Goal: Task Accomplishment & Management: Manage account settings

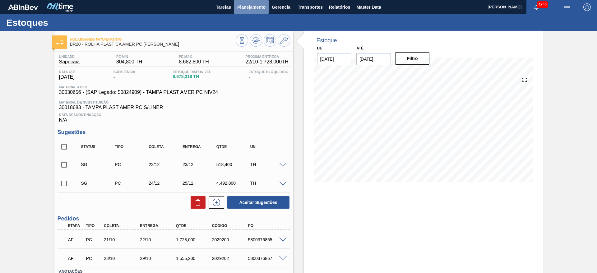
click at [258, 4] on span "Planejamento" at bounding box center [251, 6] width 28 height 7
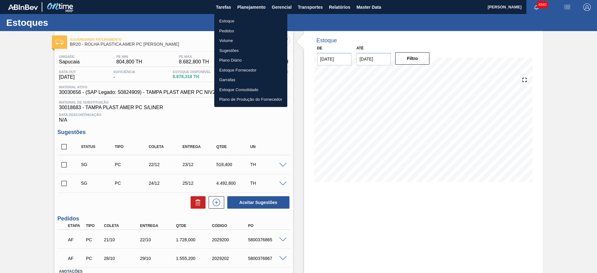
click at [246, 23] on li "Estoque" at bounding box center [250, 21] width 73 height 10
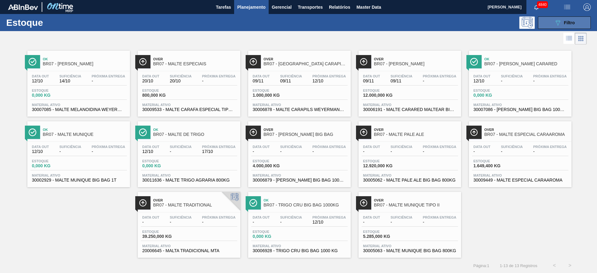
click at [542, 21] on button "089F7B8B-B2A5-4AFE-B5C0-19BA573D28AC Filtro" at bounding box center [564, 22] width 53 height 12
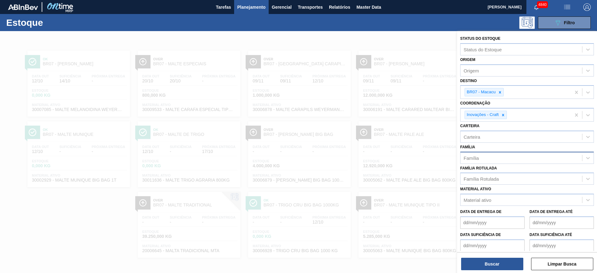
drag, startPoint x: 319, startPoint y: 99, endPoint x: 291, endPoint y: 92, distance: 29.8
drag, startPoint x: 291, startPoint y: 92, endPoint x: 248, endPoint y: 96, distance: 42.7
click at [248, 96] on div at bounding box center [298, 167] width 597 height 273
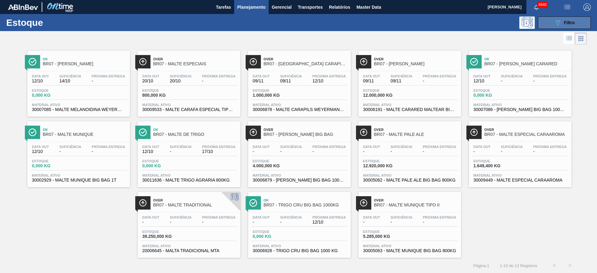
click at [566, 25] on div "089F7B8B-B2A5-4AFE-B5C0-19BA573D28AC Filtro" at bounding box center [564, 22] width 21 height 7
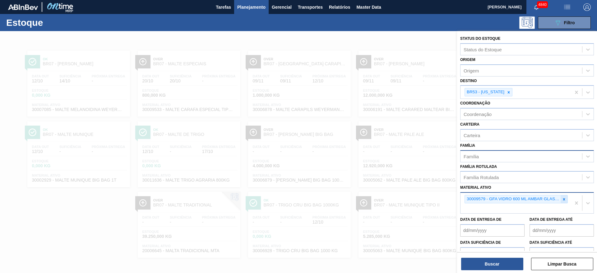
click at [563, 201] on icon at bounding box center [564, 199] width 4 height 4
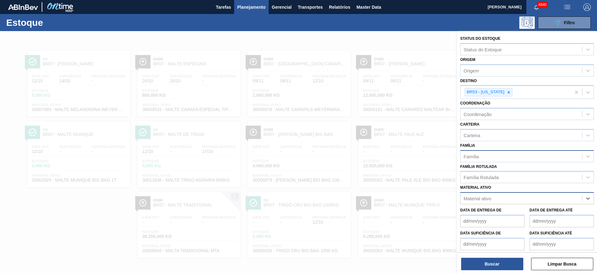
paste ativo "30029566"
type ativo "30029566"
click at [547, 214] on div "30029566 - CX PAP COLOR LAGER 600ML C12 NIV24" at bounding box center [527, 213] width 134 height 11
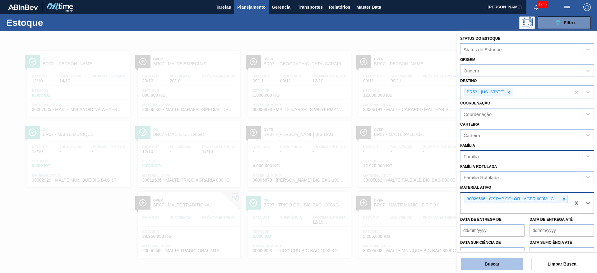
click at [504, 265] on button "Buscar" at bounding box center [492, 264] width 62 height 12
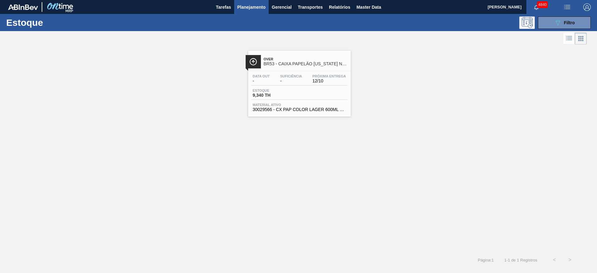
click at [307, 84] on div "Data out - Suficiência - Próxima Entrega 12/10" at bounding box center [299, 79] width 96 height 11
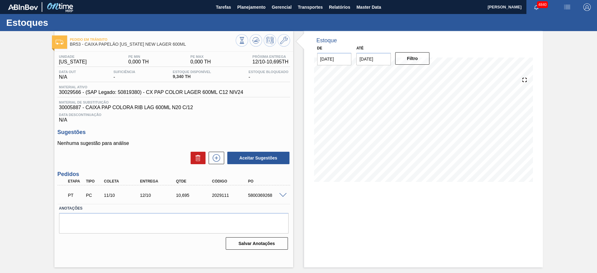
click at [285, 194] on span at bounding box center [282, 195] width 7 height 5
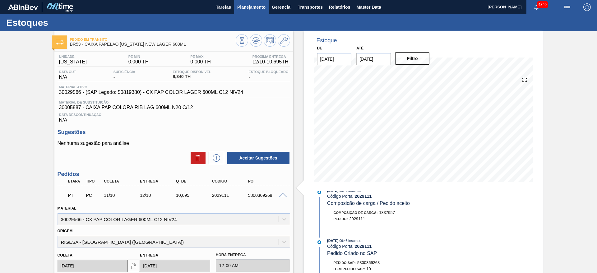
click at [253, 0] on button "Planejamento" at bounding box center [251, 7] width 34 height 14
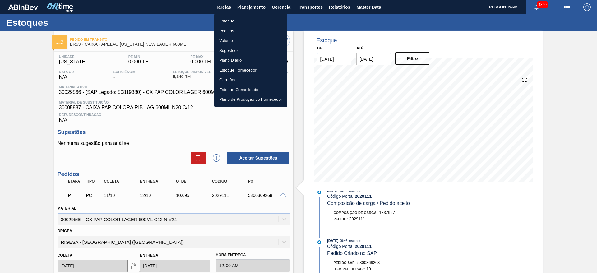
click at [241, 21] on li "Estoque" at bounding box center [250, 21] width 73 height 10
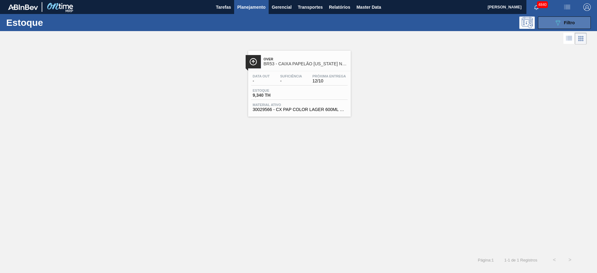
click at [587, 18] on button "089F7B8B-B2A5-4AFE-B5C0-19BA573D28AC Filtro" at bounding box center [564, 22] width 53 height 12
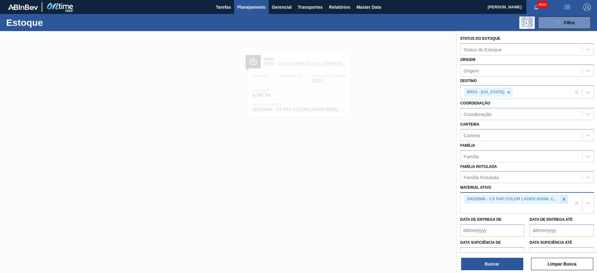
click at [564, 198] on icon at bounding box center [564, 199] width 4 height 4
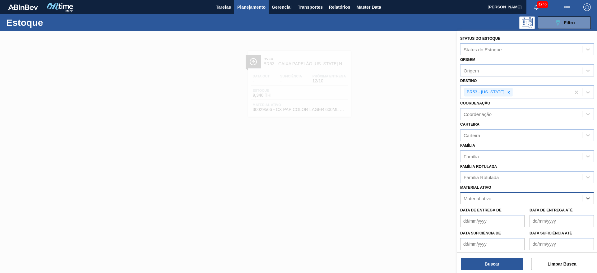
paste ativo "30009503"
type ativo "30009503"
click at [550, 208] on div "30009503 - CASCA DE LARANJA AMARGA - IN NATURA" at bounding box center [527, 213] width 134 height 11
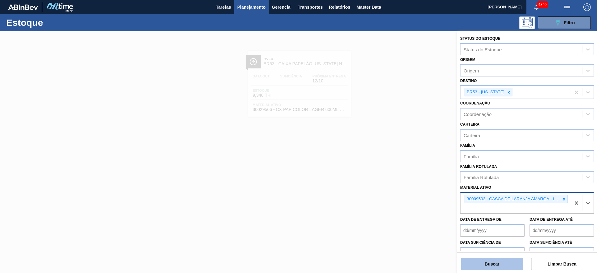
click at [465, 262] on button "Buscar" at bounding box center [492, 264] width 62 height 12
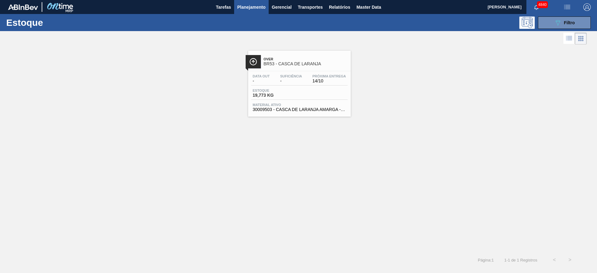
click at [337, 76] on span "Próxima Entrega" at bounding box center [329, 76] width 34 height 4
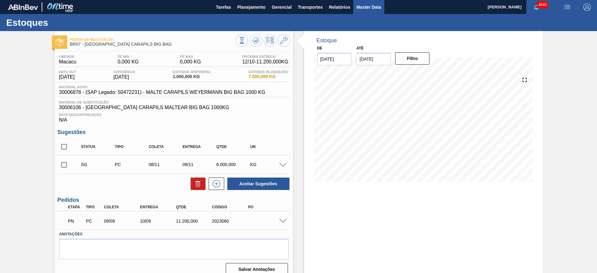
click at [375, 8] on span "Master Data" at bounding box center [368, 6] width 25 height 7
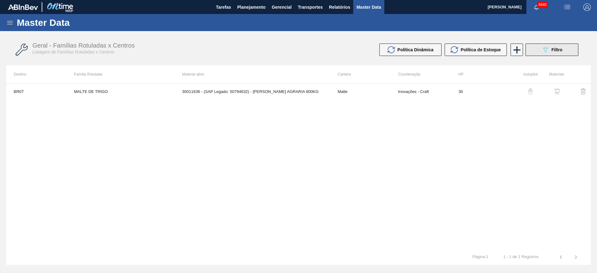
click at [546, 46] on icon "089F7B8B-B2A5-4AFE-B5C0-19BA573D28AC" at bounding box center [544, 49] width 7 height 7
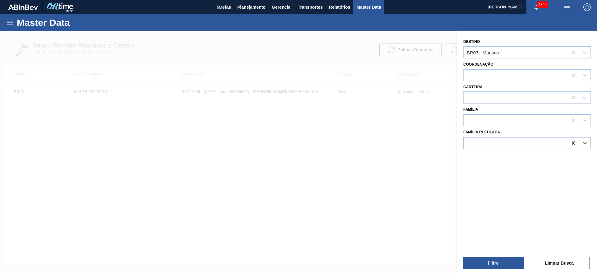
click at [575, 146] on div at bounding box center [572, 142] width 11 height 11
click at [572, 57] on div at bounding box center [572, 52] width 11 height 11
click at [500, 144] on div at bounding box center [515, 142] width 104 height 9
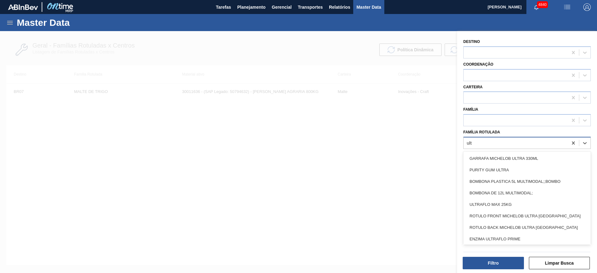
type Rotulada "ultr"
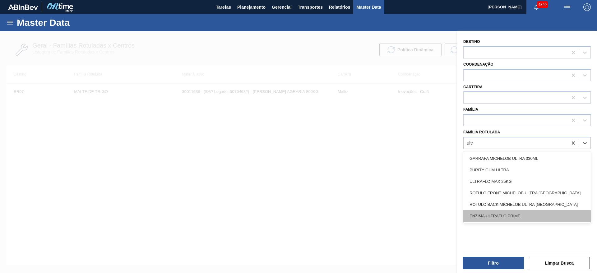
click at [507, 218] on div "ENZIMA ULTRAFLO PRIME" at bounding box center [526, 215] width 127 height 11
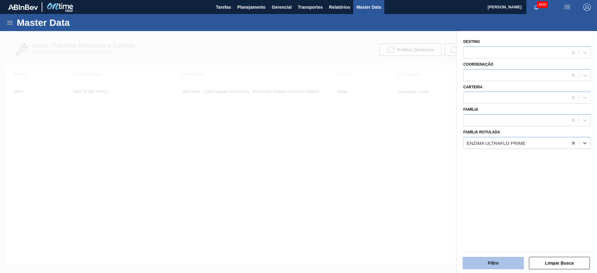
click at [511, 262] on button "Filtro" at bounding box center [492, 263] width 61 height 12
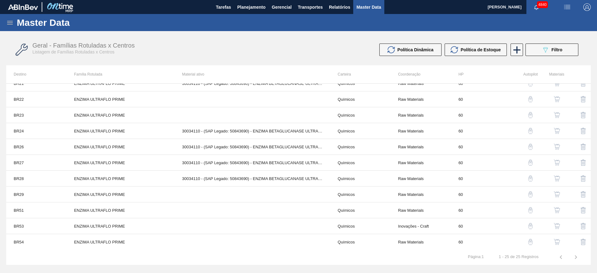
scroll to position [230, 0]
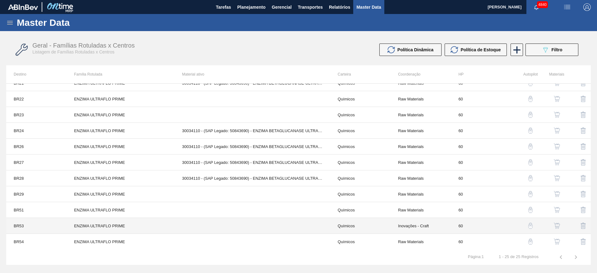
click at [257, 222] on td at bounding box center [252, 226] width 155 height 16
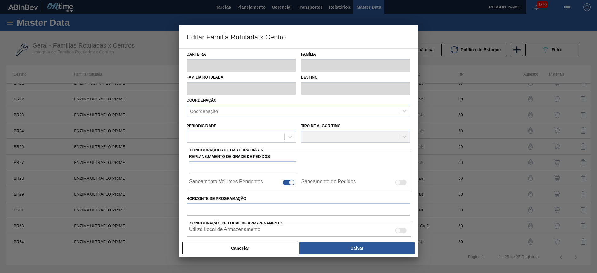
type input "Químicos"
type input "Enzima"
type input "ENZIMA ULTRAFLO PRIME"
type input "BR53 - Colorado"
type input "60"
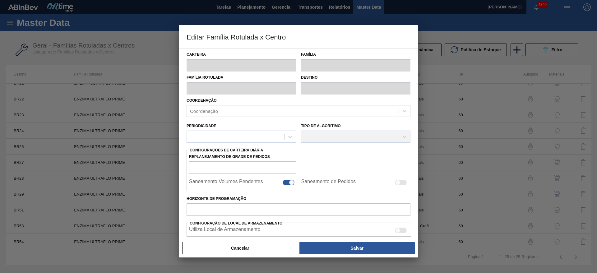
type input "0"
type input "100"
type input "0,000"
checkbox input "true"
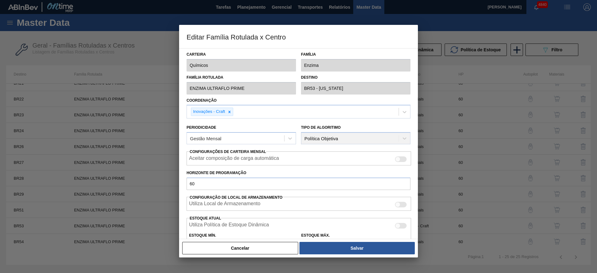
drag, startPoint x: 249, startPoint y: 249, endPoint x: 256, endPoint y: 248, distance: 6.9
click at [250, 249] on button "Cancelar" at bounding box center [240, 248] width 116 height 12
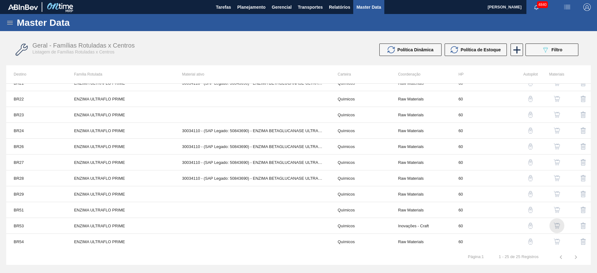
click at [556, 225] on img "button" at bounding box center [556, 226] width 6 height 6
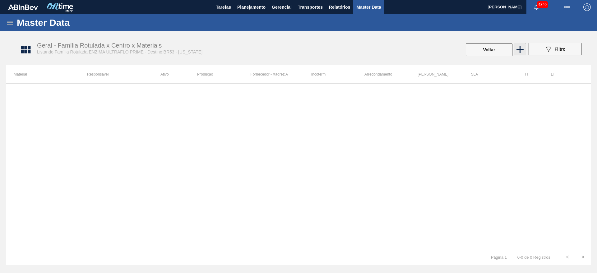
click at [523, 52] on icon at bounding box center [520, 49] width 12 height 12
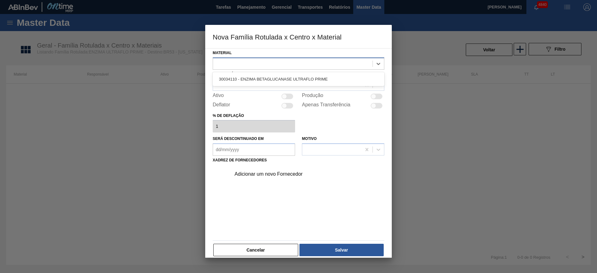
click at [352, 64] on div at bounding box center [292, 63] width 159 height 9
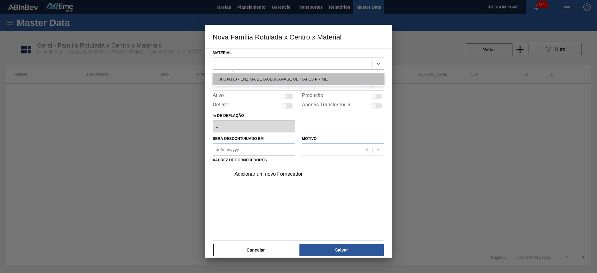
click at [343, 78] on div "30034110 - ENZIMA BETAGLUCANASE ULTRAFLO PRIME" at bounding box center [299, 78] width 172 height 11
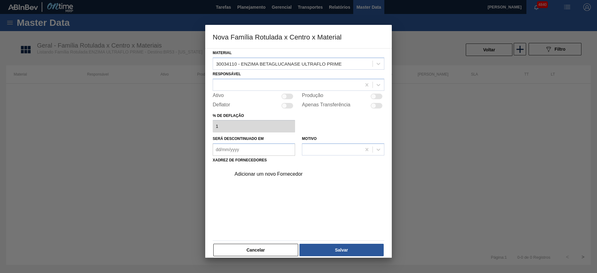
click at [286, 175] on div "Adicionar um novo Fornecedor" at bounding box center [295, 174] width 122 height 6
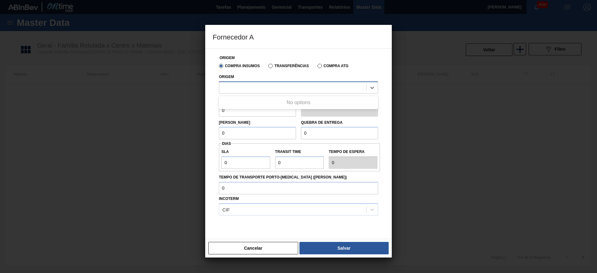
click at [269, 89] on div at bounding box center [292, 87] width 147 height 9
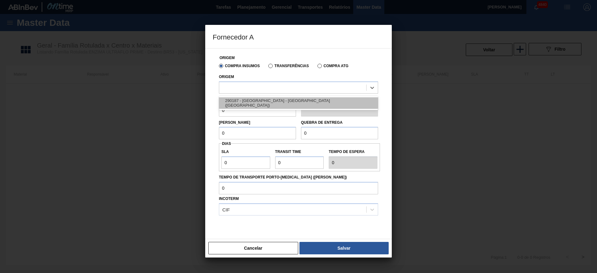
click at [263, 106] on div "290187 - NOVOZYMES - ARAUCARIA (PR)" at bounding box center [298, 102] width 159 height 11
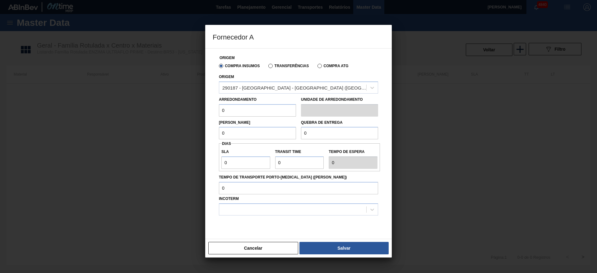
drag, startPoint x: 246, startPoint y: 114, endPoint x: 215, endPoint y: 109, distance: 30.9
click at [215, 109] on div "Origem Compra Insumos Transferências Compra ATG Origem 290187 - NOVOZYMES - ARA…" at bounding box center [299, 147] width 172 height 198
type input "25"
drag, startPoint x: 231, startPoint y: 136, endPoint x: 213, endPoint y: 135, distance: 17.7
click at [213, 135] on div "Origem Compra Insumos Transferências Compra ATG Origem 290187 - NOVOZYMES - ARA…" at bounding box center [299, 147] width 172 height 198
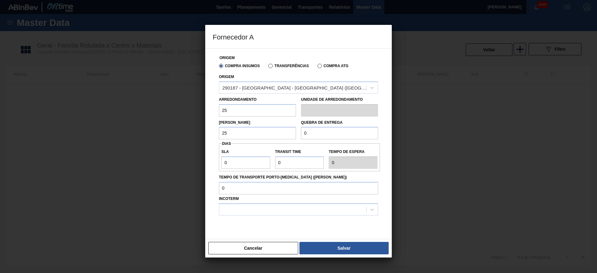
type input "25"
drag, startPoint x: 319, startPoint y: 133, endPoint x: 297, endPoint y: 133, distance: 22.1
click at [297, 133] on div "Lote Mínimo 25 Quebra de entrega 0" at bounding box center [298, 128] width 164 height 23
type input "100"
drag, startPoint x: 246, startPoint y: 166, endPoint x: 216, endPoint y: 158, distance: 30.5
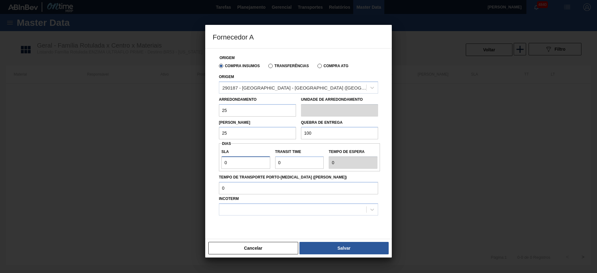
click at [216, 158] on div "Origem Compra Insumos Transferências Compra ATG Origem 290187 - NOVOZYMES - ARA…" at bounding box center [299, 147] width 172 height 198
type input "5"
drag, startPoint x: 284, startPoint y: 161, endPoint x: 274, endPoint y: 165, distance: 10.6
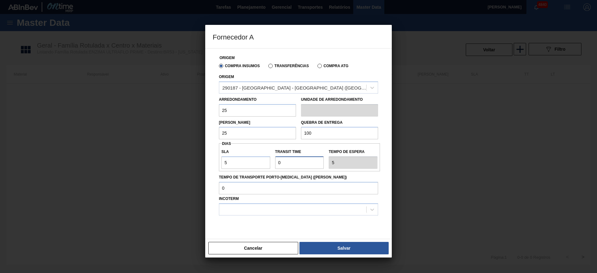
click at [274, 165] on div "Transit Time" at bounding box center [300, 157] width 54 height 21
type input "3"
type input "8"
click at [254, 213] on div at bounding box center [292, 209] width 147 height 9
drag, startPoint x: 282, startPoint y: 163, endPoint x: 271, endPoint y: 165, distance: 12.0
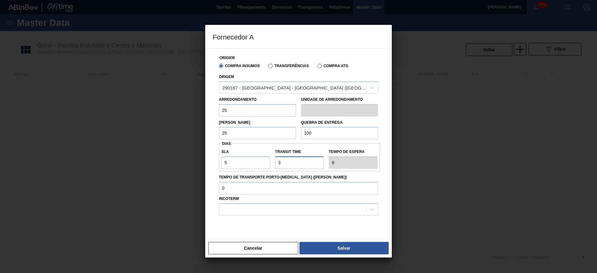
click at [271, 165] on div "SLA 5 Transit Time Tempo de espera 8" at bounding box center [299, 157] width 161 height 23
type input "4"
type input "9"
type input "4"
click at [239, 209] on div at bounding box center [292, 209] width 147 height 9
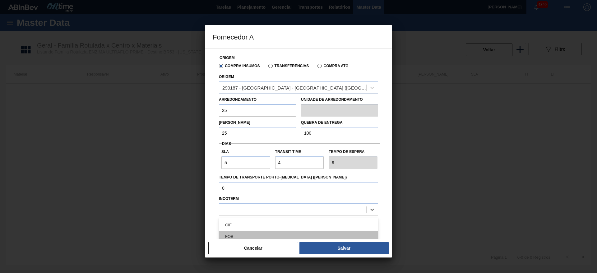
click at [241, 232] on div "FOB" at bounding box center [298, 236] width 159 height 11
drag, startPoint x: 226, startPoint y: 161, endPoint x: 220, endPoint y: 164, distance: 6.3
click at [220, 164] on div "SLA 5" at bounding box center [246, 157] width 54 height 21
type input "4"
type input "8"
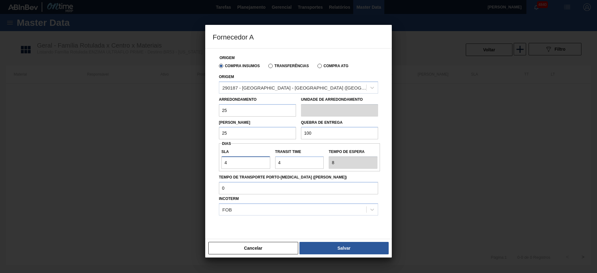
type input "4"
drag, startPoint x: 280, startPoint y: 160, endPoint x: 275, endPoint y: 160, distance: 5.0
click at [275, 160] on input "Transit Time" at bounding box center [299, 162] width 49 height 12
type input "5"
type input "9"
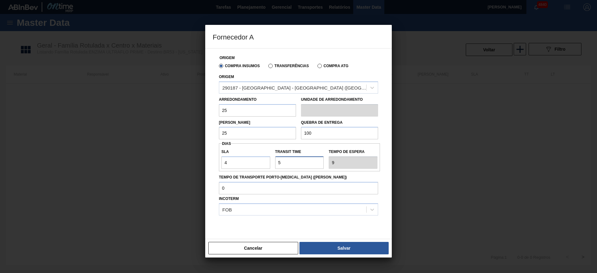
click at [281, 163] on input "Transit Time" at bounding box center [299, 162] width 49 height 12
type input "4"
type input "8"
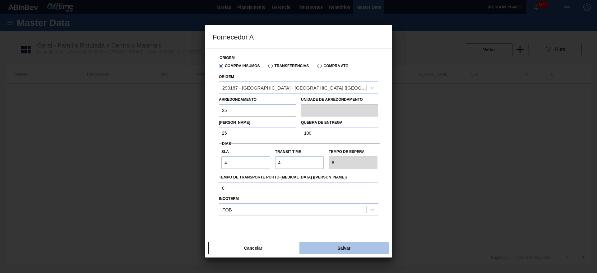
click at [321, 248] on button "Salvar" at bounding box center [343, 248] width 89 height 12
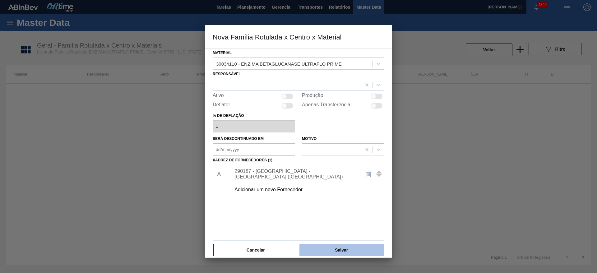
click at [321, 248] on button "Salvar" at bounding box center [341, 250] width 84 height 12
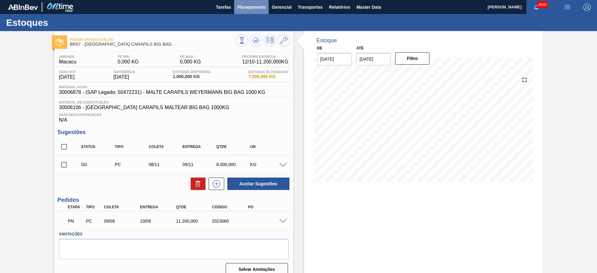
click at [248, 6] on span "Planejamento" at bounding box center [251, 6] width 28 height 7
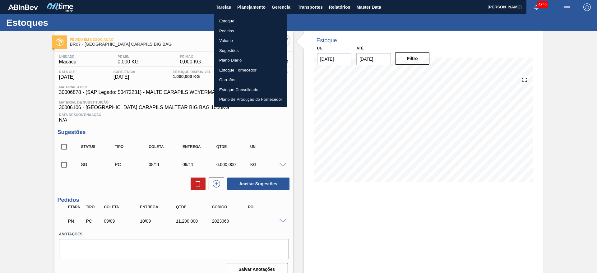
click at [362, 10] on div at bounding box center [298, 136] width 597 height 273
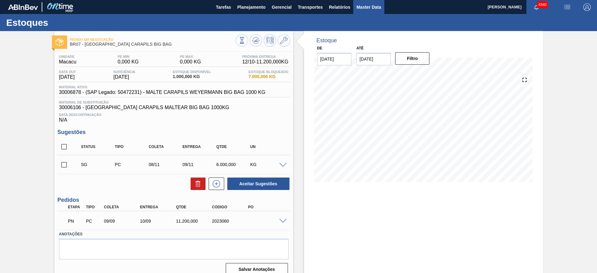
click at [363, 8] on span "Master Data" at bounding box center [368, 6] width 25 height 7
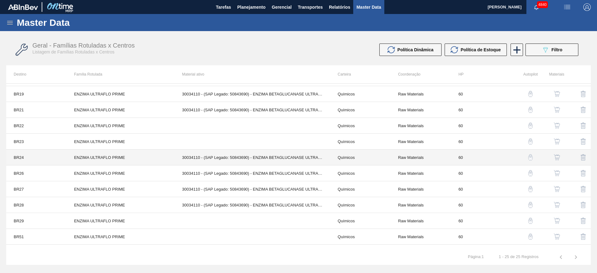
scroll to position [230, 0]
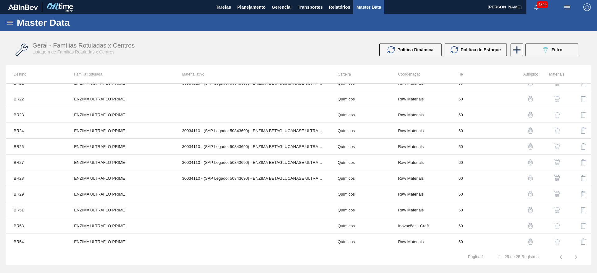
click at [558, 223] on img "button" at bounding box center [556, 226] width 6 height 6
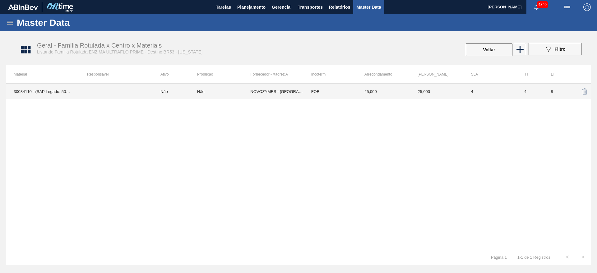
click at [420, 90] on td "25,000" at bounding box center [436, 92] width 53 height 16
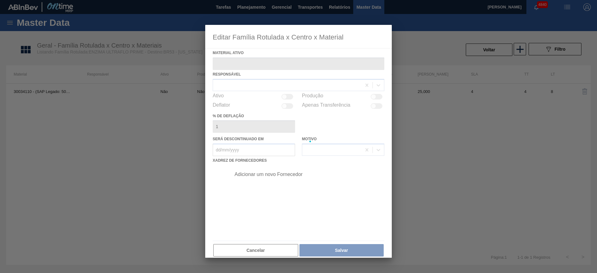
type ativo "30034110 - (SAP Legado: 50843690) - ENZIMA BETAGLUCANASE ULTRAFLO PRIME"
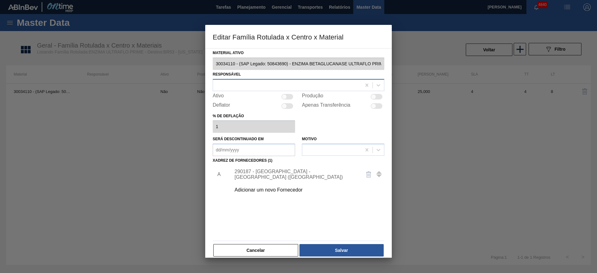
click at [296, 88] on div at bounding box center [287, 84] width 148 height 9
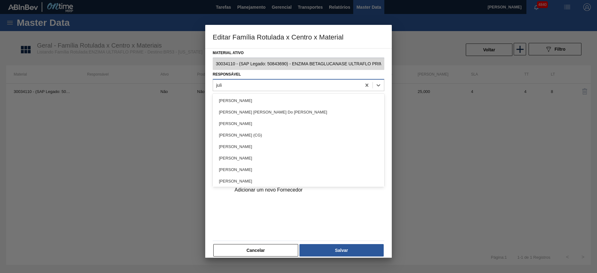
type input "julia"
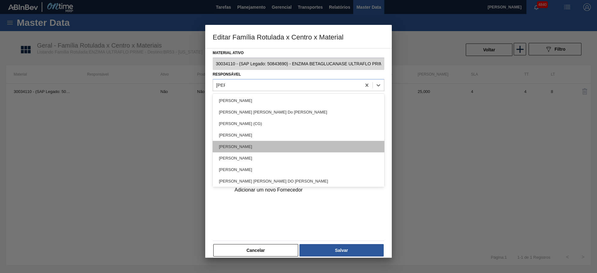
click at [264, 149] on div "[PERSON_NAME]" at bounding box center [299, 146] width 172 height 11
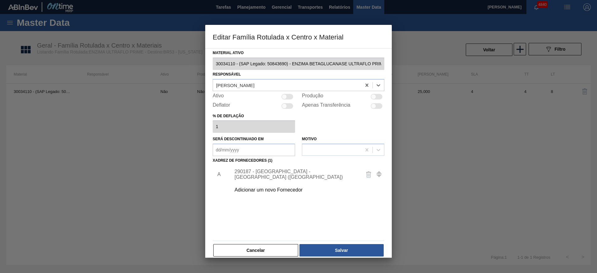
click at [289, 96] on div at bounding box center [287, 97] width 12 height 6
checkbox input "true"
click at [346, 248] on button "Salvar" at bounding box center [341, 250] width 84 height 12
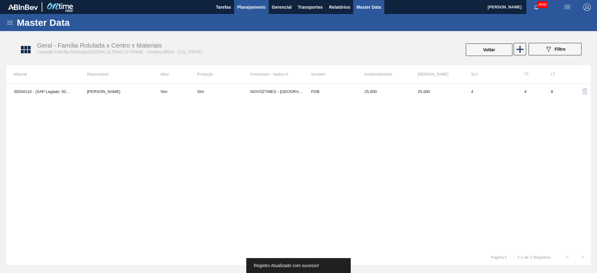
click at [241, 5] on span "Planejamento" at bounding box center [251, 6] width 28 height 7
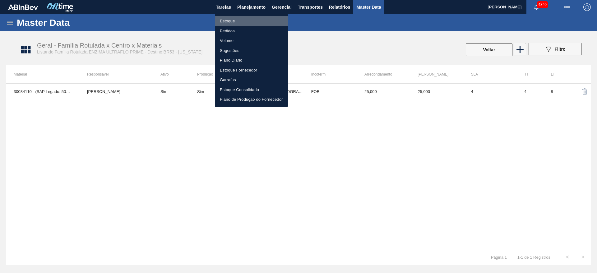
click at [241, 21] on li "Estoque" at bounding box center [251, 21] width 73 height 10
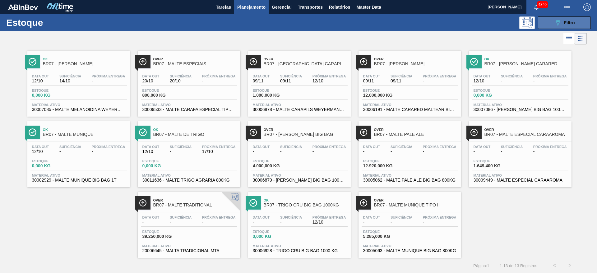
click at [554, 25] on icon "089F7B8B-B2A5-4AFE-B5C0-19BA573D28AC" at bounding box center [557, 22] width 7 height 7
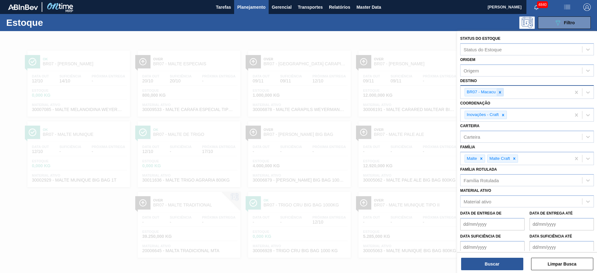
click at [498, 92] on icon at bounding box center [500, 92] width 4 height 4
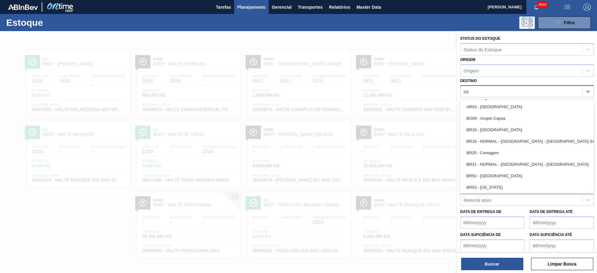
type input "col"
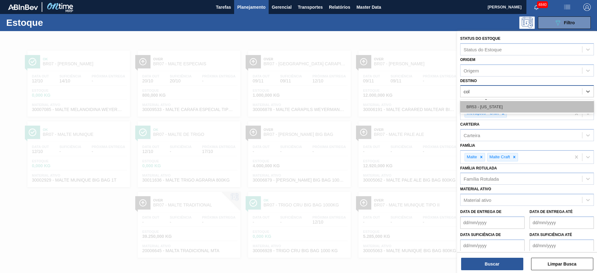
click at [491, 106] on div "BR53 - Colorado" at bounding box center [527, 106] width 134 height 11
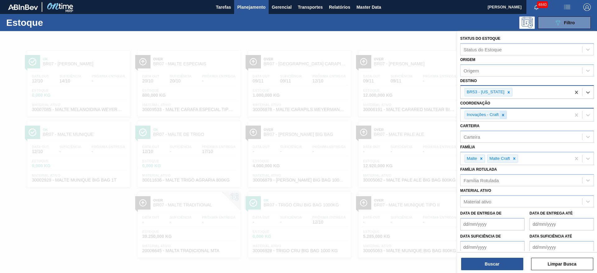
click at [505, 117] on icon at bounding box center [503, 115] width 4 height 4
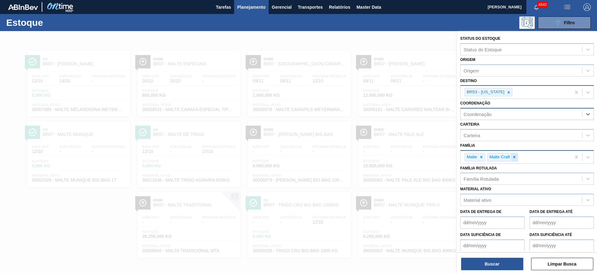
click at [515, 160] on div at bounding box center [514, 157] width 7 height 8
click at [480, 158] on icon at bounding box center [481, 157] width 4 height 4
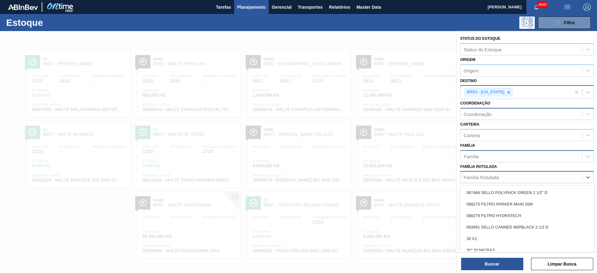
scroll to position [0, 0]
click at [474, 172] on div "Família Rotulada" at bounding box center [527, 177] width 134 height 12
type Rotulada "ultr"
click at [508, 216] on div "ENZIMA ULTRAFLO PRIME" at bounding box center [527, 215] width 134 height 11
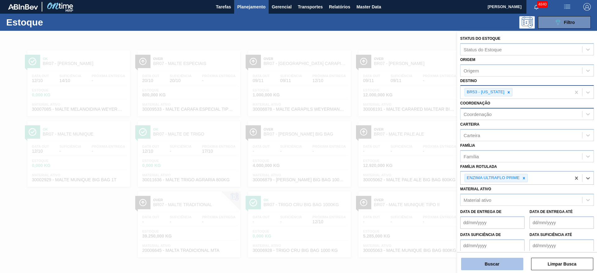
click at [507, 262] on button "Buscar" at bounding box center [492, 264] width 62 height 12
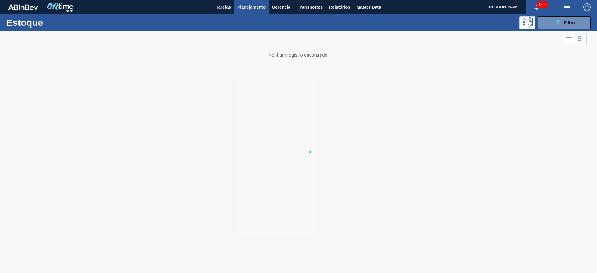
scroll to position [0, 0]
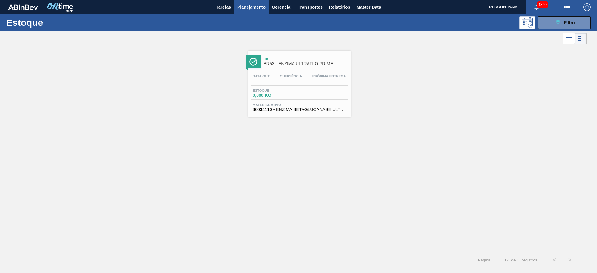
click at [314, 113] on div "Data out - Suficiência - Próxima Entrega - Estoque 0,000 KG Material ativo 3003…" at bounding box center [299, 92] width 103 height 42
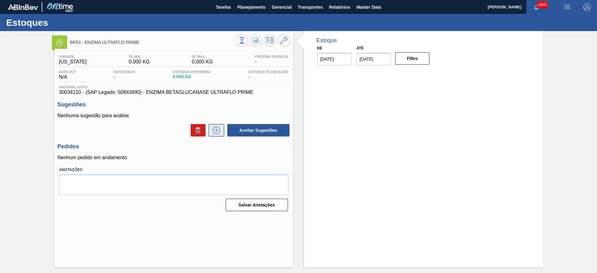
click at [215, 131] on icon at bounding box center [216, 129] width 10 height 7
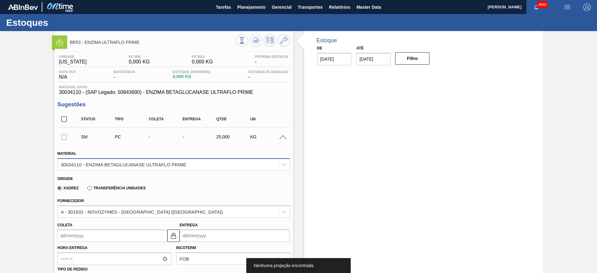
scroll to position [47, 0]
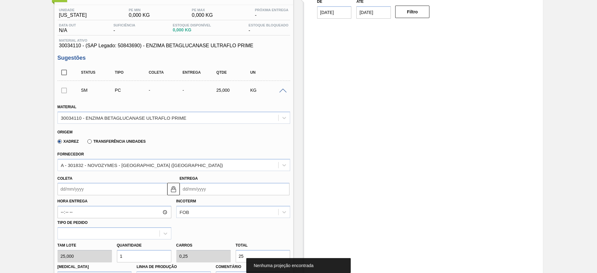
click at [131, 186] on input "Coleta" at bounding box center [112, 189] width 110 height 12
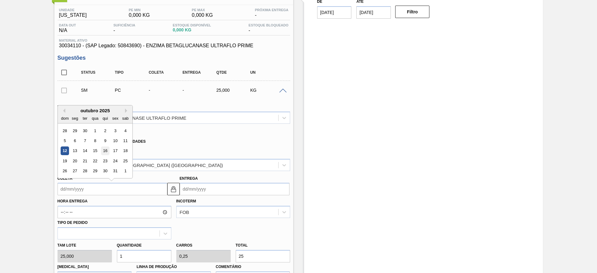
click at [107, 150] on div "16" at bounding box center [105, 151] width 8 height 8
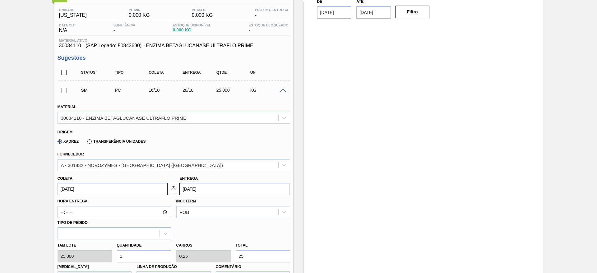
type input "16/10/2025"
type input "20/10/2025"
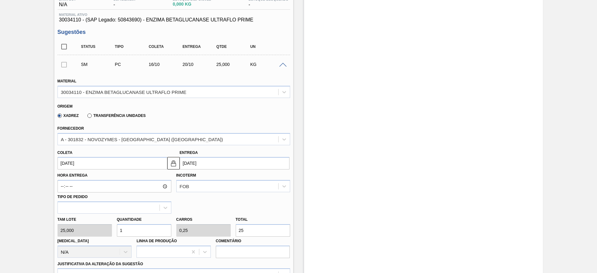
scroll to position [93, 0]
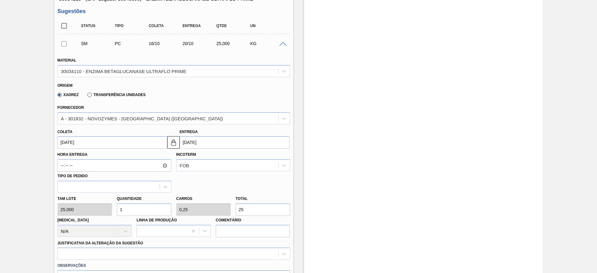
drag, startPoint x: 133, startPoint y: 206, endPoint x: 121, endPoint y: 209, distance: 12.4
click at [121, 209] on input "1" at bounding box center [144, 209] width 54 height 12
drag, startPoint x: 248, startPoint y: 206, endPoint x: 232, endPoint y: 208, distance: 16.2
click at [232, 208] on div "Tam lote 25,000 Quantidade 1 Carros 0,25 Total 25 Doca N/A Linha de Produção Co…" at bounding box center [173, 215] width 237 height 44
type input "0,04"
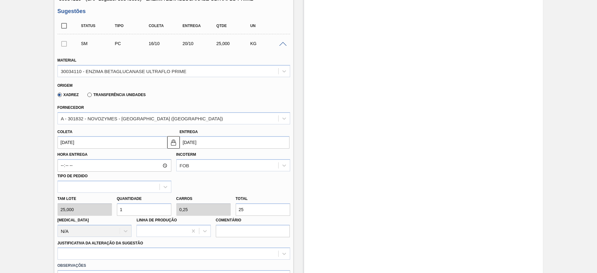
type input "0,01"
type input "1"
type input "0,4"
type input "0,1"
type input "10"
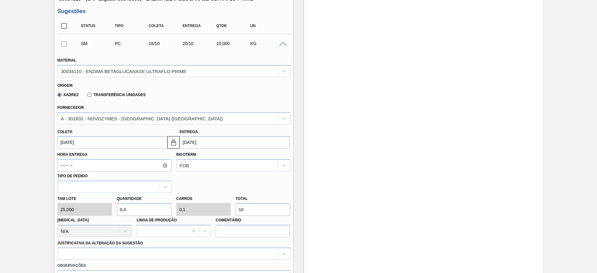
type input "4"
type input "1"
type input "100"
click at [252, 88] on div "Xadrez Transferência Unidades" at bounding box center [170, 94] width 227 height 12
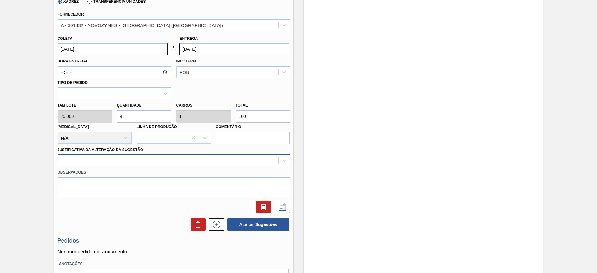
click at [226, 157] on div at bounding box center [168, 160] width 220 height 9
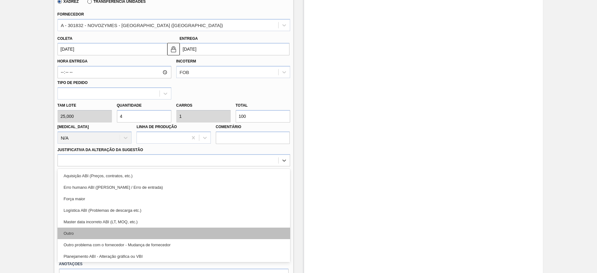
click at [150, 229] on div "Outro" at bounding box center [173, 232] width 232 height 11
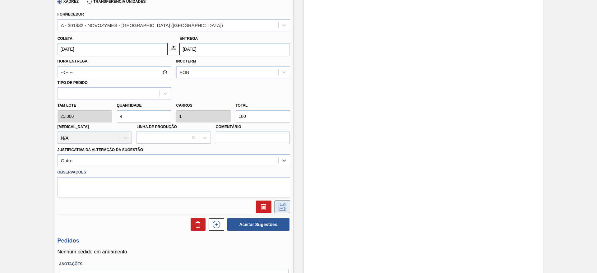
click at [284, 208] on icon at bounding box center [282, 206] width 10 height 7
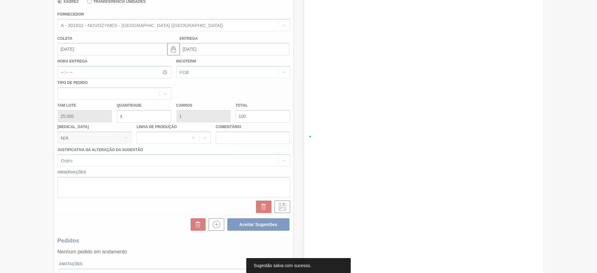
scroll to position [0, 0]
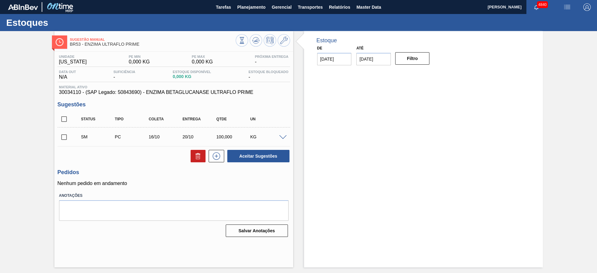
click at [63, 137] on input "checkbox" at bounding box center [63, 137] width 13 height 13
click at [274, 157] on button "Aceitar Sugestões" at bounding box center [258, 156] width 62 height 12
checkbox input "false"
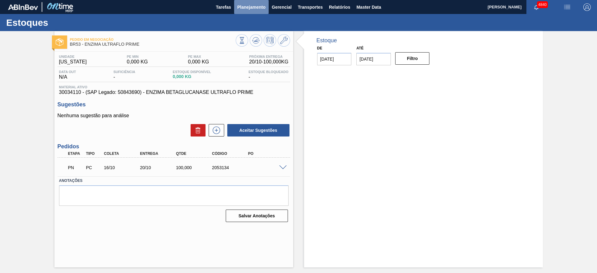
click at [250, 7] on span "Planejamento" at bounding box center [251, 6] width 28 height 7
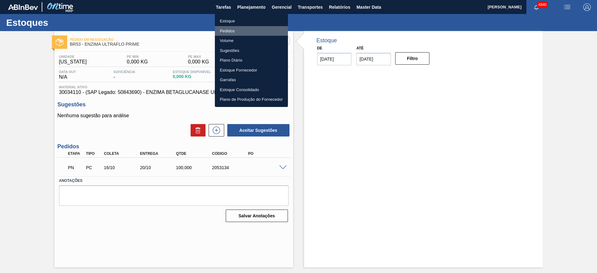
click at [245, 29] on li "Pedidos" at bounding box center [251, 31] width 73 height 10
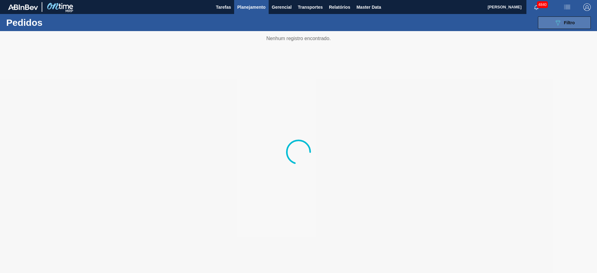
click at [551, 20] on button "089F7B8B-B2A5-4AFE-B5C0-19BA573D28AC Filtro" at bounding box center [564, 22] width 53 height 12
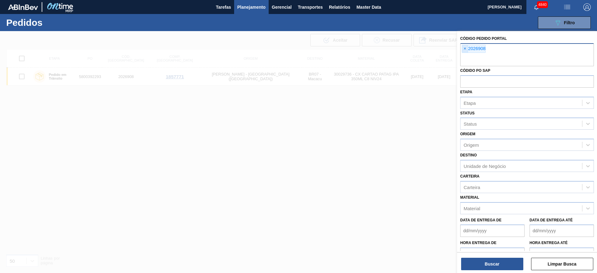
click at [466, 50] on span "×" at bounding box center [465, 48] width 6 height 7
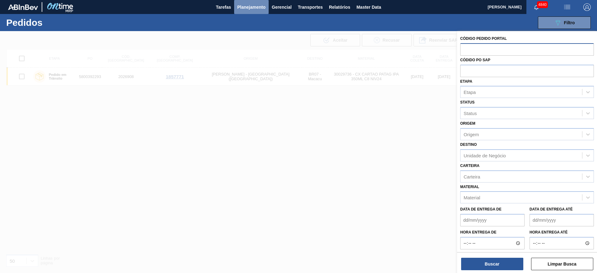
click at [252, 2] on button "Planejamento" at bounding box center [251, 7] width 34 height 14
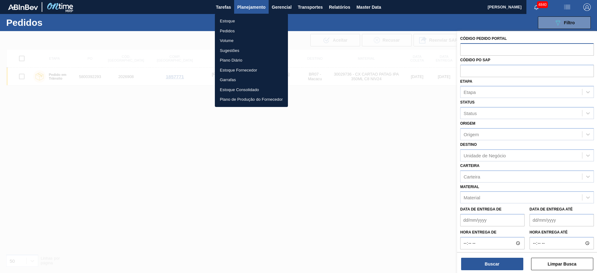
click at [476, 47] on div at bounding box center [298, 136] width 597 height 273
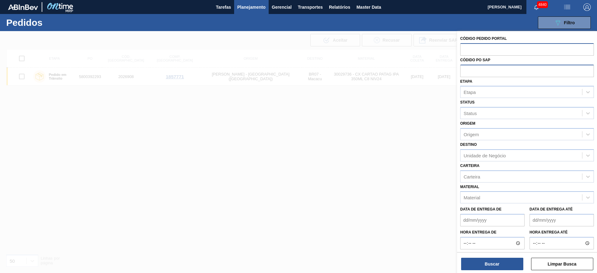
click at [490, 71] on input "text" at bounding box center [527, 71] width 134 height 12
paste input "text"
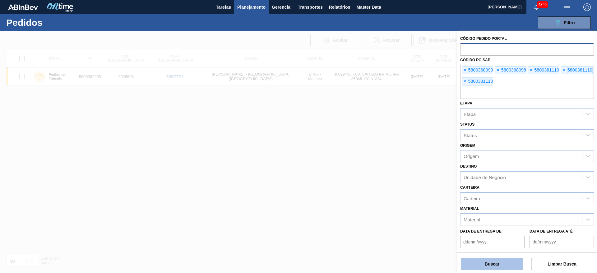
click at [495, 265] on button "Buscar" at bounding box center [492, 264] width 62 height 12
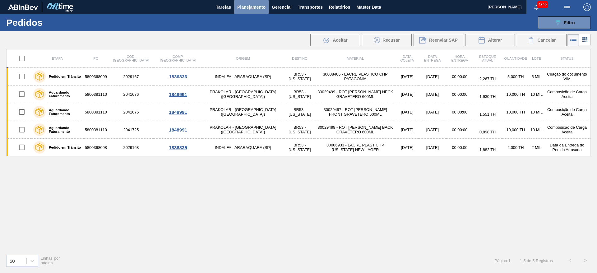
click at [262, 6] on span "Planejamento" at bounding box center [251, 6] width 28 height 7
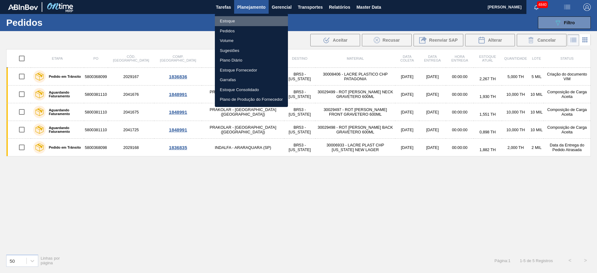
click at [242, 21] on li "Estoque" at bounding box center [251, 21] width 73 height 10
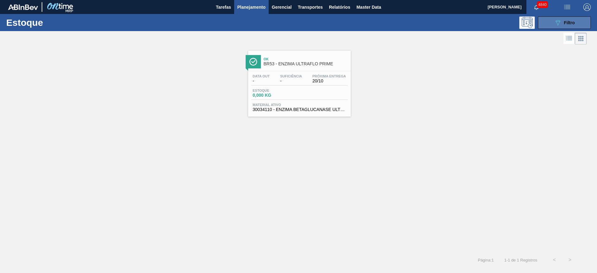
click at [571, 21] on span "Filtro" at bounding box center [569, 22] width 11 height 5
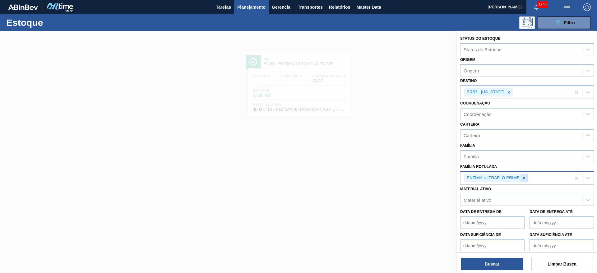
click at [522, 178] on icon at bounding box center [523, 178] width 4 height 4
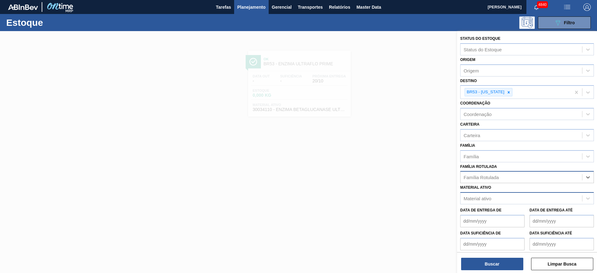
click at [490, 193] on div "Material ativo" at bounding box center [527, 198] width 134 height 12
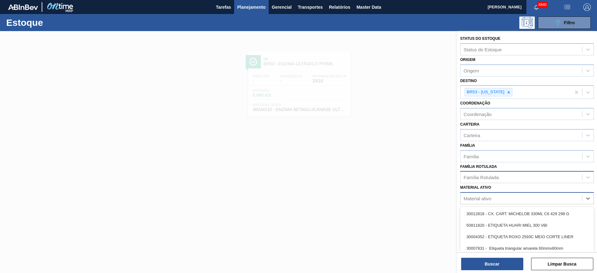
paste ativo "30010210"
type ativo "30010210"
drag, startPoint x: 501, startPoint y: 223, endPoint x: 498, endPoint y: 235, distance: 12.1
click at [501, 223] on div "30010210 - GFA VIDRO 355ML;AMBAR;LN STD;;;" at bounding box center [527, 224] width 134 height 11
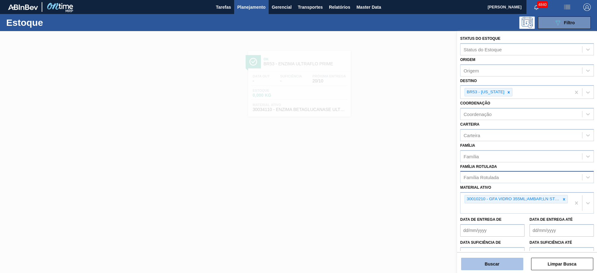
click at [490, 264] on button "Buscar" at bounding box center [492, 264] width 62 height 12
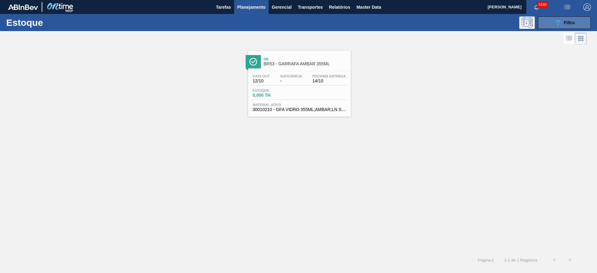
click at [558, 23] on icon "089F7B8B-B2A5-4AFE-B5C0-19BA573D28AC" at bounding box center [557, 22] width 7 height 7
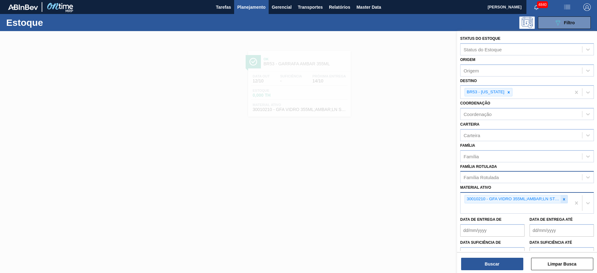
click at [564, 199] on icon at bounding box center [564, 199] width 4 height 4
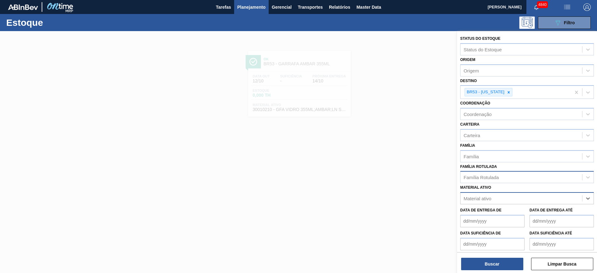
paste ativo "30009579"
type ativo "30009579"
click at [550, 209] on div "30009579 - GFA VIDRO 600 ML AMBAR GLASS OW" at bounding box center [527, 213] width 134 height 11
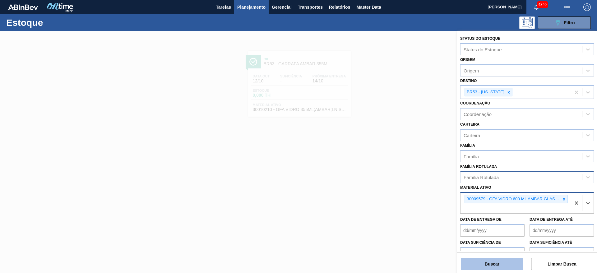
click at [496, 267] on button "Buscar" at bounding box center [492, 264] width 62 height 12
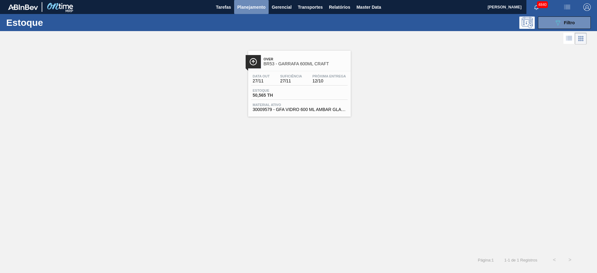
click at [249, 7] on span "Planejamento" at bounding box center [251, 6] width 28 height 7
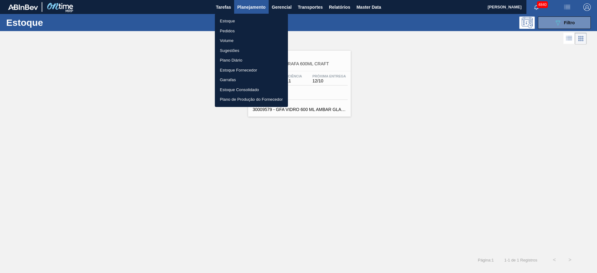
click at [225, 22] on li "Estoque" at bounding box center [251, 21] width 73 height 10
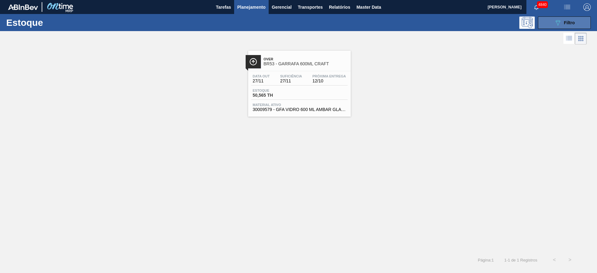
click at [577, 24] on button "089F7B8B-B2A5-4AFE-B5C0-19BA573D28AC Filtro" at bounding box center [564, 22] width 53 height 12
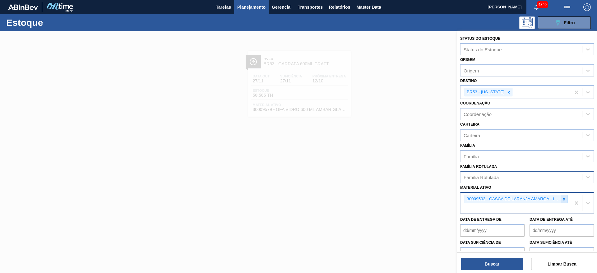
click at [564, 200] on icon at bounding box center [564, 199] width 4 height 4
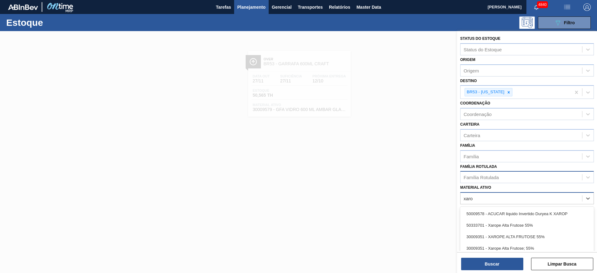
type ativo "xarop"
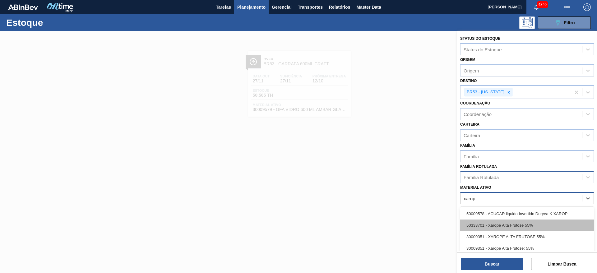
click at [549, 225] on div "50333701 - Xarope Alta Frutose 55%" at bounding box center [527, 224] width 134 height 11
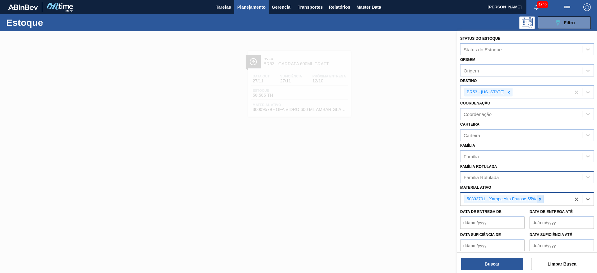
click at [538, 200] on icon at bounding box center [540, 199] width 4 height 4
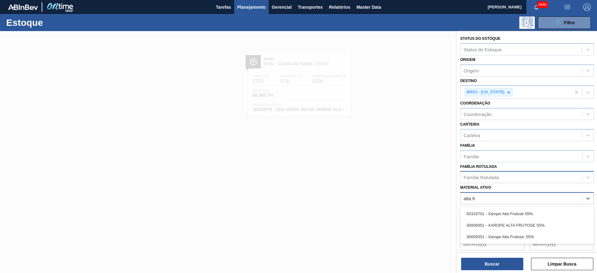
type ativo "alta fru"
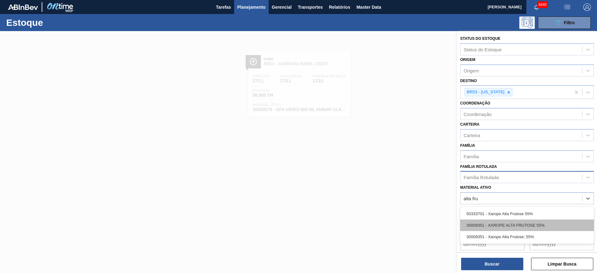
click at [528, 221] on div "30009351 - XAROPE ALTA FRUTOSE 55%" at bounding box center [527, 224] width 134 height 11
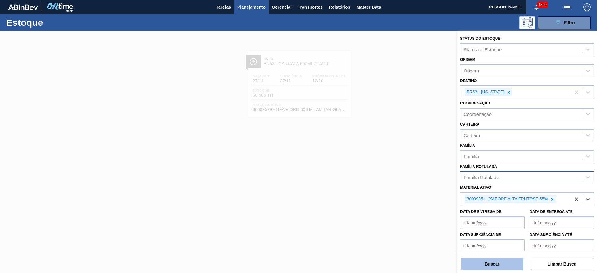
click at [502, 266] on button "Buscar" at bounding box center [492, 264] width 62 height 12
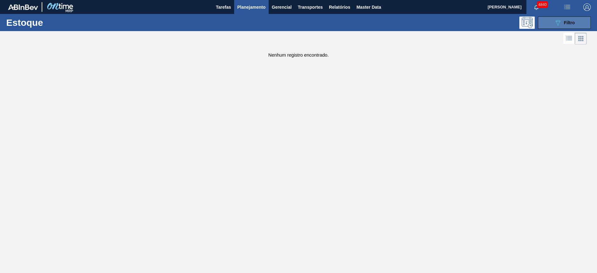
click at [580, 25] on button "089F7B8B-B2A5-4AFE-B5C0-19BA573D28AC Filtro" at bounding box center [564, 22] width 53 height 12
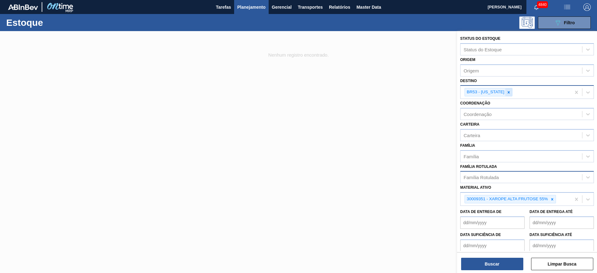
click at [506, 91] on icon at bounding box center [508, 92] width 4 height 4
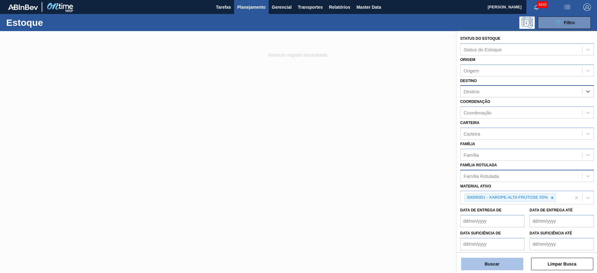
click at [499, 262] on button "Buscar" at bounding box center [492, 264] width 62 height 12
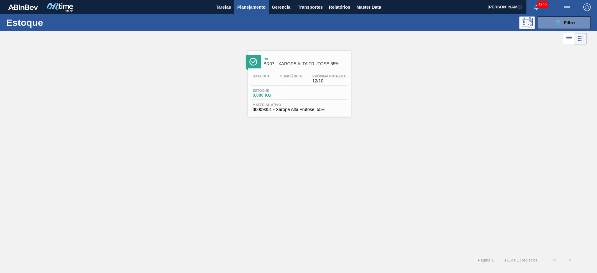
click at [312, 85] on div "Data out - Suficiência - Próxima Entrega 12/10 Estoque 0,000 KG Material ativo …" at bounding box center [299, 92] width 103 height 42
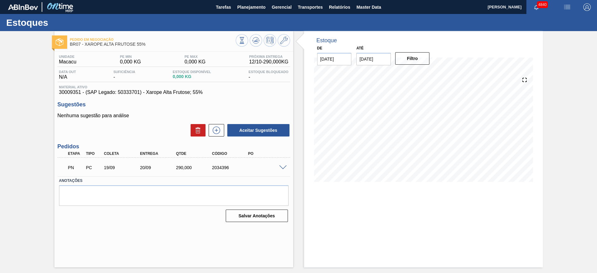
click at [284, 169] on span at bounding box center [282, 167] width 7 height 5
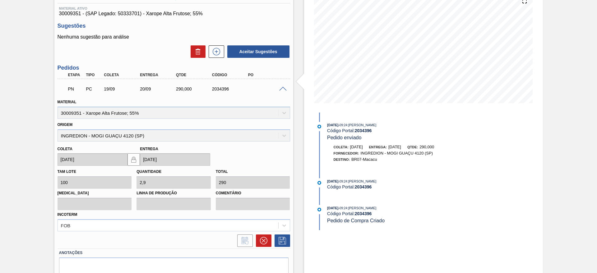
scroll to position [93, 0]
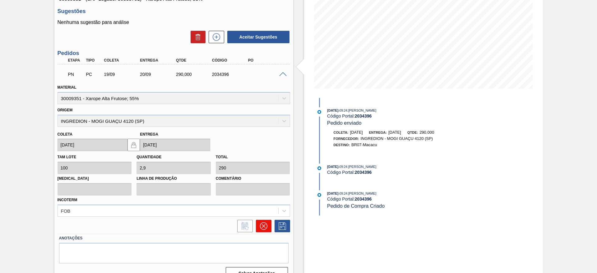
click at [261, 229] on icon at bounding box center [263, 225] width 7 height 7
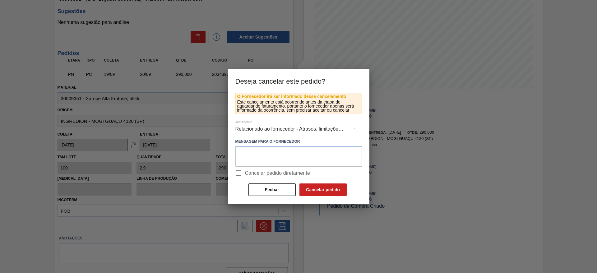
click at [239, 174] on input "Cancelar pedido diretamente" at bounding box center [238, 173] width 13 height 13
click at [237, 174] on input "Cancelar pedido diretamente" at bounding box center [238, 173] width 13 height 13
checkbox input "false"
click at [270, 184] on button "Fechar" at bounding box center [271, 189] width 47 height 12
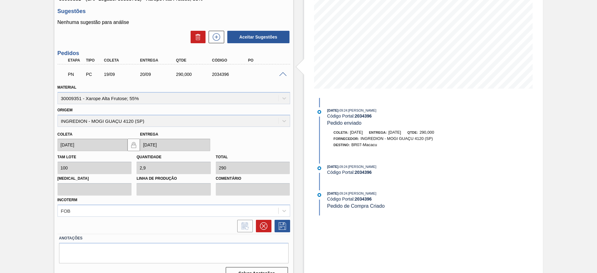
click at [588, 130] on div "Pedido em Negociação BR07 - XAROPE ALTA FRUTOSE 55% Unidade Macacu PE MIN 0,000…" at bounding box center [298, 111] width 597 height 347
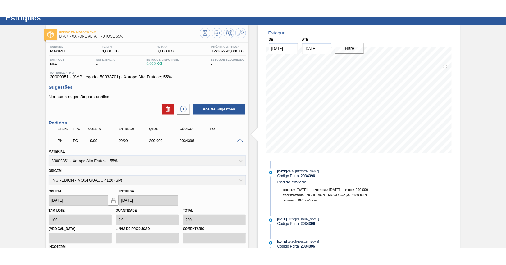
scroll to position [0, 0]
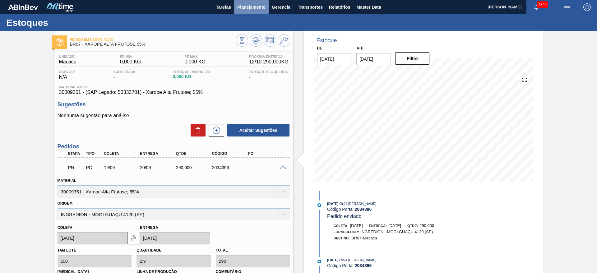
click at [256, 5] on span "Planejamento" at bounding box center [251, 6] width 28 height 7
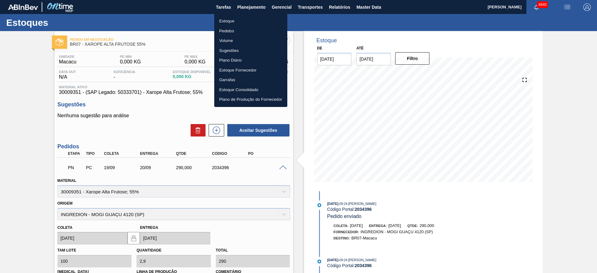
click at [244, 21] on li "Estoque" at bounding box center [250, 21] width 73 height 10
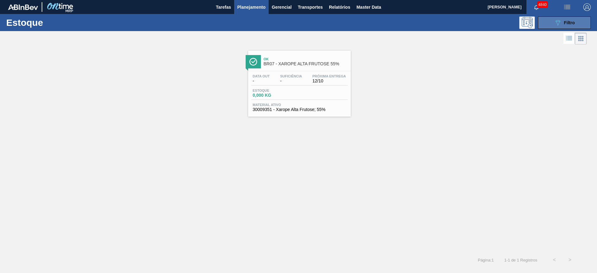
click at [551, 27] on button "089F7B8B-B2A5-4AFE-B5C0-19BA573D28AC Filtro" at bounding box center [564, 22] width 53 height 12
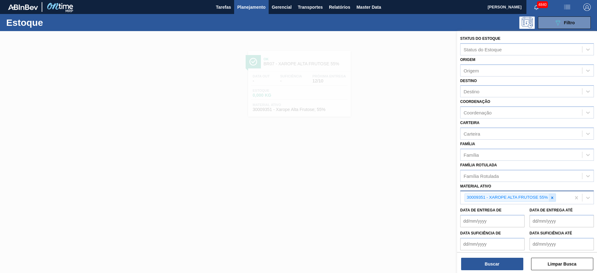
click at [552, 201] on div at bounding box center [552, 198] width 7 height 8
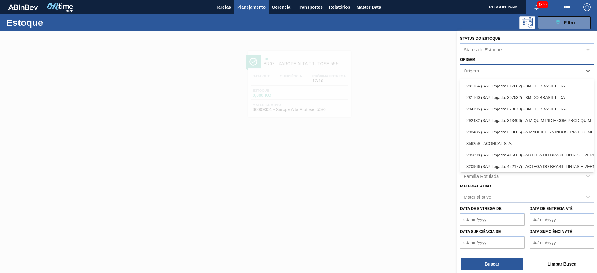
click at [474, 74] on div "Origem" at bounding box center [521, 70] width 122 height 9
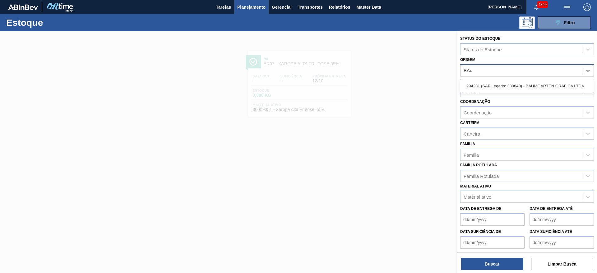
type input "BAum"
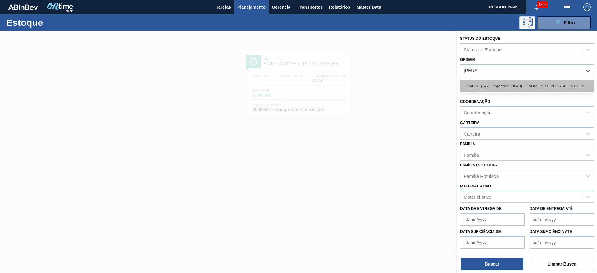
click at [485, 86] on div "294231 (SAP Legado: 380840) - BAUMGARTEN GRAFICA LTDA" at bounding box center [527, 85] width 134 height 11
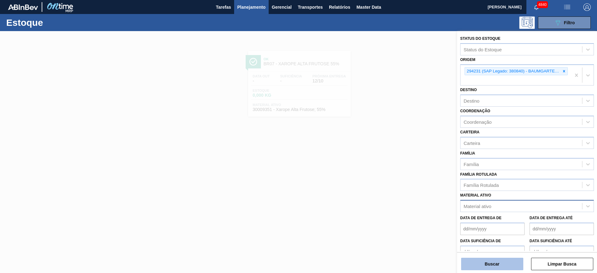
click at [513, 264] on button "Buscar" at bounding box center [492, 264] width 62 height 12
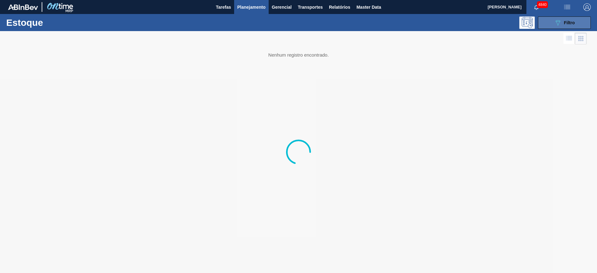
click at [552, 23] on button "089F7B8B-B2A5-4AFE-B5C0-19BA573D28AC Filtro" at bounding box center [564, 22] width 53 height 12
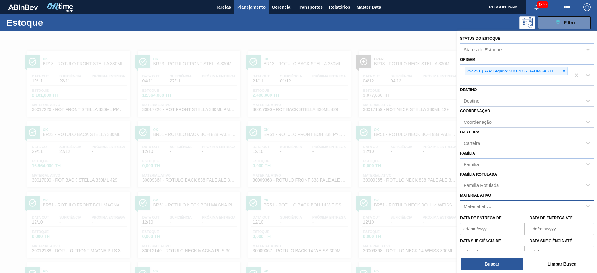
click at [296, 43] on div at bounding box center [298, 167] width 597 height 273
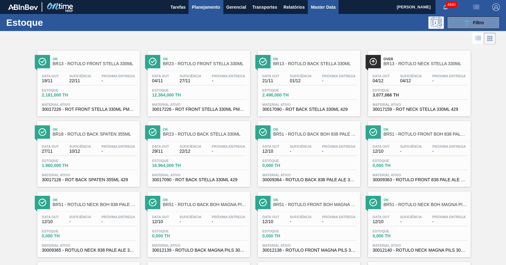
click at [327, 7] on span "Master Data" at bounding box center [323, 6] width 25 height 7
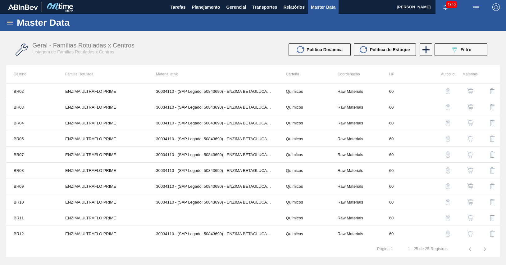
click at [13, 26] on div "Master Data" at bounding box center [253, 22] width 506 height 17
click at [10, 25] on icon at bounding box center [9, 22] width 7 height 7
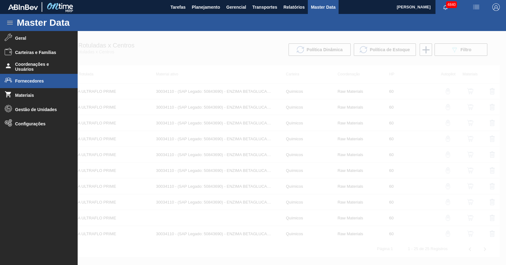
click at [30, 79] on span "Fornecedores" at bounding box center [40, 81] width 51 height 5
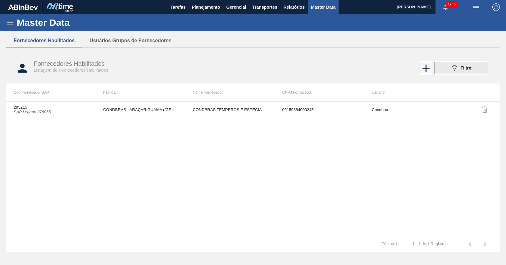
click at [437, 69] on button "089F7B8B-B2A5-4AFE-B5C0-19BA573D28AC Filtro" at bounding box center [461, 68] width 53 height 12
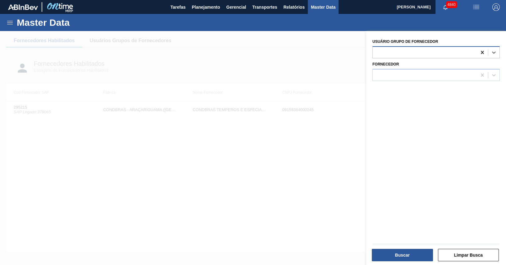
click at [481, 51] on icon at bounding box center [483, 52] width 6 height 6
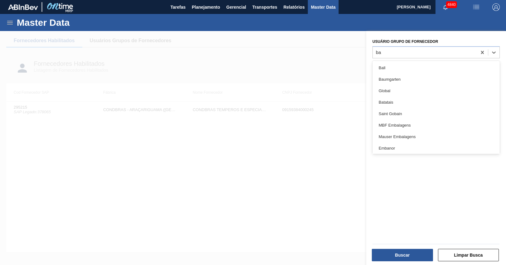
type Fornecedor "bau"
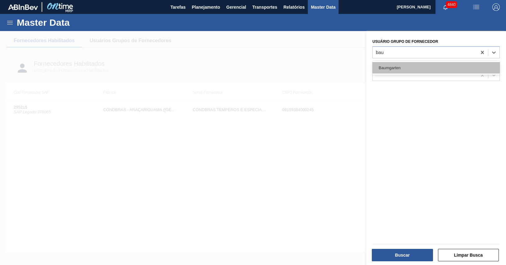
click at [443, 66] on div "Baumgarten" at bounding box center [436, 67] width 127 height 11
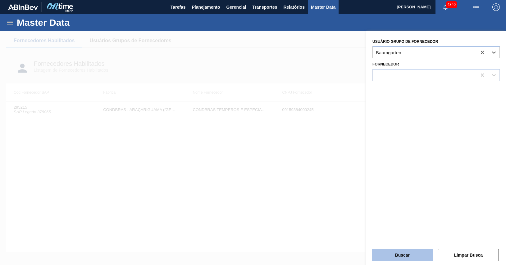
click at [415, 250] on button "Buscar" at bounding box center [402, 255] width 61 height 12
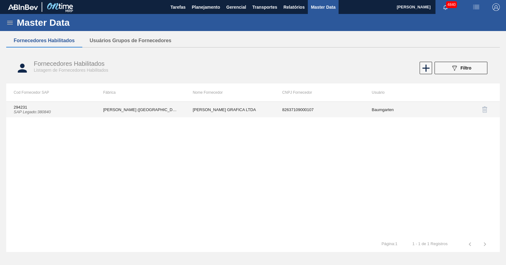
click at [206, 109] on td "BAUMGARTEN GRAFICA LTDA" at bounding box center [230, 110] width 90 height 16
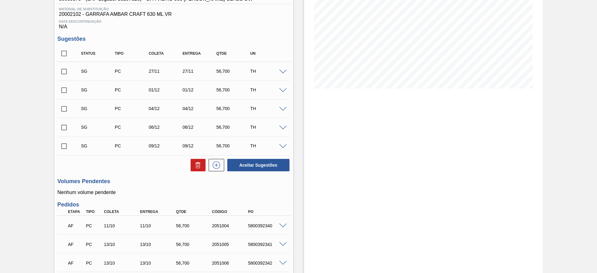
scroll to position [143, 0]
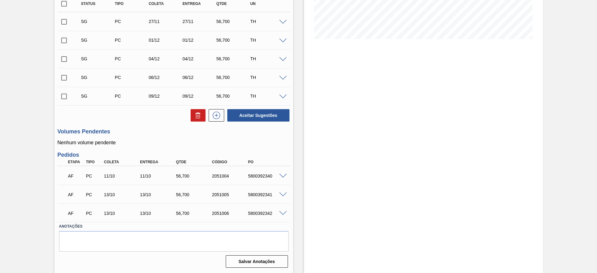
click at [285, 175] on span at bounding box center [282, 176] width 7 height 5
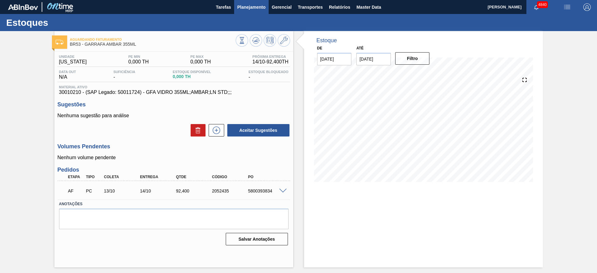
click at [244, 8] on span "Planejamento" at bounding box center [251, 6] width 28 height 7
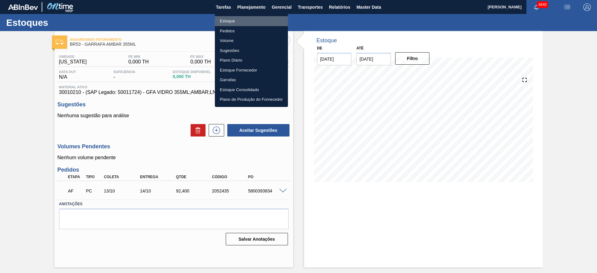
click at [245, 23] on li "Estoque" at bounding box center [251, 21] width 73 height 10
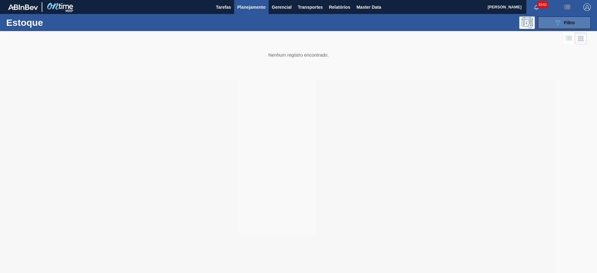
click at [544, 20] on button "089F7B8B-B2A5-4AFE-B5C0-19BA573D28AC Filtro" at bounding box center [564, 22] width 53 height 12
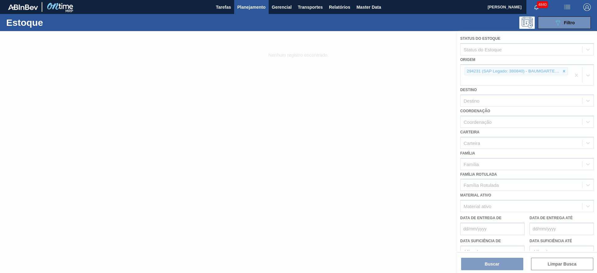
click at [562, 71] on div at bounding box center [298, 152] width 597 height 242
click at [572, 76] on div at bounding box center [298, 152] width 597 height 242
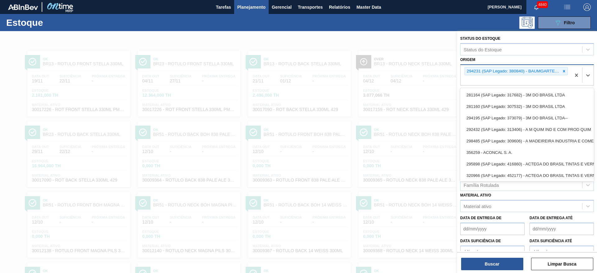
click at [567, 68] on div "294231 (SAP Legado: 380840) - BAUMGARTEN GRAFICA LTDA" at bounding box center [515, 75] width 110 height 21
click at [564, 69] on icon at bounding box center [564, 71] width 4 height 4
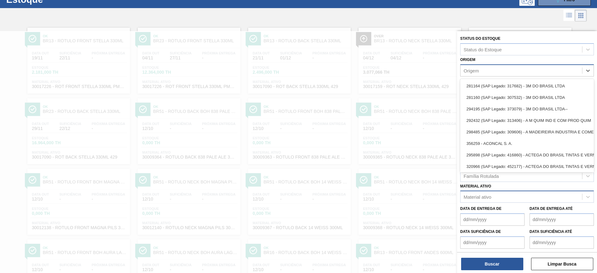
click at [504, 198] on div "Material ativo" at bounding box center [521, 196] width 122 height 9
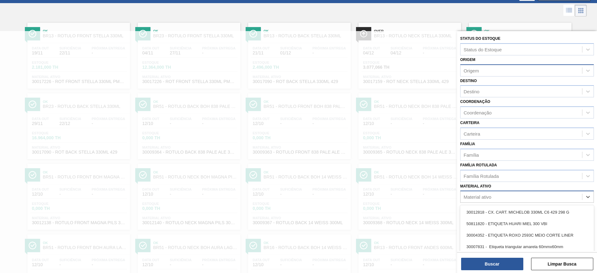
scroll to position [28, 0]
paste ativo "30005321"
type ativo "30005321"
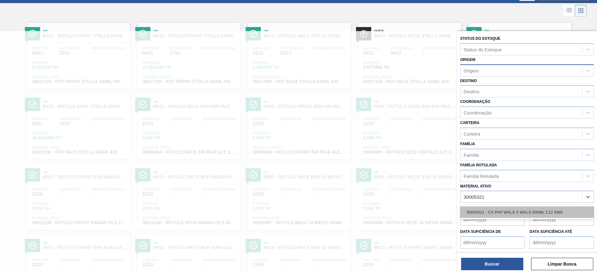
click at [490, 212] on div "30005321 - CX PAP WALS X WALS 600ML C12 IN65" at bounding box center [527, 211] width 134 height 11
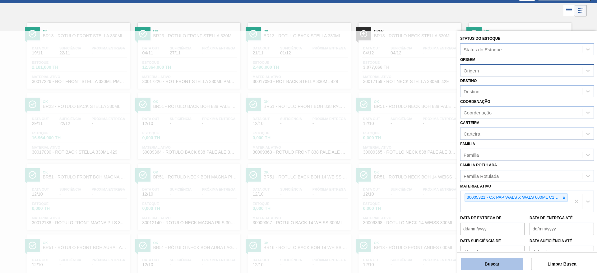
click at [488, 260] on button "Buscar" at bounding box center [492, 264] width 62 height 12
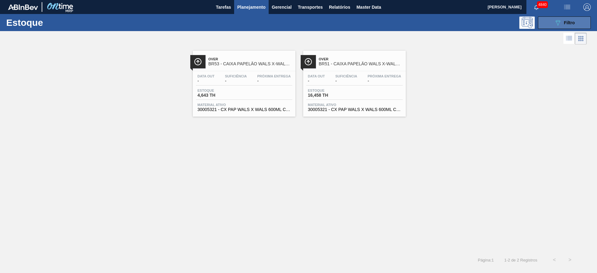
click at [549, 22] on button "089F7B8B-B2A5-4AFE-B5C0-19BA573D28AC Filtro" at bounding box center [564, 22] width 53 height 12
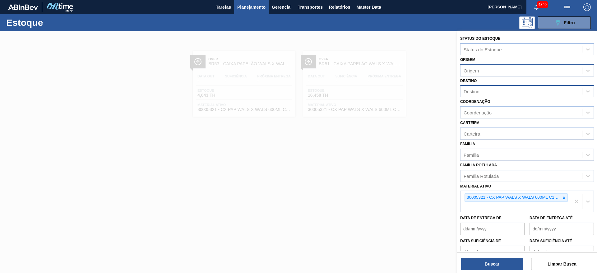
click at [493, 95] on div "Destino" at bounding box center [521, 91] width 122 height 9
type input "COLO"
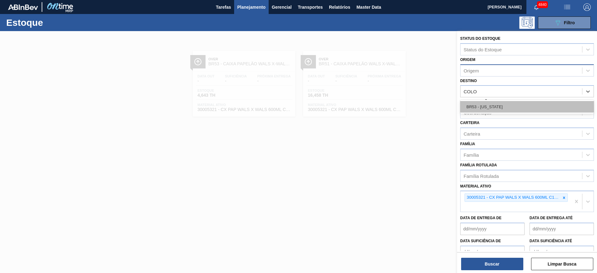
click at [496, 107] on div "BR53 - Colorado" at bounding box center [527, 106] width 134 height 11
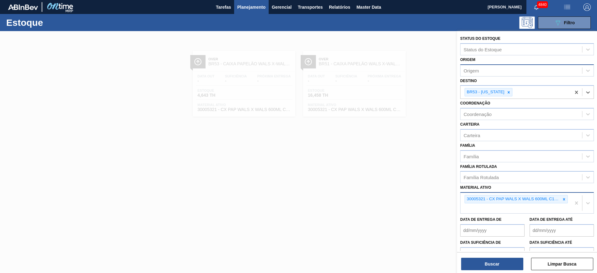
click at [487, 209] on div "30005321 - CX PAP WALS X WALS 600ML C12 IN65" at bounding box center [515, 203] width 110 height 21
paste ativo "30029566"
type ativo "30029566"
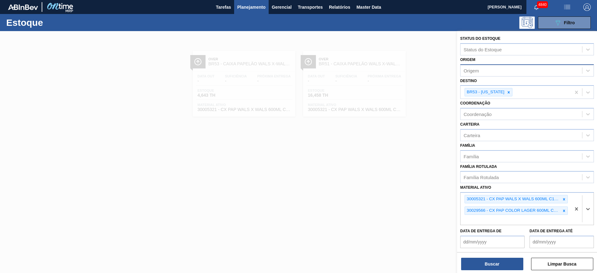
paste ativo "30029595"
type ativo "30029595"
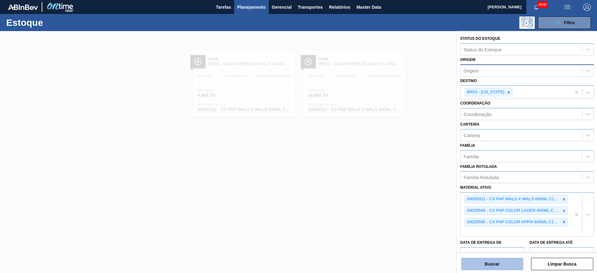
click at [471, 266] on button "Buscar" at bounding box center [492, 264] width 62 height 12
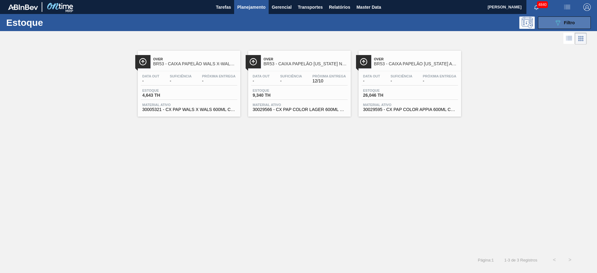
click at [576, 19] on button "089F7B8B-B2A5-4AFE-B5C0-19BA573D28AC Filtro" at bounding box center [564, 22] width 53 height 12
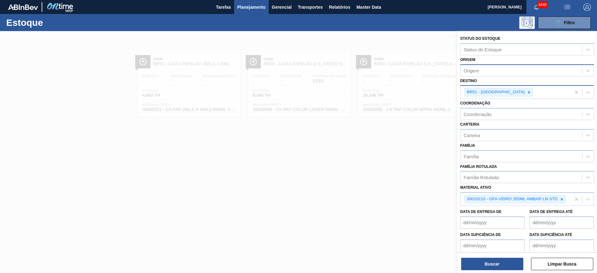
click at [526, 93] on icon at bounding box center [528, 92] width 4 height 4
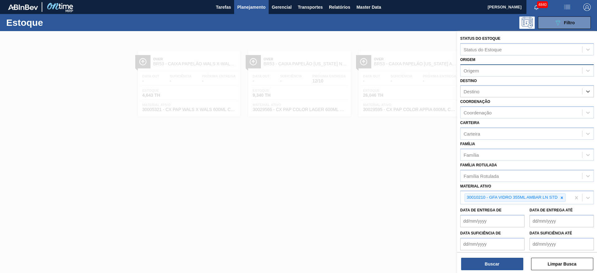
drag, startPoint x: 564, startPoint y: 197, endPoint x: 552, endPoint y: 182, distance: 19.2
click at [563, 197] on icon at bounding box center [561, 197] width 4 height 4
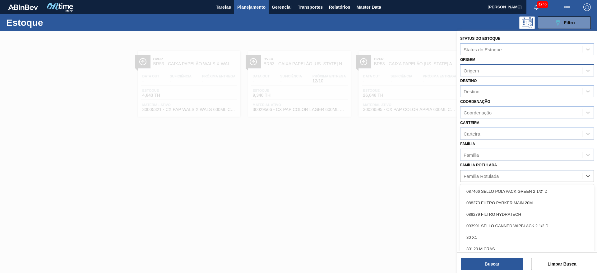
click at [503, 176] on div "Família Rotulada" at bounding box center [521, 175] width 122 height 9
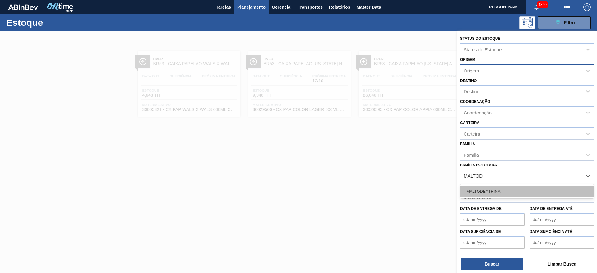
type Rotulada "MALTODE"
click at [519, 189] on div "MALTODEXTRINA" at bounding box center [527, 191] width 134 height 11
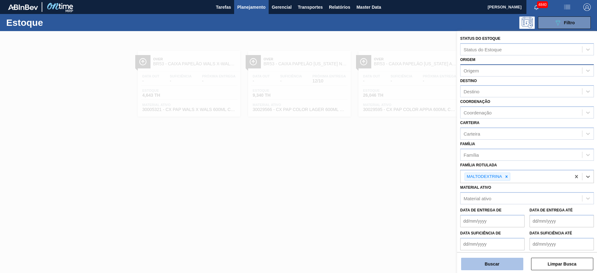
click at [509, 261] on button "Buscar" at bounding box center [492, 264] width 62 height 12
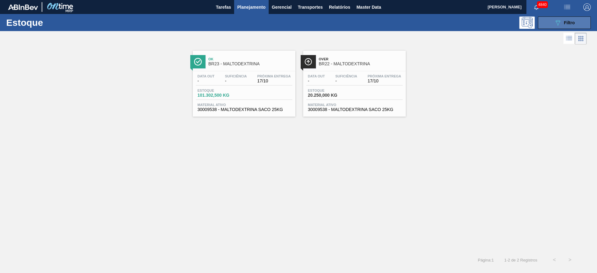
click at [557, 19] on icon "089F7B8B-B2A5-4AFE-B5C0-19BA573D28AC" at bounding box center [557, 22] width 7 height 7
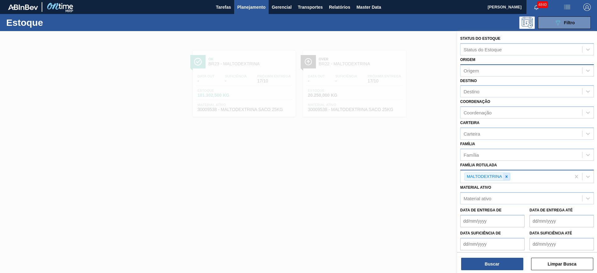
click at [507, 176] on icon at bounding box center [506, 176] width 4 height 4
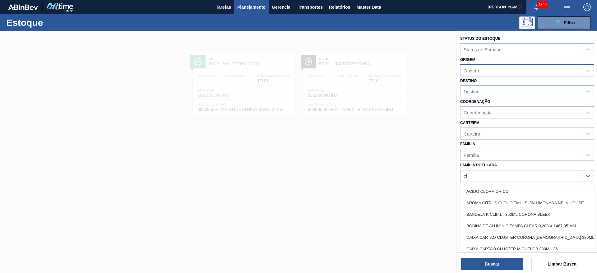
type Rotulada "c"
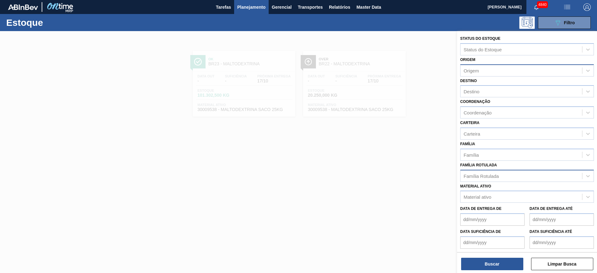
click at [218, 156] on div at bounding box center [298, 167] width 597 height 273
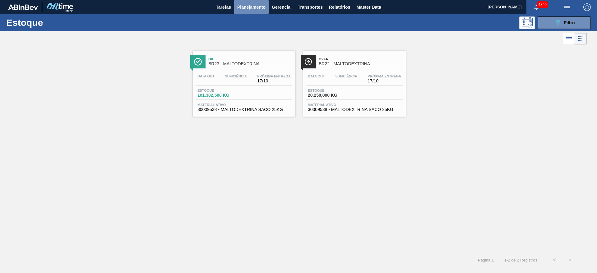
click at [251, 5] on span "Planejamento" at bounding box center [251, 6] width 28 height 7
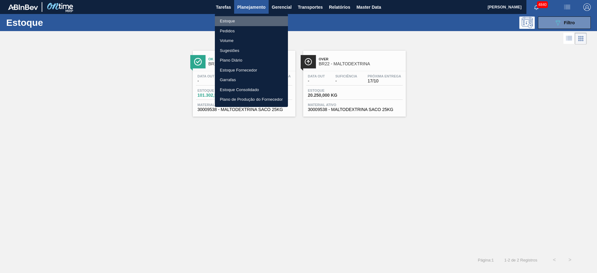
click at [247, 22] on li "Estoque" at bounding box center [251, 21] width 73 height 10
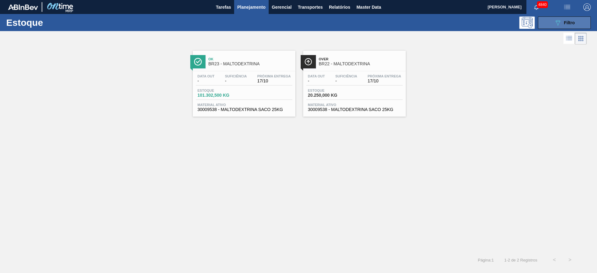
click at [572, 24] on span "Filtro" at bounding box center [569, 22] width 11 height 5
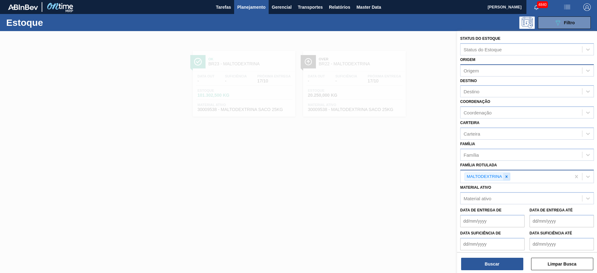
click at [503, 179] on div at bounding box center [506, 177] width 7 height 8
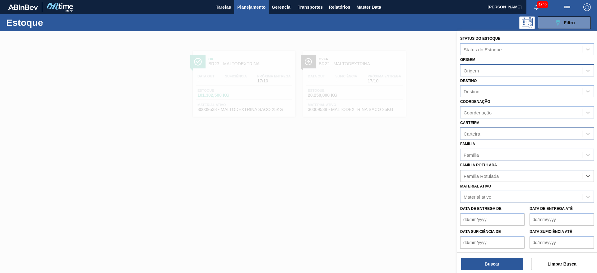
click at [482, 135] on div "Carteira" at bounding box center [521, 133] width 122 height 9
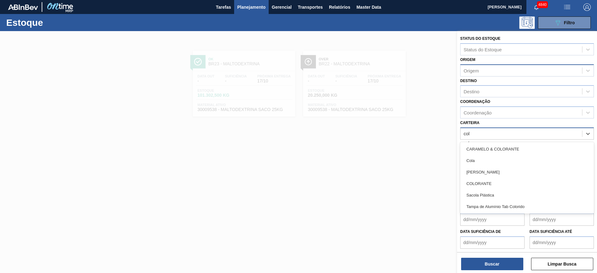
type input "cola"
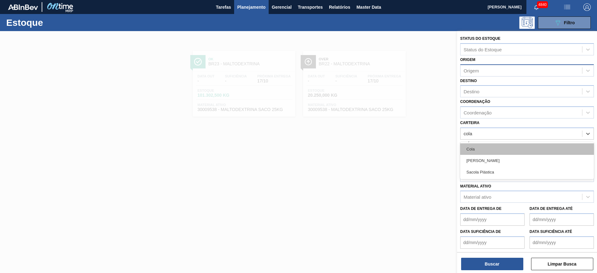
click at [475, 148] on div "Cola" at bounding box center [527, 148] width 134 height 11
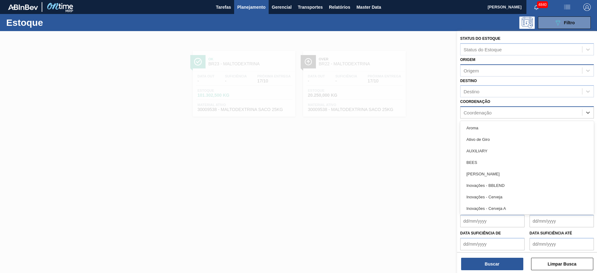
click at [480, 112] on div "Coordenação" at bounding box center [477, 112] width 28 height 5
type input "raw"
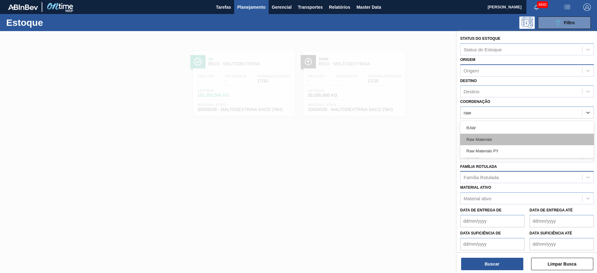
click at [480, 137] on div "Raw Materials" at bounding box center [527, 139] width 134 height 11
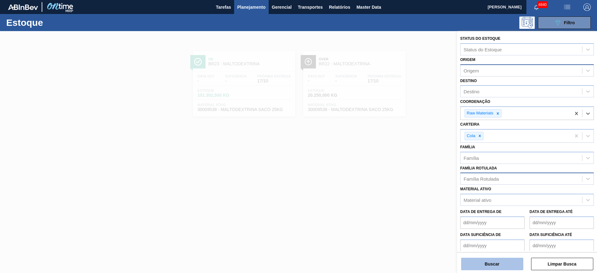
click at [503, 267] on button "Buscar" at bounding box center [492, 264] width 62 height 12
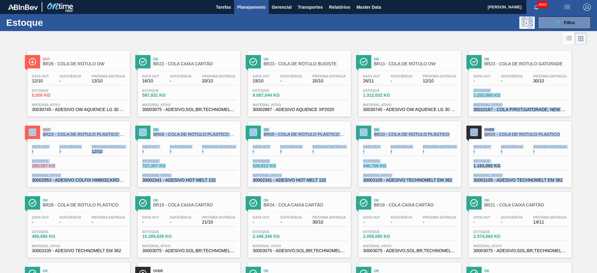
drag, startPoint x: 595, startPoint y: 80, endPoint x: 596, endPoint y: 184, distance: 104.4
click at [596, 185] on main "Tarefas Planejamento Gerencial Transportes Relatórios Master Data JULIA SILVA D…" at bounding box center [298, 136] width 597 height 273
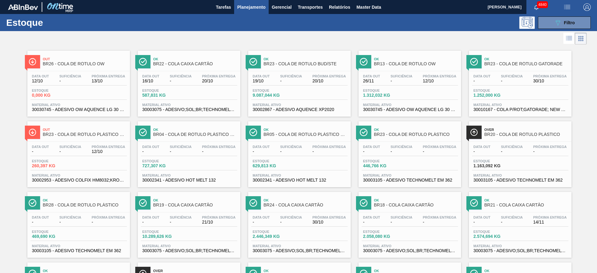
click at [384, 35] on div at bounding box center [293, 38] width 586 height 15
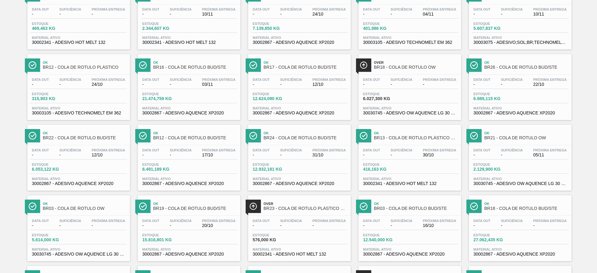
scroll to position [494, 0]
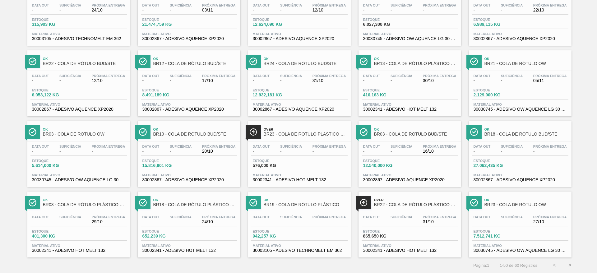
drag, startPoint x: 520, startPoint y: 158, endPoint x: 516, endPoint y: 128, distance: 29.5
click at [516, 128] on span "Ok" at bounding box center [526, 129] width 84 height 4
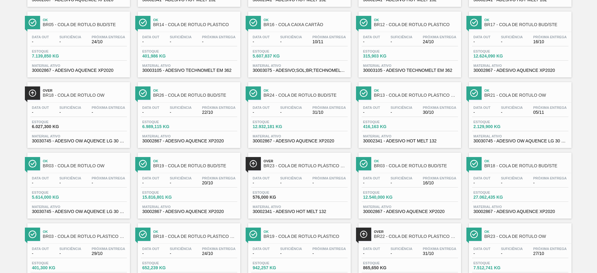
scroll to position [494, 0]
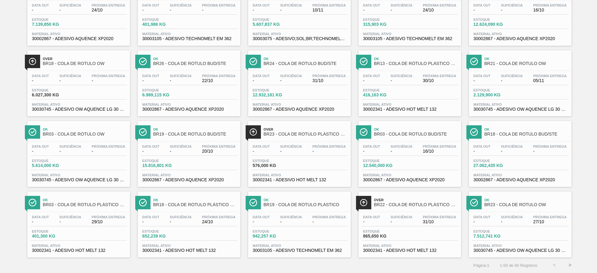
click at [568, 263] on button ">" at bounding box center [570, 265] width 16 height 16
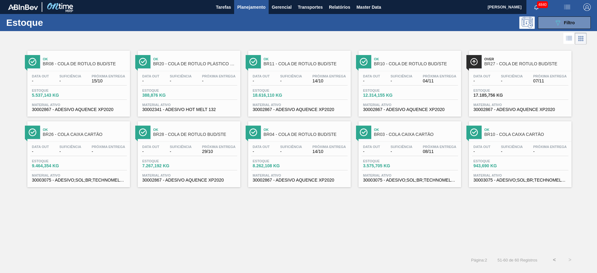
scroll to position [0, 0]
click at [478, 226] on div "Ok BR08 - COLA DE RÓTULO BUD/STE Data out - Suficiência - Próxima Entrega 15/10…" at bounding box center [298, 149] width 597 height 206
click at [564, 18] on button "089F7B8B-B2A5-4AFE-B5C0-19BA573D28AC Filtro" at bounding box center [564, 22] width 53 height 12
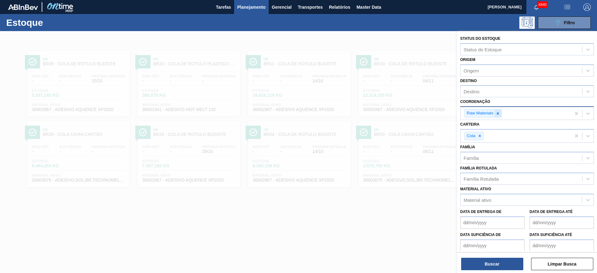
click at [497, 116] on div at bounding box center [497, 113] width 7 height 8
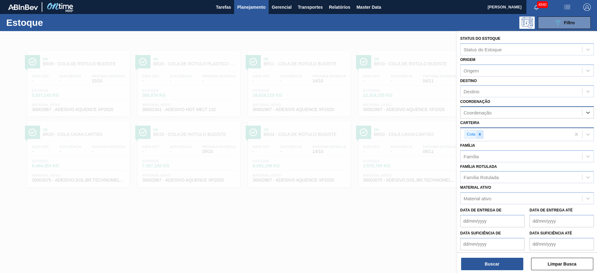
click at [480, 134] on icon at bounding box center [479, 134] width 2 height 2
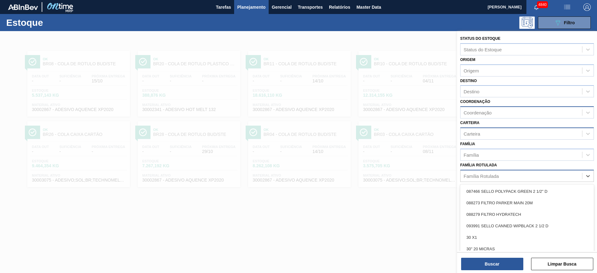
click at [496, 172] on div "Família Rotulada" at bounding box center [521, 175] width 122 height 9
type Rotulada "ácid"
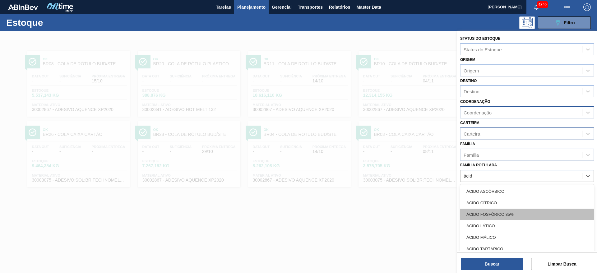
click at [516, 210] on div "ÁCIDO FOSFÓRICO 85%" at bounding box center [527, 214] width 134 height 11
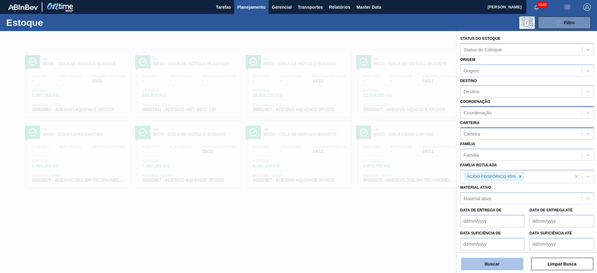
click at [518, 259] on button "Buscar" at bounding box center [492, 264] width 62 height 12
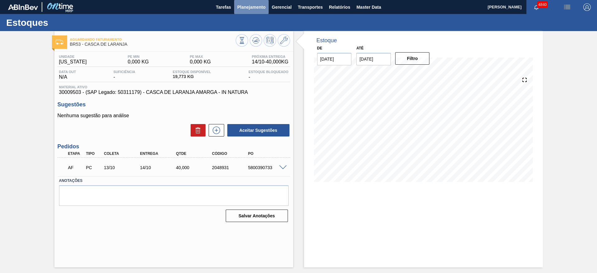
click at [255, 2] on button "Planejamento" at bounding box center [251, 7] width 34 height 14
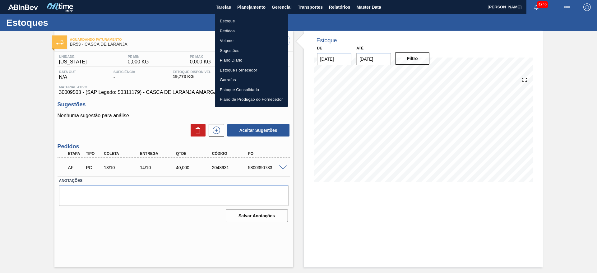
click at [247, 22] on li "Estoque" at bounding box center [251, 21] width 73 height 10
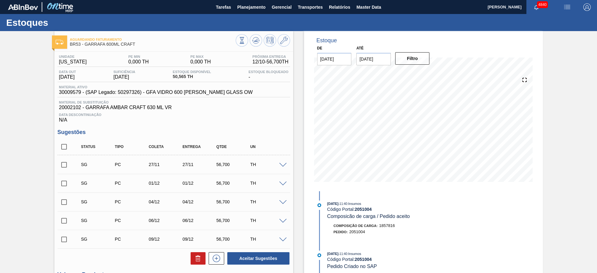
scroll to position [143, 0]
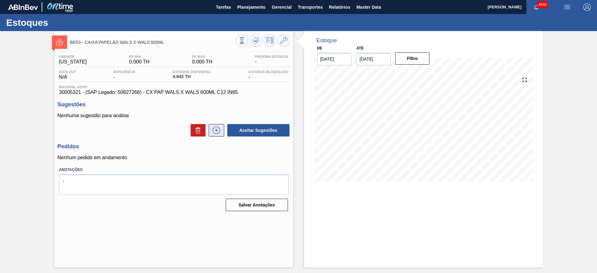
click at [210, 134] on button at bounding box center [217, 130] width 16 height 12
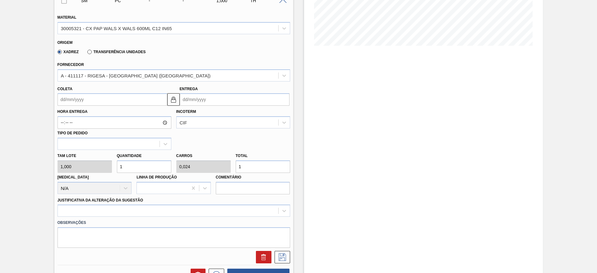
scroll to position [140, 0]
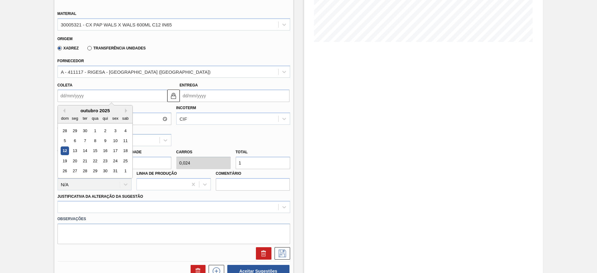
click at [113, 96] on input "Coleta" at bounding box center [112, 96] width 110 height 12
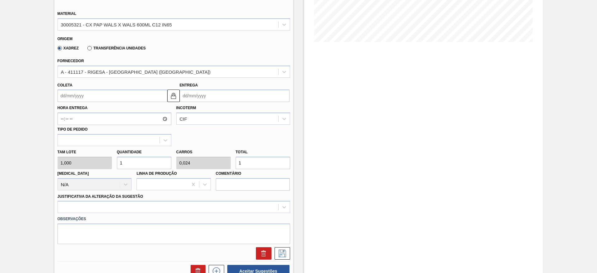
click at [249, 158] on input "1" at bounding box center [263, 163] width 54 height 12
type input "17"
type input "0,405"
type input "17"
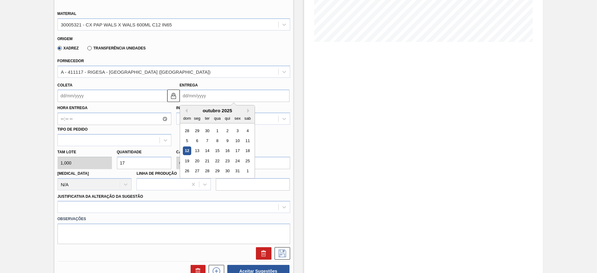
click at [190, 92] on input "Entrega" at bounding box center [235, 96] width 110 height 12
click at [247, 110] on button "Next Month" at bounding box center [249, 110] width 4 height 4
click at [225, 130] on div "30" at bounding box center [227, 130] width 8 height 8
type input "[DATE]"
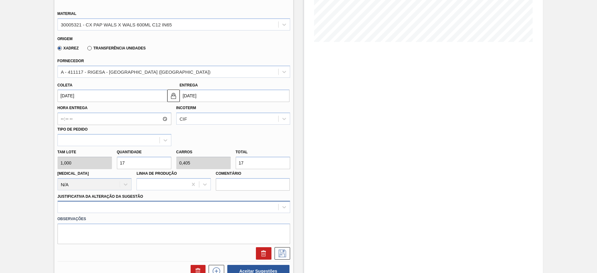
click at [195, 208] on div at bounding box center [173, 207] width 232 height 12
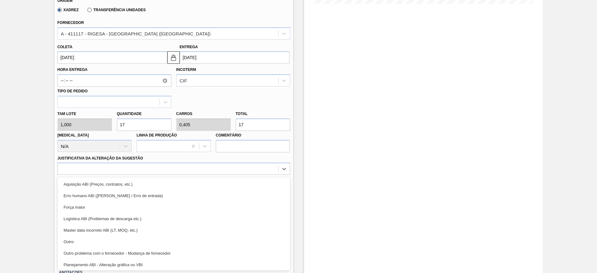
click at [192, 239] on div "Outro" at bounding box center [173, 241] width 232 height 11
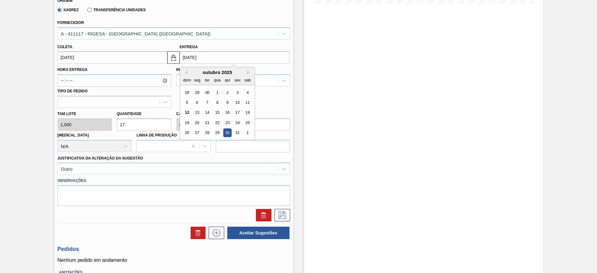
click at [214, 57] on input "[DATE]" at bounding box center [235, 57] width 110 height 12
click at [238, 129] on div "31" at bounding box center [237, 133] width 8 height 8
type input "[DATE]"
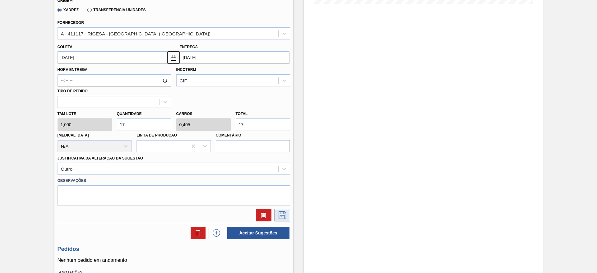
click at [278, 214] on icon at bounding box center [281, 214] width 7 height 7
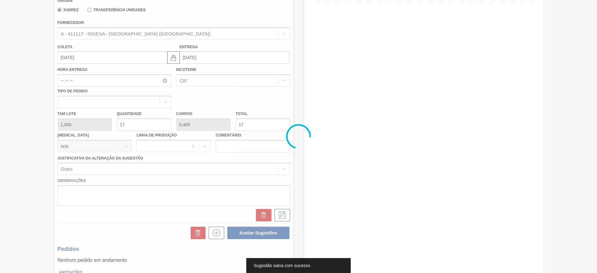
scroll to position [0, 0]
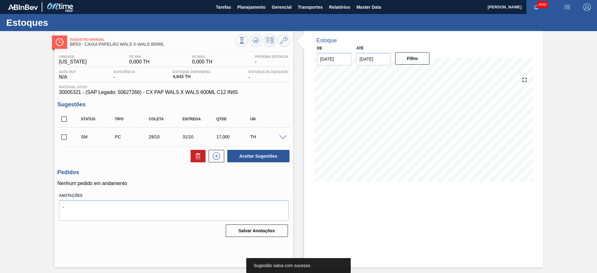
click at [65, 140] on input "checkbox" at bounding box center [63, 137] width 13 height 13
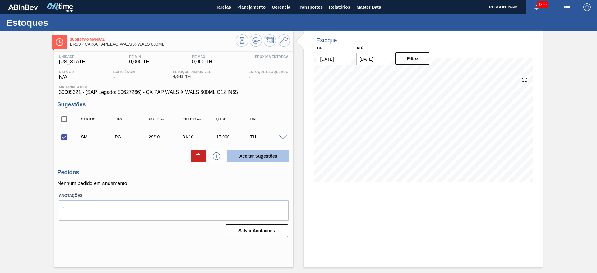
click at [280, 155] on button "Aceitar Sugestões" at bounding box center [258, 156] width 62 height 12
checkbox input "false"
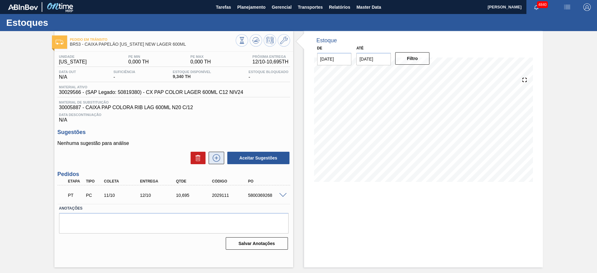
click at [218, 161] on icon at bounding box center [216, 157] width 10 height 7
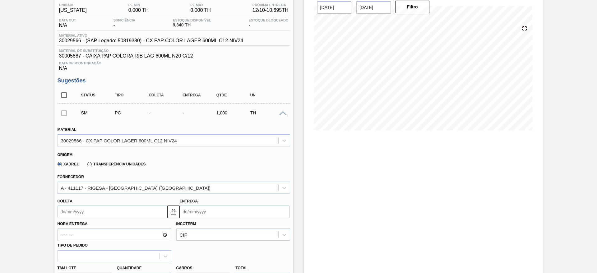
scroll to position [93, 0]
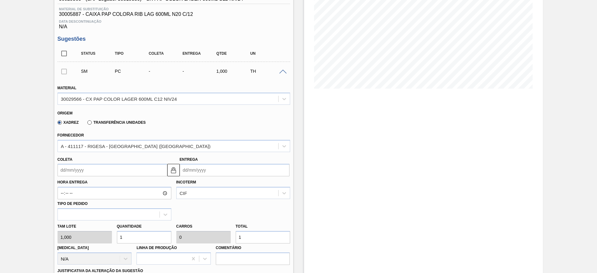
click at [204, 167] on input "Entrega" at bounding box center [235, 170] width 110 height 12
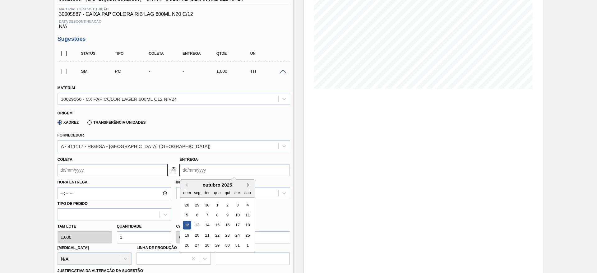
click at [247, 183] on button "Next Month" at bounding box center [249, 185] width 4 height 4
click at [199, 226] on div "10" at bounding box center [197, 225] width 8 height 8
type input "[DATE]"
click at [189, 173] on input "[DATE]" at bounding box center [235, 170] width 110 height 12
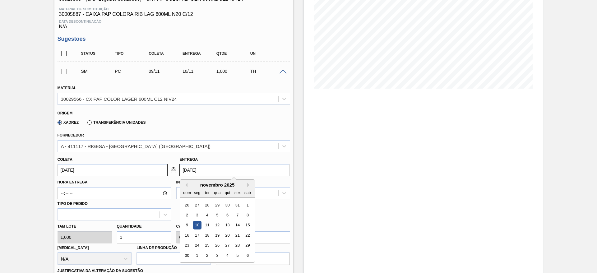
click at [189, 170] on input "[DATE]" at bounding box center [235, 170] width 110 height 12
click at [234, 215] on div "7" at bounding box center [237, 215] width 8 height 8
type input "[DATE]"
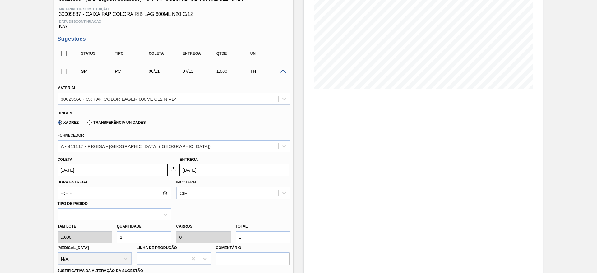
click at [217, 170] on input "[DATE]" at bounding box center [235, 170] width 110 height 12
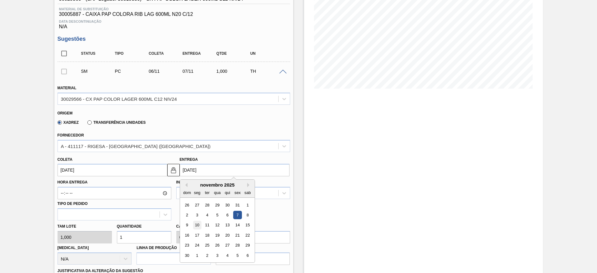
click at [197, 226] on div "10" at bounding box center [197, 225] width 8 height 8
type input "[DATE]"
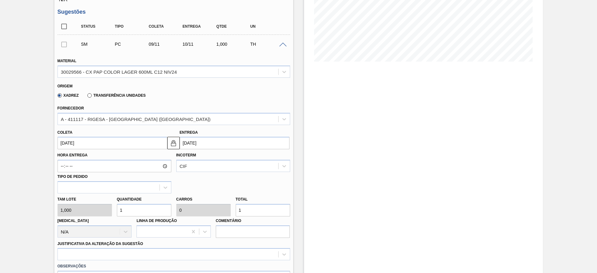
scroll to position [140, 0]
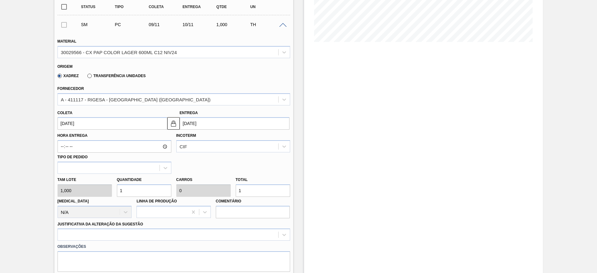
click at [259, 186] on input "1" at bounding box center [263, 190] width 54 height 12
type input "12"
type input "0,001"
type input "12"
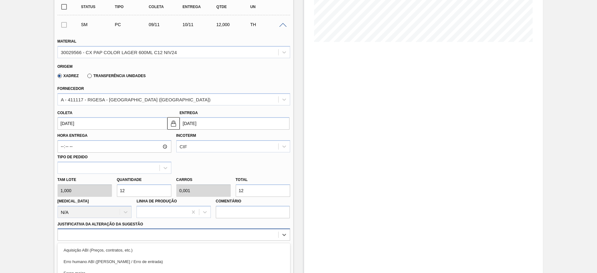
click at [190, 237] on div "option Outro focused, 6 of 18. 18 results available. Use Up and Down to choose …" at bounding box center [173, 234] width 232 height 12
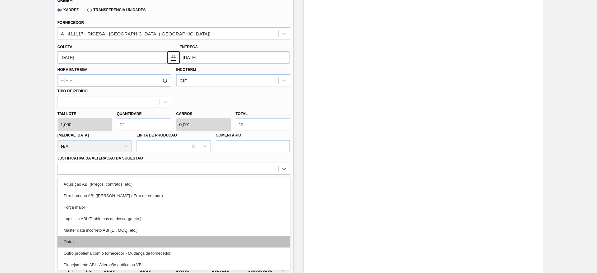
click at [175, 244] on div "Outro" at bounding box center [173, 241] width 232 height 11
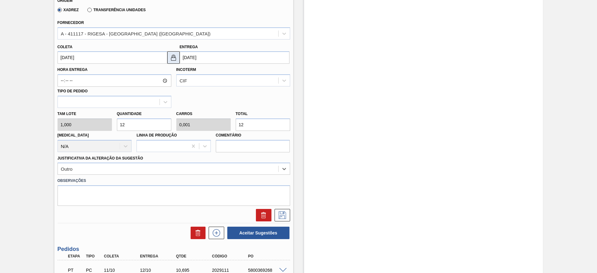
click at [172, 61] on img at bounding box center [173, 57] width 7 height 7
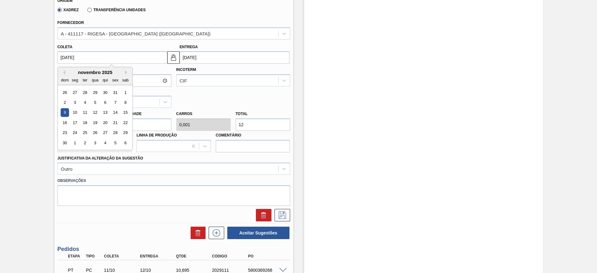
click at [156, 61] on input "09/11/2025" at bounding box center [112, 57] width 110 height 12
click at [118, 103] on div "7" at bounding box center [115, 102] width 8 height 8
type input "07/11/2025"
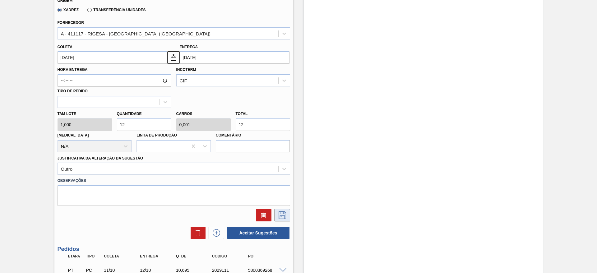
click at [282, 216] on icon at bounding box center [282, 214] width 10 height 7
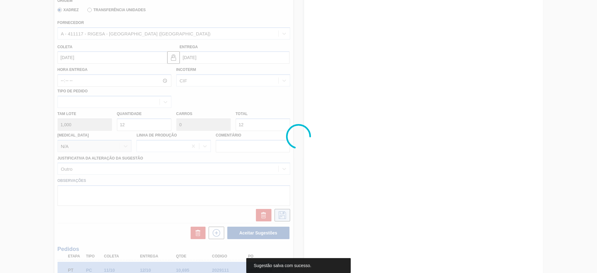
scroll to position [8, 0]
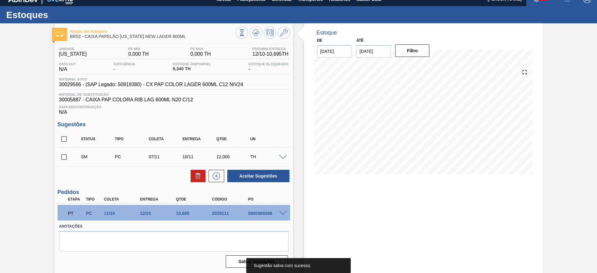
click at [68, 158] on input "checkbox" at bounding box center [63, 156] width 13 height 13
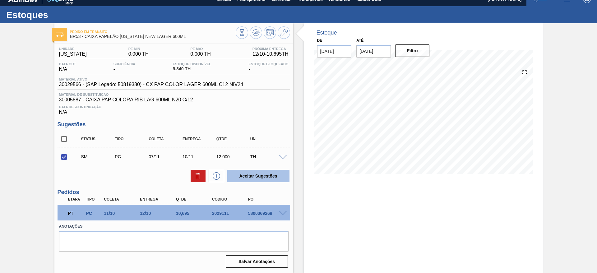
click at [285, 172] on button "Aceitar Sugestões" at bounding box center [258, 176] width 62 height 12
checkbox input "false"
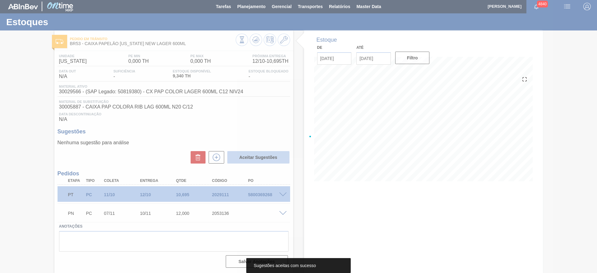
scroll to position [1, 0]
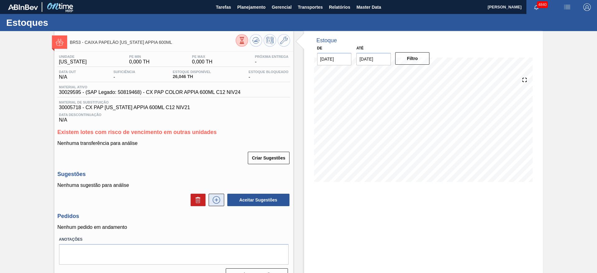
click at [222, 199] on button at bounding box center [217, 200] width 16 height 12
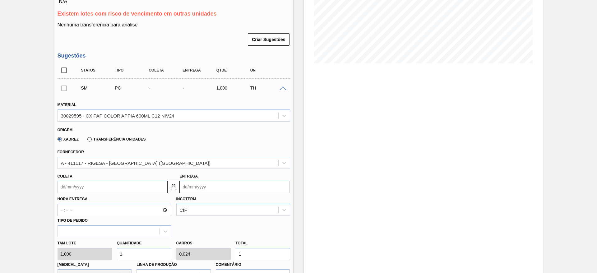
scroll to position [140, 0]
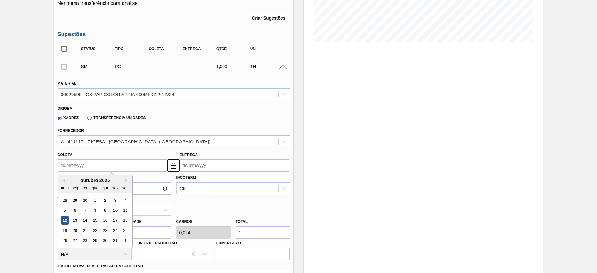
click at [96, 164] on input "Coleta" at bounding box center [112, 165] width 110 height 12
click at [125, 179] on button "Next Month" at bounding box center [127, 180] width 4 height 4
click at [116, 207] on div "7" at bounding box center [115, 210] width 8 height 8
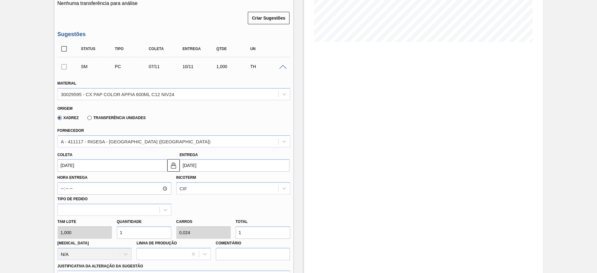
type input "[DATE]"
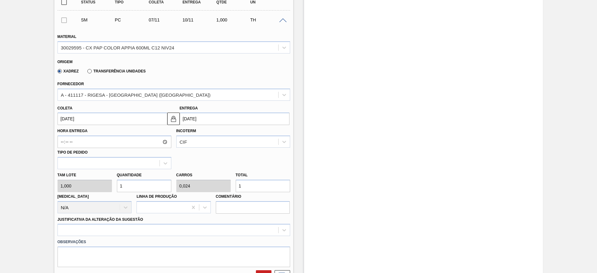
drag, startPoint x: 126, startPoint y: 184, endPoint x: 121, endPoint y: 185, distance: 5.7
click at [121, 185] on input "1" at bounding box center [144, 186] width 54 height 12
type input "12"
type input "0,286"
type input "12"
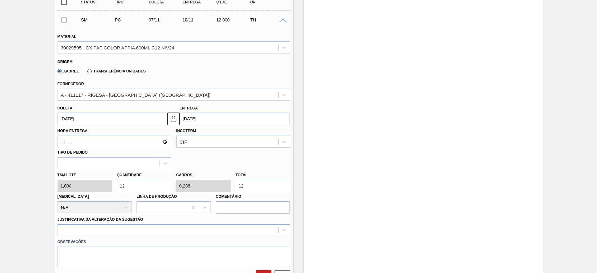
type input "12"
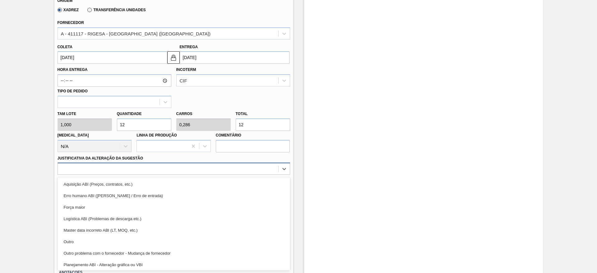
click at [160, 175] on div "option Master data incorreto ABI (LT, MOQ, etc.) focused, 5 of 18. 18 results a…" at bounding box center [173, 169] width 232 height 12
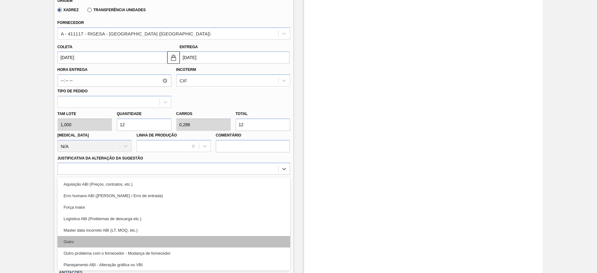
click at [156, 243] on div "Outro" at bounding box center [173, 241] width 232 height 11
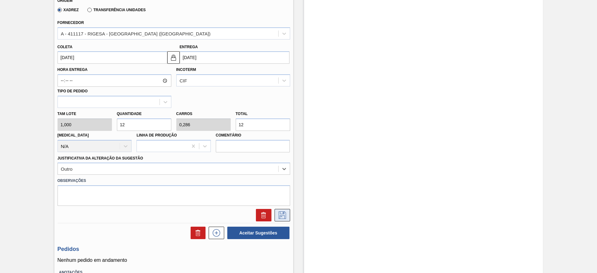
click at [278, 215] on icon at bounding box center [282, 214] width 10 height 7
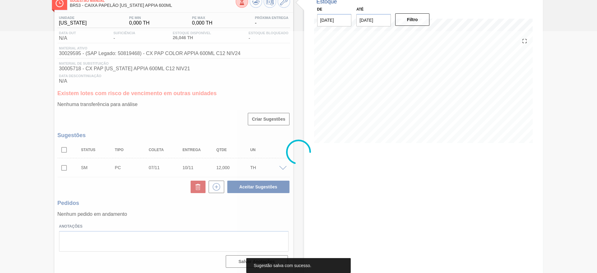
scroll to position [39, 0]
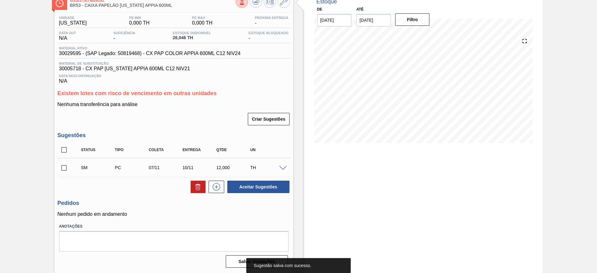
click at [63, 164] on input "checkbox" at bounding box center [63, 167] width 13 height 13
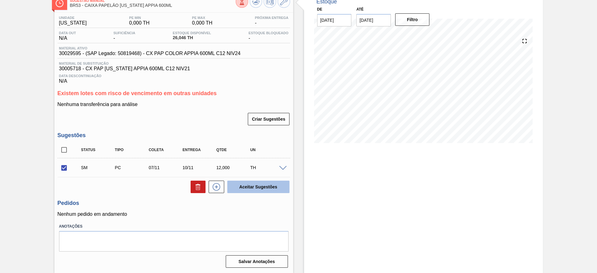
click at [261, 188] on button "Aceitar Sugestões" at bounding box center [258, 187] width 62 height 12
checkbox input "false"
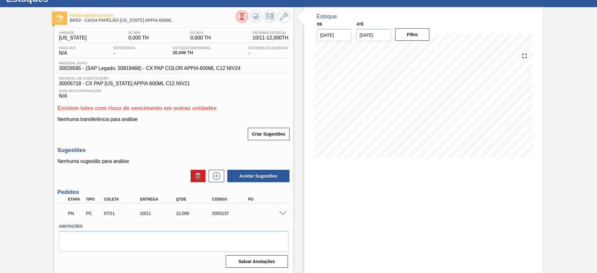
scroll to position [0, 0]
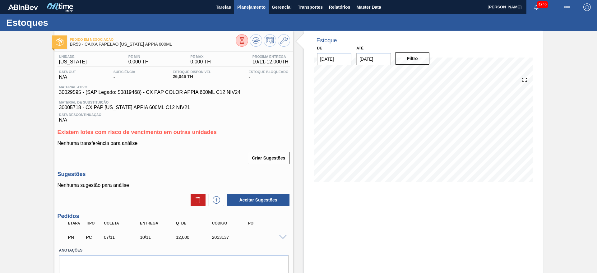
click at [246, 4] on span "Planejamento" at bounding box center [251, 6] width 28 height 7
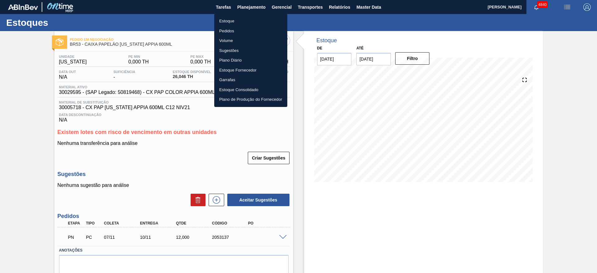
click at [237, 31] on li "Pedidos" at bounding box center [250, 31] width 73 height 10
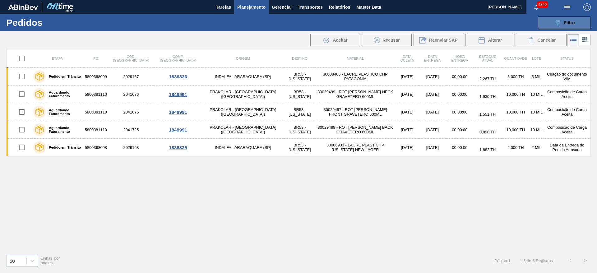
drag, startPoint x: 563, startPoint y: 18, endPoint x: 563, endPoint y: 27, distance: 9.3
click at [563, 18] on button "089F7B8B-B2A5-4AFE-B5C0-19BA573D28AC Filtro" at bounding box center [564, 22] width 53 height 12
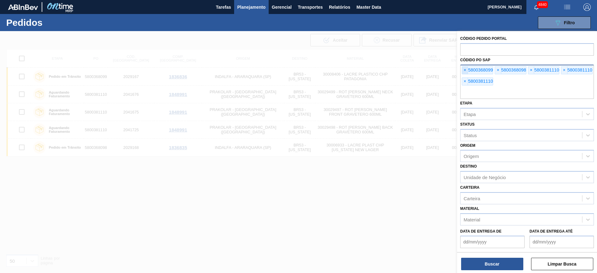
click at [466, 72] on span "×" at bounding box center [465, 70] width 6 height 7
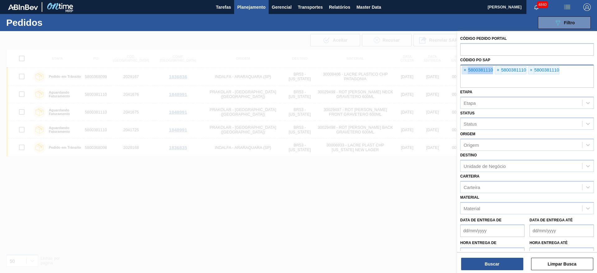
click at [466, 72] on span "×" at bounding box center [465, 70] width 6 height 7
click at [466, 76] on input "text" at bounding box center [527, 82] width 134 height 12
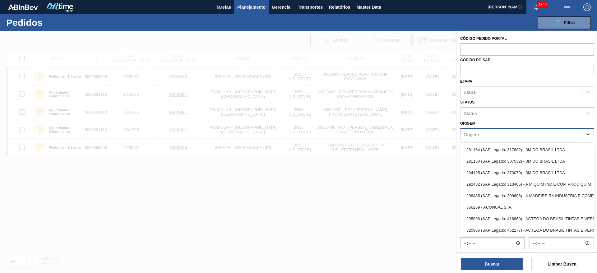
click at [464, 133] on div "Origem" at bounding box center [470, 133] width 15 height 5
type input "PRA"
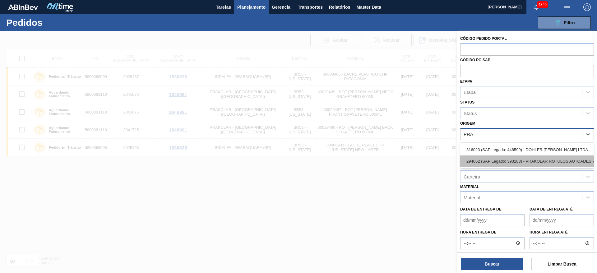
click at [487, 158] on div "294062 (SAP Legado: 393183) - PRAKOLAR ROTULOS AUTOADESIVOS LTDA" at bounding box center [527, 160] width 134 height 11
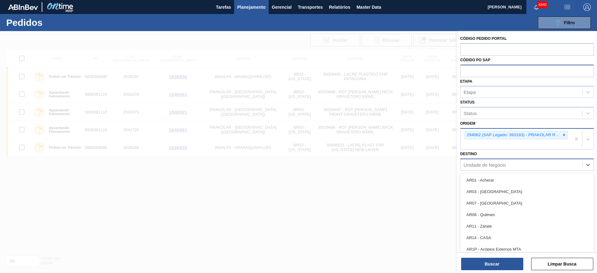
click at [484, 163] on div "Unidade de Negócio" at bounding box center [484, 164] width 42 height 5
type input "BOH"
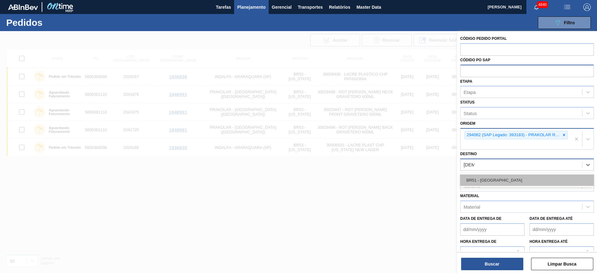
click at [503, 179] on div "BR51 - Bohemia" at bounding box center [527, 179] width 134 height 11
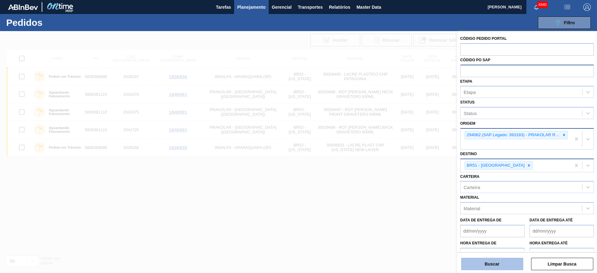
click at [492, 260] on button "Buscar" at bounding box center [492, 264] width 62 height 12
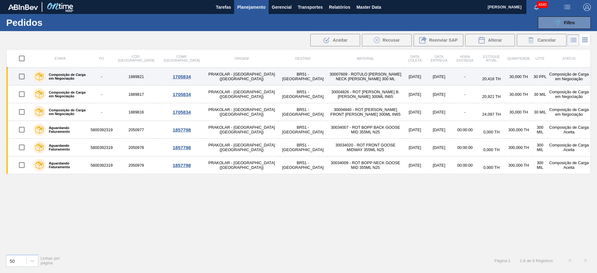
click at [20, 77] on input "checkbox" at bounding box center [21, 76] width 13 height 13
checkbox input "true"
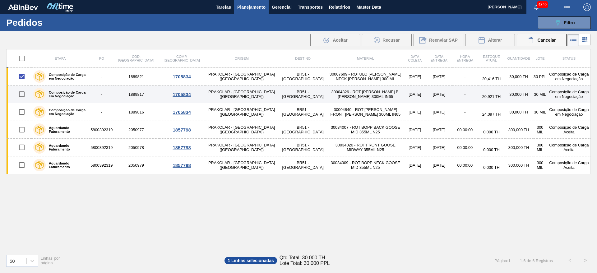
click at [21, 93] on input "checkbox" at bounding box center [21, 94] width 13 height 13
checkbox input "true"
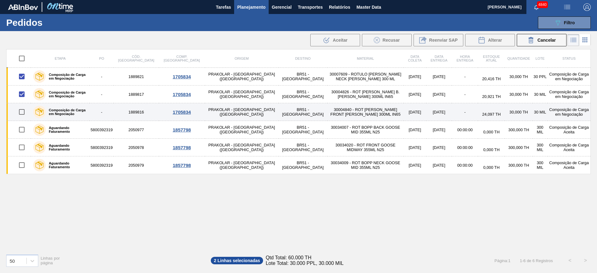
click at [21, 111] on input "checkbox" at bounding box center [21, 111] width 13 height 13
checkbox input "true"
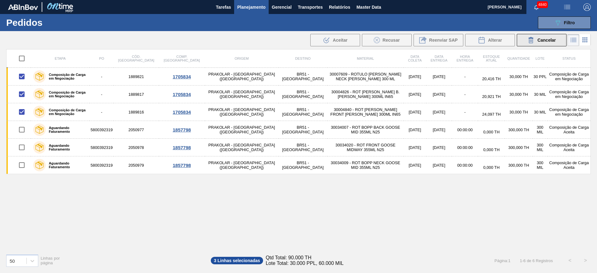
click at [525, 40] on button "Cancelar" at bounding box center [542, 40] width 50 height 12
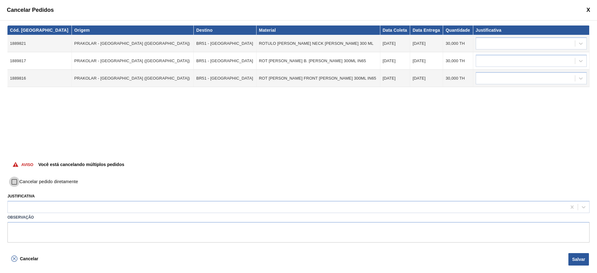
click at [14, 181] on input "Cancelar pedido diretamente" at bounding box center [14, 182] width 11 height 11
checkbox input "true"
click at [581, 259] on button "Salvar" at bounding box center [578, 259] width 21 height 12
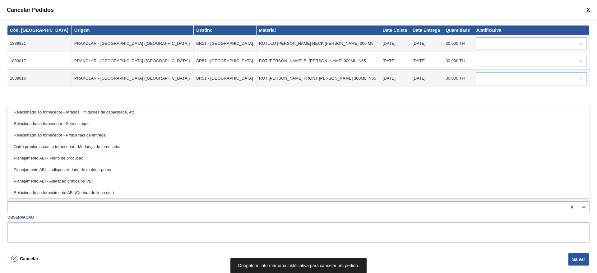
click at [165, 202] on div at bounding box center [298, 207] width 582 height 12
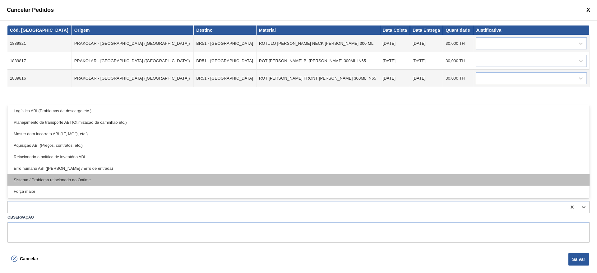
scroll to position [116, 0]
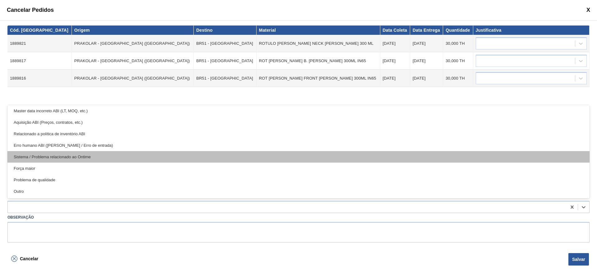
click at [117, 157] on div "Sistema / Problema relacionado ao Ontime" at bounding box center [298, 156] width 582 height 11
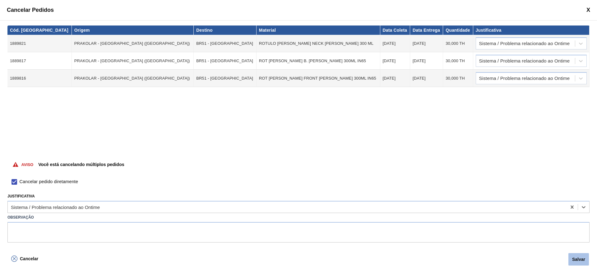
click at [583, 258] on button "Salvar" at bounding box center [578, 259] width 21 height 12
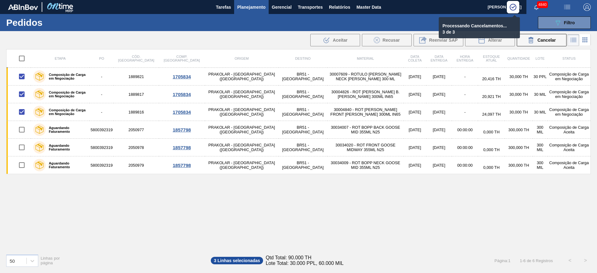
click at [116, 214] on div "Etapa PO Cód. Pedido Comp. Carga Origem Destino Material Data coleta Data Entre…" at bounding box center [298, 149] width 584 height 200
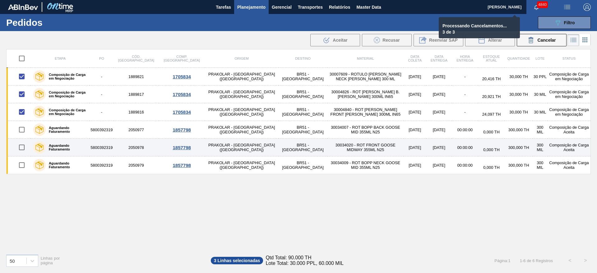
checkbox input "false"
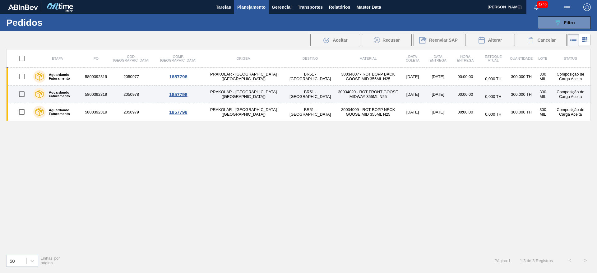
click at [108, 98] on td "5800392319" at bounding box center [96, 94] width 24 height 18
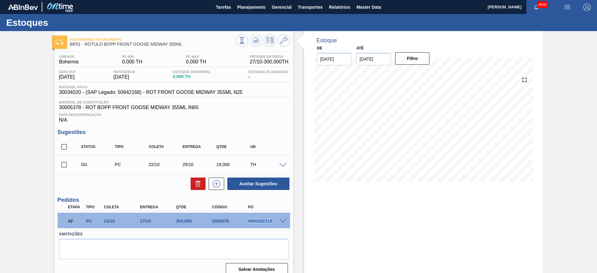
drag, startPoint x: 248, startPoint y: 221, endPoint x: 277, endPoint y: 218, distance: 29.6
click at [277, 218] on div "AF PC 24/10 27/10 300,000 2050978 5800392319" at bounding box center [173, 221] width 232 height 16
copy div "5800392319"
click at [569, 122] on div "Aguardando Faturamento BR51 - RÓTULO BOPP FRONT GOOSE MIDWAY 355ML Unidade Bohe…" at bounding box center [298, 156] width 597 height 250
click at [257, 5] on span "Planejamento" at bounding box center [251, 6] width 28 height 7
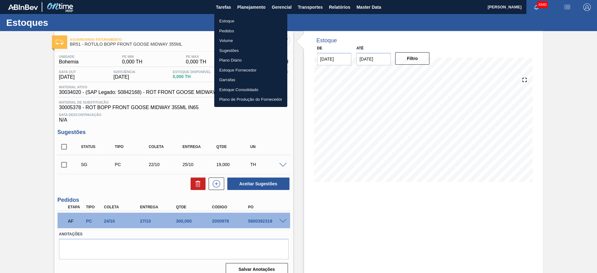
click at [245, 21] on li "Estoque" at bounding box center [250, 21] width 73 height 10
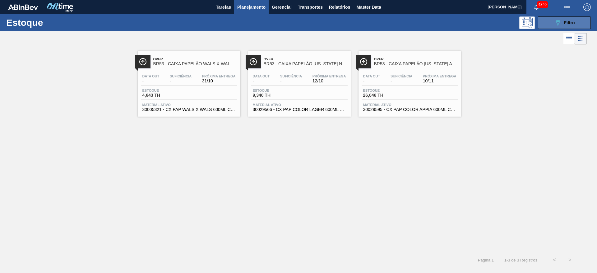
click at [554, 21] on icon "089F7B8B-B2A5-4AFE-B5C0-19BA573D28AC" at bounding box center [557, 22] width 7 height 7
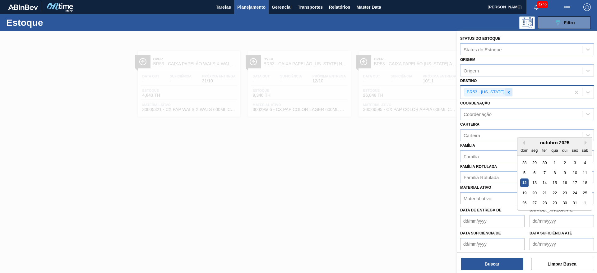
click at [505, 95] on div at bounding box center [508, 92] width 7 height 8
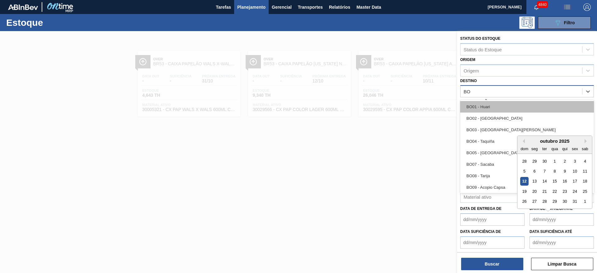
type input "BOH"
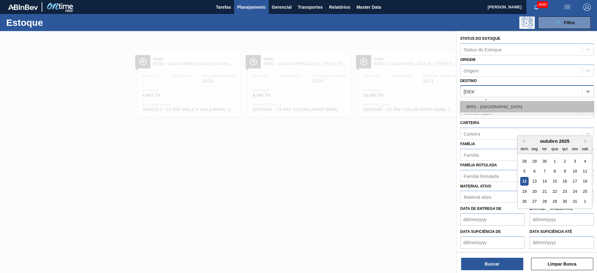
click at [494, 108] on div "BR51 - Bohemia" at bounding box center [527, 106] width 134 height 11
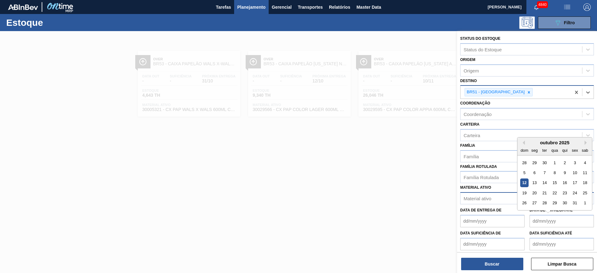
click at [480, 202] on div "Material ativo" at bounding box center [521, 198] width 122 height 9
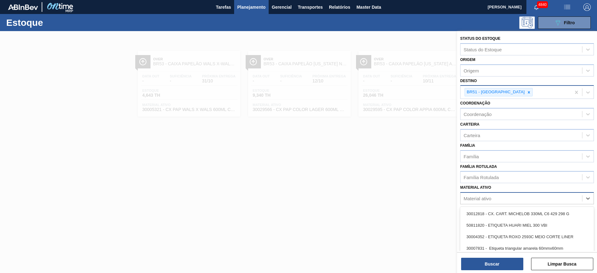
paste ativo "30010210"
type ativo "30010210"
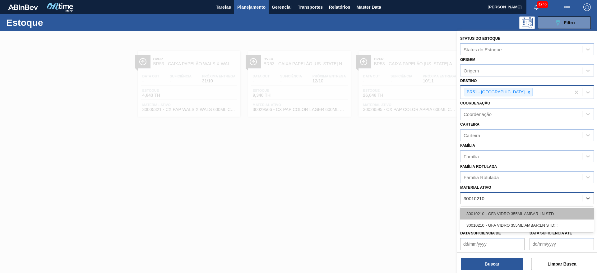
click at [479, 212] on div "30010210 - GFA VIDRO 355ML AMBAR LN STD" at bounding box center [527, 213] width 134 height 11
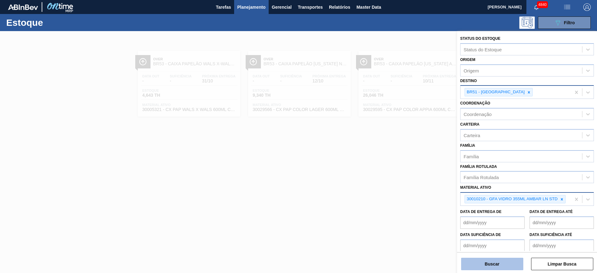
click at [484, 260] on button "Buscar" at bounding box center [492, 264] width 62 height 12
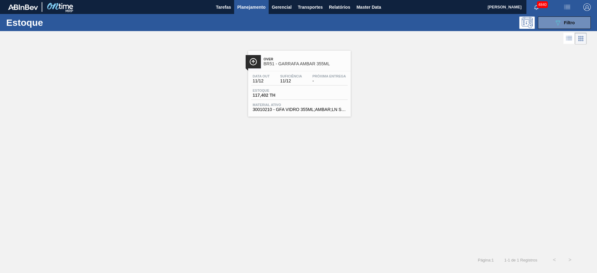
click at [340, 97] on div "Estoque 117,402 TH" at bounding box center [299, 94] width 96 height 11
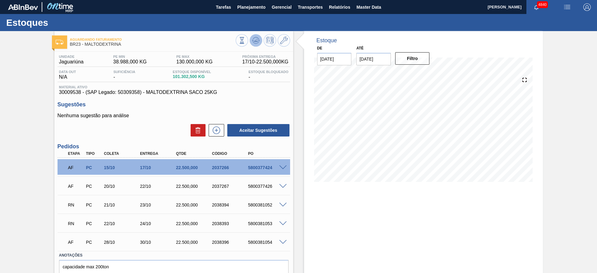
click at [256, 42] on icon at bounding box center [255, 40] width 7 height 7
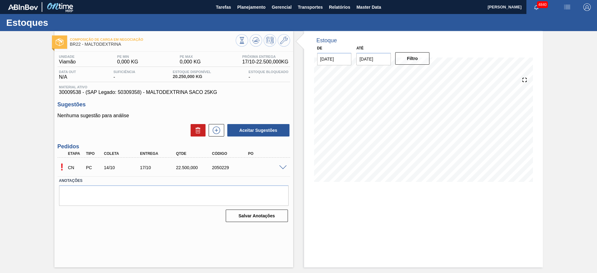
click at [285, 168] on span at bounding box center [282, 167] width 7 height 5
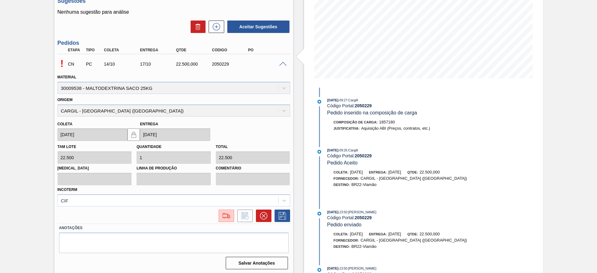
scroll to position [105, 0]
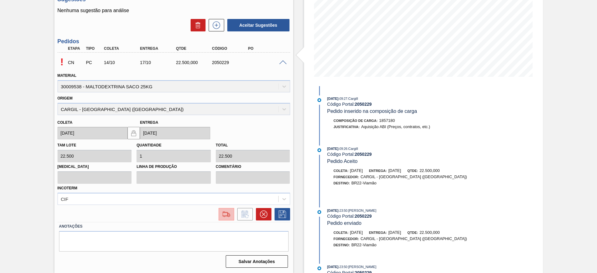
click at [219, 212] on button at bounding box center [226, 214] width 16 height 12
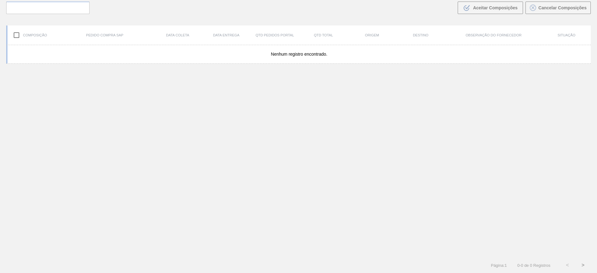
scroll to position [45, 0]
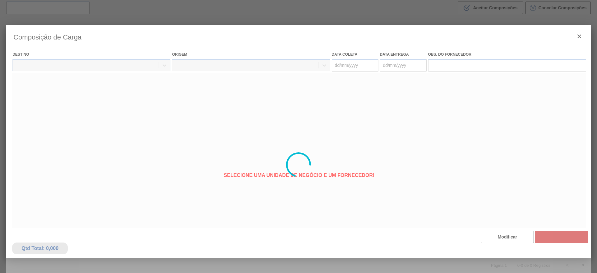
type coleta "14/10/2025"
type Entrega "[DATE]"
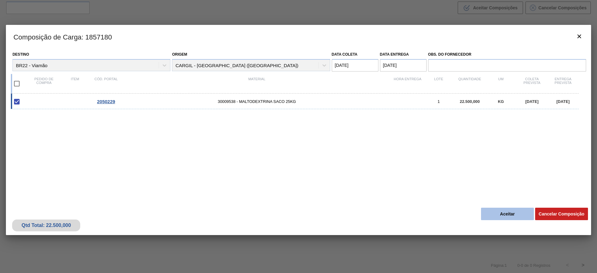
click at [526, 211] on button "Aceitar" at bounding box center [507, 214] width 53 height 12
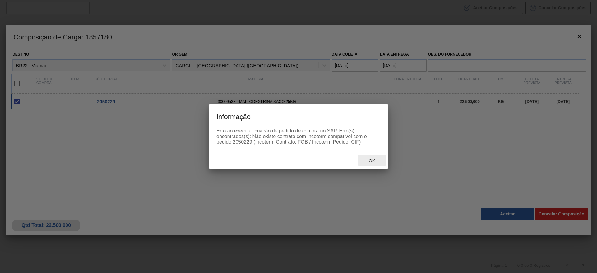
click at [372, 160] on span "Ok" at bounding box center [372, 160] width 16 height 5
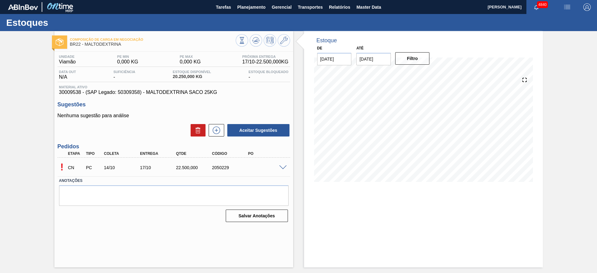
click at [282, 167] on span at bounding box center [282, 167] width 7 height 5
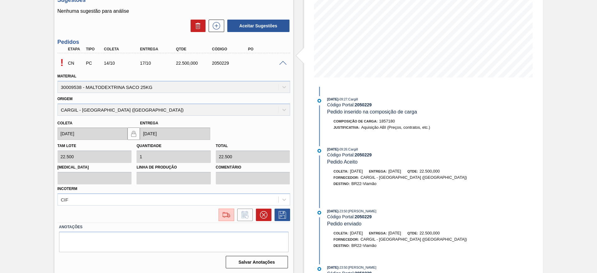
scroll to position [105, 0]
click at [238, 198] on div "CIF" at bounding box center [173, 199] width 232 height 12
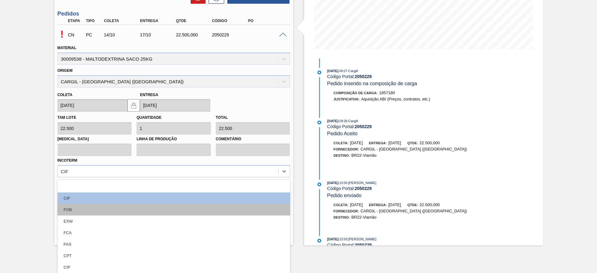
click at [181, 211] on div "FOB" at bounding box center [173, 209] width 232 height 11
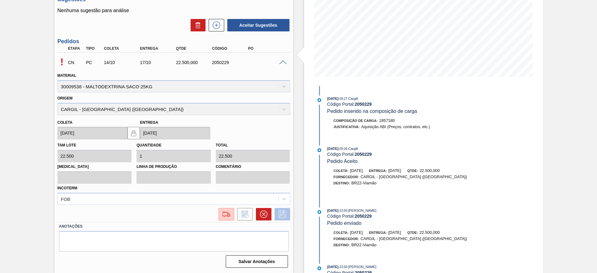
click at [284, 211] on icon at bounding box center [282, 213] width 10 height 7
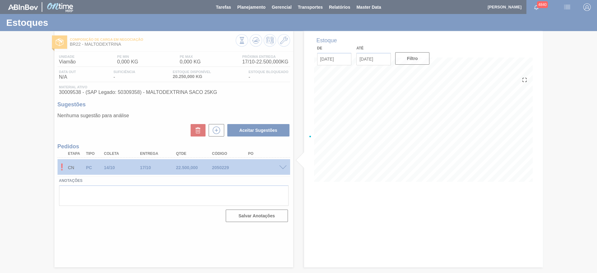
scroll to position [0, 0]
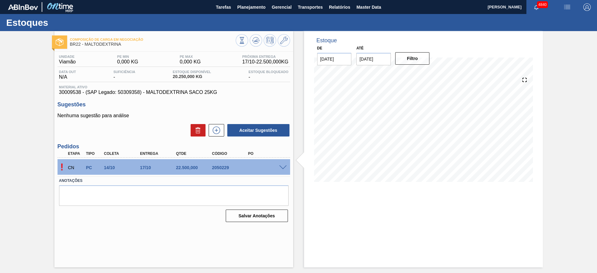
click at [286, 165] on div at bounding box center [284, 167] width 12 height 5
click at [285, 167] on span at bounding box center [282, 167] width 7 height 5
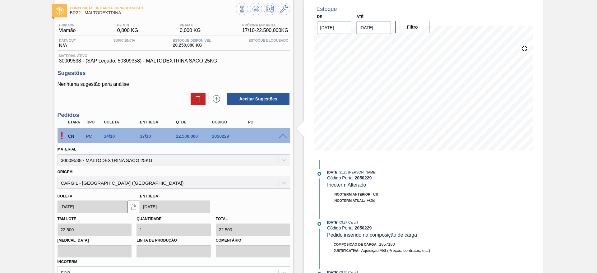
scroll to position [93, 0]
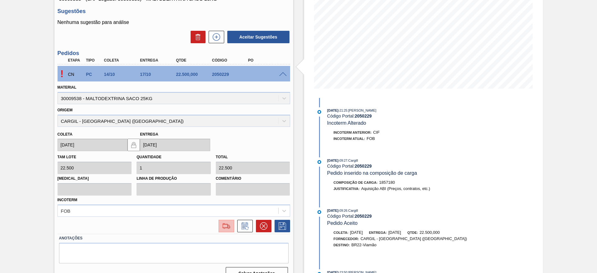
click at [227, 227] on img at bounding box center [226, 225] width 10 height 7
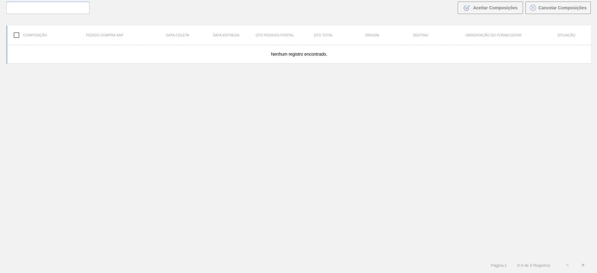
scroll to position [45, 0]
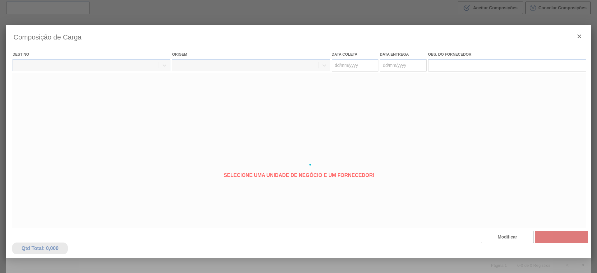
type coleta "[DATE]"
type Entrega "[DATE]"
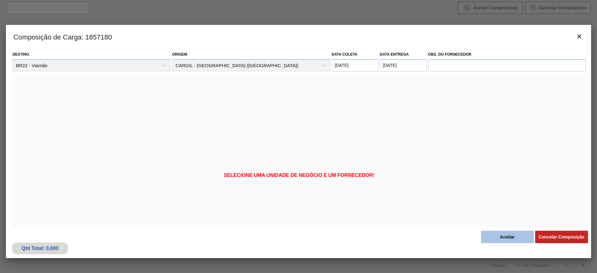
click at [494, 231] on button "Aceitar" at bounding box center [507, 237] width 53 height 12
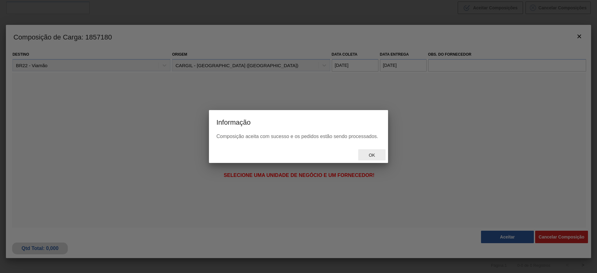
click at [377, 155] on span "Ok" at bounding box center [372, 155] width 16 height 5
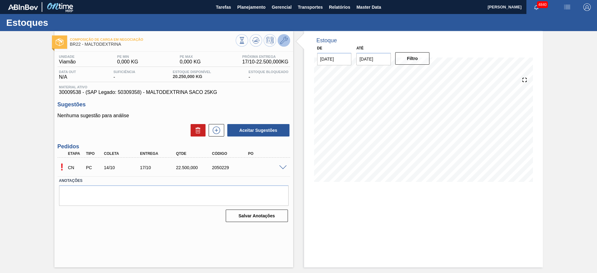
click at [288, 41] on button at bounding box center [284, 40] width 12 height 12
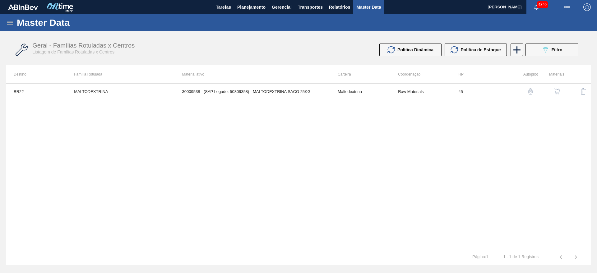
click at [559, 89] on img "button" at bounding box center [556, 91] width 6 height 6
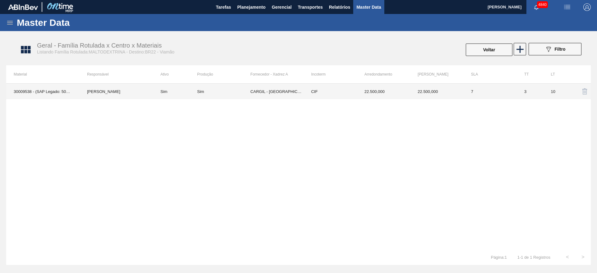
click at [435, 98] on td "22.500,000" at bounding box center [436, 92] width 53 height 16
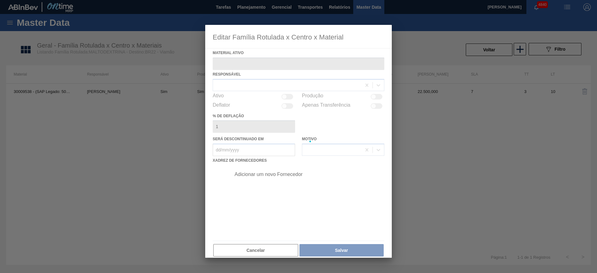
type ativo "30009538 - (SAP Legado: 50309358) - MALTODEXTRINA SACO 25KG"
checkbox input "true"
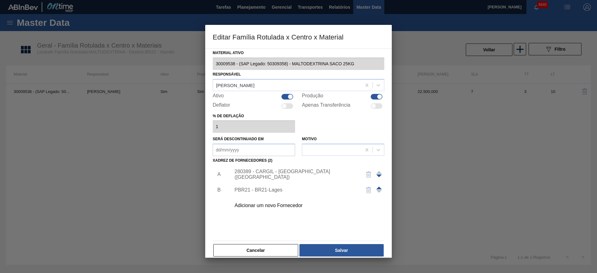
click at [279, 176] on div "280389 - CARGIL - UBERLÂNDIA (MG)" at bounding box center [295, 174] width 122 height 11
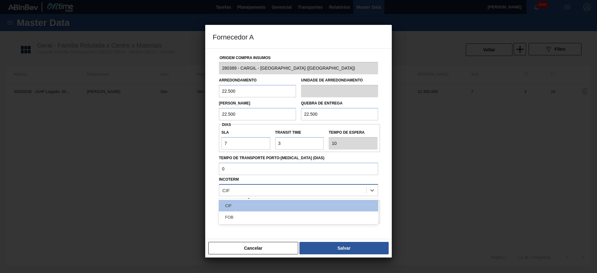
click at [269, 193] on div "CIF" at bounding box center [292, 190] width 147 height 9
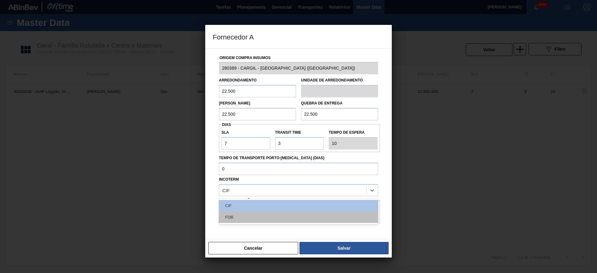
click at [264, 217] on div "FOB" at bounding box center [298, 216] width 159 height 11
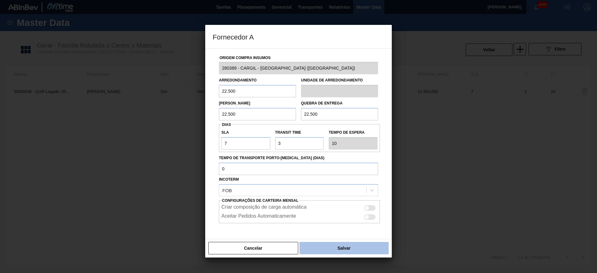
click at [333, 246] on button "Salvar" at bounding box center [343, 248] width 89 height 12
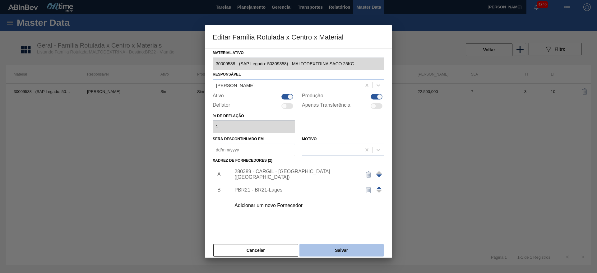
click at [334, 246] on button "Salvar" at bounding box center [341, 250] width 84 height 12
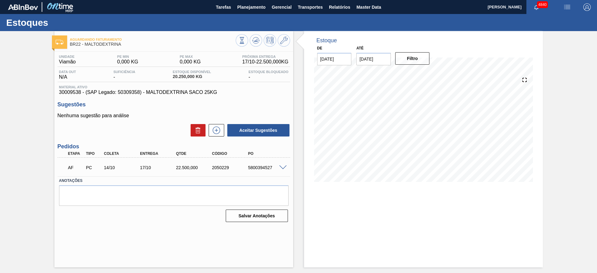
click at [391, 59] on div "Até 30/11/2025" at bounding box center [373, 54] width 39 height 21
click at [384, 62] on input "30/11/2025" at bounding box center [373, 59] width 34 height 12
click at [425, 74] on button "Next Month" at bounding box center [426, 74] width 4 height 4
click at [396, 95] on div "3" at bounding box center [394, 94] width 8 height 8
type input "[DATE]"
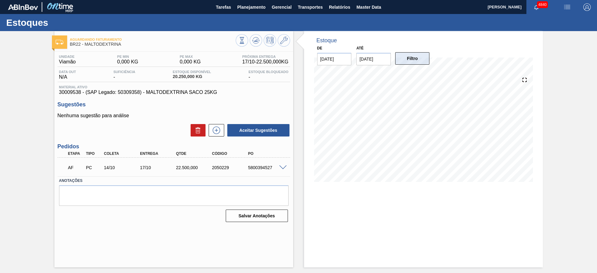
click at [406, 61] on button "Filtro" at bounding box center [412, 58] width 34 height 12
click at [281, 166] on span at bounding box center [282, 167] width 7 height 5
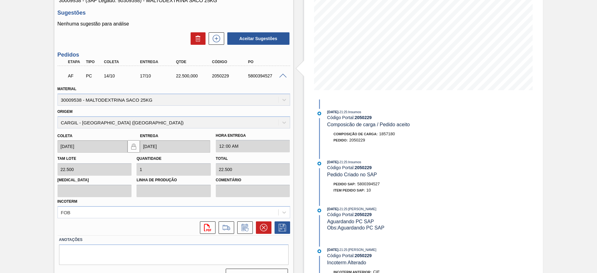
scroll to position [93, 0]
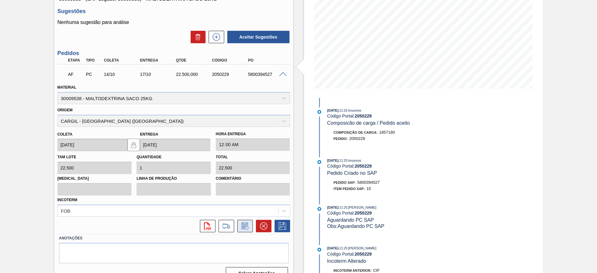
click at [245, 227] on icon at bounding box center [245, 225] width 10 height 7
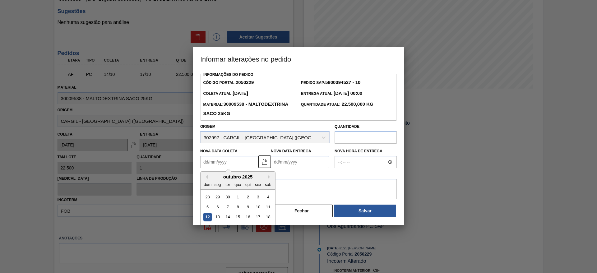
click at [254, 163] on Coleta2050229 "Nova Data Coleta" at bounding box center [229, 162] width 58 height 12
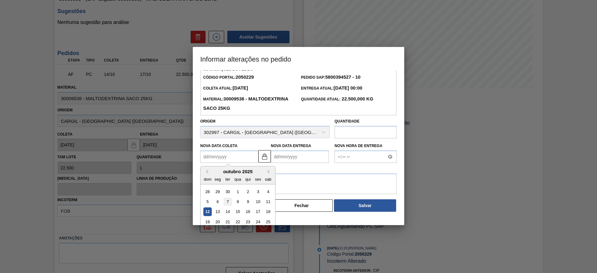
scroll to position [21, 0]
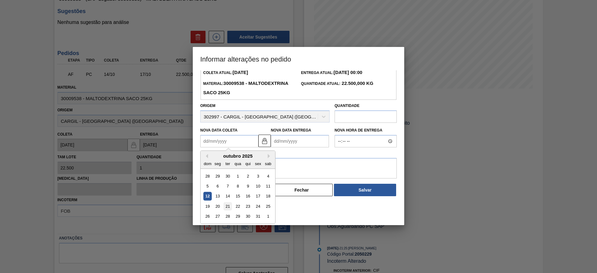
click at [225, 209] on div "21" at bounding box center [227, 206] width 8 height 8
type Coleta2050229 "[DATE]"
type Entrega2050229 "[DATE]"
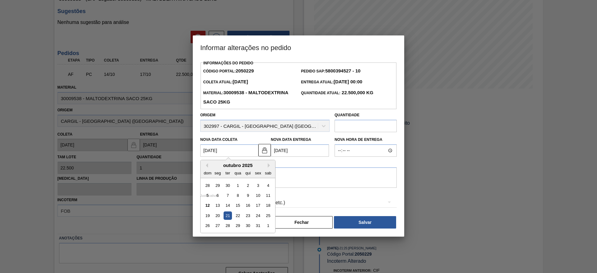
click at [235, 152] on Coleta2050229 "21/10/2025" at bounding box center [229, 150] width 58 height 12
click at [241, 216] on div "22" at bounding box center [237, 215] width 8 height 8
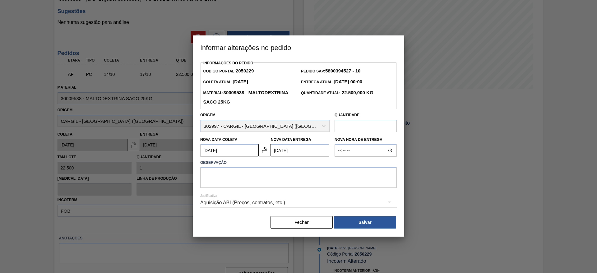
type Coleta2050229 "22/10/2025"
type Entrega2050229 "25/10/2025"
click at [239, 145] on div "Nova Data Coleta 22/10/2025" at bounding box center [229, 145] width 58 height 21
click at [242, 150] on Coleta2050229 "22/10/2025" at bounding box center [229, 150] width 58 height 12
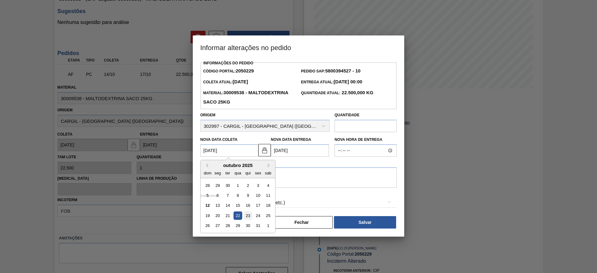
click at [250, 214] on div "23" at bounding box center [248, 215] width 8 height 8
type Coleta2050229 "23/10/2025"
type Entrega2050229 "26/10/2025"
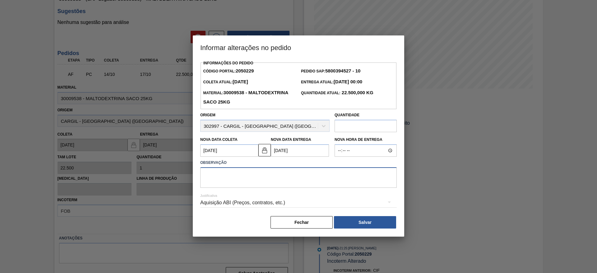
click at [261, 176] on textarea at bounding box center [298, 177] width 196 height 21
type textarea "AJUSTE DE DATA"
click at [251, 207] on div "Aquisição ABI (Preços, contratos, etc.)" at bounding box center [298, 202] width 196 height 17
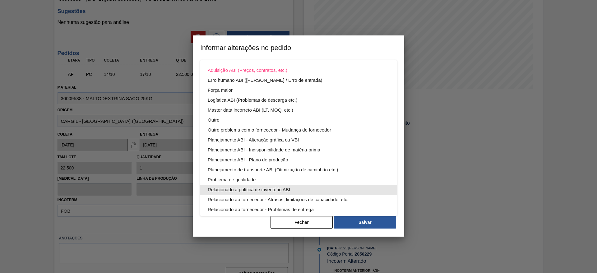
scroll to position [34, 0]
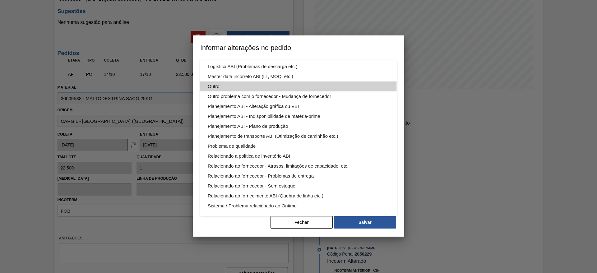
click at [243, 89] on div "Outro" at bounding box center [298, 86] width 181 height 10
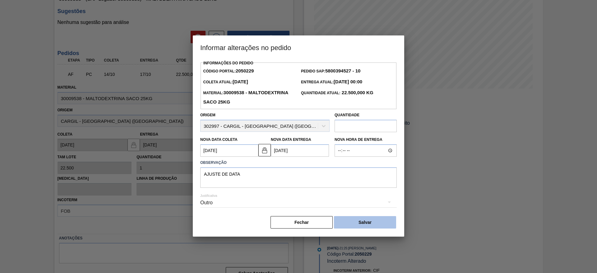
click at [347, 218] on button "Salvar" at bounding box center [365, 222] width 62 height 12
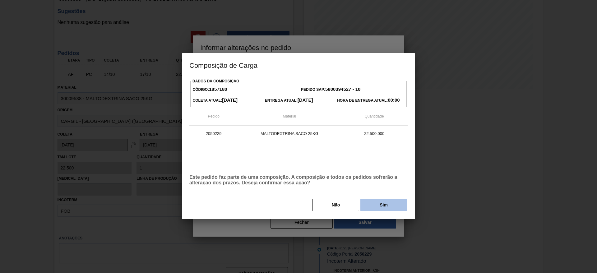
click at [366, 203] on button "Sim" at bounding box center [383, 205] width 47 height 12
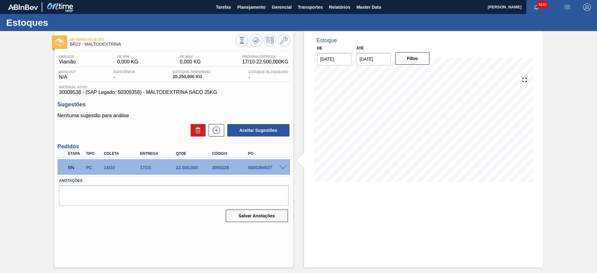
click at [280, 166] on span at bounding box center [282, 167] width 7 height 5
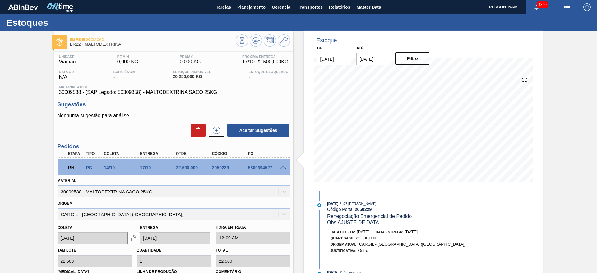
scroll to position [93, 0]
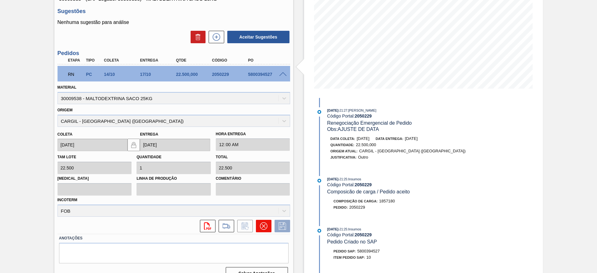
click at [261, 225] on icon at bounding box center [263, 225] width 7 height 7
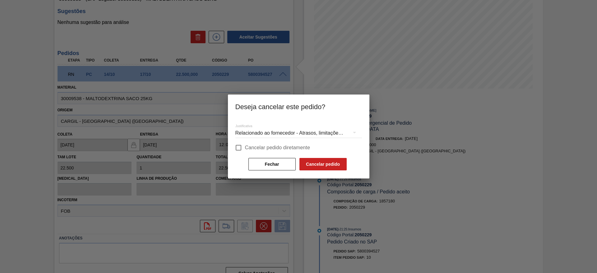
click at [252, 128] on div "Relacionado ao fornecedor - Atrasos, limitações de capacidade, etc." at bounding box center [298, 132] width 126 height 17
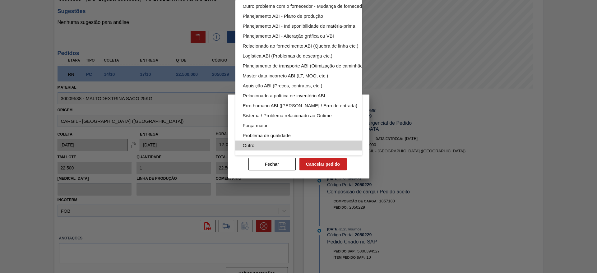
click at [282, 142] on div "Outro" at bounding box center [313, 145] width 141 height 10
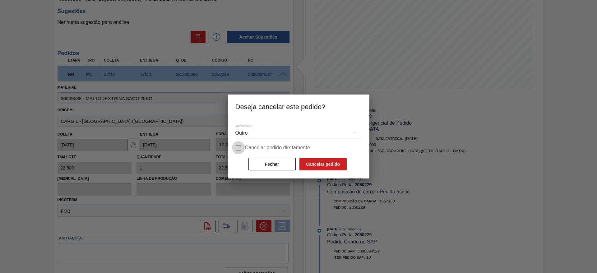
click at [237, 145] on input "Cancelar pedido diretamente" at bounding box center [238, 147] width 13 height 13
checkbox input "true"
click at [314, 167] on button "Cancelar pedido" at bounding box center [322, 164] width 47 height 12
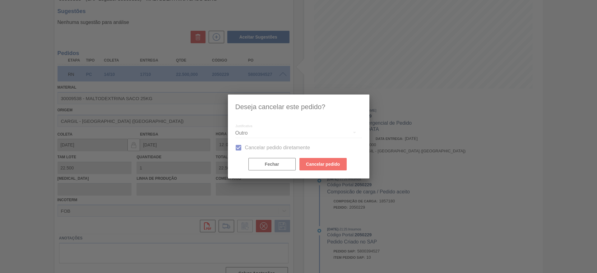
scroll to position [0, 0]
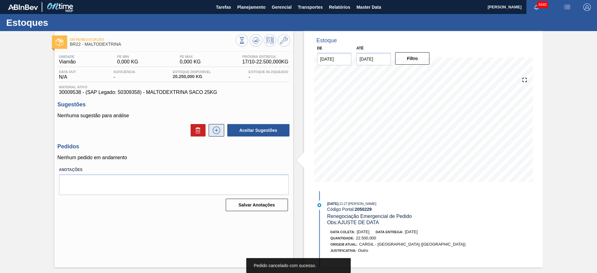
click at [217, 128] on icon at bounding box center [216, 129] width 10 height 7
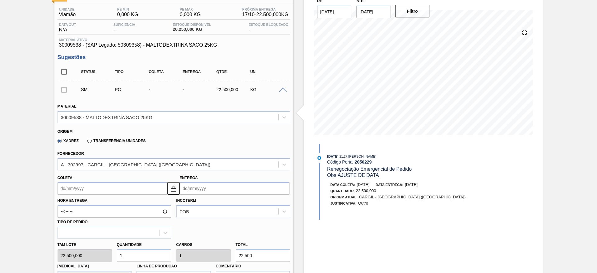
scroll to position [93, 0]
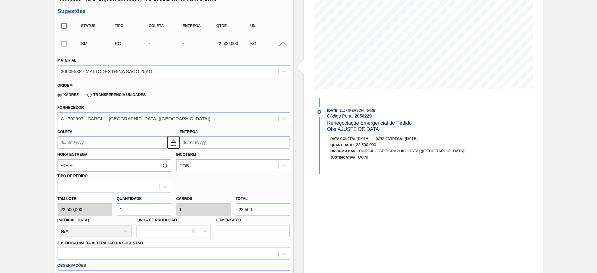
click at [131, 140] on input "Coleta" at bounding box center [112, 142] width 110 height 12
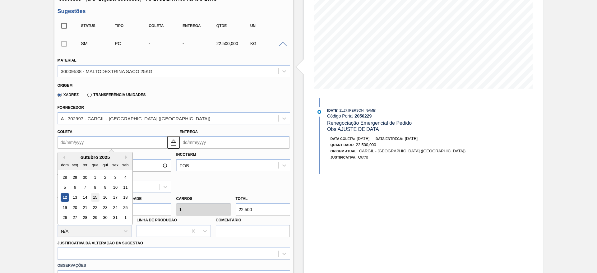
click at [93, 197] on div "15" at bounding box center [95, 197] width 8 height 8
type input "15/10/2025"
type input "18/10/2025"
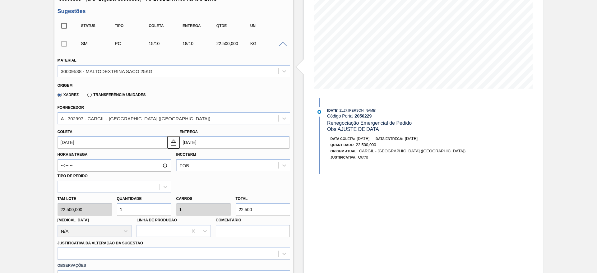
click at [129, 143] on input "[DATE]" at bounding box center [112, 142] width 110 height 12
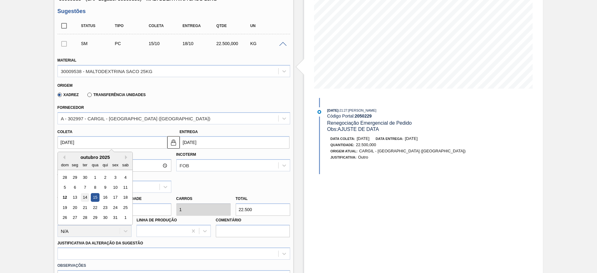
click at [85, 198] on div "14" at bounding box center [84, 197] width 8 height 8
type input "14/10/2025"
type input "17/10/2025"
click at [118, 141] on input "14/10/2025" at bounding box center [112, 142] width 110 height 12
click at [82, 194] on div "14" at bounding box center [84, 197] width 8 height 8
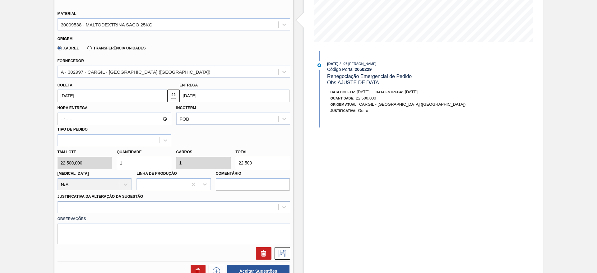
click at [135, 208] on div at bounding box center [173, 207] width 232 height 12
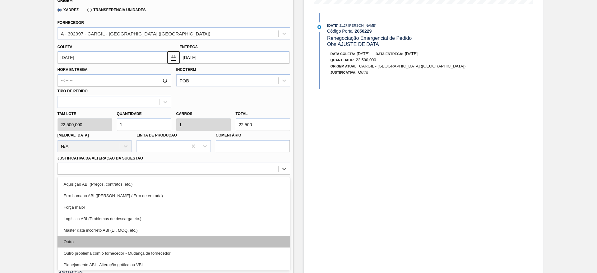
click at [124, 239] on div "Outro" at bounding box center [173, 241] width 232 height 11
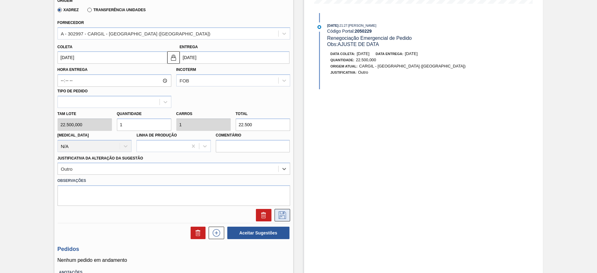
click at [283, 210] on button at bounding box center [282, 215] width 16 height 12
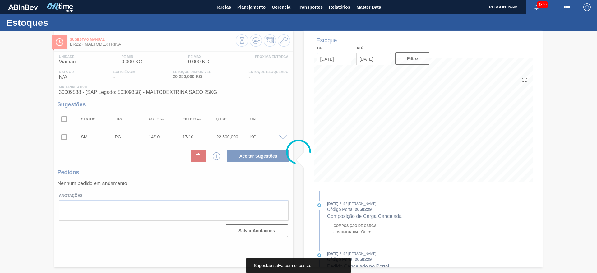
scroll to position [0, 0]
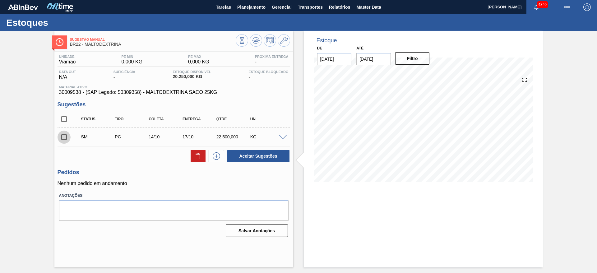
click at [62, 134] on input "checkbox" at bounding box center [63, 137] width 13 height 13
click at [275, 154] on button "Aceitar Sugestões" at bounding box center [258, 156] width 62 height 12
checkbox input "false"
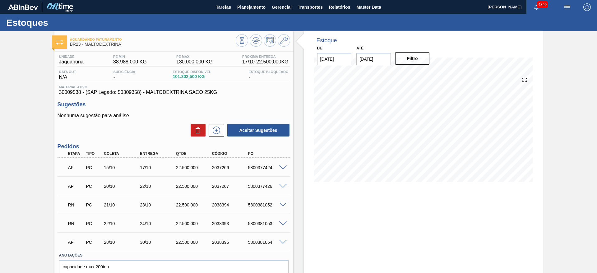
scroll to position [29, 0]
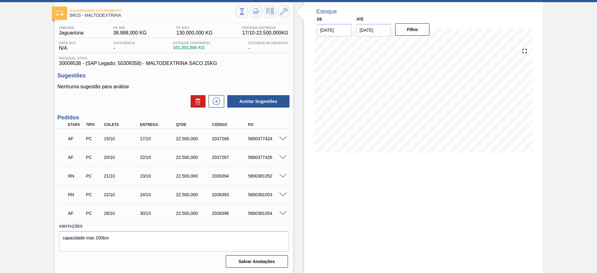
click at [282, 193] on span at bounding box center [282, 194] width 7 height 5
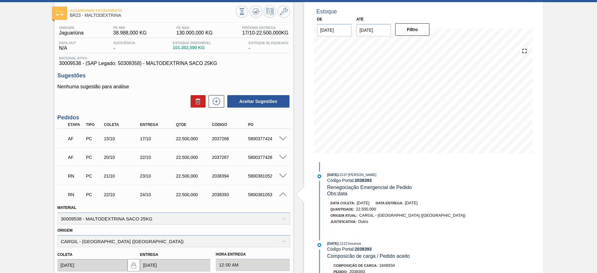
click at [283, 193] on span at bounding box center [282, 194] width 7 height 5
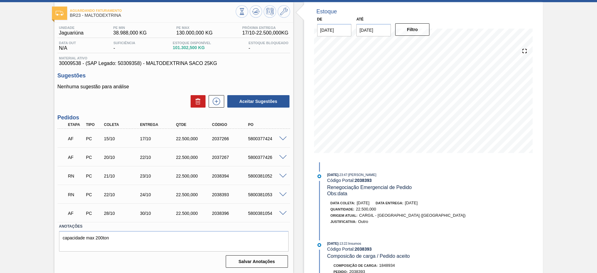
click at [299, 192] on div "Estoque De [DATE] Até [DATE] Filtro 18/11 Projeção de Estoque 103,191.914 [DOMA…" at bounding box center [418, 137] width 250 height 271
click at [286, 175] on div at bounding box center [284, 175] width 12 height 5
click at [283, 176] on span at bounding box center [282, 176] width 7 height 5
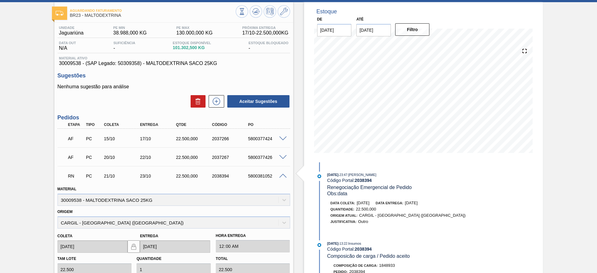
click at [283, 176] on span at bounding box center [282, 176] width 7 height 5
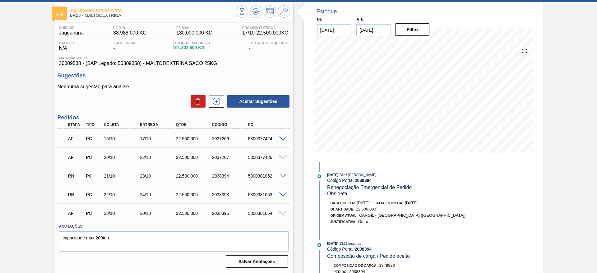
click at [282, 214] on span at bounding box center [282, 213] width 7 height 5
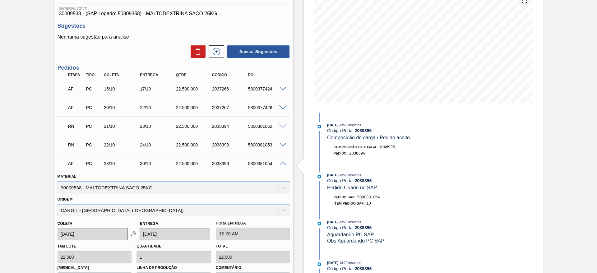
scroll to position [169, 0]
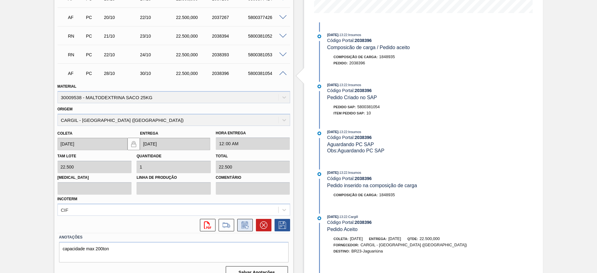
click at [245, 225] on icon at bounding box center [245, 224] width 10 height 7
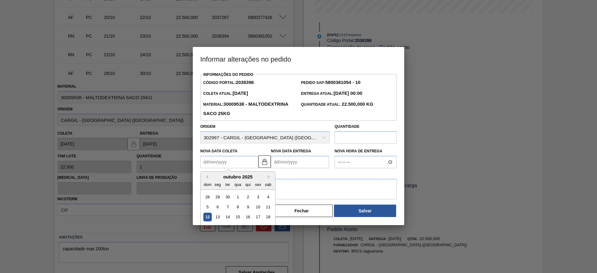
click at [238, 158] on Coleta2038396 "Nova Data Coleta" at bounding box center [229, 162] width 58 height 12
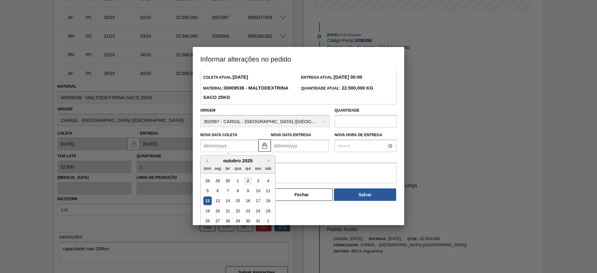
scroll to position [21, 0]
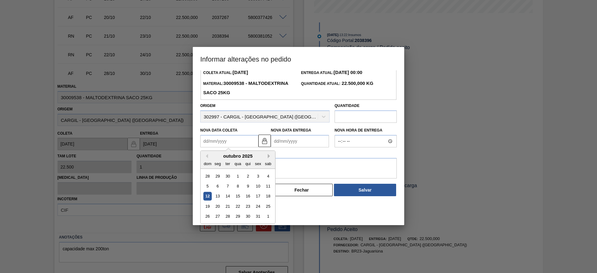
click at [269, 157] on button "Next Month" at bounding box center [270, 156] width 4 height 4
click at [220, 198] on div "10" at bounding box center [218, 196] width 8 height 8
type Coleta2038396 "[DATE]"
type Entrega2038396 "[DATE]"
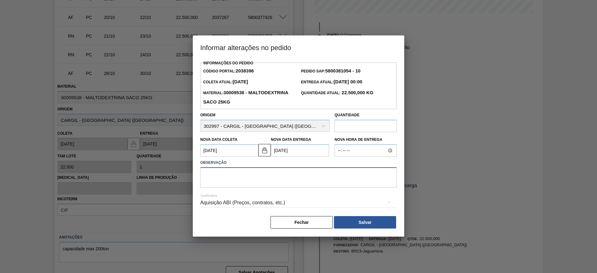
click at [244, 175] on textarea at bounding box center [298, 177] width 196 height 21
type textarea "d"
type textarea "AJUSTE DE DATA"
click at [232, 204] on div "Aquisição ABI (Preços, contratos, etc.)" at bounding box center [298, 202] width 196 height 17
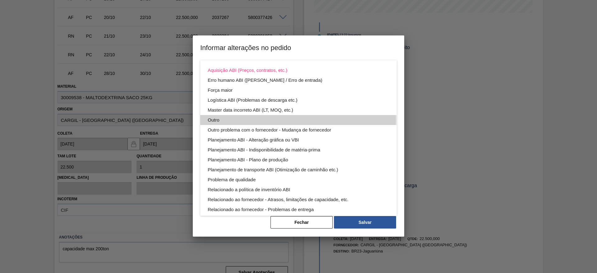
click at [211, 121] on div "Outro" at bounding box center [298, 120] width 181 height 10
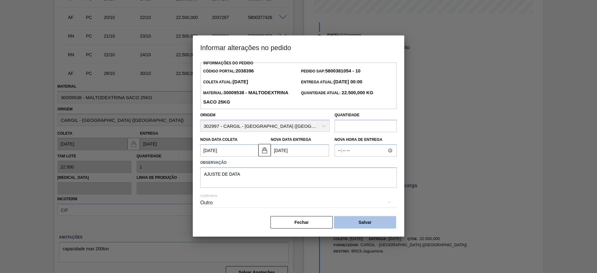
click at [346, 228] on button "Salvar" at bounding box center [365, 222] width 62 height 12
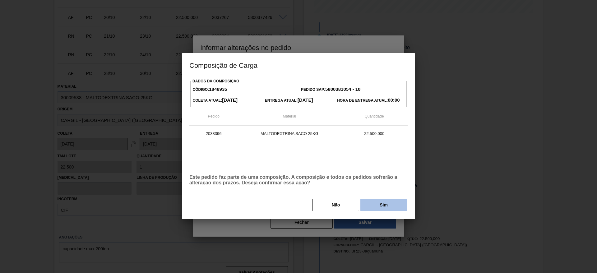
click at [376, 200] on button "Sim" at bounding box center [383, 205] width 47 height 12
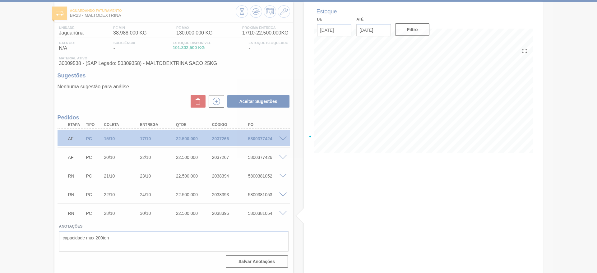
scroll to position [29, 0]
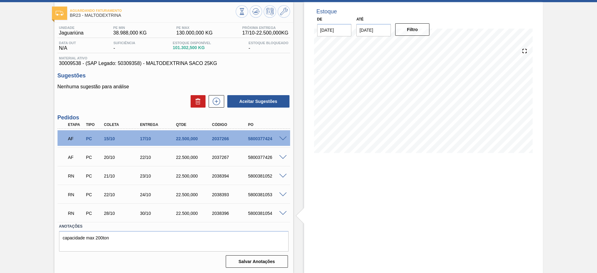
click at [285, 214] on span at bounding box center [282, 213] width 7 height 5
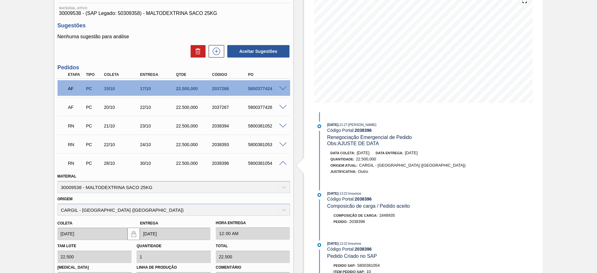
scroll to position [93, 0]
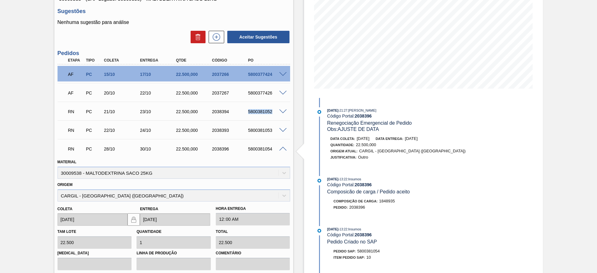
drag, startPoint x: 245, startPoint y: 112, endPoint x: 282, endPoint y: 113, distance: 36.4
click at [282, 113] on div "RN PC 21/10 23/10 22.500,000 2038394 5800381052" at bounding box center [173, 111] width 232 height 16
copy div "5800381052"
drag, startPoint x: 247, startPoint y: 129, endPoint x: 284, endPoint y: 135, distance: 37.5
click at [284, 135] on div "RN PC 22/10 24/10 22.500,000 2038393 5800381053" at bounding box center [173, 130] width 232 height 16
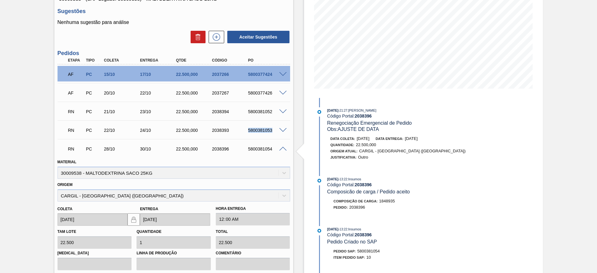
copy div "5800381053"
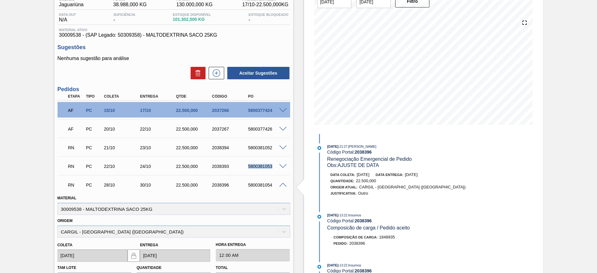
scroll to position [0, 0]
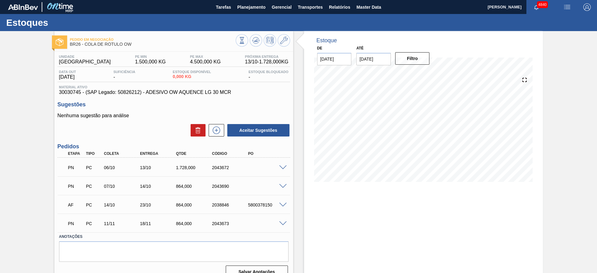
click at [364, 211] on div "Estoque De [DATE] Até [DATE] Filtro 20/10 Projeção de Estoque 2,592 [DOMAIN_NAM…" at bounding box center [423, 157] width 239 height 252
click at [286, 39] on icon at bounding box center [283, 40] width 7 height 7
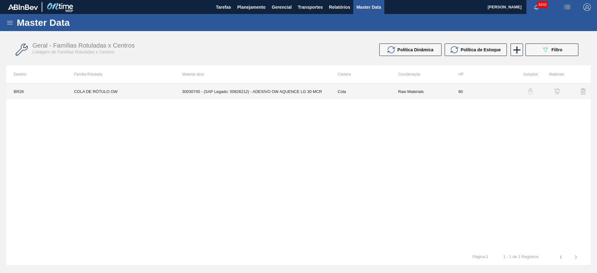
click at [392, 91] on td "Raw Materials" at bounding box center [420, 92] width 60 height 16
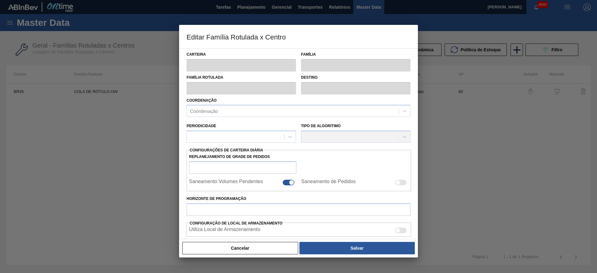
type input "Cola"
type input "COLA DE RÓTULO OW"
type input "BR26 - Uberlândia"
type input "60"
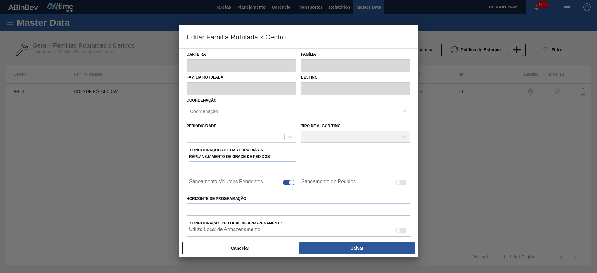
type input "1.500"
type input "4.500"
type input "50"
type input "3.000,000"
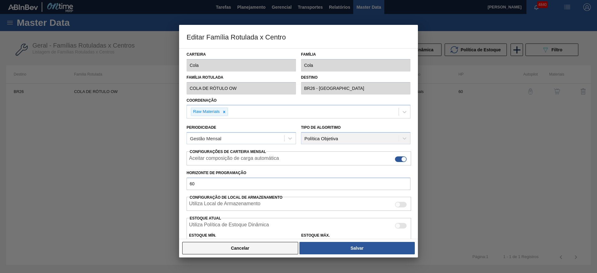
click at [250, 250] on button "Cancelar" at bounding box center [240, 248] width 116 height 12
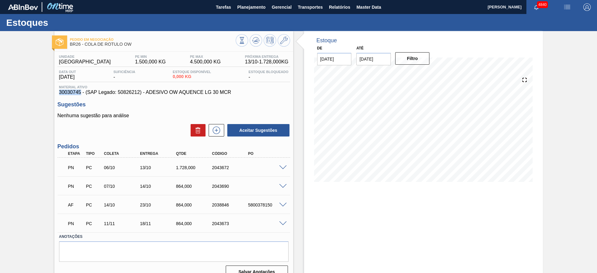
drag, startPoint x: 59, startPoint y: 92, endPoint x: 80, endPoint y: 93, distance: 21.1
click at [80, 93] on span "30030745 - (SAP Legado: 50826212) - ADESIVO OW AQUENCE LG 30 MCR" at bounding box center [173, 93] width 229 height 6
copy span "30030745"
click at [285, 167] on span at bounding box center [282, 167] width 7 height 5
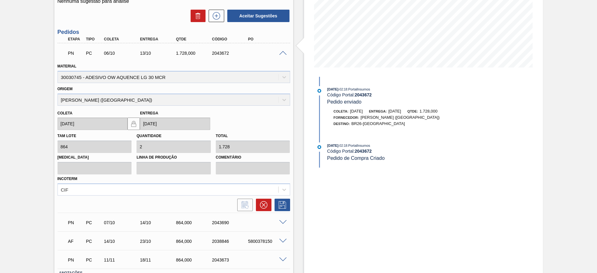
scroll to position [161, 0]
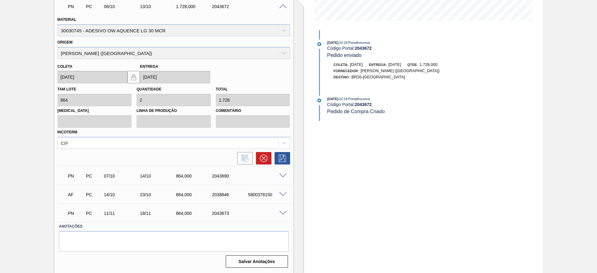
click at [284, 195] on span at bounding box center [282, 194] width 7 height 5
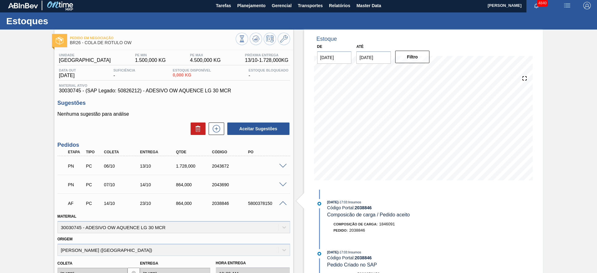
scroll to position [0, 0]
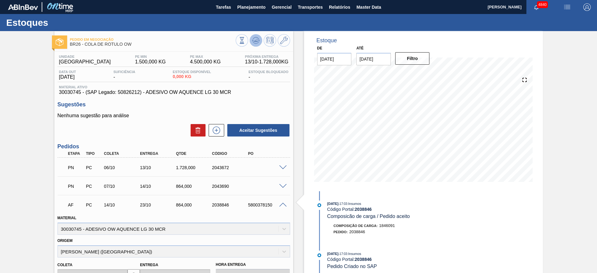
click at [250, 38] on button at bounding box center [256, 40] width 12 height 12
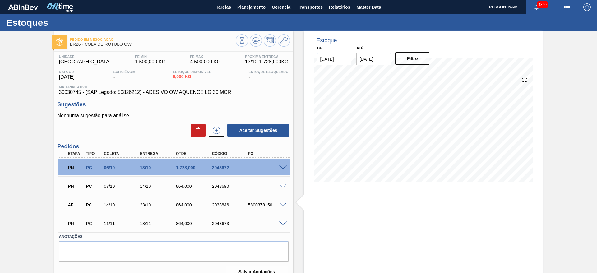
click at [280, 164] on div "PN PC 06/10 13/10 1.728,000 2043672" at bounding box center [173, 167] width 232 height 16
click at [281, 167] on span at bounding box center [282, 167] width 7 height 5
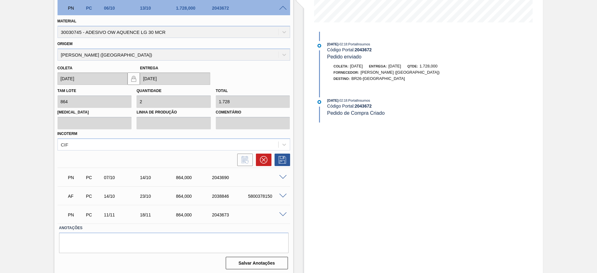
scroll to position [161, 0]
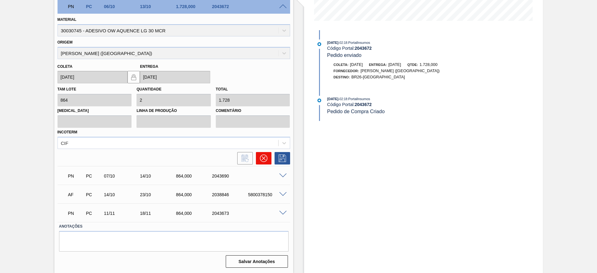
click at [264, 158] on icon at bounding box center [263, 157] width 7 height 7
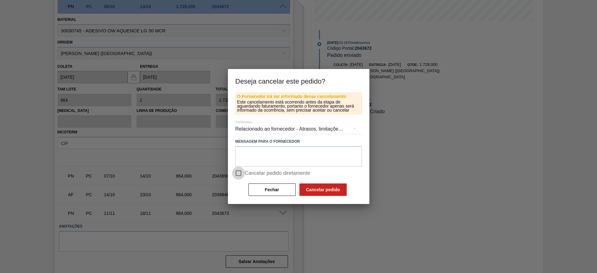
click at [237, 173] on input "Cancelar pedido diretamente" at bounding box center [238, 173] width 13 height 13
checkbox input "true"
click at [308, 188] on button "Cancelar pedido" at bounding box center [322, 189] width 47 height 12
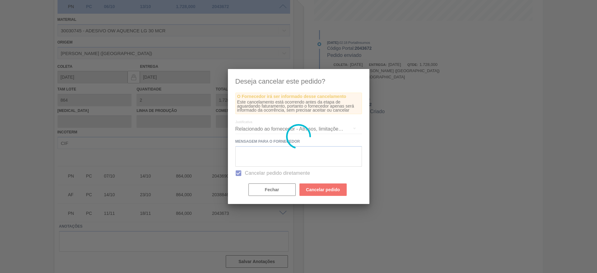
scroll to position [0, 0]
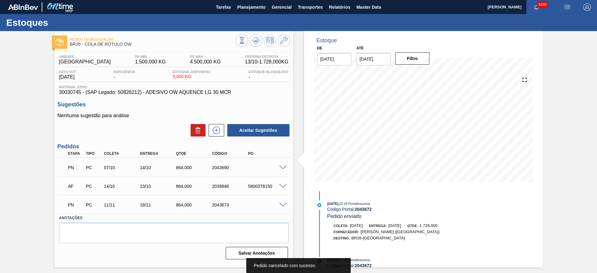
click at [283, 170] on div "PN PC 07/10 14/10 864,000 2043690" at bounding box center [173, 167] width 232 height 16
click at [283, 167] on span at bounding box center [282, 167] width 7 height 5
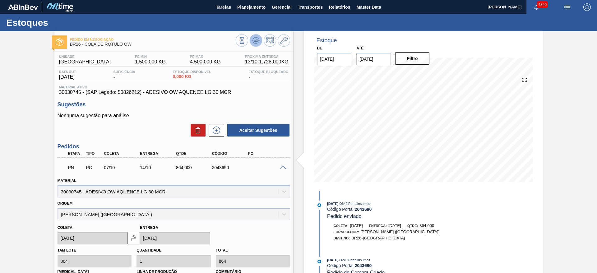
click at [256, 35] on button at bounding box center [256, 40] width 12 height 12
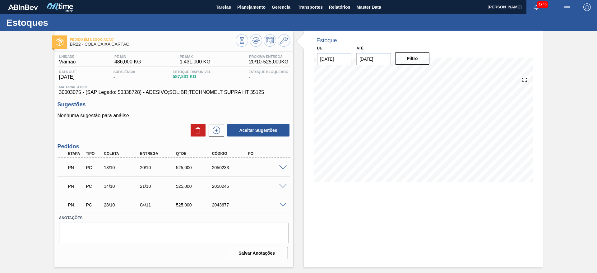
click at [283, 168] on span at bounding box center [282, 167] width 7 height 5
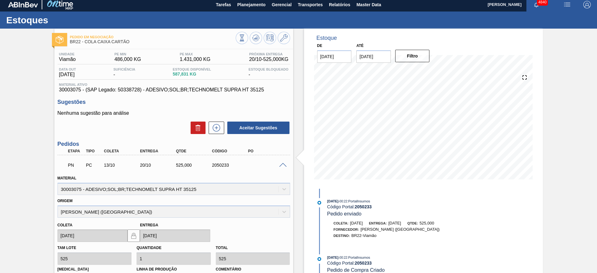
scroll to position [96, 0]
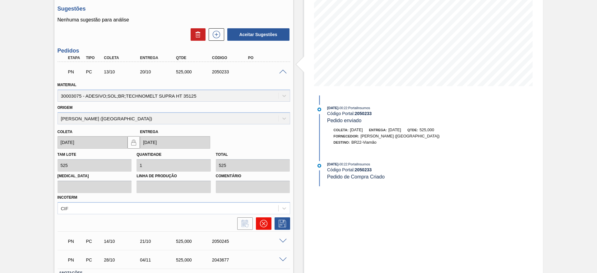
click at [265, 223] on icon at bounding box center [263, 223] width 7 height 7
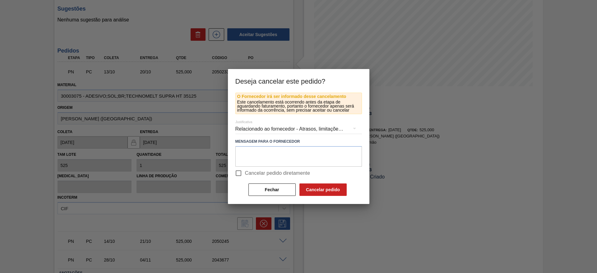
click at [263, 130] on div "Relacionado ao fornecedor - Atrasos, limitações de capacidade, etc." at bounding box center [298, 128] width 126 height 17
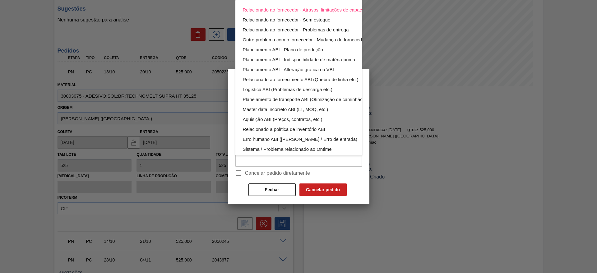
click at [238, 175] on div "Relacionado ao fornecedor - Atrasos, limitações de capacidade, etc. Relacionado…" at bounding box center [298, 136] width 597 height 273
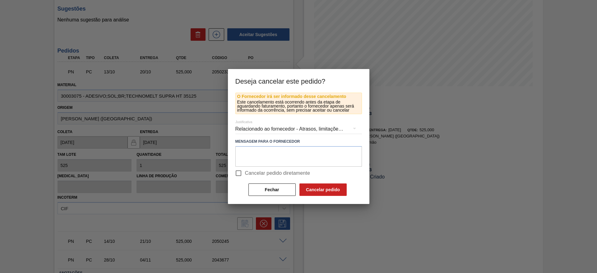
click at [238, 175] on div "Relacionado ao fornecedor - Atrasos, limitações de capacidade, etc. Relacionado…" at bounding box center [298, 136] width 597 height 273
click at [238, 175] on input "Cancelar pedido diretamente" at bounding box center [238, 173] width 13 height 13
checkbox input "true"
click at [339, 193] on button "Cancelar pedido" at bounding box center [322, 189] width 47 height 12
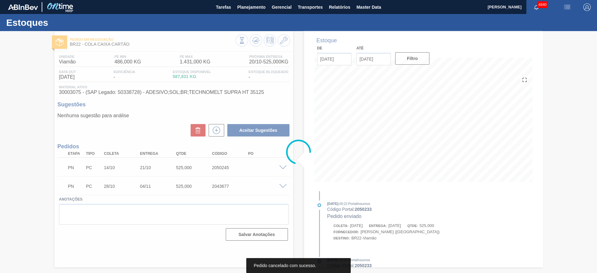
scroll to position [0, 0]
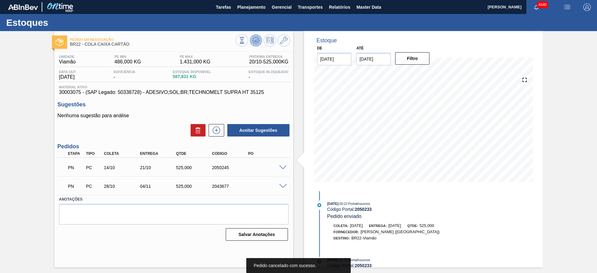
click at [251, 41] on button at bounding box center [256, 40] width 12 height 12
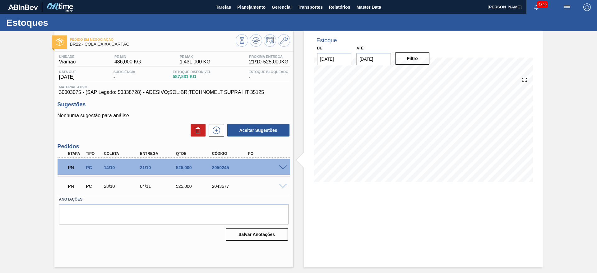
click at [285, 185] on span at bounding box center [282, 186] width 7 height 5
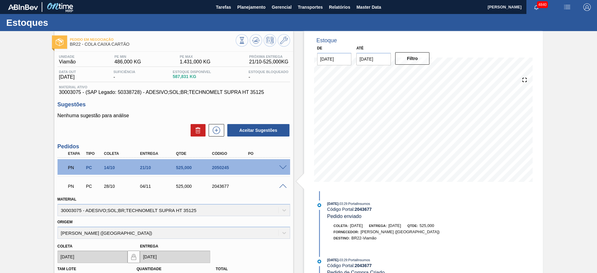
scroll to position [124, 0]
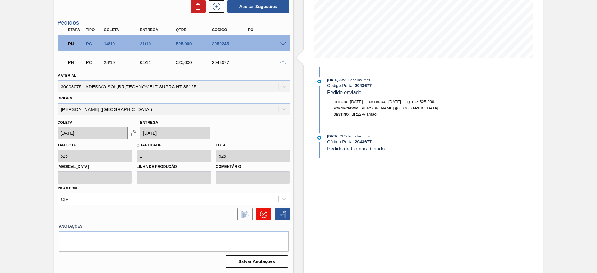
click at [263, 217] on icon at bounding box center [262, 213] width 7 height 7
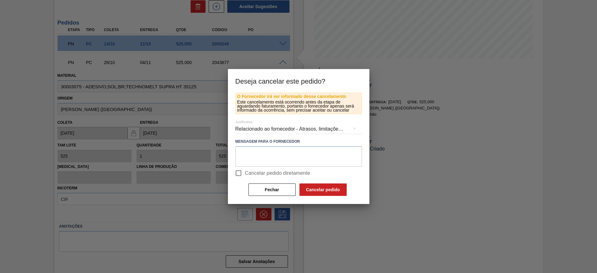
click at [236, 172] on input "Cancelar pedido diretamente" at bounding box center [238, 173] width 13 height 13
checkbox input "true"
click at [318, 187] on button "Cancelar pedido" at bounding box center [322, 189] width 47 height 12
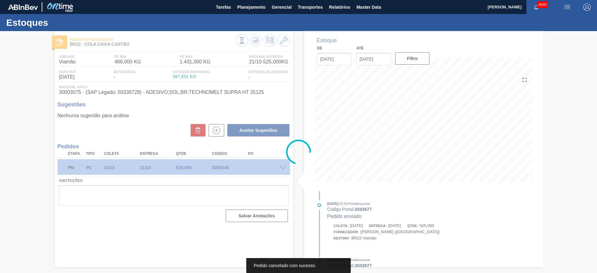
scroll to position [0, 0]
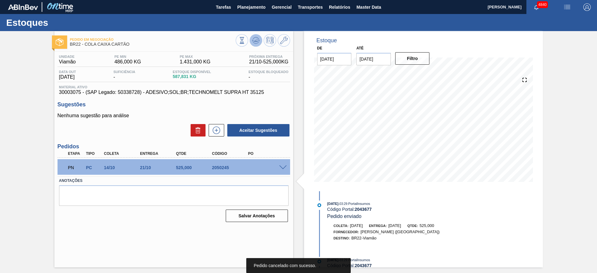
click at [256, 34] on button at bounding box center [256, 40] width 12 height 12
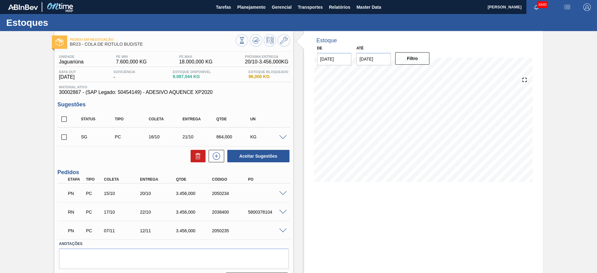
click at [283, 232] on span at bounding box center [282, 230] width 7 height 5
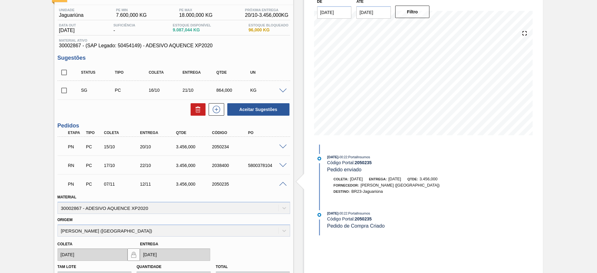
scroll to position [140, 0]
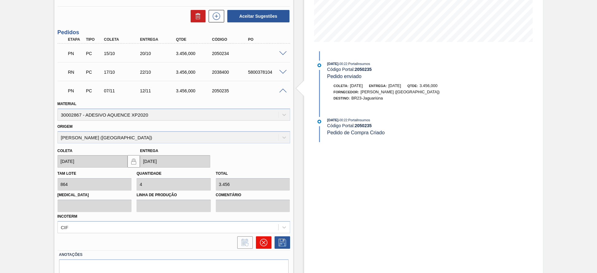
click at [268, 239] on button at bounding box center [264, 242] width 16 height 12
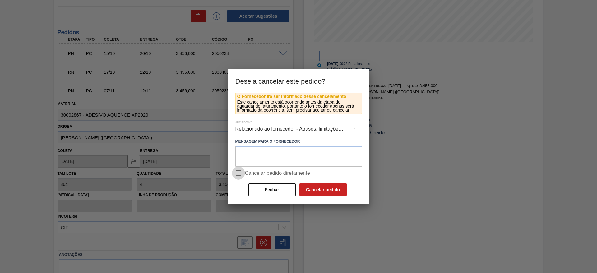
click at [242, 173] on input "Cancelar pedido diretamente" at bounding box center [238, 173] width 13 height 13
checkbox input "true"
click at [313, 128] on div "Relacionado ao fornecedor - Atrasos, limitações de capacidade, etc." at bounding box center [298, 128] width 126 height 17
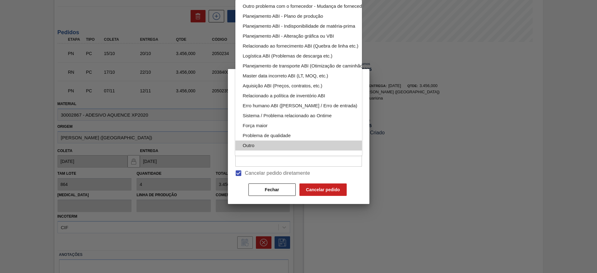
click at [296, 141] on div "Outro" at bounding box center [313, 145] width 141 height 10
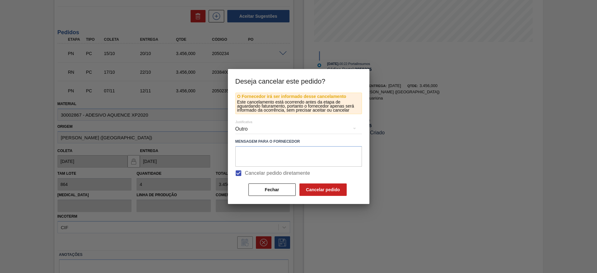
click at [324, 187] on button "Cancelar pedido" at bounding box center [322, 189] width 47 height 12
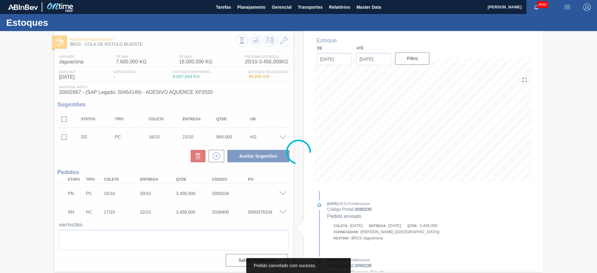
scroll to position [0, 0]
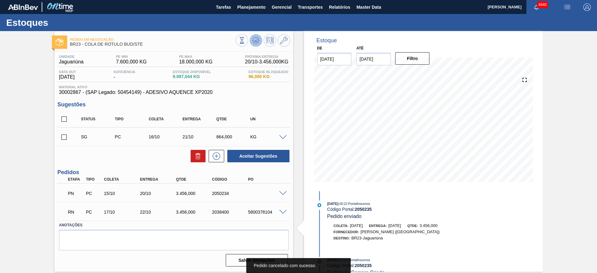
click at [255, 43] on icon at bounding box center [255, 40] width 7 height 7
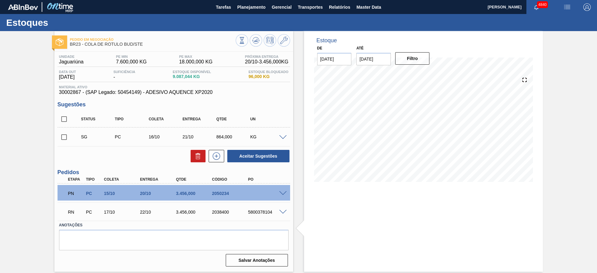
click at [284, 214] on div "5800378104" at bounding box center [266, 211] width 40 height 5
click at [285, 213] on span at bounding box center [282, 212] width 7 height 5
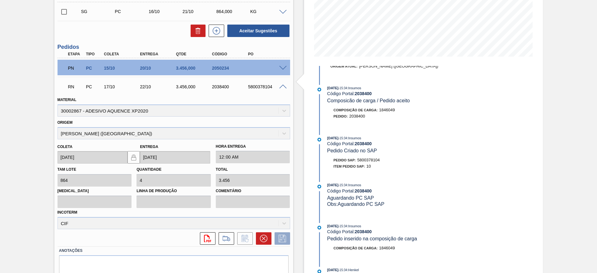
scroll to position [140, 0]
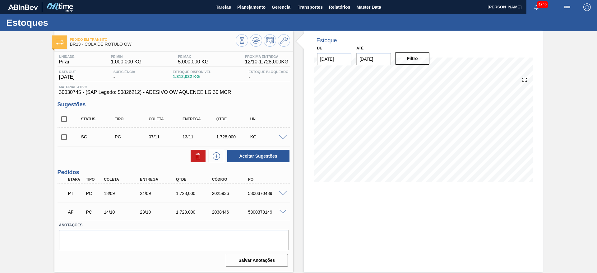
click at [282, 191] on span at bounding box center [282, 193] width 7 height 5
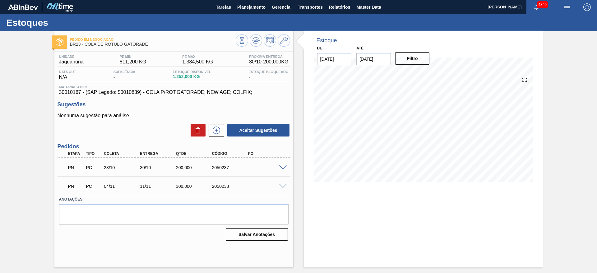
click at [285, 166] on span at bounding box center [282, 167] width 7 height 5
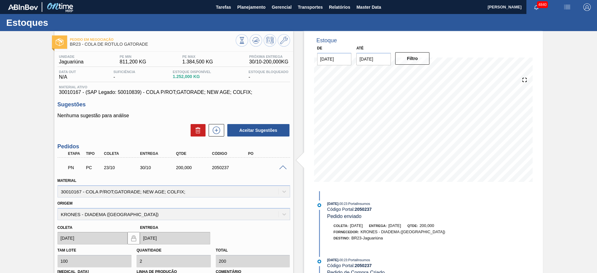
click at [282, 168] on span at bounding box center [282, 167] width 7 height 5
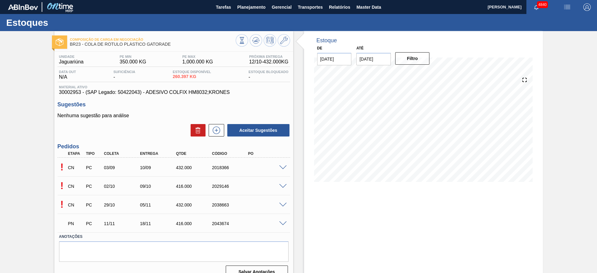
click at [281, 166] on span at bounding box center [282, 167] width 7 height 5
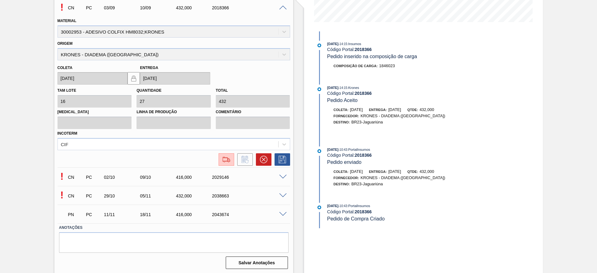
scroll to position [161, 0]
click at [265, 158] on icon at bounding box center [263, 157] width 7 height 7
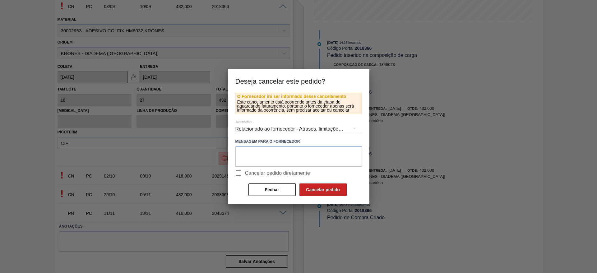
click at [237, 171] on input "Cancelar pedido diretamente" at bounding box center [238, 173] width 13 height 13
checkbox input "true"
click at [245, 124] on div "Relacionado ao fornecedor - Atrasos, limitações de capacidade, etc." at bounding box center [298, 128] width 126 height 17
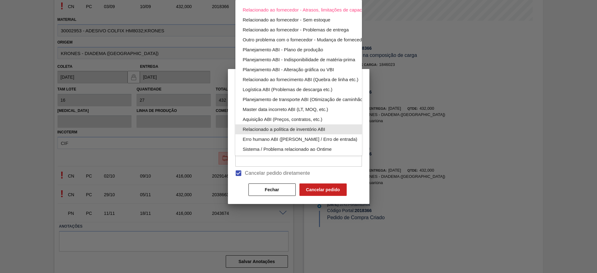
scroll to position [41, 0]
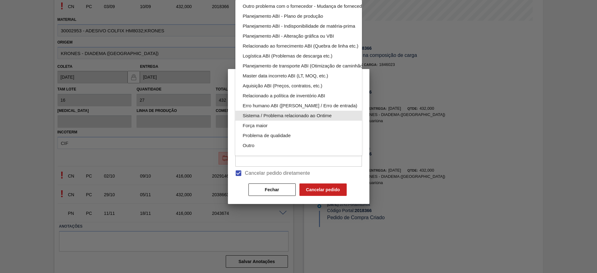
click at [267, 111] on div "Sistema / Problema relacionado ao Ontime" at bounding box center [313, 116] width 141 height 10
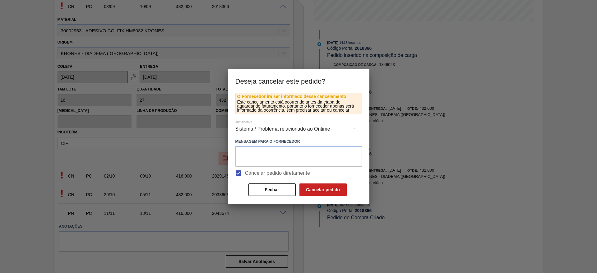
scroll to position [6, 0]
click at [315, 190] on button "Cancelar pedido" at bounding box center [322, 189] width 47 height 12
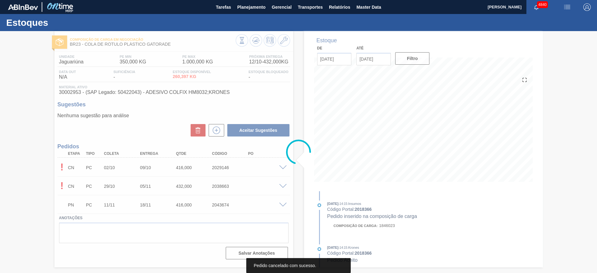
scroll to position [0, 0]
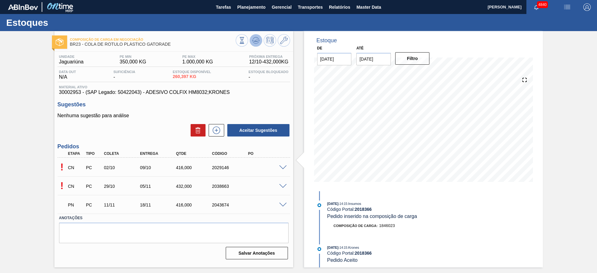
click at [258, 45] on button at bounding box center [256, 40] width 12 height 12
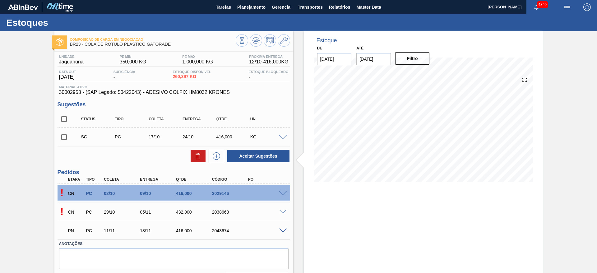
click at [280, 193] on span at bounding box center [282, 193] width 7 height 5
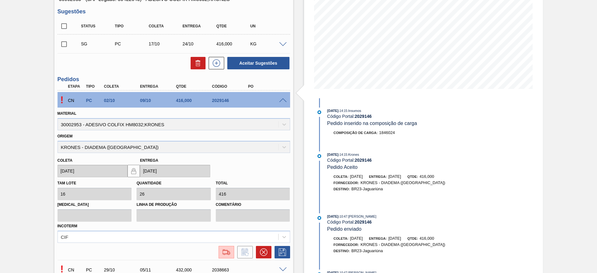
scroll to position [93, 0]
click at [225, 252] on img at bounding box center [226, 251] width 10 height 7
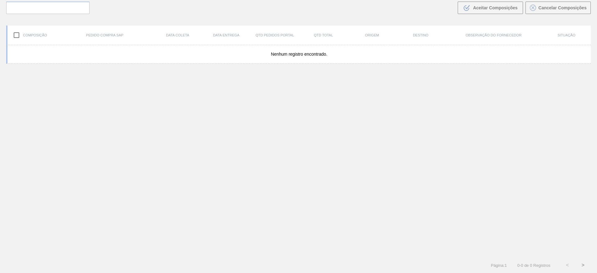
scroll to position [45, 0]
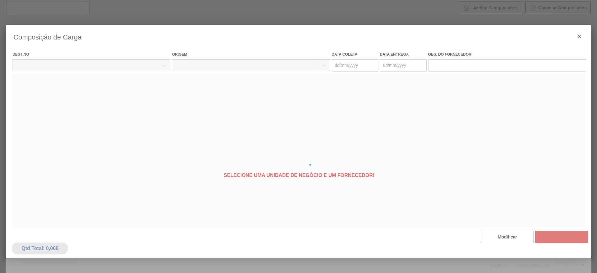
type coleta "[DATE]"
type Entrega "[DATE]"
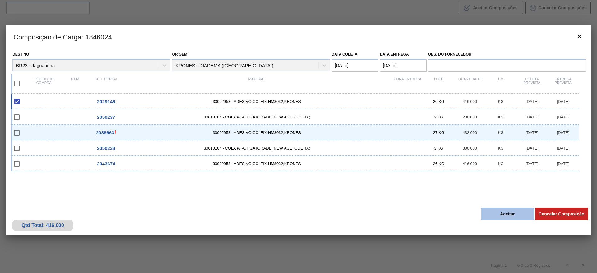
click at [502, 218] on button "Aceitar" at bounding box center [507, 214] width 53 height 12
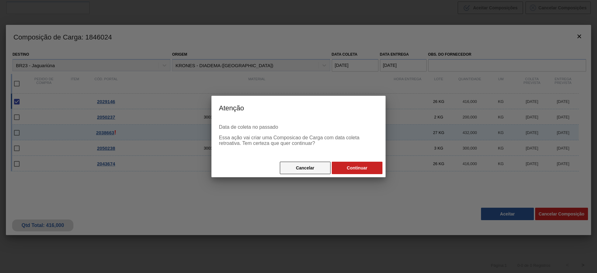
click at [284, 165] on button "Cancelar" at bounding box center [305, 168] width 51 height 12
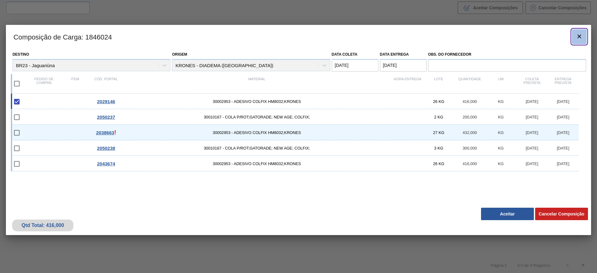
click at [580, 34] on icon "botão de ícone" at bounding box center [578, 36] width 7 height 7
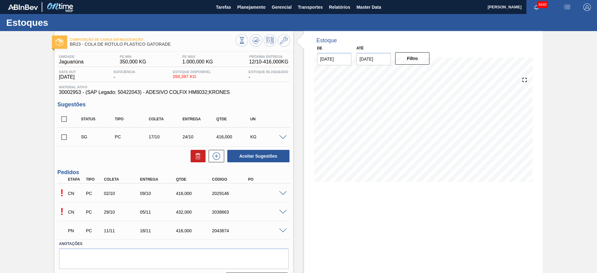
click at [283, 229] on span at bounding box center [282, 230] width 7 height 5
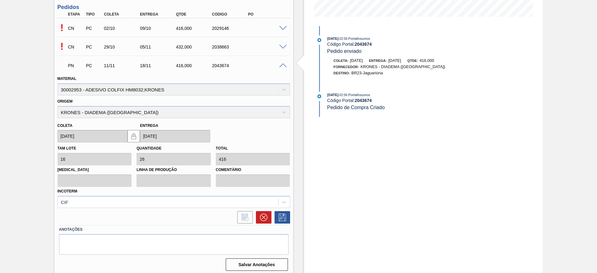
scroll to position [168, 0]
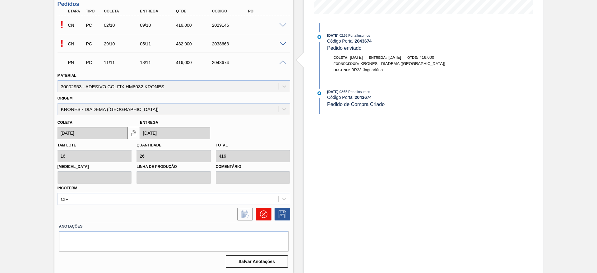
click at [269, 216] on button at bounding box center [264, 214] width 16 height 12
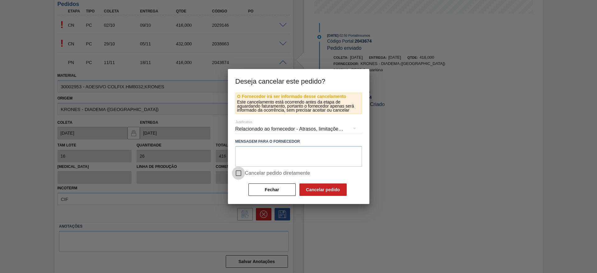
click at [239, 178] on input "Cancelar pedido diretamente" at bounding box center [238, 173] width 13 height 13
checkbox input "true"
click at [316, 199] on div "O Fornecedor irá ser informado desse cancelamento Este cancelamento está ocorre…" at bounding box center [298, 148] width 141 height 111
click at [315, 190] on button "Cancelar pedido" at bounding box center [322, 189] width 47 height 12
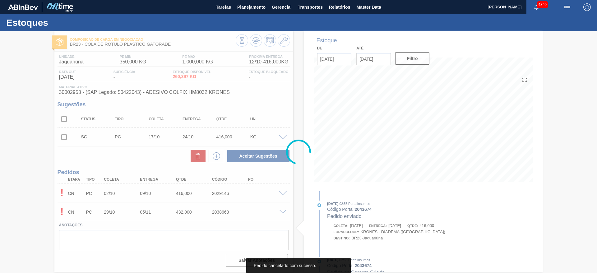
scroll to position [0, 0]
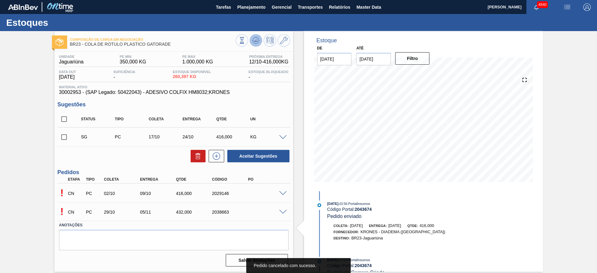
click at [250, 38] on button at bounding box center [256, 40] width 12 height 12
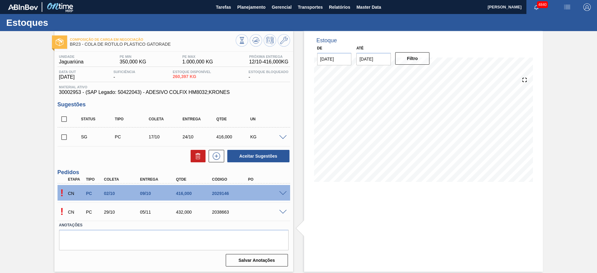
click at [286, 192] on span at bounding box center [282, 193] width 7 height 5
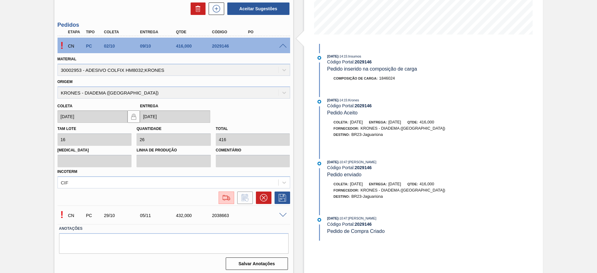
scroll to position [149, 0]
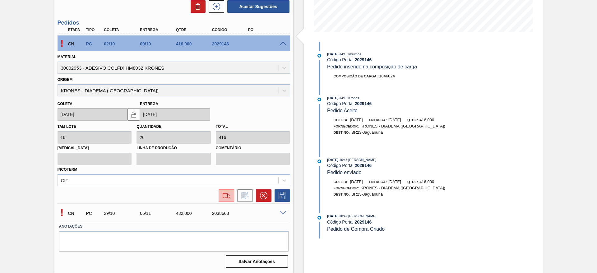
click at [228, 198] on img at bounding box center [226, 195] width 10 height 7
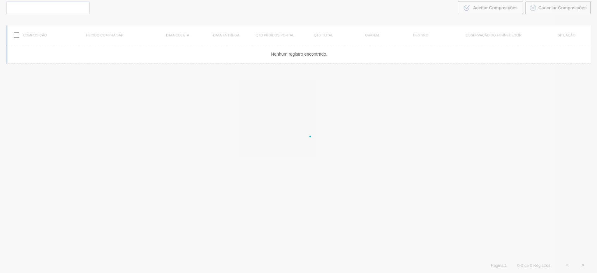
scroll to position [45, 0]
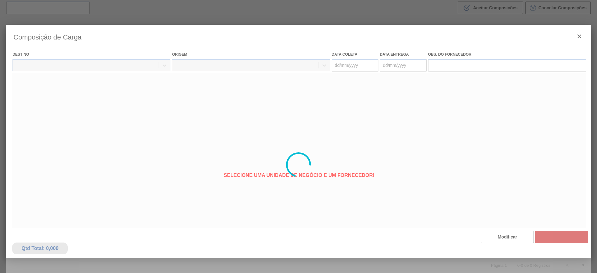
type coleta "02/10/2025"
type Entrega "09/10/2025"
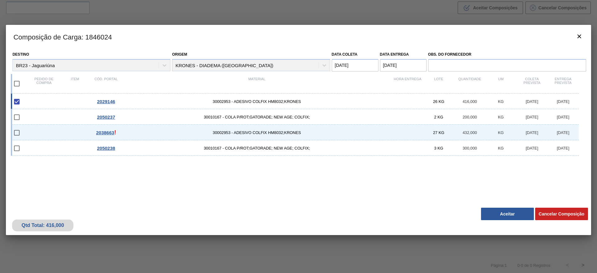
click at [510, 217] on button "Aceitar" at bounding box center [507, 214] width 53 height 12
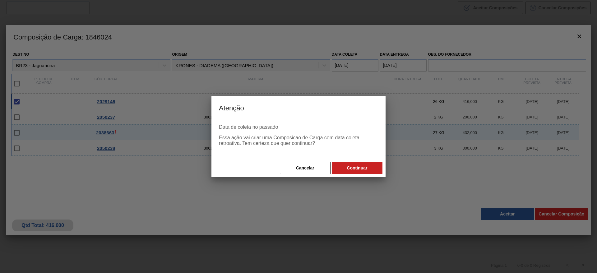
click at [348, 161] on div "Cancelar Continuar" at bounding box center [298, 167] width 174 height 19
click at [351, 164] on button "Continuar" at bounding box center [357, 168] width 51 height 12
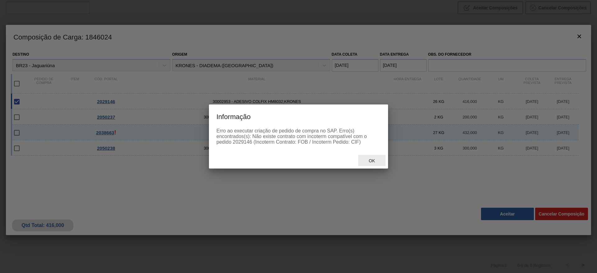
click at [366, 162] on span "Ok" at bounding box center [372, 160] width 16 height 5
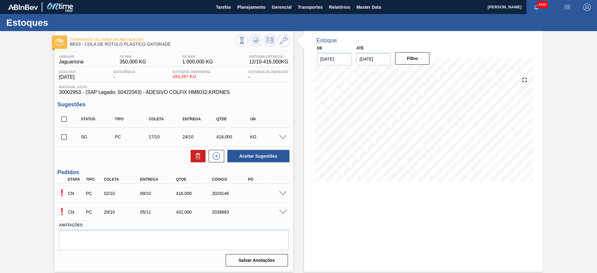
click at [284, 137] on span at bounding box center [282, 137] width 7 height 5
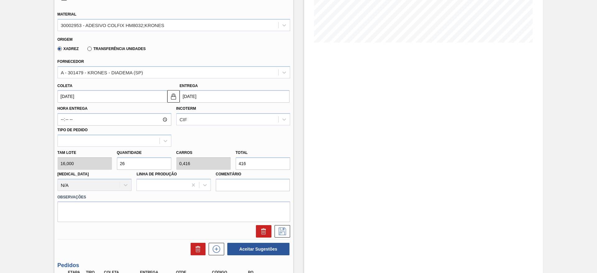
scroll to position [138, 0]
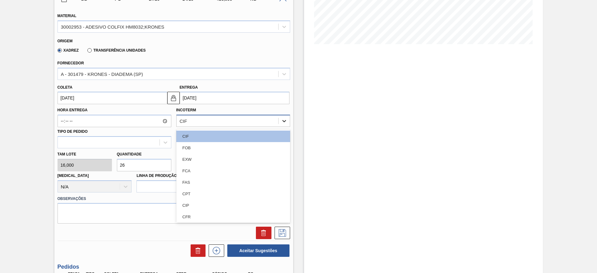
click at [278, 125] on div at bounding box center [283, 120] width 11 height 11
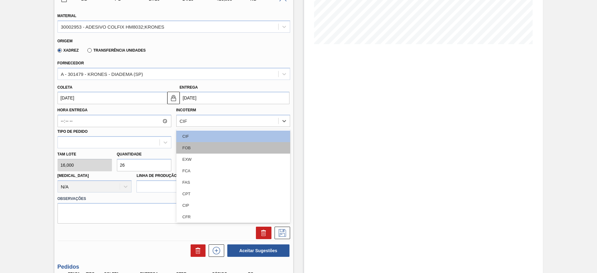
click at [263, 143] on div "FOB" at bounding box center [233, 147] width 114 height 11
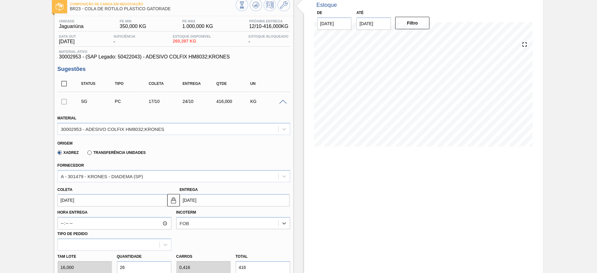
scroll to position [47, 0]
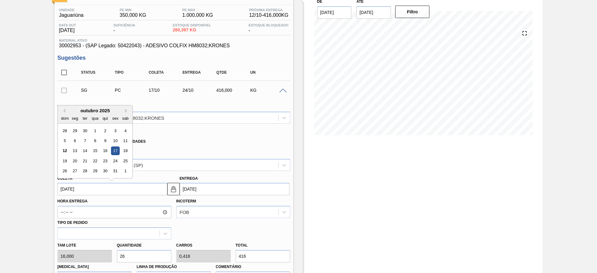
click at [127, 186] on input "17/10/2025" at bounding box center [112, 189] width 110 height 12
click at [81, 150] on div "14" at bounding box center [84, 151] width 8 height 8
type input "14/10/2025"
type input "21/10/2025"
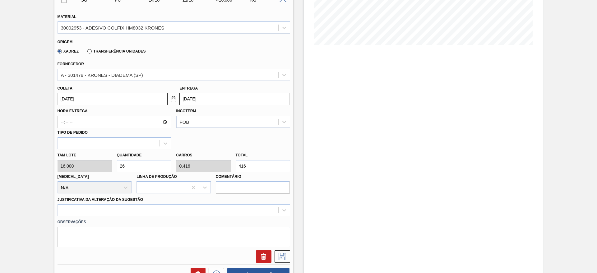
scroll to position [140, 0]
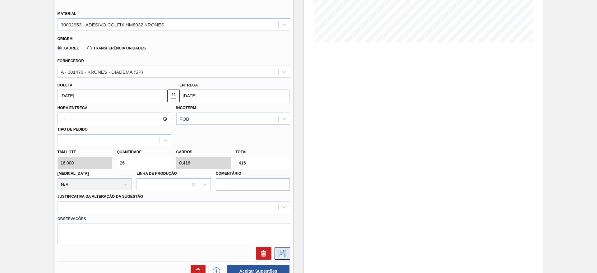
click at [279, 255] on icon at bounding box center [282, 253] width 10 height 7
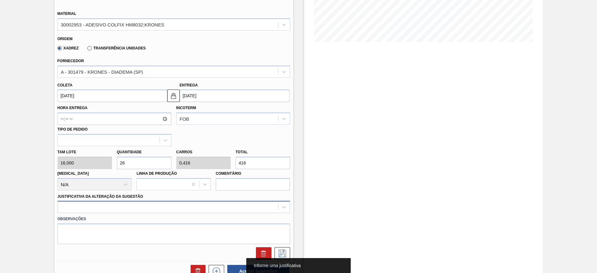
click at [219, 206] on div at bounding box center [173, 207] width 232 height 12
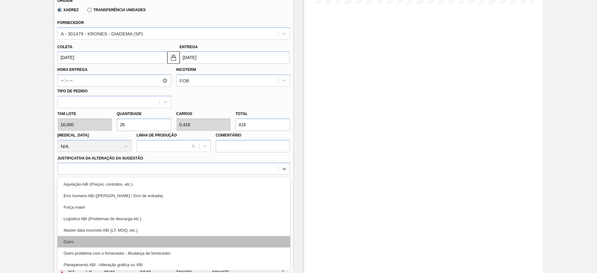
click at [217, 244] on div "Aquisição ABI (Preços, contratos, etc.) Erro humano ABI (Cálculo / Erro de entr…" at bounding box center [173, 223] width 232 height 93
click at [217, 244] on div "Outro" at bounding box center [173, 241] width 232 height 11
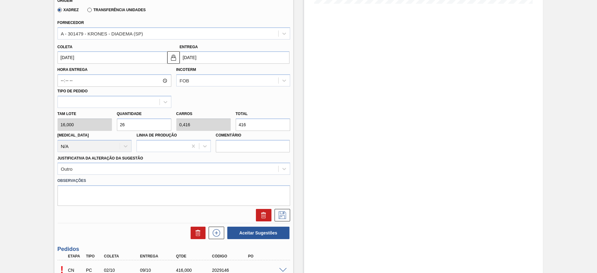
click at [284, 208] on div at bounding box center [173, 214] width 237 height 16
click at [282, 214] on icon at bounding box center [282, 214] width 10 height 7
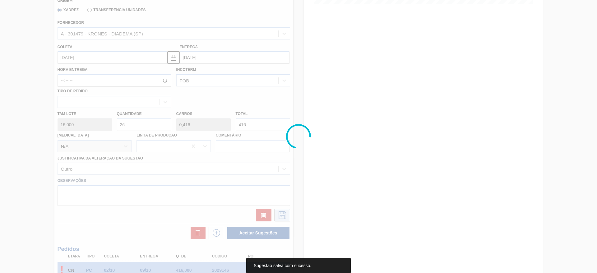
scroll to position [0, 0]
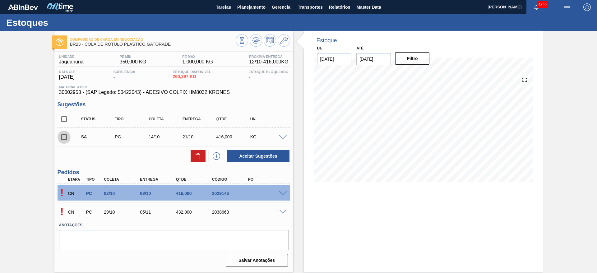
click at [67, 136] on input "checkbox" at bounding box center [63, 137] width 13 height 13
click at [254, 151] on button "Aceitar Sugestões" at bounding box center [258, 156] width 62 height 12
checkbox input "false"
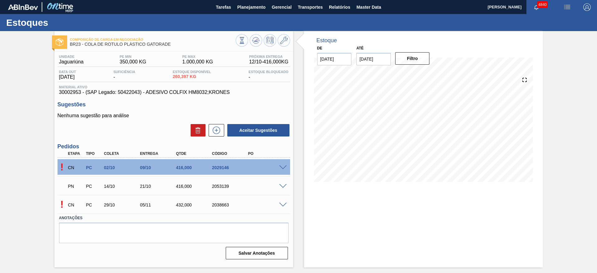
click at [282, 165] on span at bounding box center [282, 167] width 7 height 5
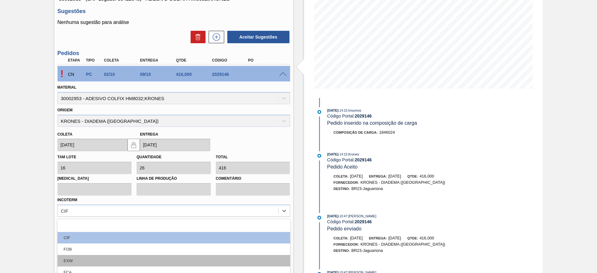
scroll to position [135, 0]
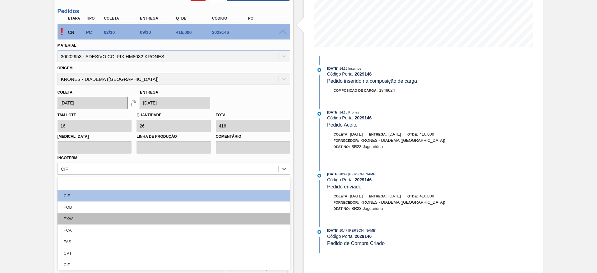
drag, startPoint x: 201, startPoint y: 209, endPoint x: 199, endPoint y: 213, distance: 4.4
click at [201, 175] on div "option FOB focused, 3 of 12. 12 results available. Use Up and Down to choose op…" at bounding box center [173, 169] width 232 height 12
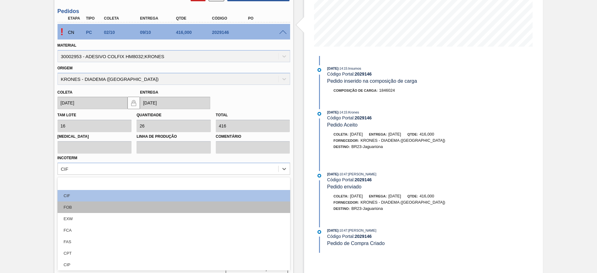
click at [179, 204] on div "FOB" at bounding box center [173, 206] width 232 height 11
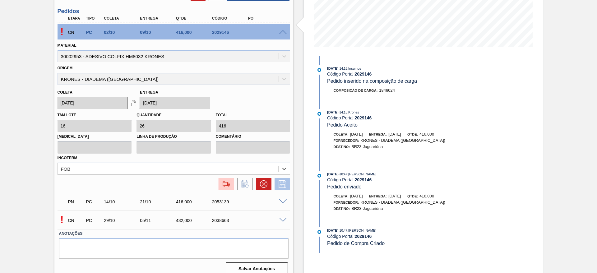
click at [281, 182] on icon at bounding box center [282, 183] width 10 height 7
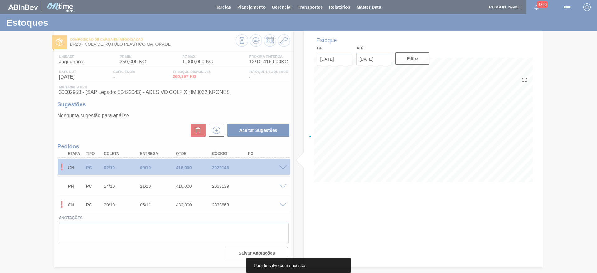
scroll to position [0, 0]
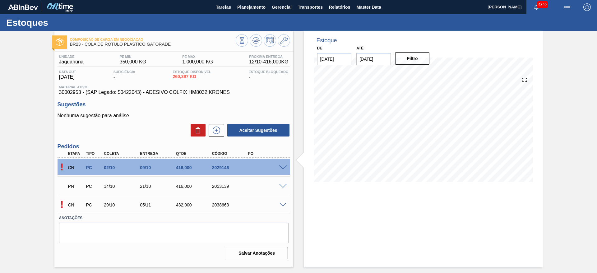
click at [281, 169] on span at bounding box center [282, 167] width 7 height 5
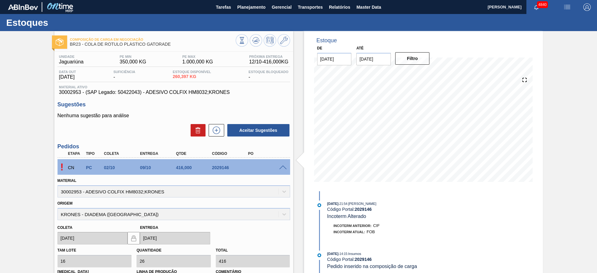
scroll to position [140, 0]
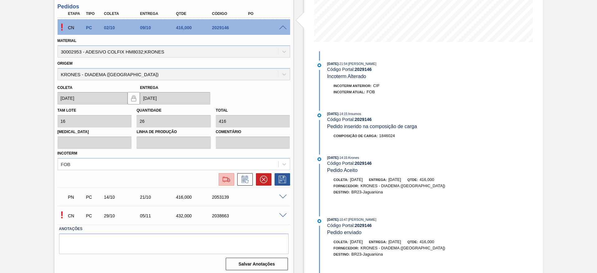
click at [218, 179] on button at bounding box center [226, 179] width 16 height 12
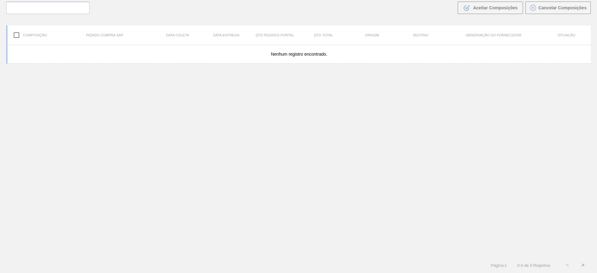
scroll to position [45, 0]
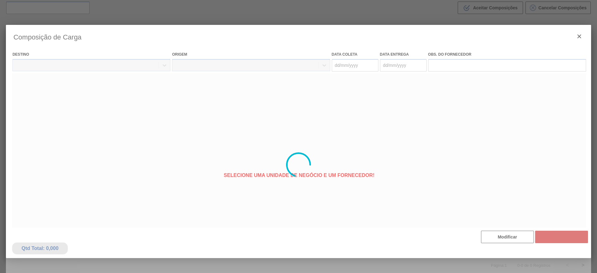
type coleta "02/10/2025"
type Entrega "09/10/2025"
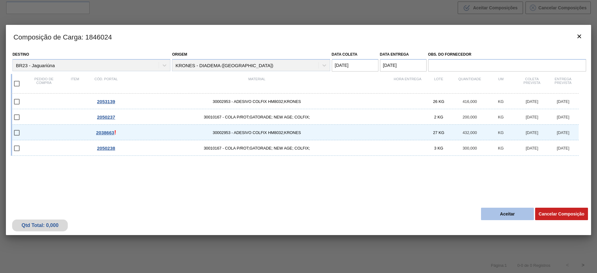
click at [493, 217] on button "Aceitar" at bounding box center [507, 214] width 53 height 12
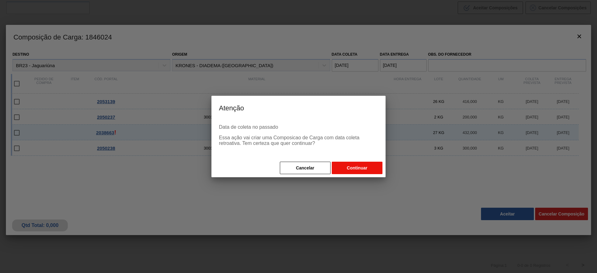
click at [354, 164] on button "Continuar" at bounding box center [357, 168] width 51 height 12
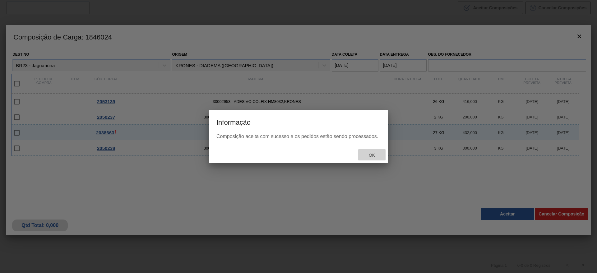
click at [378, 154] on span "Ok" at bounding box center [372, 155] width 16 height 5
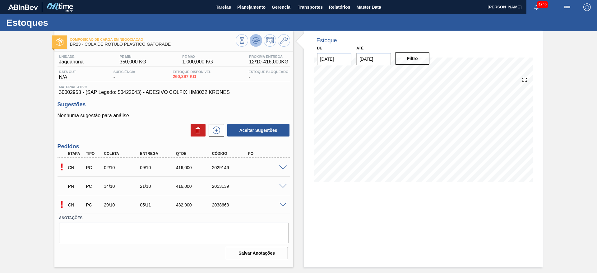
click at [254, 40] on icon at bounding box center [256, 40] width 4 height 3
click at [284, 168] on span at bounding box center [282, 167] width 7 height 5
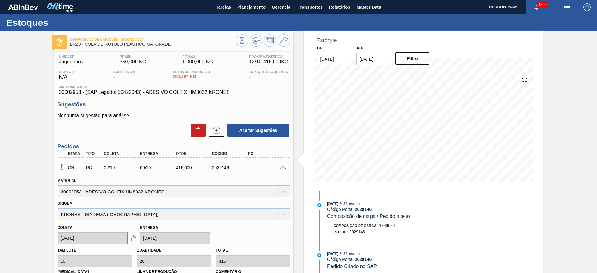
click at [281, 168] on span at bounding box center [282, 167] width 7 height 5
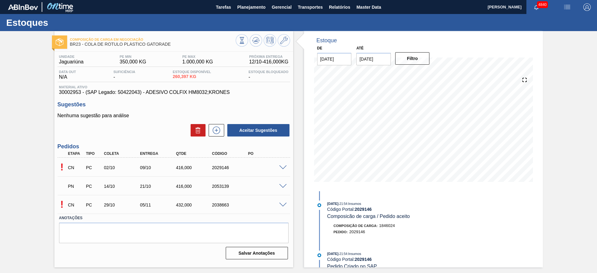
click at [284, 203] on span at bounding box center [282, 205] width 7 height 5
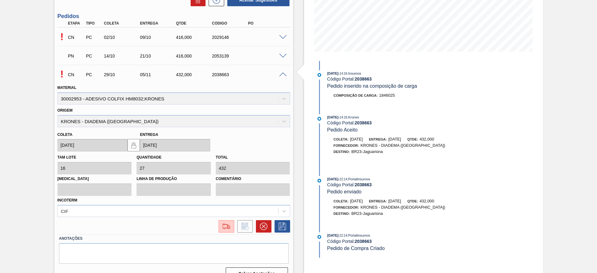
scroll to position [142, 0]
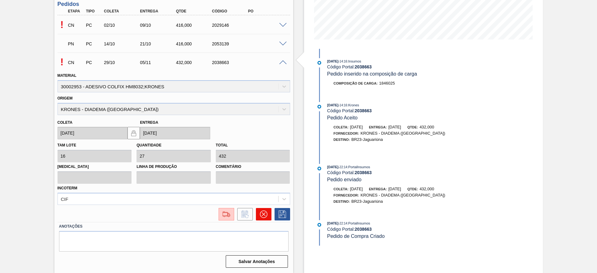
click at [266, 217] on icon at bounding box center [263, 213] width 7 height 7
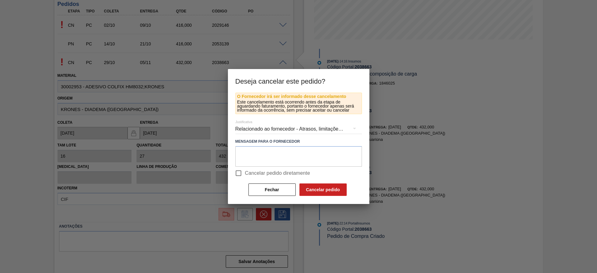
click at [236, 177] on input "Cancelar pedido diretamente" at bounding box center [238, 173] width 13 height 13
checkbox input "true"
click at [314, 192] on button "Cancelar pedido" at bounding box center [322, 189] width 47 height 12
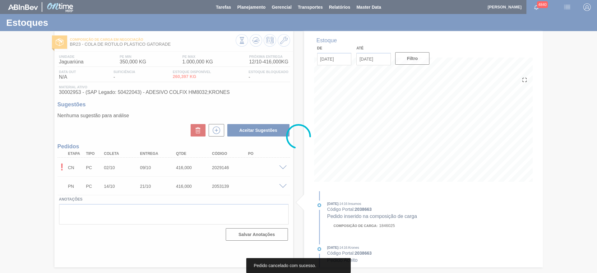
scroll to position [0, 0]
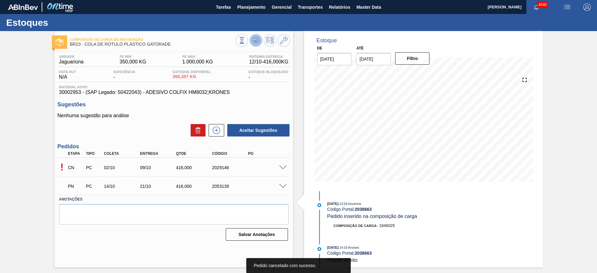
click at [255, 41] on icon at bounding box center [256, 40] width 4 height 3
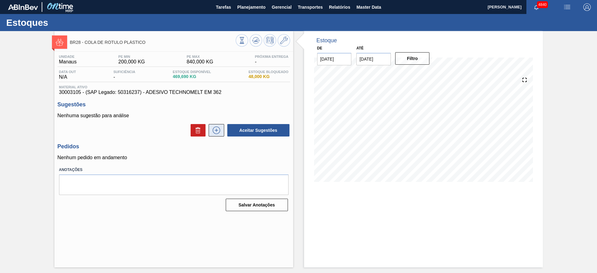
click at [217, 135] on button at bounding box center [217, 130] width 16 height 12
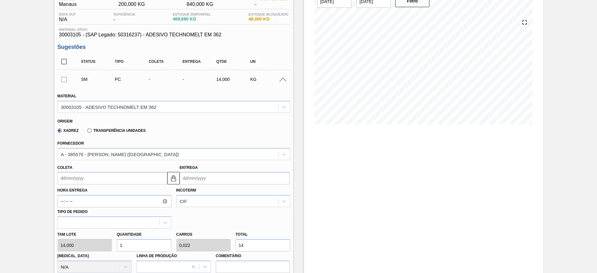
scroll to position [93, 0]
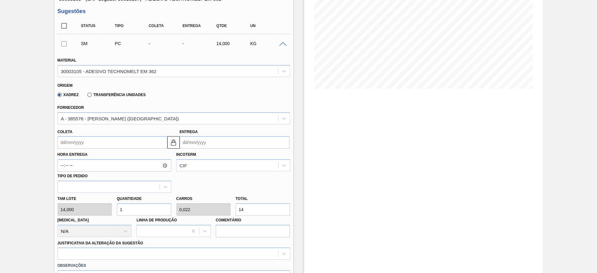
click at [128, 140] on input "Coleta" at bounding box center [112, 142] width 110 height 12
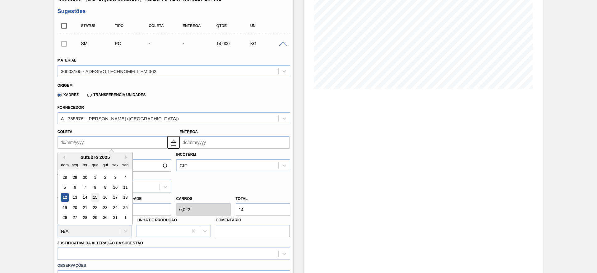
click at [96, 199] on div "15" at bounding box center [95, 197] width 8 height 8
type input "[DATE]"
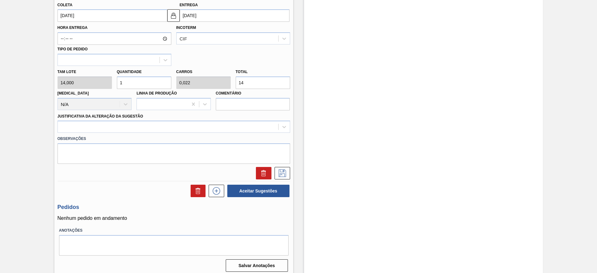
scroll to position [224, 0]
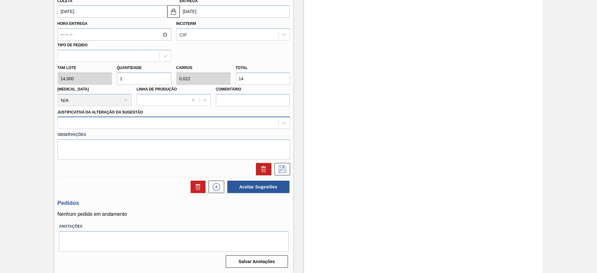
click at [144, 125] on div at bounding box center [168, 122] width 220 height 9
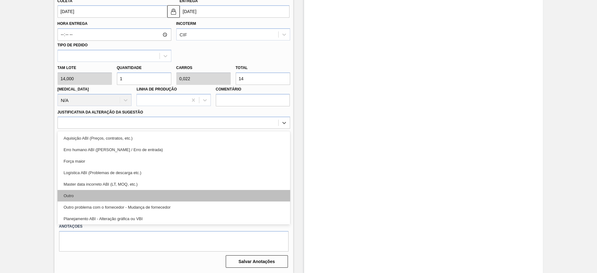
click at [140, 194] on div "Outro" at bounding box center [173, 195] width 232 height 11
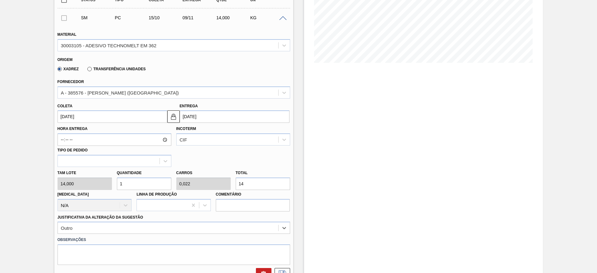
scroll to position [131, 0]
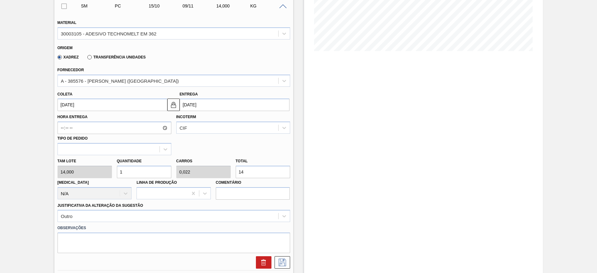
drag, startPoint x: 132, startPoint y: 170, endPoint x: 113, endPoint y: 176, distance: 20.1
click at [113, 176] on div "Tam lote 14,000 Quantidade 1 Carros 0,022 Total 14 [MEDICAL_DATA] N/A Linha de …" at bounding box center [173, 177] width 237 height 44
type input "8"
type input "0,178"
type input "112"
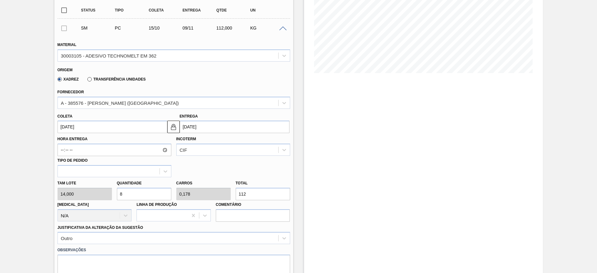
scroll to position [177, 0]
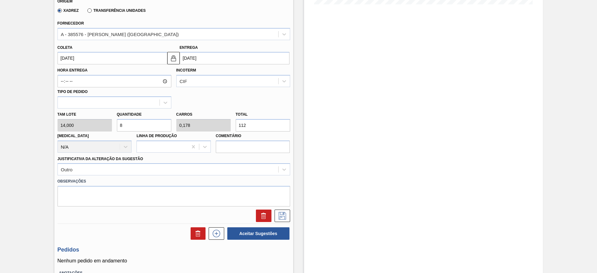
drag, startPoint x: 134, startPoint y: 126, endPoint x: 102, endPoint y: 135, distance: 33.2
click at [102, 135] on div "Tam lote 14,000 Quantidade 8 Carros 0,178 Total 112 [MEDICAL_DATA] N/A Linha de…" at bounding box center [173, 130] width 237 height 44
type input "1"
type input "0,022"
type input "14"
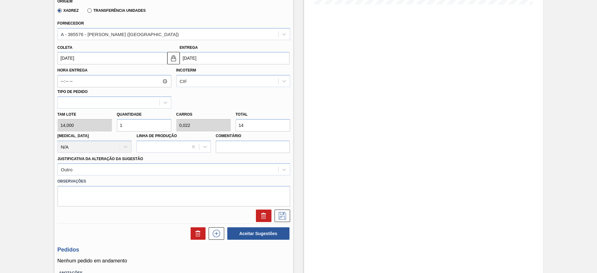
type input "12"
type input "0,267"
type input "168"
drag, startPoint x: 136, startPoint y: 128, endPoint x: 116, endPoint y: 131, distance: 20.4
click at [116, 131] on div "Quantidade 12" at bounding box center [143, 120] width 59 height 21
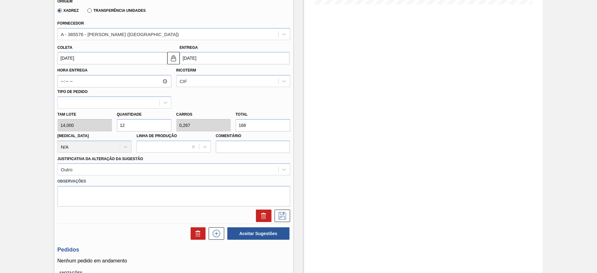
type input "2"
type input "0,044"
type input "28"
type input "20"
type input "0,444"
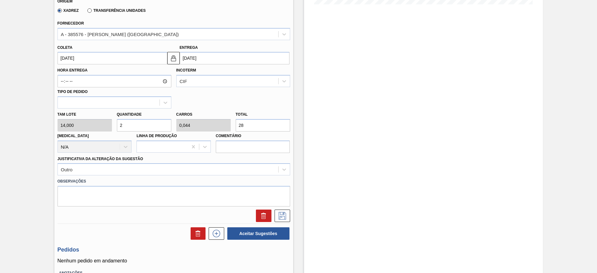
type input "280"
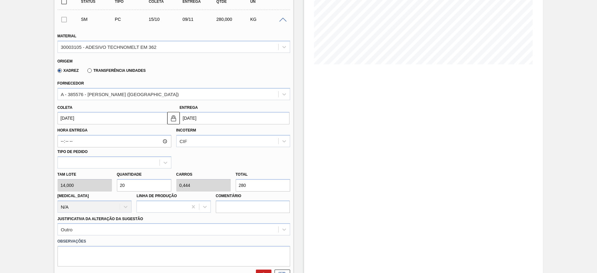
scroll to position [131, 0]
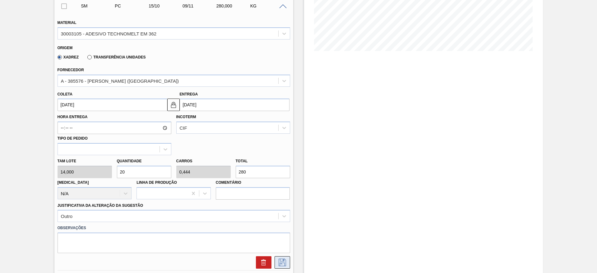
type input "20"
click at [284, 265] on icon at bounding box center [282, 262] width 10 height 7
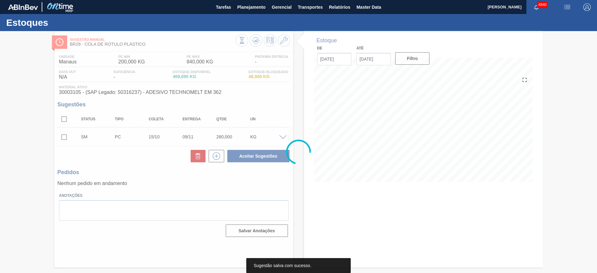
scroll to position [0, 0]
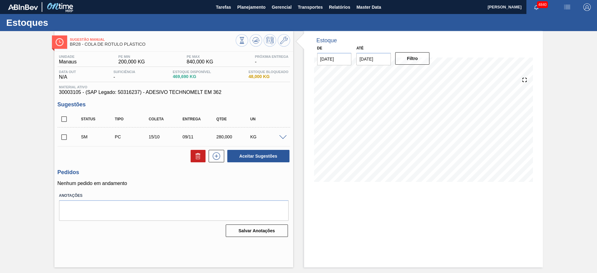
click at [65, 139] on input "checkbox" at bounding box center [63, 137] width 13 height 13
click at [272, 153] on button "Aceitar Sugestões" at bounding box center [258, 156] width 62 height 12
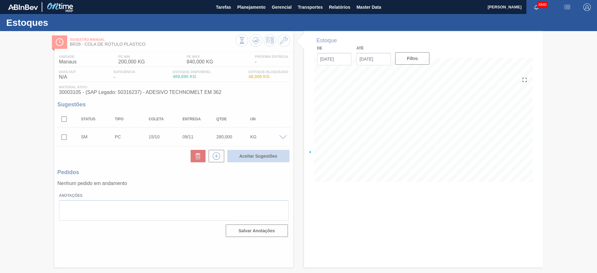
checkbox input "false"
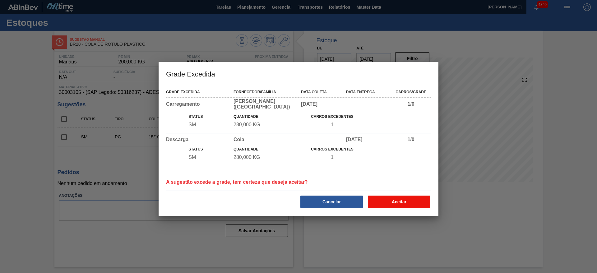
click at [417, 195] on button "Aceitar" at bounding box center [399, 201] width 62 height 12
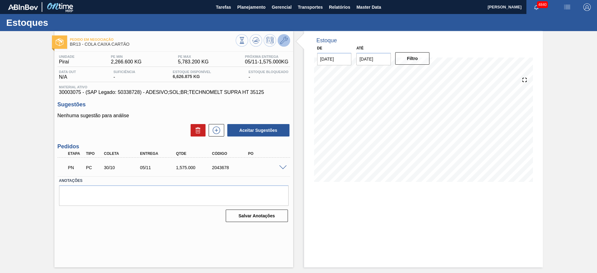
click at [283, 43] on icon at bounding box center [283, 40] width 7 height 7
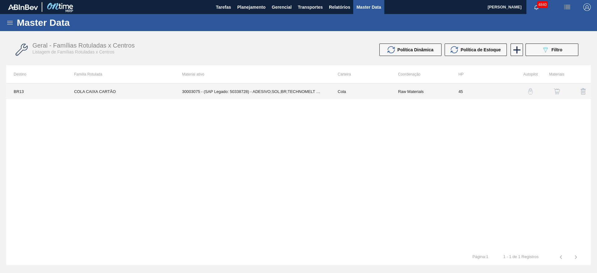
click at [372, 95] on td "Cola" at bounding box center [360, 92] width 60 height 16
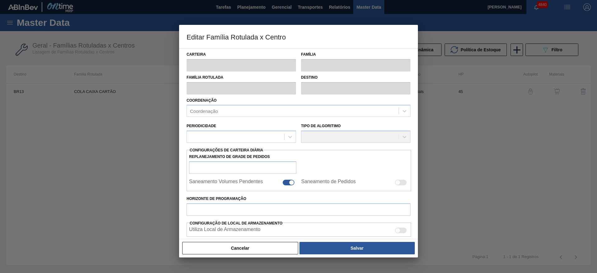
type input "Cola"
type input "COLA CAIXA CARTÃO"
type input "BR13 - Piraí"
type input "45"
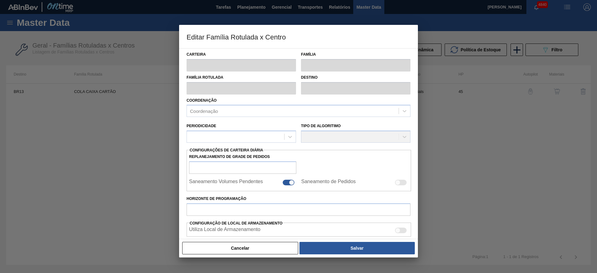
type input "2.266,6"
type input "5.783,2"
type input "55"
type input "4.200,730"
checkbox input "true"
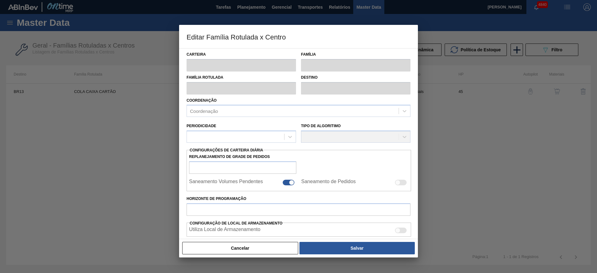
checkbox input "true"
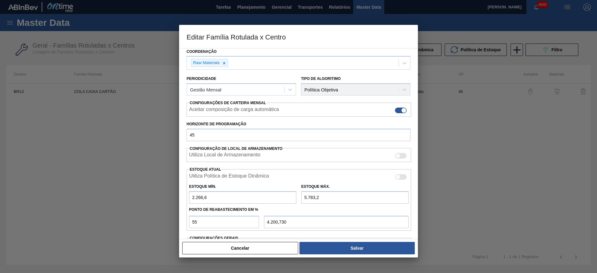
scroll to position [95, 0]
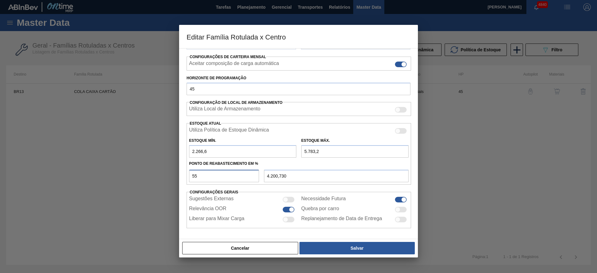
drag, startPoint x: 209, startPoint y: 177, endPoint x: 182, endPoint y: 176, distance: 26.1
click at [182, 176] on div "Carteira Cola Família Cola Família Rotulada COLA CAIXA CARTÃO Destino BR13 - Pi…" at bounding box center [298, 143] width 239 height 191
type input "4"
type input "2.407,264"
type input "45"
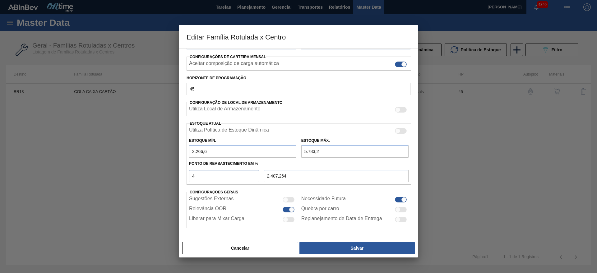
type input "3.849,070"
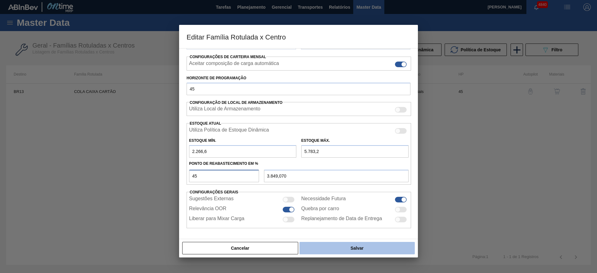
type input "45"
click at [366, 246] on div "Cancelar Salvar" at bounding box center [298, 248] width 239 height 19
click at [366, 246] on button "Salvar" at bounding box center [356, 248] width 115 height 12
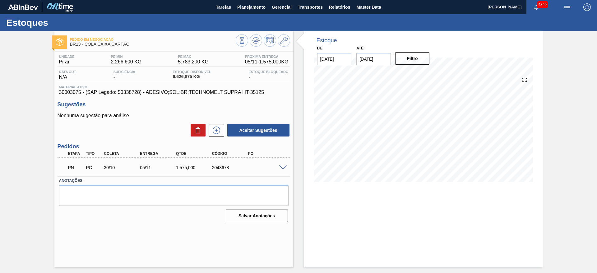
click at [285, 168] on span at bounding box center [282, 167] width 7 height 5
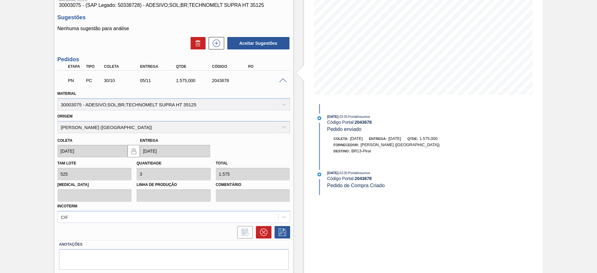
scroll to position [93, 0]
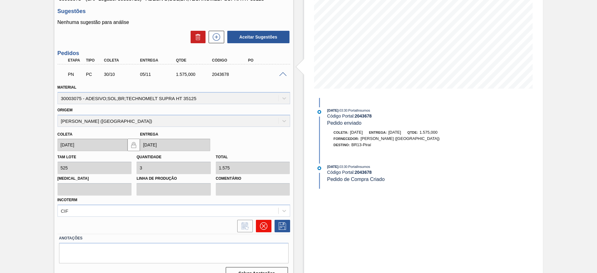
click at [269, 224] on button at bounding box center [264, 226] width 16 height 12
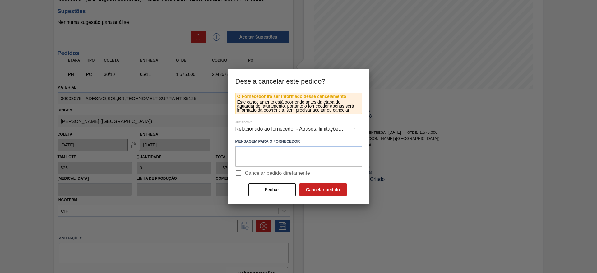
click at [263, 130] on div "Relacionado ao fornecedor - Atrasos, limitações de capacidade, etc." at bounding box center [298, 128] width 126 height 17
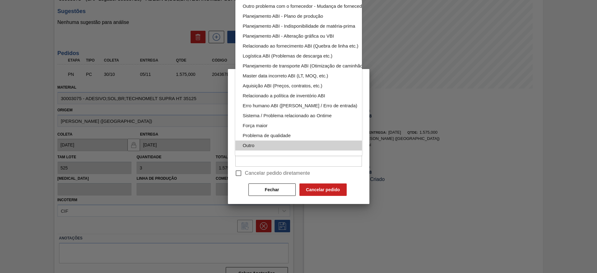
click at [266, 140] on div "Outro" at bounding box center [313, 145] width 141 height 10
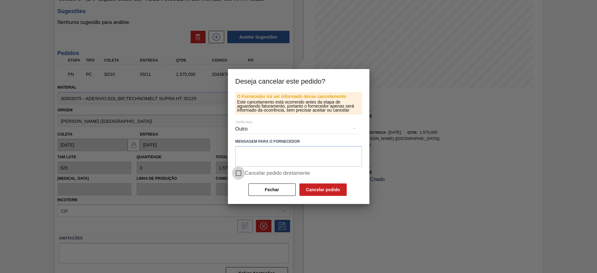
click at [237, 174] on input "Cancelar pedido diretamente" at bounding box center [238, 173] width 13 height 13
checkbox input "true"
click at [329, 190] on button "Cancelar pedido" at bounding box center [322, 189] width 47 height 12
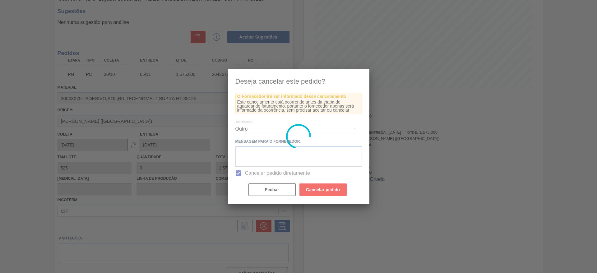
scroll to position [0, 0]
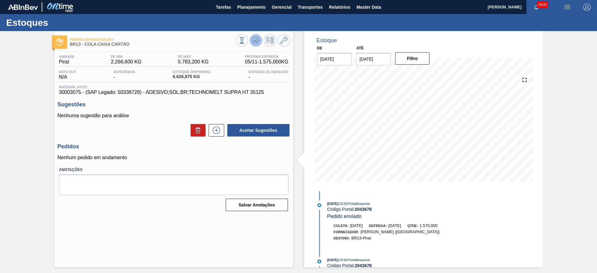
click at [256, 41] on icon at bounding box center [256, 40] width 4 height 3
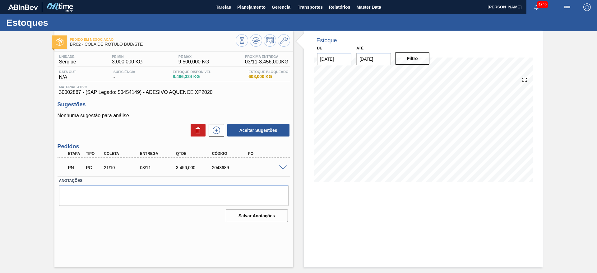
click at [283, 168] on span at bounding box center [282, 167] width 7 height 5
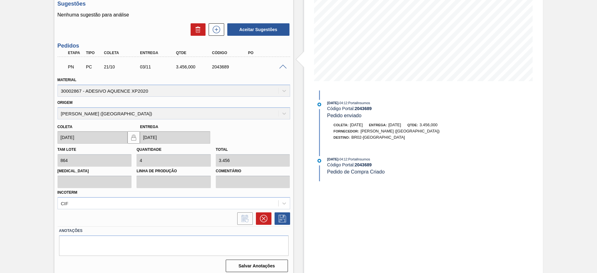
scroll to position [105, 0]
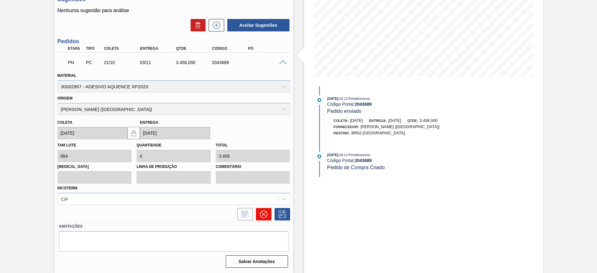
click at [258, 213] on button at bounding box center [264, 214] width 16 height 12
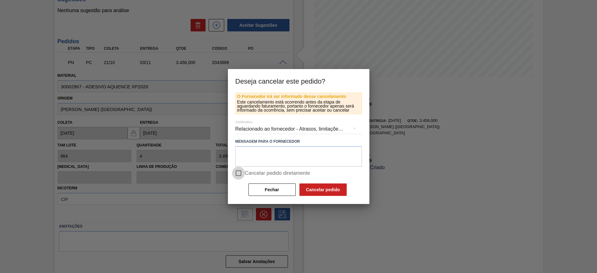
click at [239, 177] on input "Cancelar pedido diretamente" at bounding box center [238, 173] width 13 height 13
checkbox input "true"
click at [321, 189] on button "Cancelar pedido" at bounding box center [322, 189] width 47 height 12
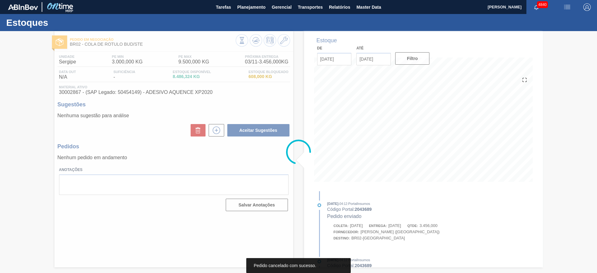
scroll to position [0, 0]
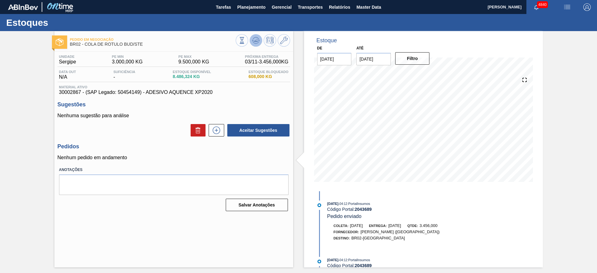
click at [258, 45] on button at bounding box center [256, 40] width 12 height 12
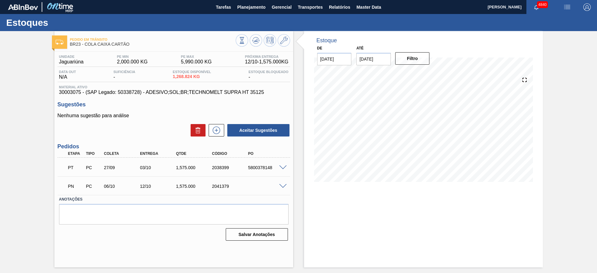
click at [283, 168] on span at bounding box center [282, 167] width 7 height 5
type input "1.575"
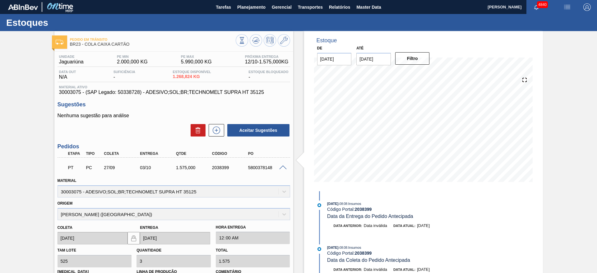
click at [283, 165] on span at bounding box center [282, 167] width 7 height 5
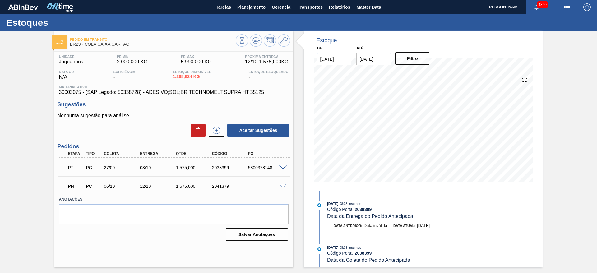
click at [282, 187] on span at bounding box center [282, 186] width 7 height 5
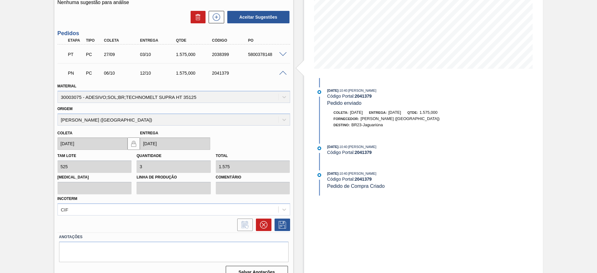
scroll to position [124, 0]
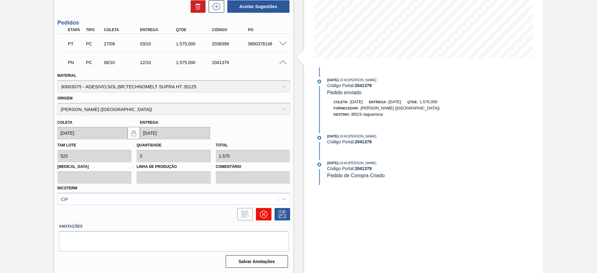
click at [266, 214] on icon at bounding box center [262, 213] width 7 height 7
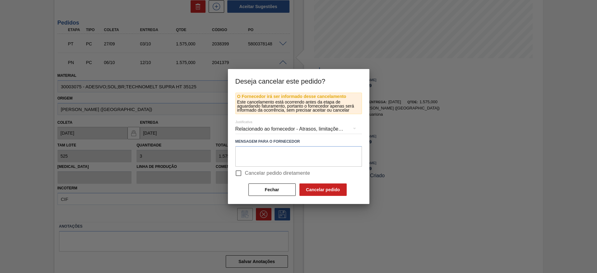
click at [239, 173] on input "Cancelar pedido diretamente" at bounding box center [238, 173] width 13 height 13
checkbox input "true"
click at [307, 187] on button "Cancelar pedido" at bounding box center [322, 189] width 47 height 12
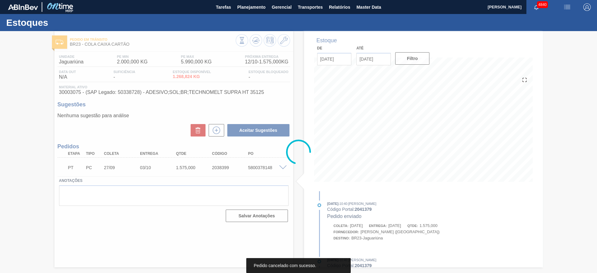
scroll to position [0, 0]
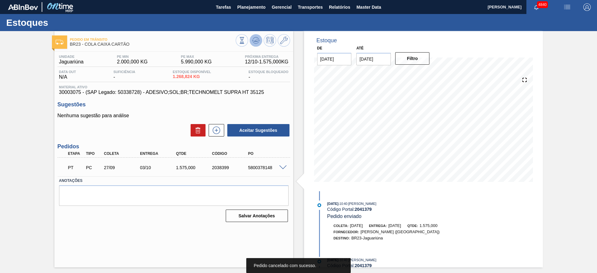
click at [252, 44] on icon at bounding box center [255, 40] width 7 height 7
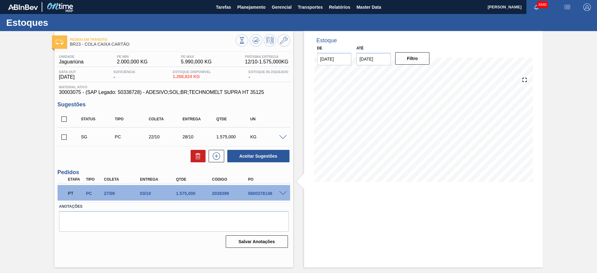
click at [280, 137] on span at bounding box center [282, 137] width 7 height 5
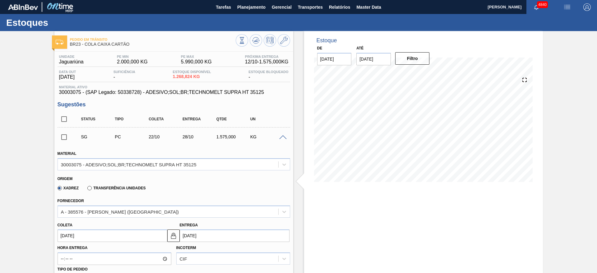
scroll to position [93, 0]
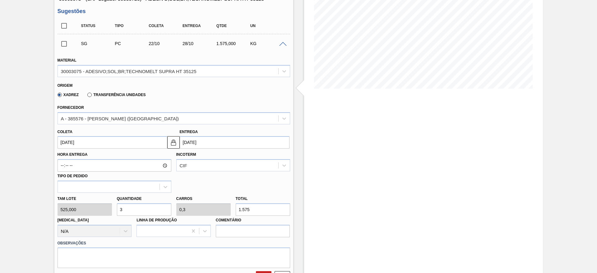
click at [143, 137] on input "22/10/2025" at bounding box center [112, 142] width 110 height 12
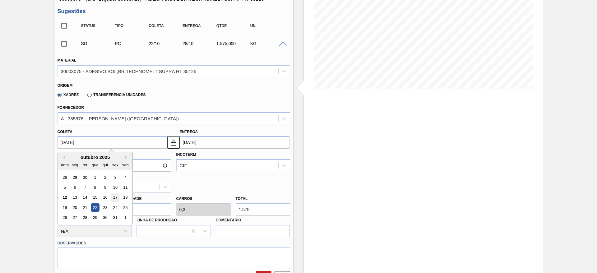
click at [114, 197] on div "17" at bounding box center [115, 197] width 8 height 8
type input "17/10/2025"
type input "23/10/2025"
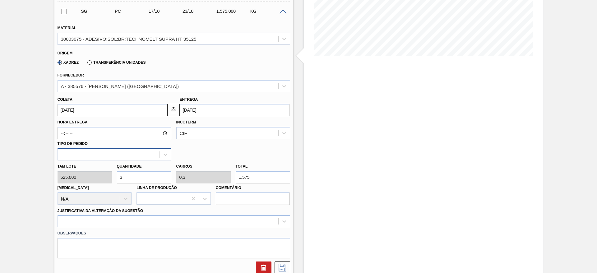
scroll to position [140, 0]
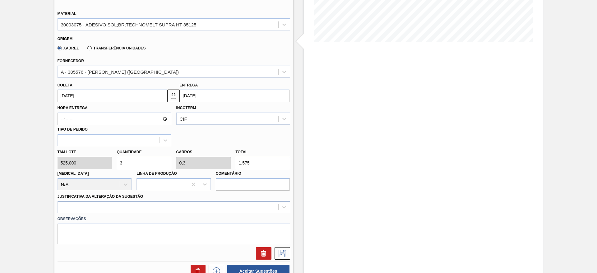
click at [127, 202] on div at bounding box center [173, 207] width 232 height 12
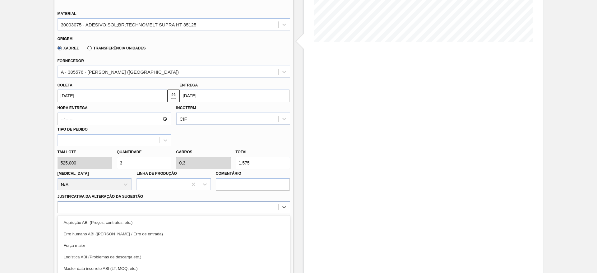
scroll to position [178, 0]
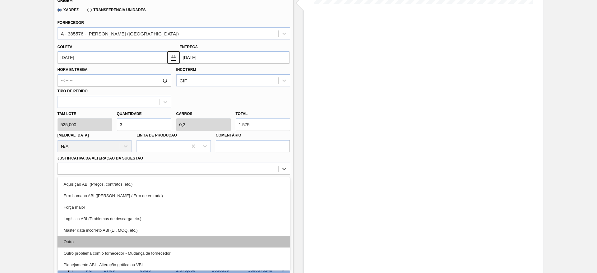
click at [140, 242] on div "Outro" at bounding box center [173, 241] width 232 height 11
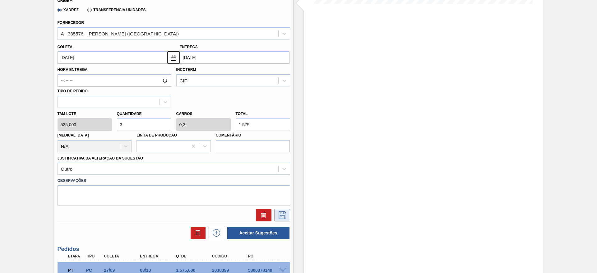
click at [278, 212] on icon at bounding box center [282, 214] width 10 height 7
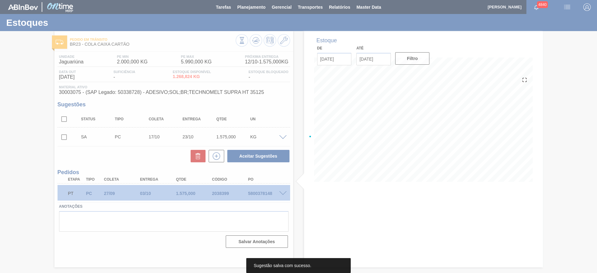
scroll to position [0, 0]
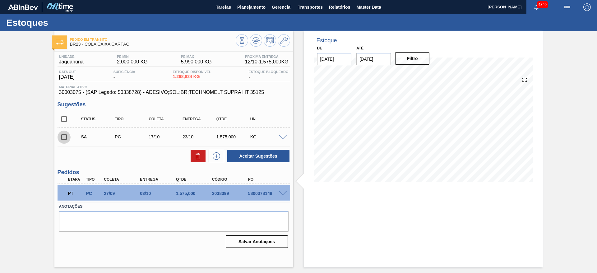
click at [65, 137] on input "checkbox" at bounding box center [63, 137] width 13 height 13
click at [282, 137] on span at bounding box center [282, 137] width 7 height 5
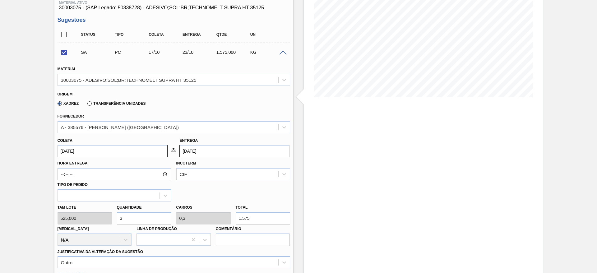
scroll to position [93, 0]
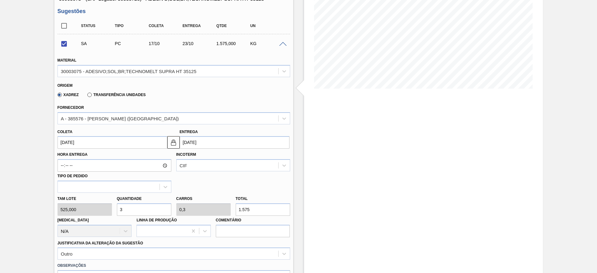
click at [283, 43] on span at bounding box center [282, 44] width 7 height 5
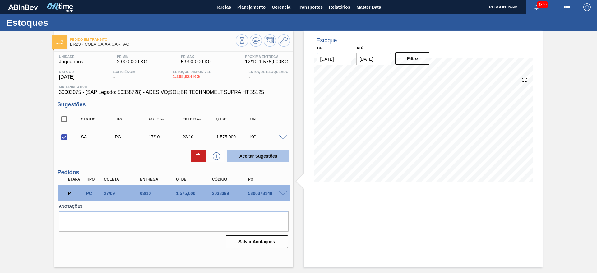
click at [268, 156] on button "Aceitar Sugestões" at bounding box center [258, 156] width 62 height 12
checkbox input "false"
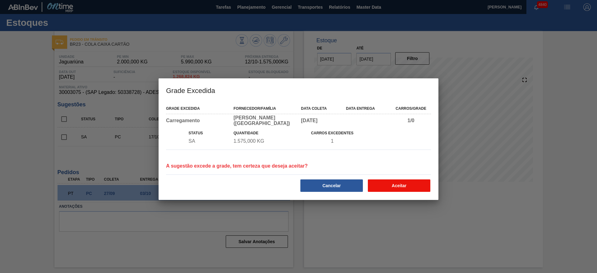
click at [390, 185] on button "Aceitar" at bounding box center [399, 185] width 62 height 12
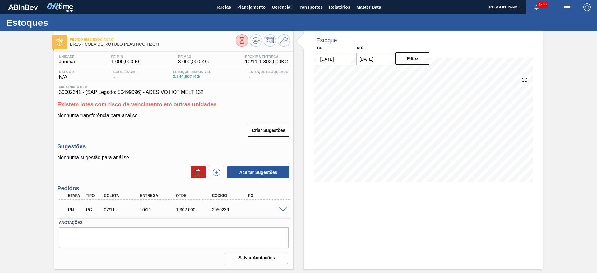
click at [283, 208] on span at bounding box center [282, 209] width 7 height 5
type input "1.302"
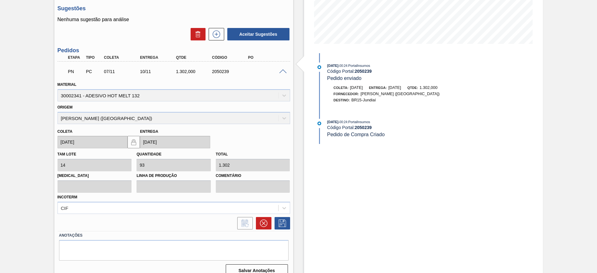
scroll to position [140, 0]
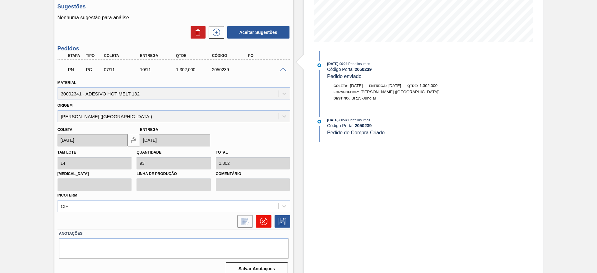
click at [260, 223] on icon at bounding box center [262, 221] width 7 height 7
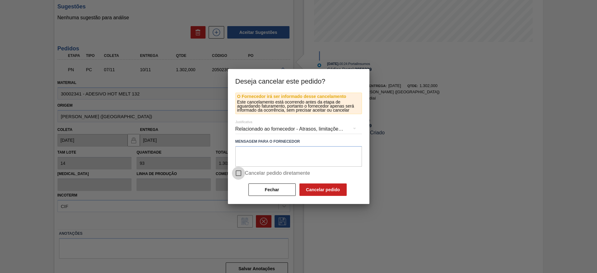
click at [238, 176] on input "Cancelar pedido diretamente" at bounding box center [238, 173] width 13 height 13
checkbox input "true"
click at [324, 193] on button "Cancelar pedido" at bounding box center [322, 189] width 47 height 12
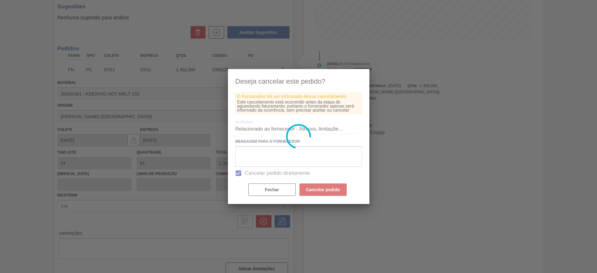
scroll to position [0, 0]
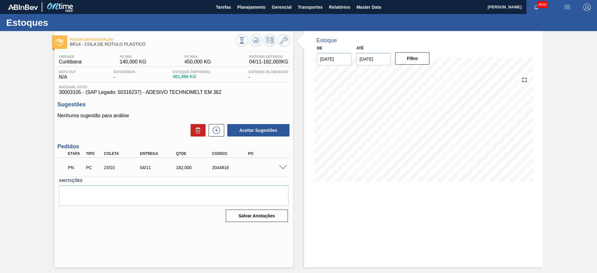
click at [282, 166] on span at bounding box center [282, 167] width 7 height 5
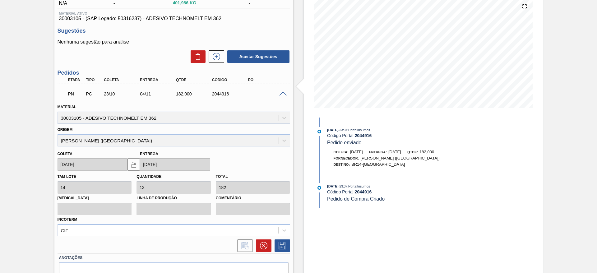
scroll to position [93, 0]
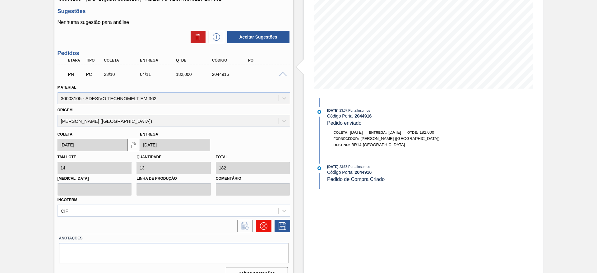
click at [262, 225] on icon at bounding box center [263, 226] width 4 height 4
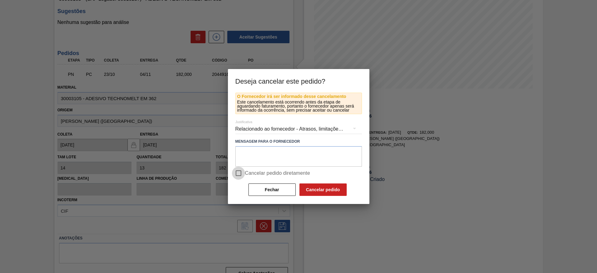
click at [242, 172] on input "Cancelar pedido diretamente" at bounding box center [238, 173] width 13 height 13
checkbox input "true"
click at [313, 193] on button "Cancelar pedido" at bounding box center [322, 189] width 47 height 12
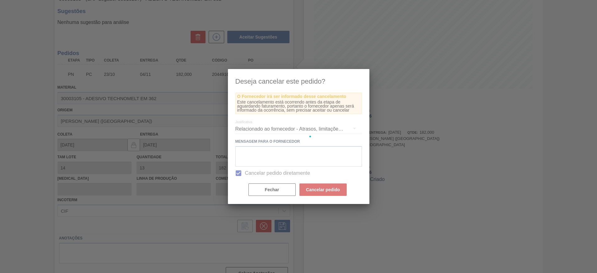
scroll to position [0, 0]
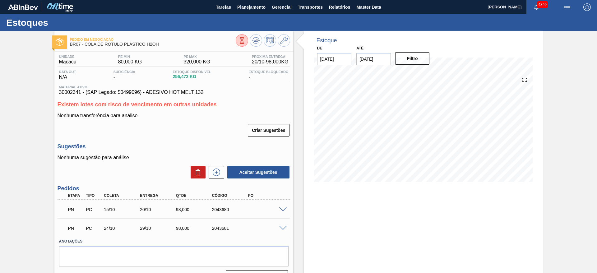
scroll to position [15, 0]
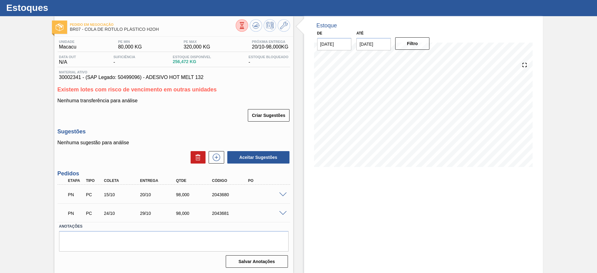
click at [284, 214] on span at bounding box center [282, 213] width 7 height 5
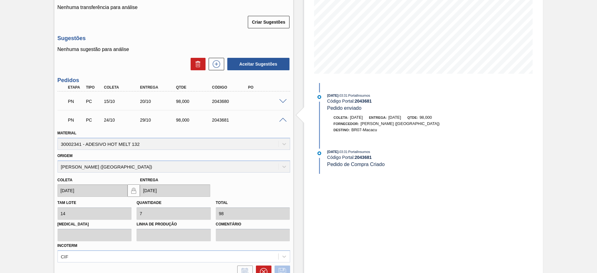
scroll to position [166, 0]
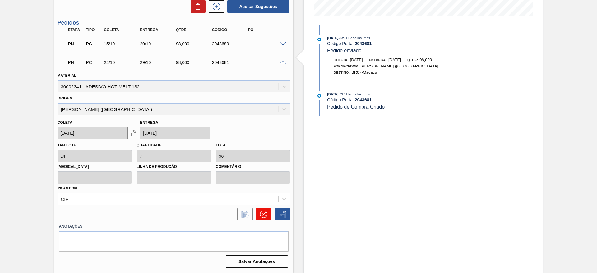
click at [263, 218] on icon at bounding box center [262, 213] width 7 height 7
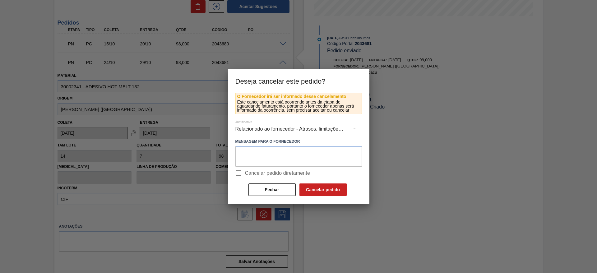
click at [238, 174] on input "Cancelar pedido diretamente" at bounding box center [238, 173] width 13 height 13
checkbox input "true"
click at [340, 192] on button "Cancelar pedido" at bounding box center [322, 189] width 47 height 12
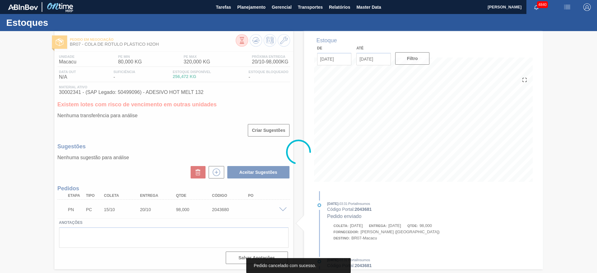
scroll to position [0, 0]
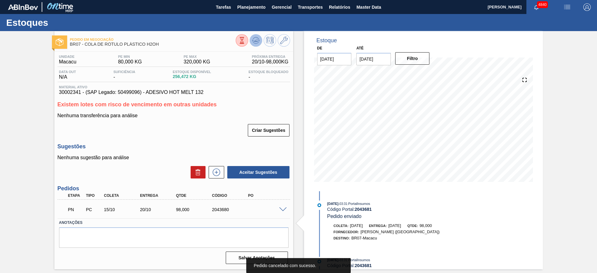
click at [256, 39] on icon at bounding box center [255, 40] width 7 height 7
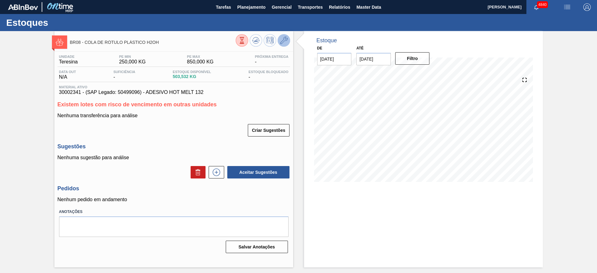
click at [283, 43] on icon at bounding box center [283, 40] width 7 height 7
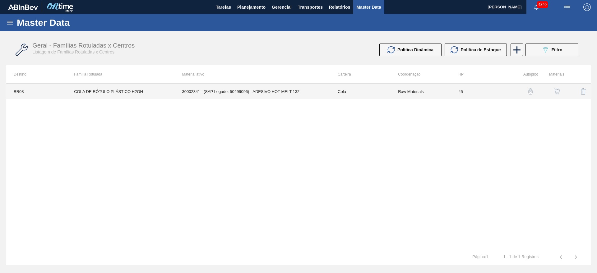
click at [365, 96] on td "Cola" at bounding box center [360, 92] width 60 height 16
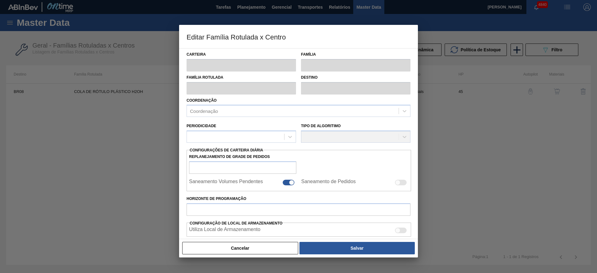
type input "Cola"
type input "COLA DE RÓTULO PLÁSTICO H2OH"
type input "BR08 - Teresina"
type input "45"
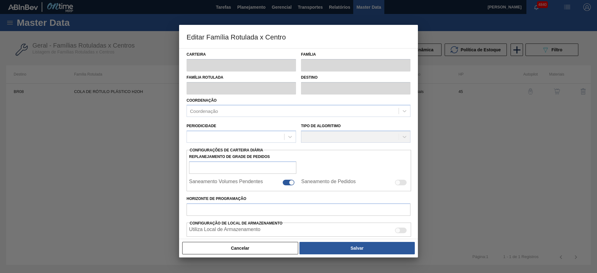
type input "250"
type input "850"
type input "50"
type input "550,000"
checkbox input "true"
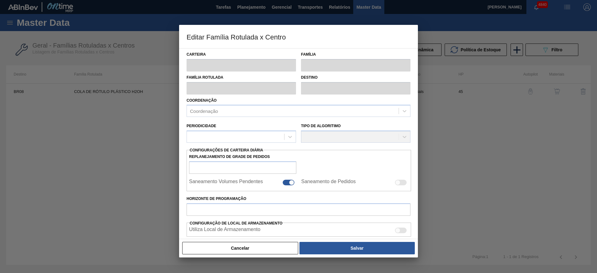
checkbox input "true"
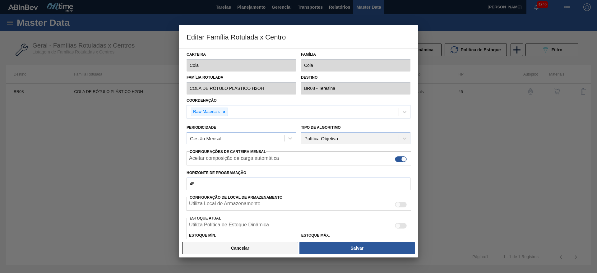
click at [282, 251] on button "Cancelar" at bounding box center [240, 248] width 116 height 12
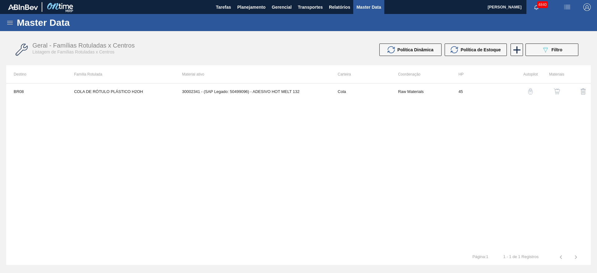
click at [530, 94] on img "button" at bounding box center [530, 91] width 6 height 6
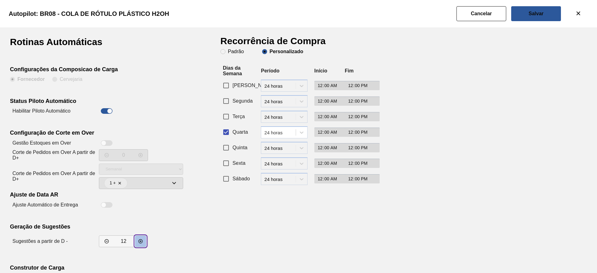
click at [142, 243] on icon "decrementar valor" at bounding box center [140, 241] width 5 height 5
type input "14"
click at [549, 16] on button "Salvar" at bounding box center [536, 13] width 50 height 15
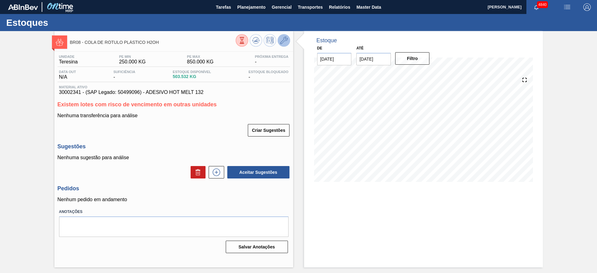
click at [284, 35] on button at bounding box center [284, 40] width 12 height 12
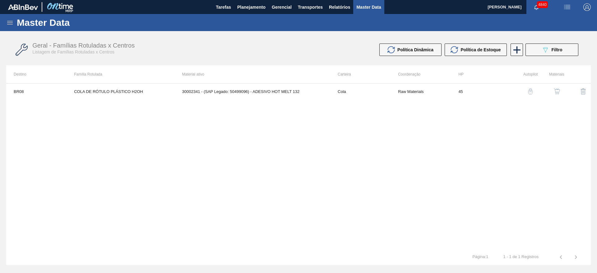
click at [528, 92] on img "button" at bounding box center [530, 91] width 6 height 6
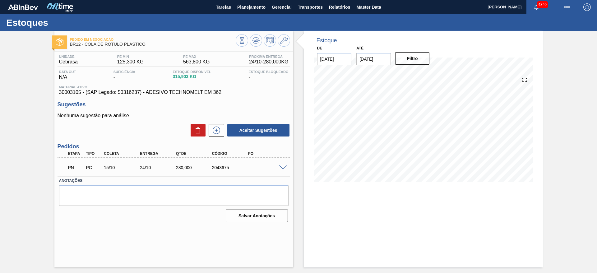
click at [284, 168] on span at bounding box center [282, 167] width 7 height 5
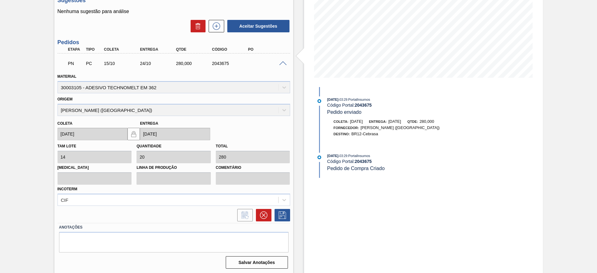
scroll to position [105, 0]
click at [262, 209] on button at bounding box center [264, 214] width 16 height 12
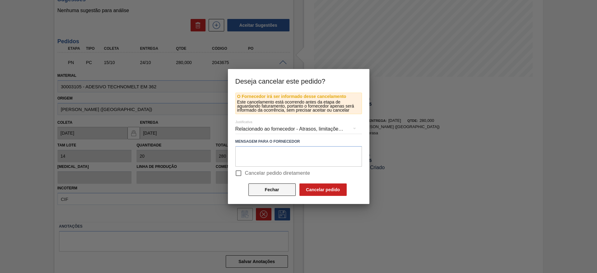
click at [265, 189] on button "Fechar" at bounding box center [271, 189] width 47 height 12
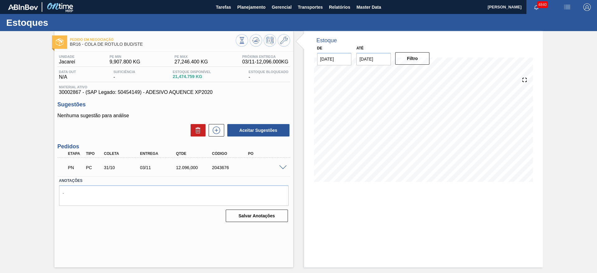
click at [282, 165] on div at bounding box center [284, 167] width 12 height 5
click at [283, 168] on span at bounding box center [282, 167] width 7 height 5
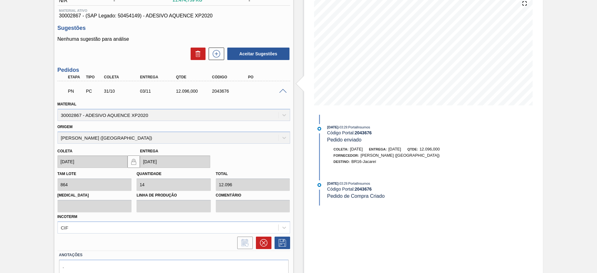
scroll to position [105, 0]
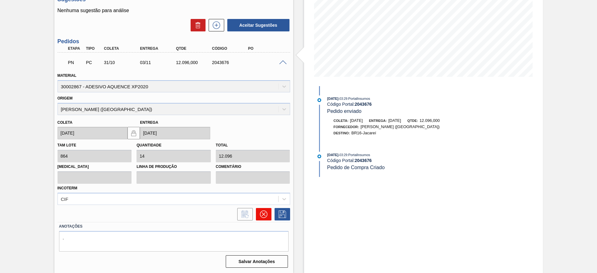
click at [265, 211] on icon at bounding box center [262, 213] width 7 height 7
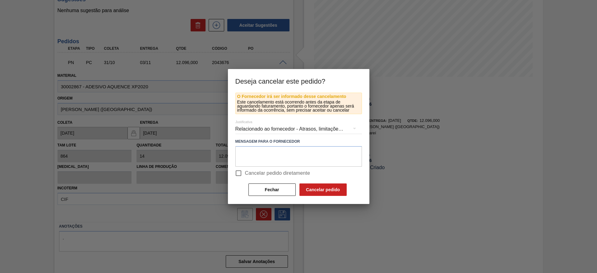
click at [244, 174] on input "Cancelar pedido diretamente" at bounding box center [238, 173] width 13 height 13
checkbox input "true"
click at [335, 185] on button "Cancelar pedido" at bounding box center [322, 189] width 47 height 12
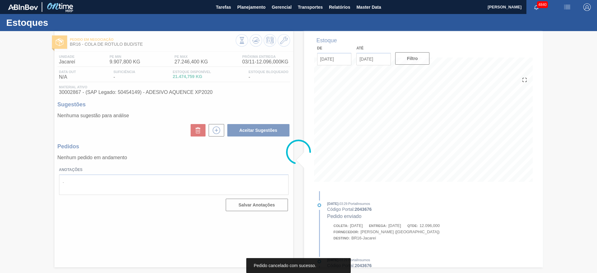
scroll to position [0, 0]
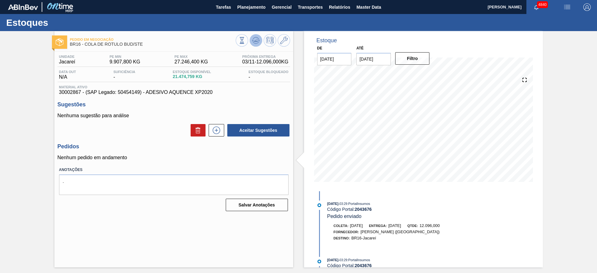
click at [256, 40] on icon at bounding box center [256, 40] width 4 height 3
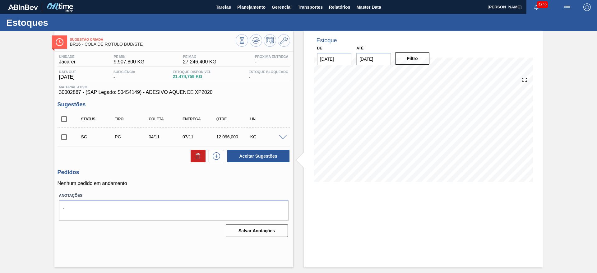
click at [285, 137] on span at bounding box center [282, 137] width 7 height 5
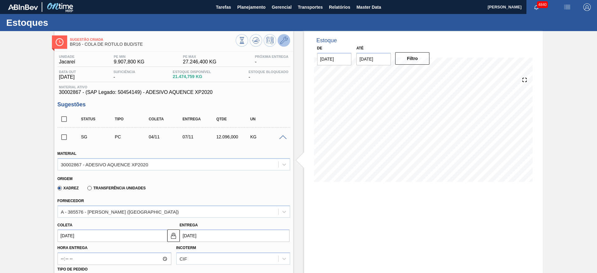
click at [280, 41] on icon at bounding box center [283, 40] width 7 height 7
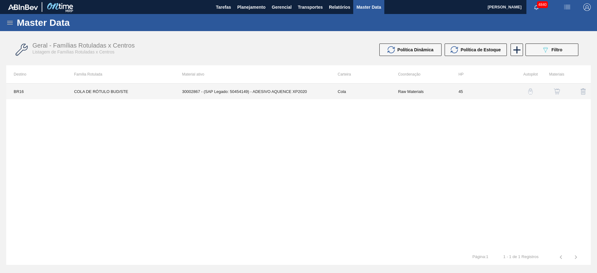
click at [423, 90] on td "Raw Materials" at bounding box center [420, 92] width 60 height 16
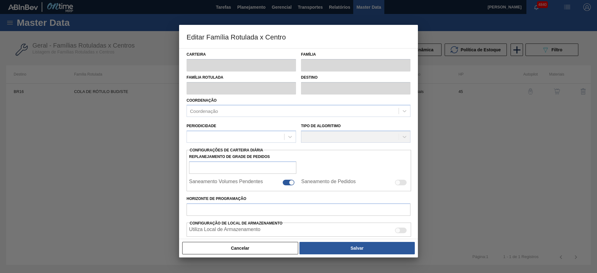
type input "Cola"
type input "COLA DE RÓTULO BUD/STE"
type input "BR16 - Jacareí"
type input "45"
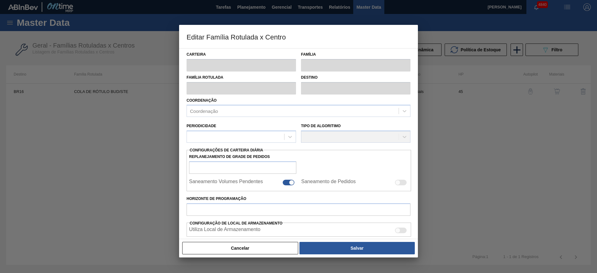
type input "9.907,8"
type input "27.246,4"
type input "70"
type input "22.044,820"
checkbox input "true"
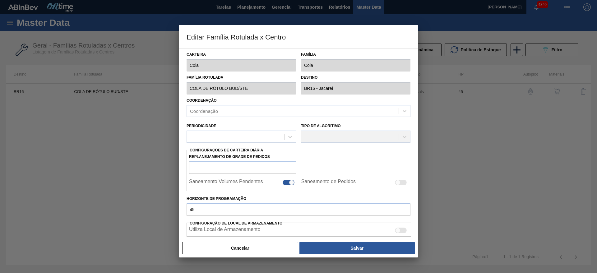
checkbox input "true"
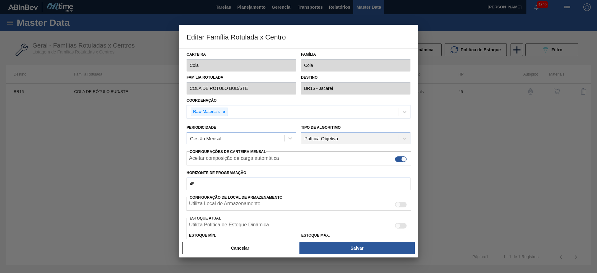
click at [274, 255] on div "Cancelar Salvar" at bounding box center [298, 248] width 239 height 19
click at [272, 251] on button "Cancelar" at bounding box center [240, 248] width 116 height 12
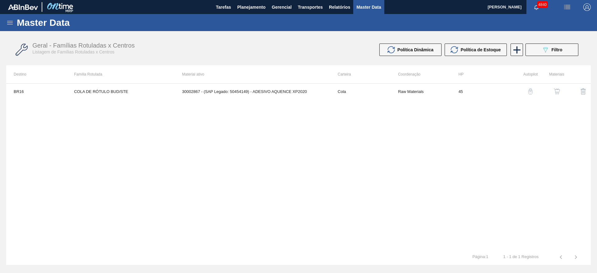
click at [531, 89] on img "button" at bounding box center [530, 91] width 6 height 6
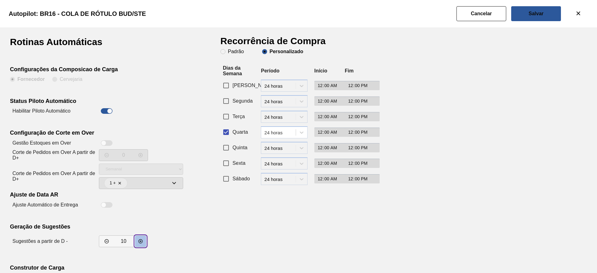
click at [141, 244] on button "decrementar valor" at bounding box center [140, 241] width 11 height 11
type input "12"
click at [552, 15] on button "Salvar" at bounding box center [536, 13] width 50 height 15
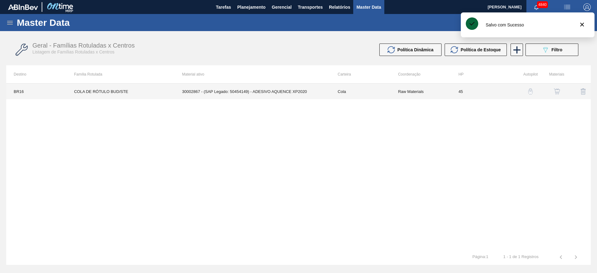
click at [356, 95] on td "Cola" at bounding box center [360, 92] width 60 height 16
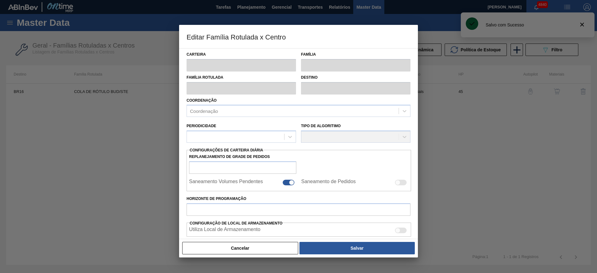
type input "Cola"
type input "COLA DE RÓTULO BUD/STE"
type input "BR16 - Jacareí"
type input "45"
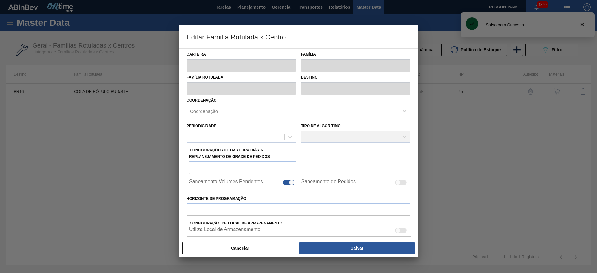
type input "9.907,8"
type input "27.246,4"
type input "70"
type input "22.044,820"
checkbox input "true"
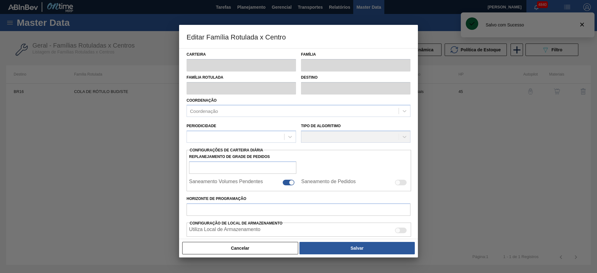
checkbox input "true"
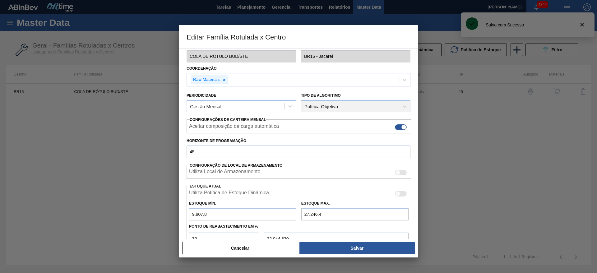
scroll to position [47, 0]
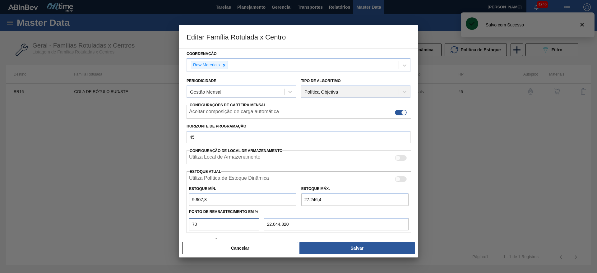
drag, startPoint x: 204, startPoint y: 225, endPoint x: 185, endPoint y: 227, distance: 20.0
click at [185, 227] on div "Carteira Cola Família Cola Família Rotulada COLA DE RÓTULO BUD/STE Destino BR16…" at bounding box center [298, 143] width 239 height 191
type input "6"
type input "10.948,116"
type input "60"
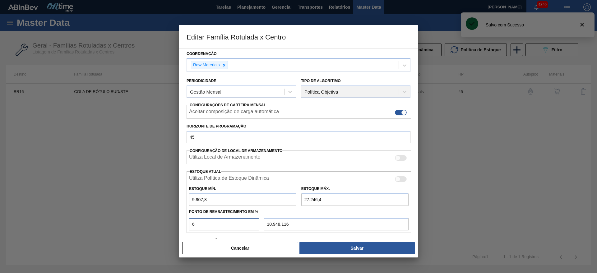
type input "20.310,960"
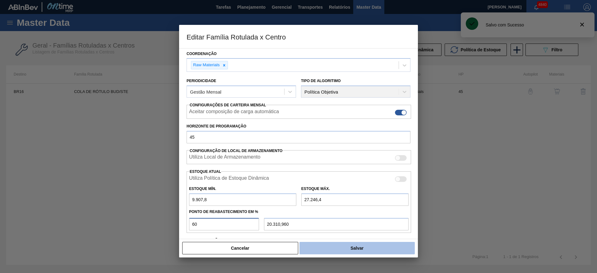
type input "60"
click at [336, 248] on button "Salvar" at bounding box center [356, 248] width 115 height 12
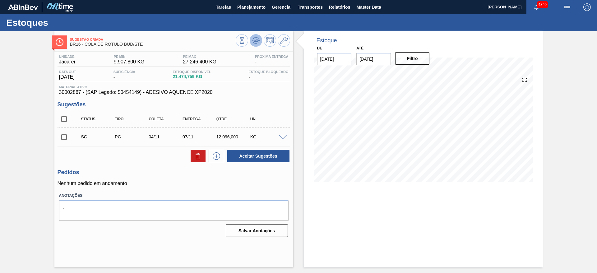
click at [258, 40] on icon at bounding box center [255, 40] width 7 height 7
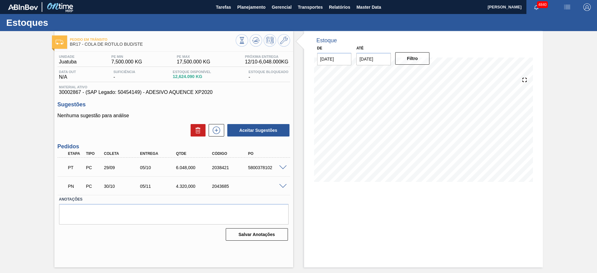
click at [285, 165] on span at bounding box center [282, 167] width 7 height 5
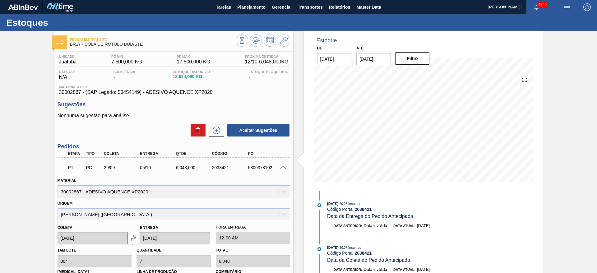
scroll to position [124, 0]
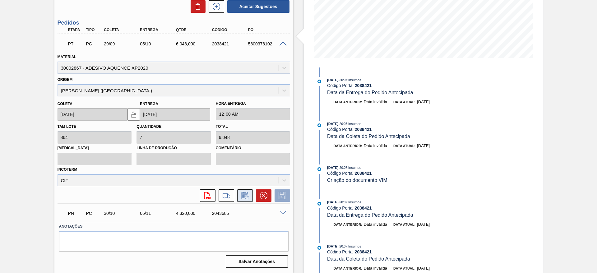
click at [249, 200] on button at bounding box center [245, 195] width 16 height 12
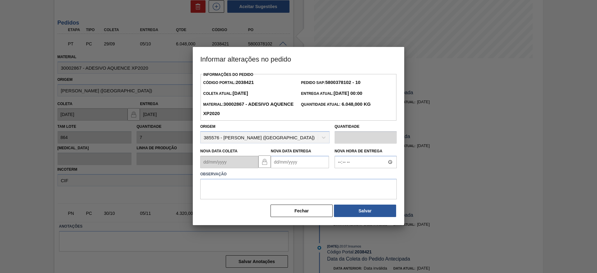
click at [278, 164] on Entrega2038421 "Nova Data Entrega" at bounding box center [300, 162] width 58 height 12
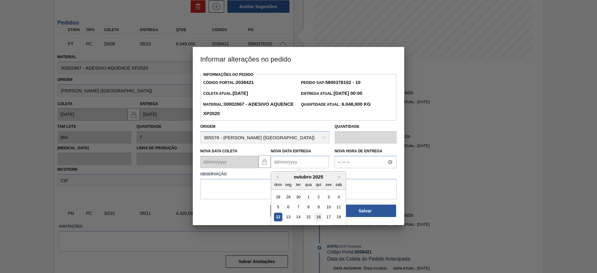
click at [318, 219] on div "16" at bounding box center [318, 217] width 8 height 8
type Entrega2038421 "[DATE]"
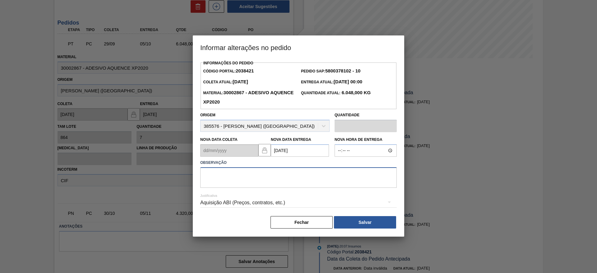
click at [303, 177] on textarea at bounding box center [298, 177] width 196 height 21
type textarea "data"
click at [359, 228] on button "Salvar" at bounding box center [365, 222] width 62 height 12
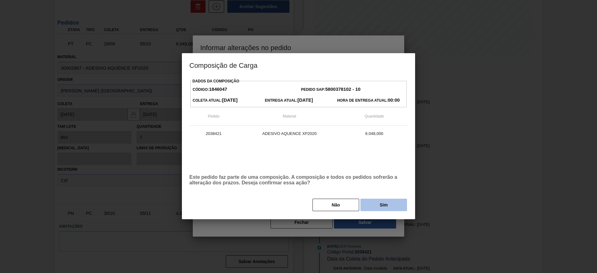
click at [364, 203] on button "Sim" at bounding box center [383, 205] width 47 height 12
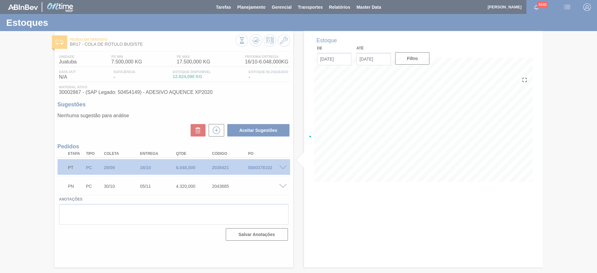
scroll to position [0, 0]
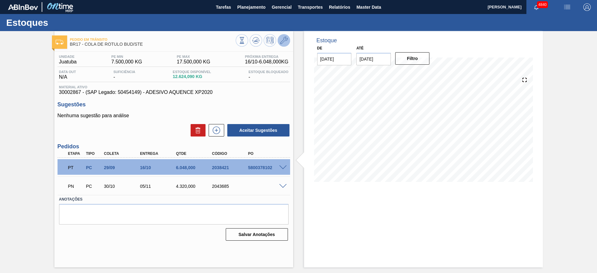
click at [282, 45] on button at bounding box center [284, 40] width 12 height 12
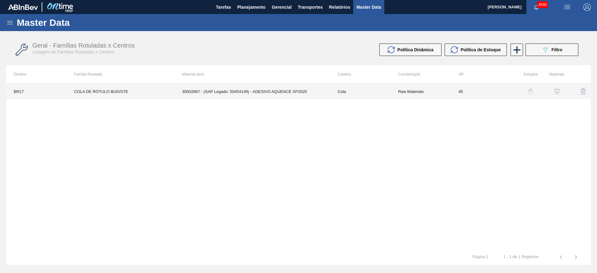
click at [293, 95] on td "30002867 - (SAP Legado: 50454149) - ADESIVO AQUENCE XP2020" at bounding box center [252, 92] width 155 height 16
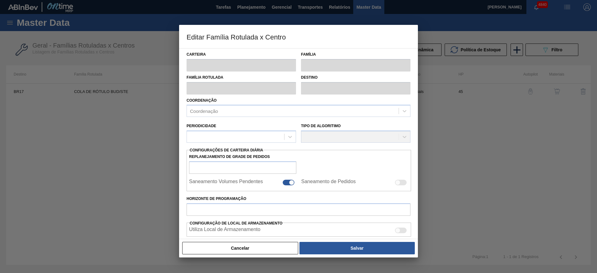
type input "Cola"
type input "COLA DE RÓTULO BUD/STE"
type input "BR17 - Juatuba"
type input "45"
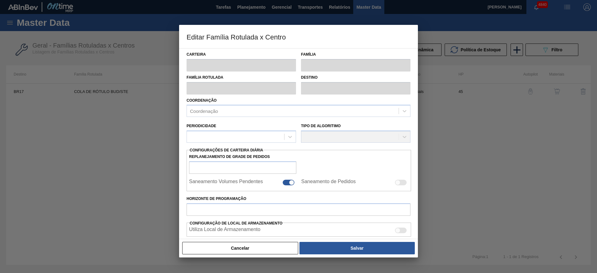
type input "7.500"
type input "17.500"
type input "50"
type input "12.500,000"
checkbox input "true"
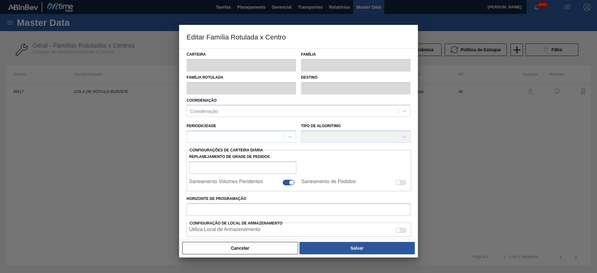
checkbox input "true"
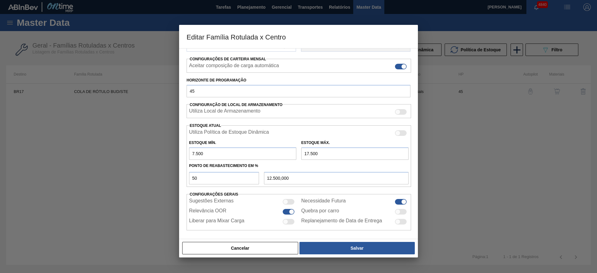
scroll to position [93, 0]
drag, startPoint x: 203, startPoint y: 179, endPoint x: 190, endPoint y: 182, distance: 13.9
click at [190, 182] on input "50" at bounding box center [224, 177] width 70 height 12
type input "4"
type input "7.900,000"
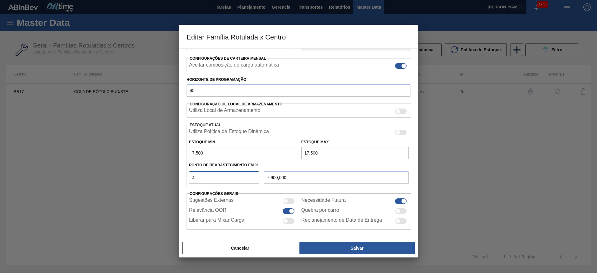
type input "45"
type input "12.000,000"
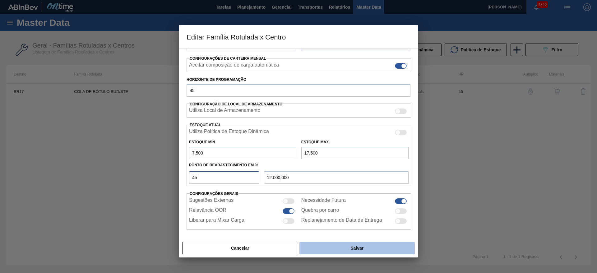
type input "45"
click at [338, 245] on button "Salvar" at bounding box center [356, 248] width 115 height 12
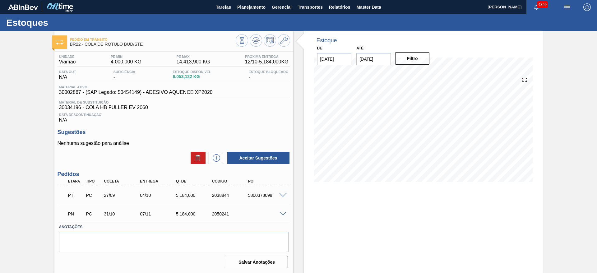
click at [284, 213] on span at bounding box center [282, 214] width 7 height 5
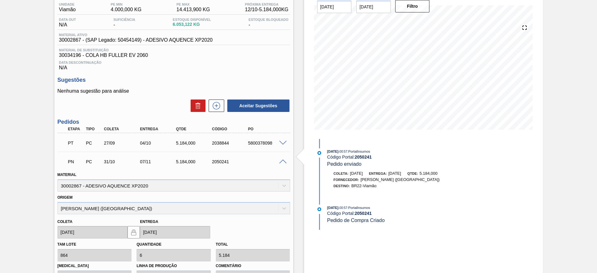
scroll to position [140, 0]
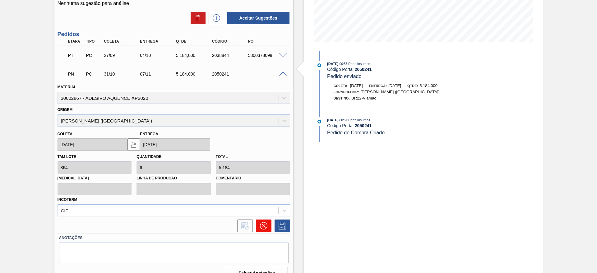
click at [261, 226] on icon at bounding box center [263, 225] width 7 height 7
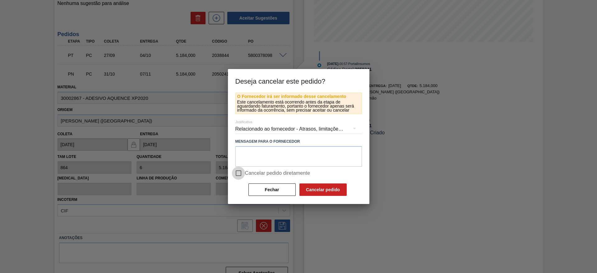
click at [238, 177] on input "Cancelar pedido diretamente" at bounding box center [238, 173] width 13 height 13
checkbox input "true"
click at [315, 190] on button "Cancelar pedido" at bounding box center [322, 189] width 47 height 12
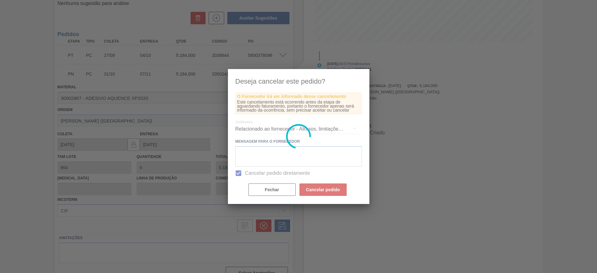
scroll to position [0, 0]
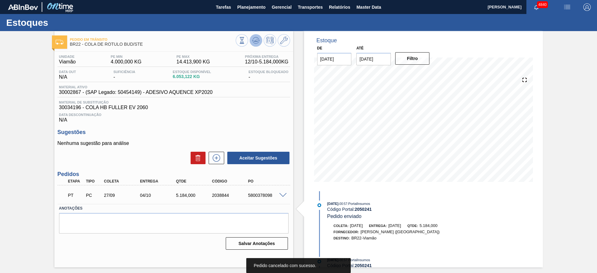
click at [255, 40] on icon at bounding box center [255, 40] width 7 height 7
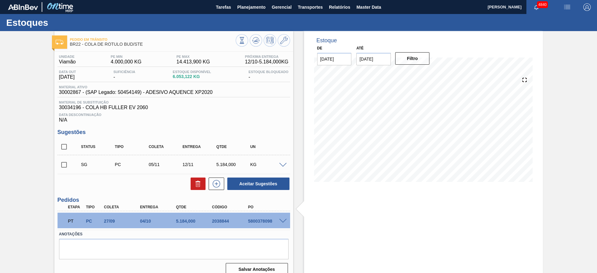
click at [290, 38] on div "Pedido em Trânsito BR22 - COLA DE RÓTULO BUD/STE" at bounding box center [173, 41] width 239 height 14
click at [287, 39] on button at bounding box center [284, 40] width 12 height 12
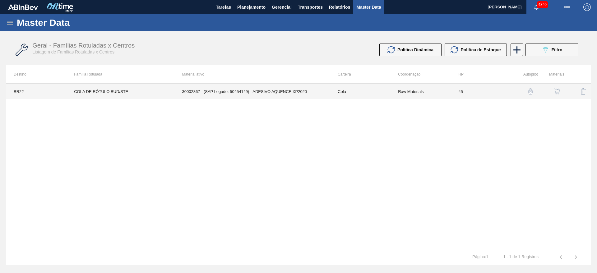
click at [310, 91] on td "30002867 - (SAP Legado: 50454149) - ADESIVO AQUENCE XP2020" at bounding box center [252, 92] width 155 height 16
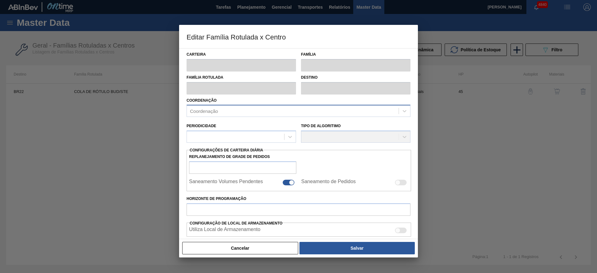
type input "Cola"
type input "COLA DE RÓTULO BUD/STE"
type input "BR22 - Viamão"
type input "45"
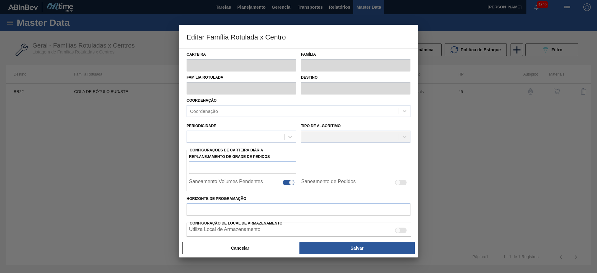
type input "4.000"
type input "14.413,9"
type input "55"
type input "9.727,645"
checkbox input "true"
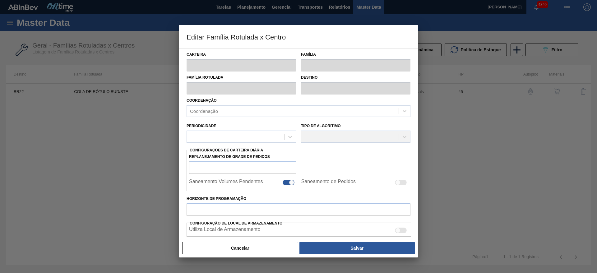
checkbox input "true"
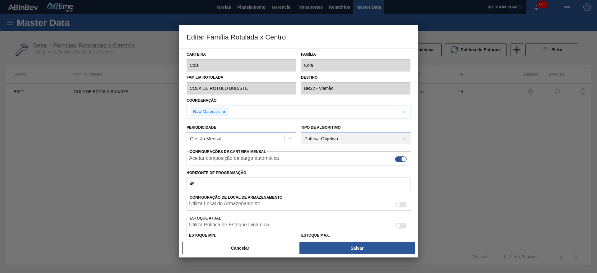
click at [167, 169] on div at bounding box center [298, 136] width 597 height 273
click at [232, 249] on button "Cancelar" at bounding box center [240, 248] width 116 height 12
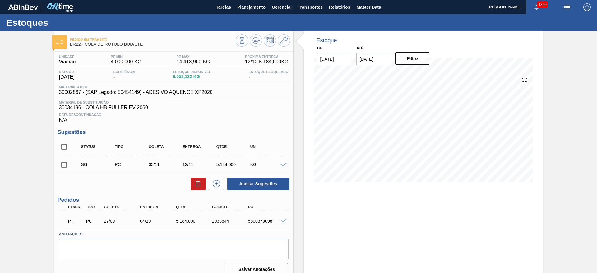
click at [285, 220] on span at bounding box center [282, 221] width 7 height 5
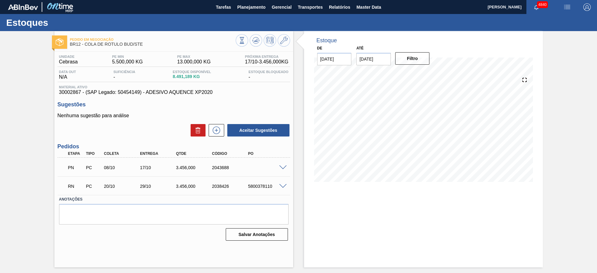
click at [283, 168] on span at bounding box center [282, 167] width 7 height 5
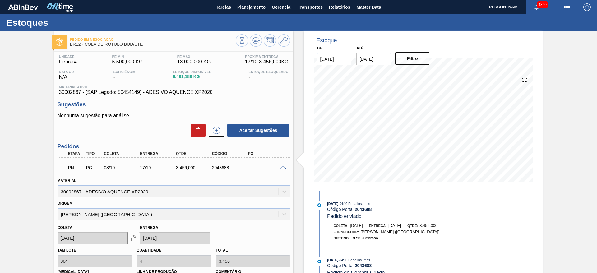
scroll to position [93, 0]
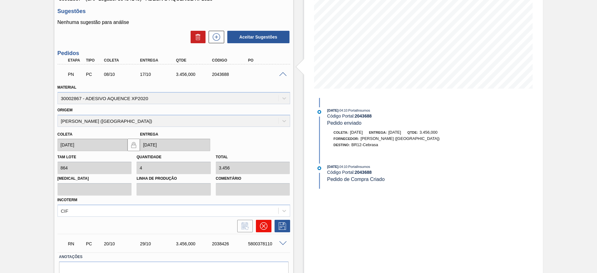
click at [262, 223] on icon at bounding box center [263, 225] width 7 height 7
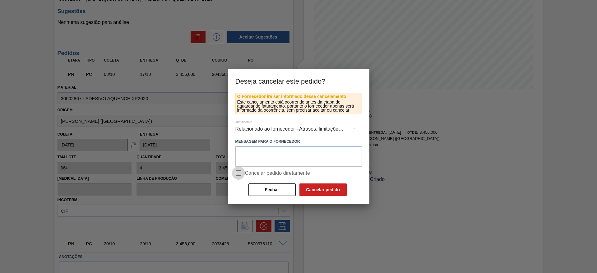
click at [237, 171] on input "Cancelar pedido diretamente" at bounding box center [238, 173] width 13 height 13
checkbox input "true"
click at [340, 188] on button "Cancelar pedido" at bounding box center [322, 189] width 47 height 12
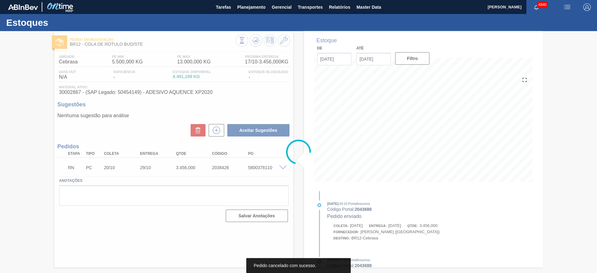
scroll to position [0, 0]
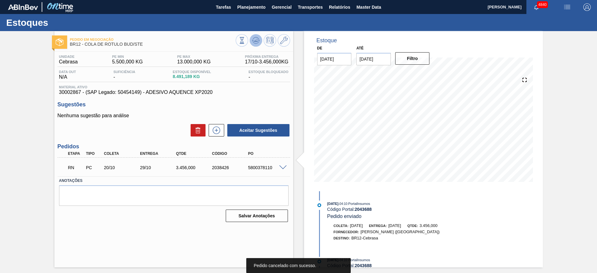
click at [253, 44] on button at bounding box center [256, 40] width 12 height 12
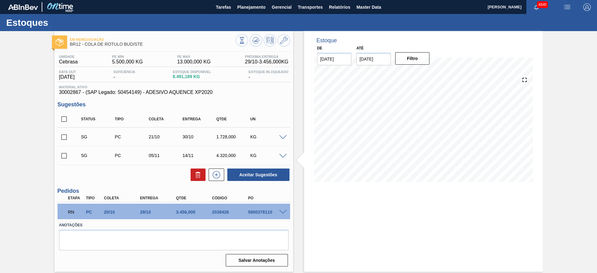
click at [281, 135] on span at bounding box center [282, 137] width 7 height 5
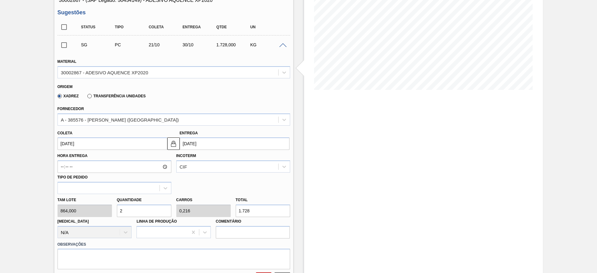
scroll to position [93, 0]
click at [140, 141] on input "21/10/2025" at bounding box center [112, 142] width 110 height 12
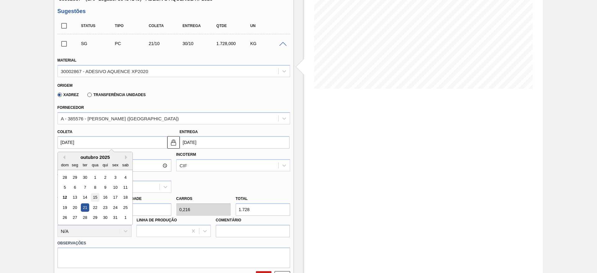
click at [97, 196] on div "15" at bounding box center [95, 197] width 8 height 8
type input "15/10/2025"
type input "24/10/2025"
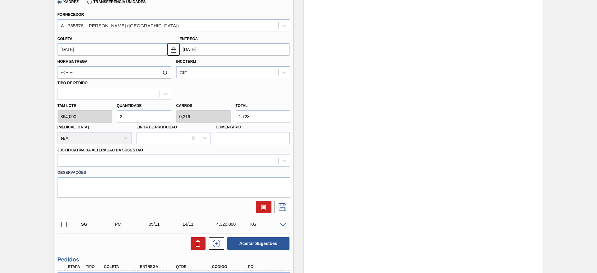
scroll to position [186, 0]
click at [153, 160] on div at bounding box center [168, 160] width 220 height 9
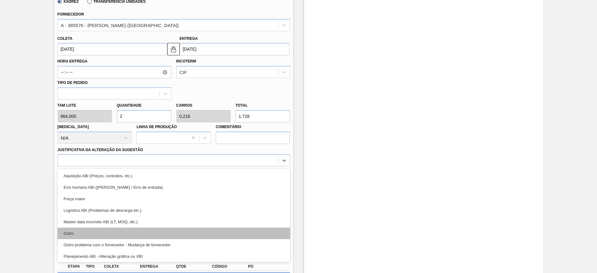
click at [145, 235] on div "Outro" at bounding box center [173, 232] width 232 height 11
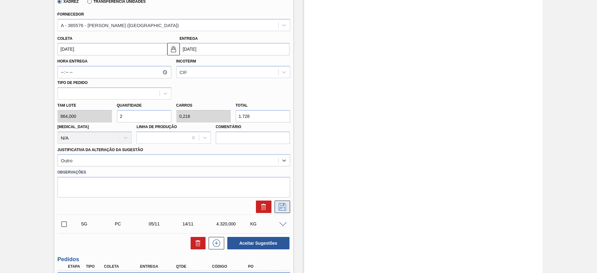
click at [278, 204] on icon at bounding box center [282, 206] width 10 height 7
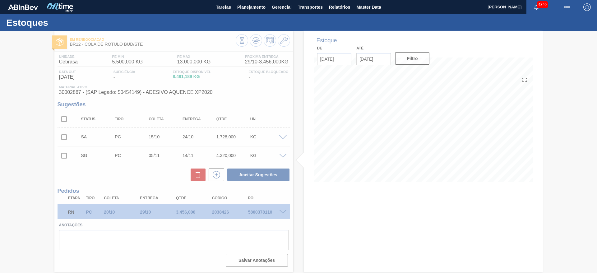
scroll to position [0, 0]
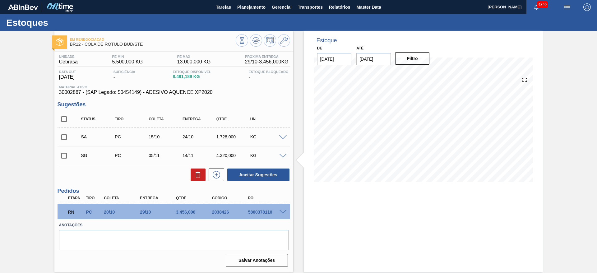
click at [284, 213] on span at bounding box center [282, 212] width 7 height 5
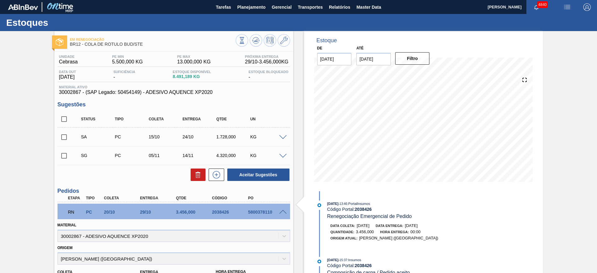
click at [281, 139] on div "SA PC 15/10 24/10 1.728,000 KG" at bounding box center [173, 137] width 232 height 16
click at [281, 137] on span at bounding box center [282, 137] width 7 height 5
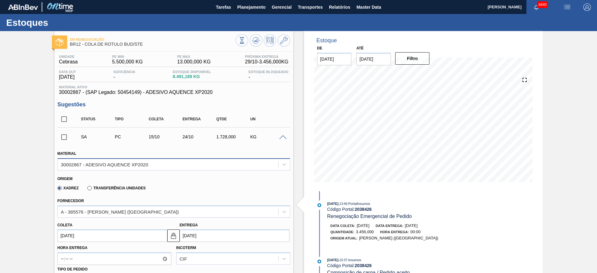
scroll to position [140, 0]
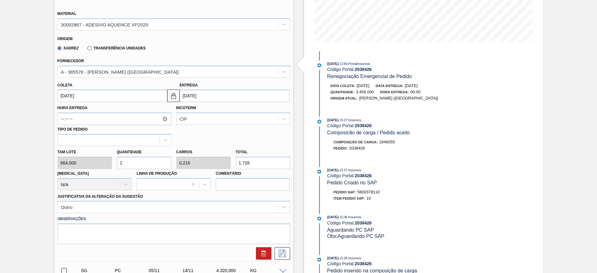
drag, startPoint x: 123, startPoint y: 161, endPoint x: 117, endPoint y: 162, distance: 6.3
click at [117, 162] on input "2" at bounding box center [144, 163] width 54 height 12
type input "3"
type input "0,324"
type input "2.592"
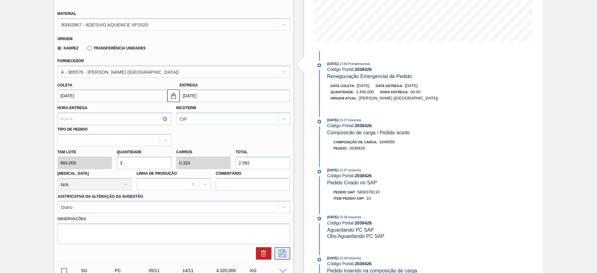
type input "3"
click at [283, 252] on icon at bounding box center [281, 253] width 7 height 7
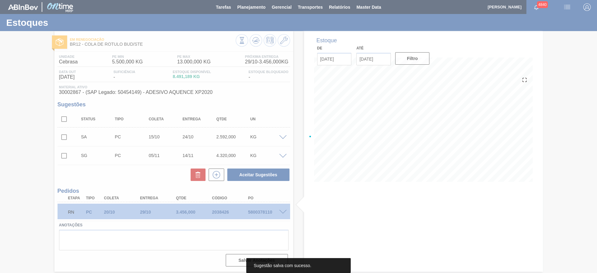
scroll to position [0, 0]
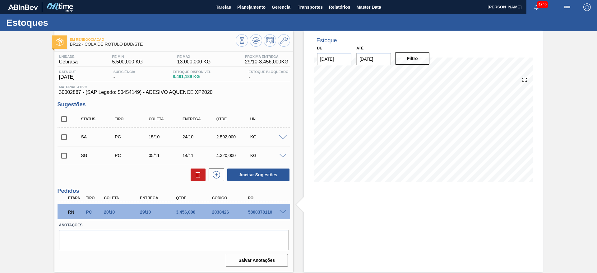
click at [64, 138] on input "checkbox" at bounding box center [63, 137] width 13 height 13
click at [272, 176] on button "Aceitar Sugestões" at bounding box center [258, 174] width 62 height 12
checkbox input "false"
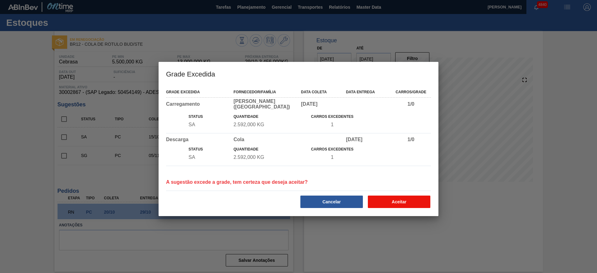
click at [412, 198] on button "Aceitar" at bounding box center [399, 201] width 62 height 12
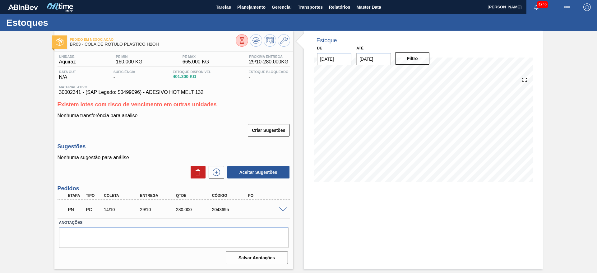
click at [283, 209] on span at bounding box center [282, 209] width 7 height 5
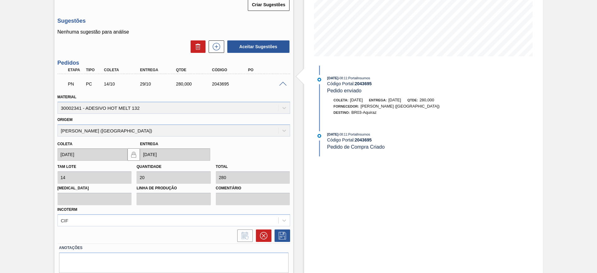
scroll to position [140, 0]
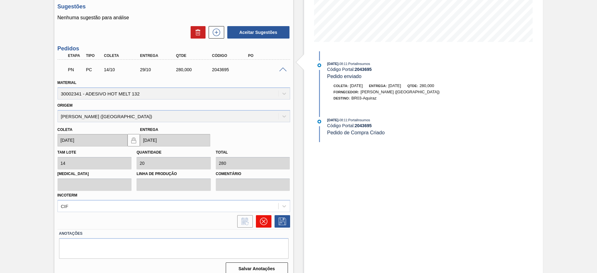
click at [268, 218] on button at bounding box center [264, 221] width 16 height 12
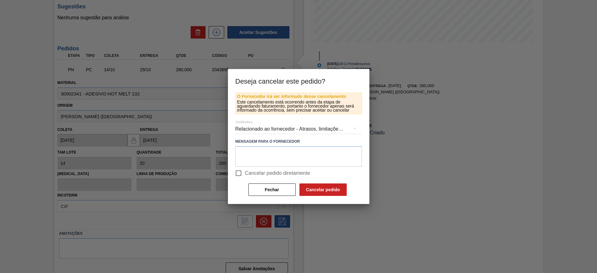
click at [256, 169] on span "Cancelar pedido diretamente" at bounding box center [277, 172] width 65 height 7
click at [245, 169] on input "Cancelar pedido diretamente" at bounding box center [238, 173] width 13 height 13
checkbox input "true"
click at [305, 190] on button "Cancelar pedido" at bounding box center [322, 189] width 47 height 12
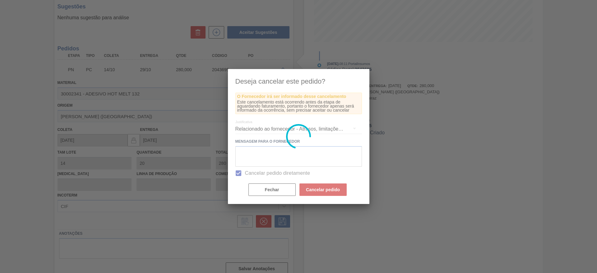
scroll to position [0, 0]
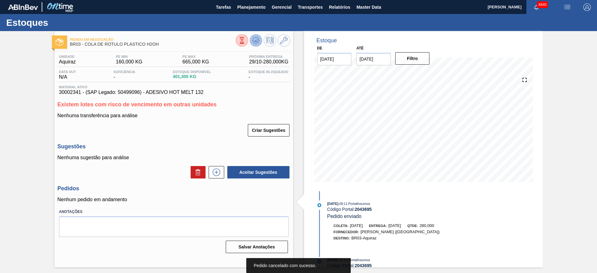
click at [253, 45] on button at bounding box center [256, 40] width 12 height 12
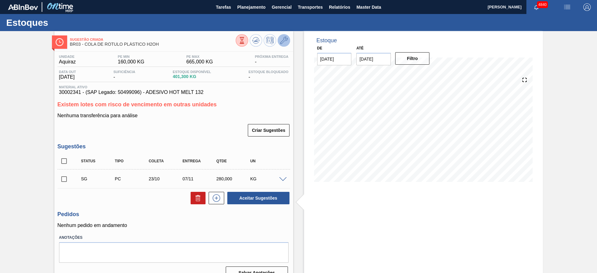
click at [280, 42] on icon at bounding box center [283, 40] width 7 height 7
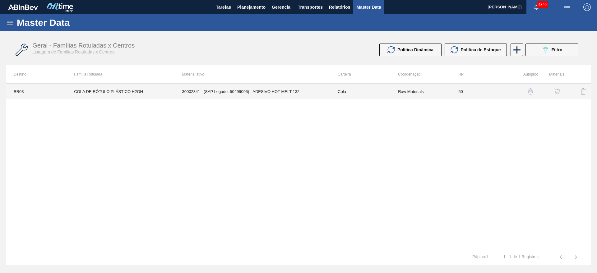
click at [435, 93] on td "Raw Materials" at bounding box center [420, 92] width 60 height 16
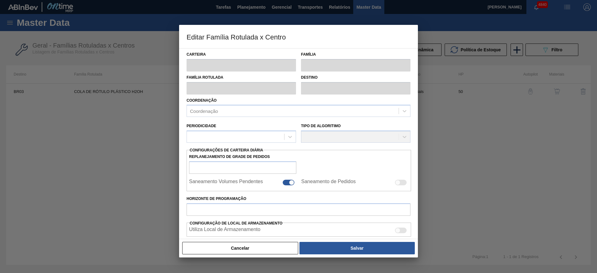
type input "Cola"
type input "COLA DE RÓTULO PLÁSTICO H2OH"
type input "BR03 - Aquiraz"
type input "50"
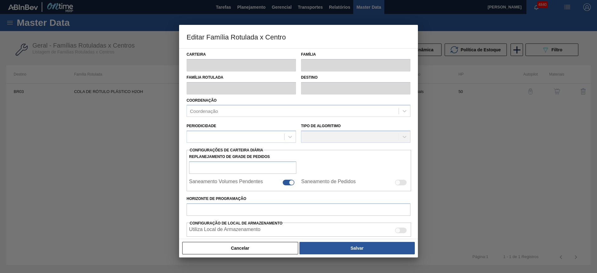
type input "160"
type input "665"
type input "55"
type input "437,750"
checkbox input "true"
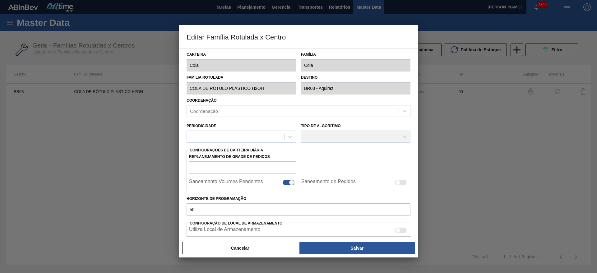
checkbox input "true"
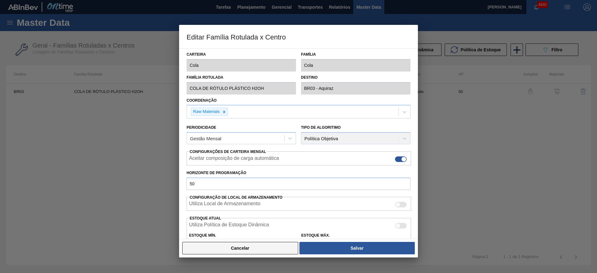
click at [291, 242] on button "Cancelar" at bounding box center [240, 248] width 116 height 12
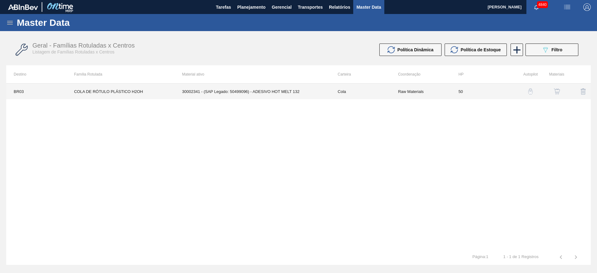
click at [436, 97] on td "Raw Materials" at bounding box center [420, 92] width 60 height 16
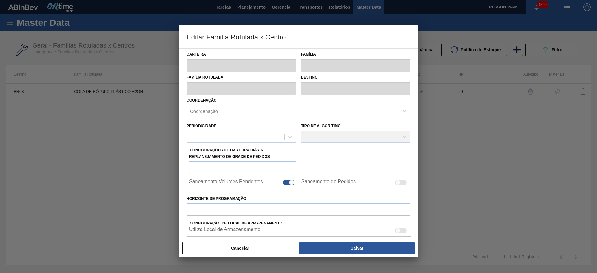
type input "Cola"
type input "COLA DE RÓTULO PLÁSTICO H2OH"
type input "BR03 - Aquiraz"
type input "50"
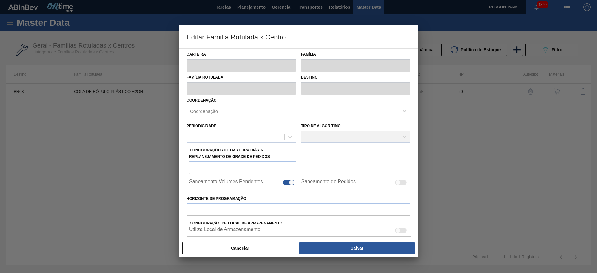
type input "160"
type input "665"
type input "55"
type input "437,750"
checkbox input "true"
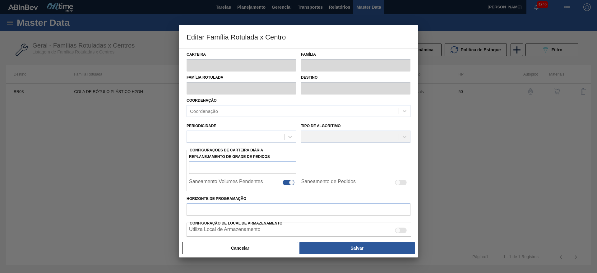
checkbox input "true"
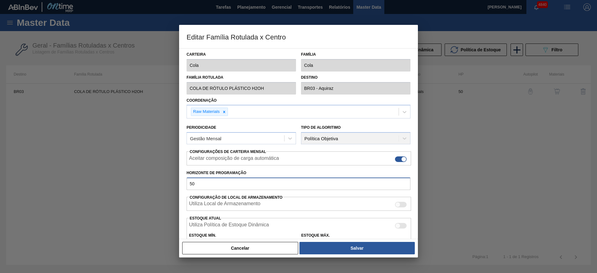
drag, startPoint x: 208, startPoint y: 184, endPoint x: 171, endPoint y: 187, distance: 37.7
click at [171, 187] on div "Editar Família Rotulada x Centro Carteira Cola Família Cola Família Rotulada CO…" at bounding box center [298, 136] width 597 height 273
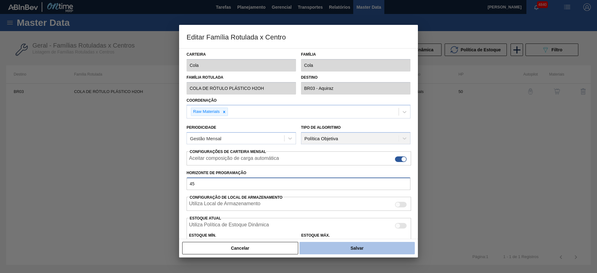
type input "45"
click at [336, 246] on button "Salvar" at bounding box center [356, 248] width 115 height 12
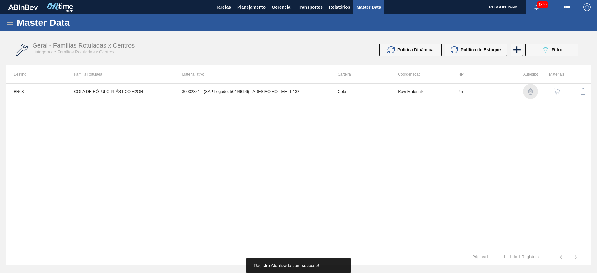
click at [528, 92] on img "button" at bounding box center [530, 91] width 6 height 6
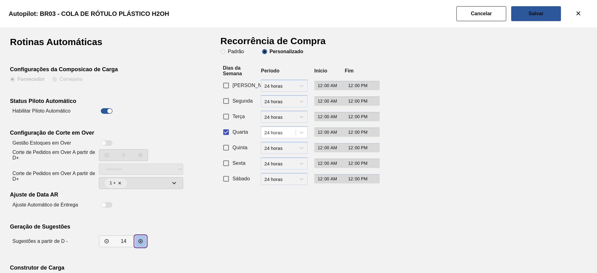
click at [144, 239] on button "decrementar valor" at bounding box center [140, 241] width 11 height 11
type input "15"
click at [556, 7] on button "Salvar" at bounding box center [536, 13] width 50 height 15
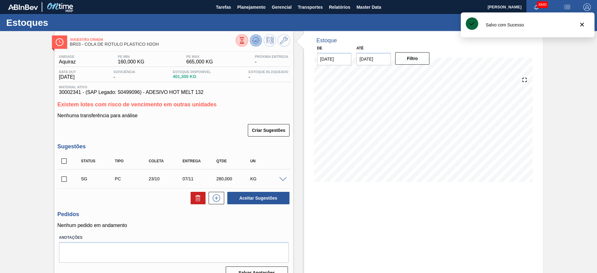
click at [257, 39] on icon at bounding box center [255, 40] width 7 height 7
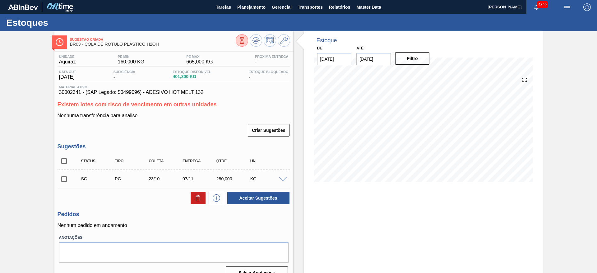
click at [282, 177] on span at bounding box center [282, 179] width 7 height 5
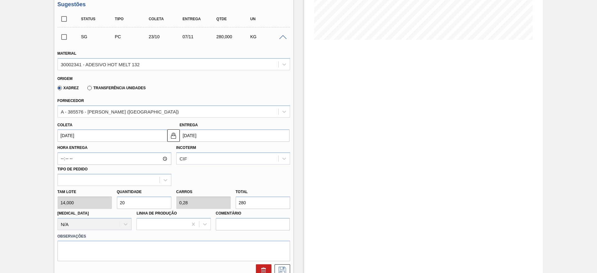
scroll to position [93, 0]
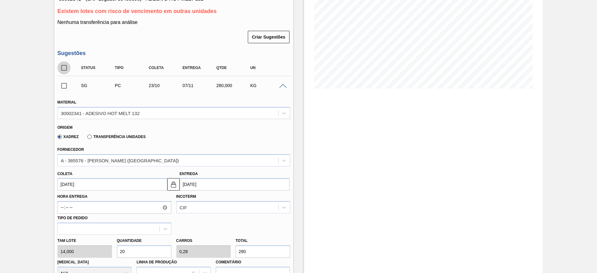
click at [64, 72] on input "checkbox" at bounding box center [63, 67] width 13 height 13
checkbox input "true"
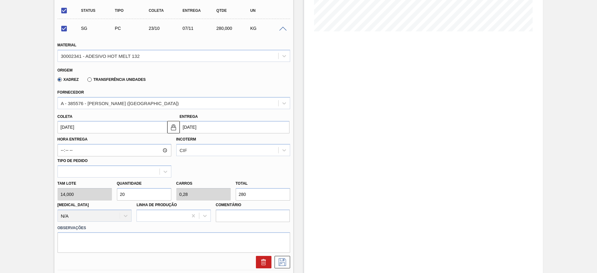
scroll to position [243, 0]
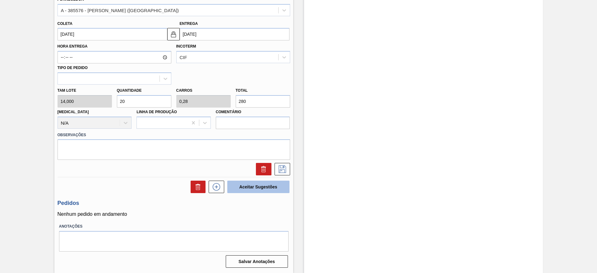
click at [257, 181] on button "Aceitar Sugestões" at bounding box center [258, 187] width 62 height 12
checkbox input "false"
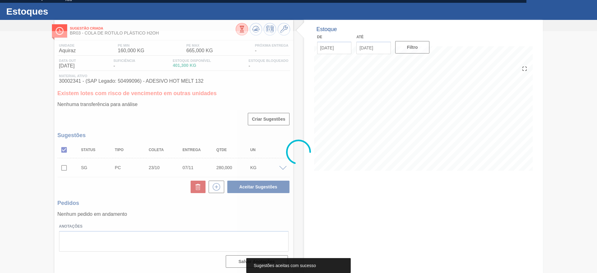
scroll to position [11, 0]
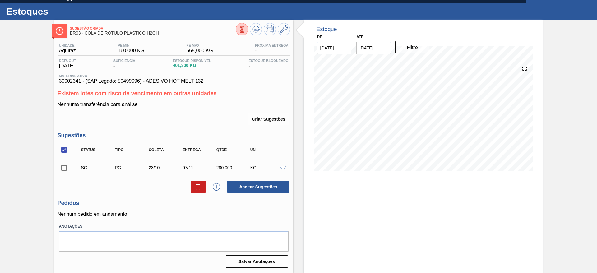
click at [67, 167] on input "checkbox" at bounding box center [63, 167] width 13 height 13
click at [258, 185] on button "Aceitar Sugestões" at bounding box center [258, 187] width 62 height 12
checkbox input "false"
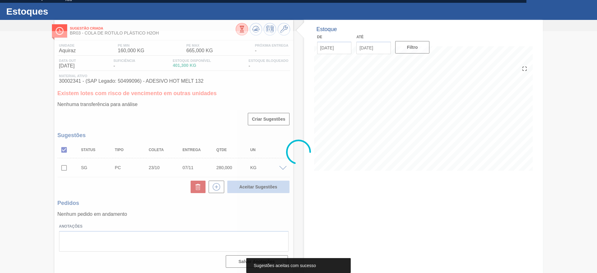
scroll to position [0, 0]
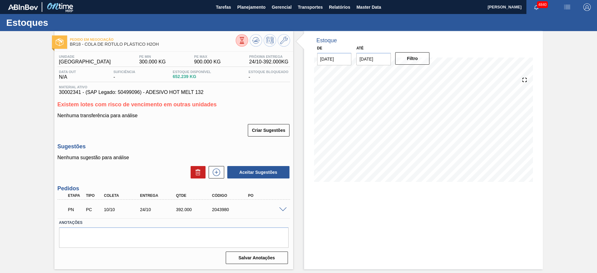
click at [282, 210] on span at bounding box center [282, 209] width 7 height 5
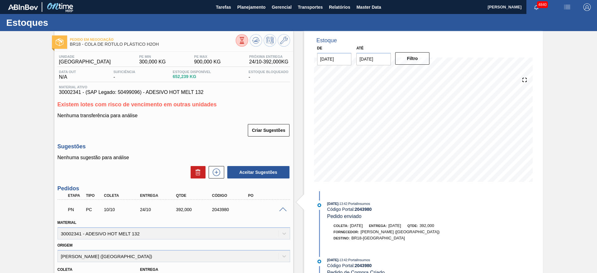
scroll to position [93, 0]
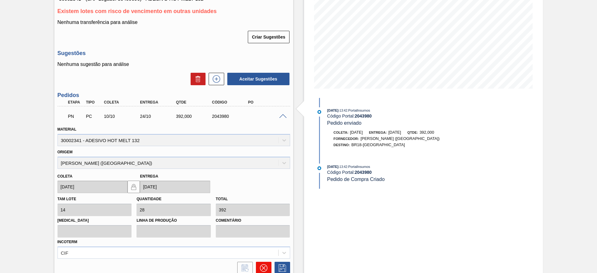
click at [264, 268] on icon at bounding box center [263, 267] width 7 height 7
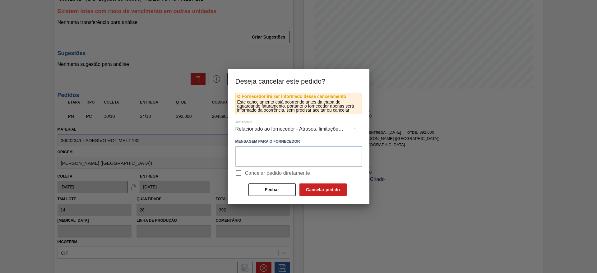
click at [251, 172] on span "Cancelar pedido diretamente" at bounding box center [277, 172] width 65 height 7
click at [245, 172] on input "Cancelar pedido diretamente" at bounding box center [238, 173] width 13 height 13
checkbox input "true"
click at [323, 187] on button "Cancelar pedido" at bounding box center [322, 189] width 47 height 12
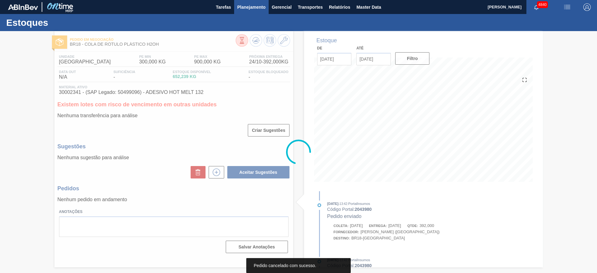
scroll to position [0, 0]
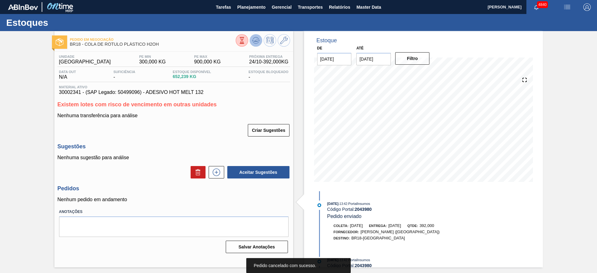
click at [257, 38] on icon at bounding box center [255, 40] width 7 height 7
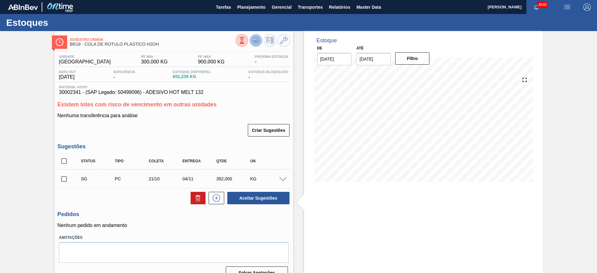
click at [258, 43] on icon at bounding box center [255, 40] width 7 height 7
click at [283, 43] on icon at bounding box center [283, 40] width 7 height 7
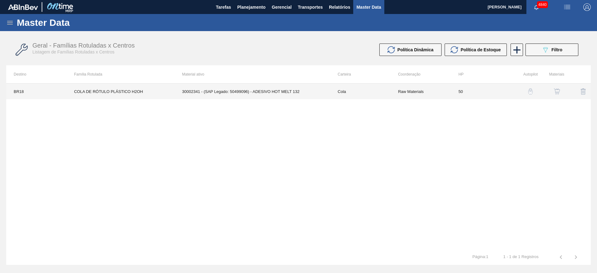
click at [350, 92] on td "Cola" at bounding box center [360, 92] width 60 height 16
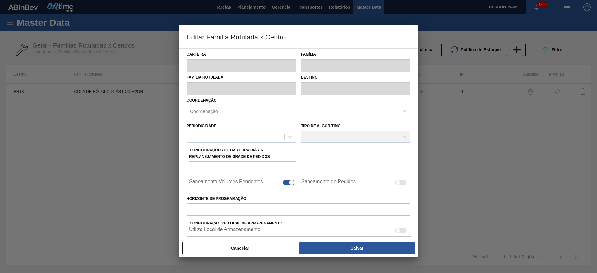
type input "Cola"
type input "COLA DE RÓTULO PLÁSTICO H2OH"
type input "BR18 - [GEOGRAPHIC_DATA]"
type input "50"
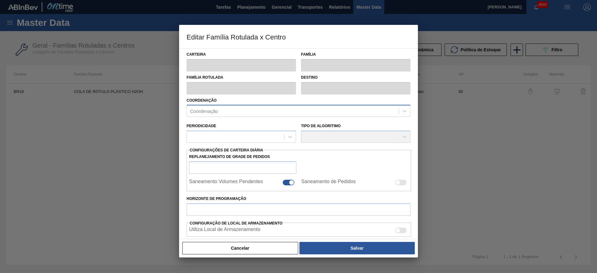
type input "300"
type input "900"
type input "65"
type input "690,000"
checkbox input "true"
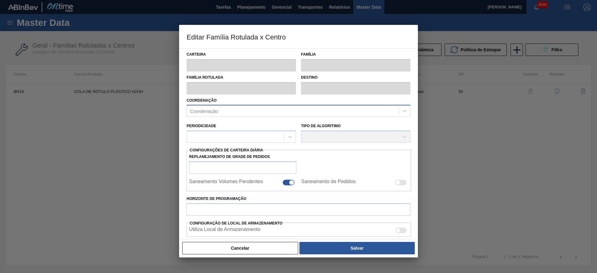
checkbox input "true"
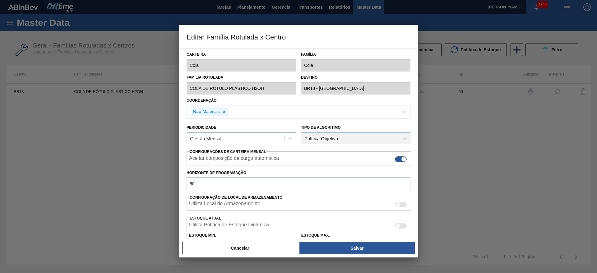
drag, startPoint x: 197, startPoint y: 185, endPoint x: 186, endPoint y: 184, distance: 10.9
click at [186, 184] on input "50" at bounding box center [298, 183] width 224 height 12
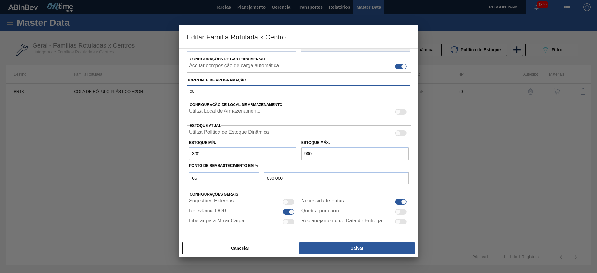
scroll to position [95, 0]
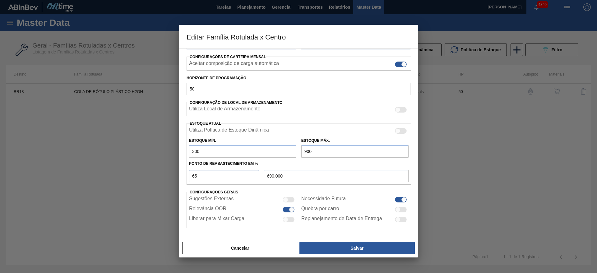
click at [206, 179] on input "65" at bounding box center [224, 176] width 70 height 12
drag, startPoint x: 204, startPoint y: 179, endPoint x: 183, endPoint y: 177, distance: 21.6
click at [183, 177] on div "Carteira Cola Família Cola Família Rotulada COLA DE RÓTULO PLÁSTICO H2OH Destin…" at bounding box center [298, 143] width 239 height 191
type input "5"
type input "330,000"
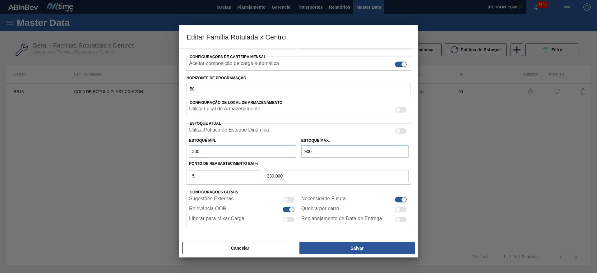
type input "50"
type input "600,000"
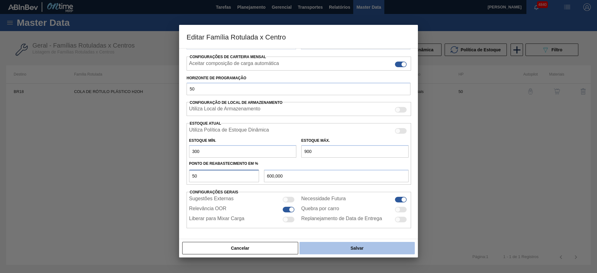
type input "50"
click at [375, 244] on button "Salvar" at bounding box center [356, 248] width 115 height 12
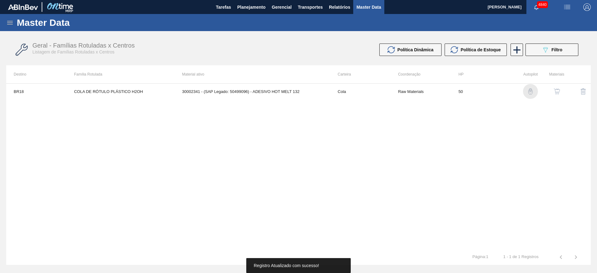
click at [528, 94] on img "button" at bounding box center [530, 91] width 6 height 6
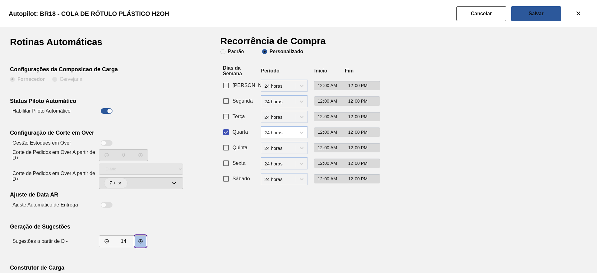
click at [135, 240] on button "decrementar valor" at bounding box center [140, 241] width 11 height 11
type input "16"
click at [545, 14] on button "Salvar" at bounding box center [536, 13] width 50 height 15
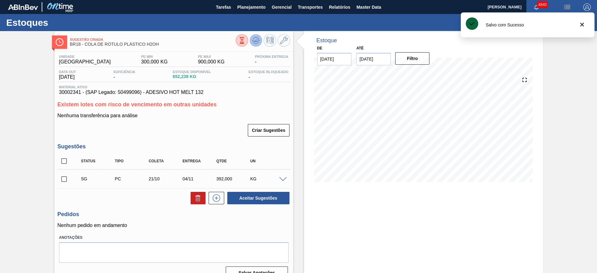
click at [259, 40] on icon at bounding box center [255, 40] width 7 height 7
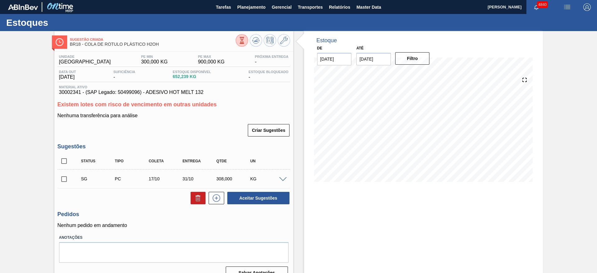
click at [65, 180] on input "checkbox" at bounding box center [63, 178] width 13 height 13
click at [278, 199] on button "Aceitar Sugestões" at bounding box center [258, 198] width 62 height 12
checkbox input "false"
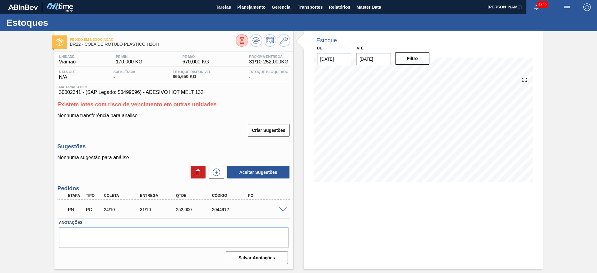
click at [282, 208] on span at bounding box center [282, 209] width 7 height 5
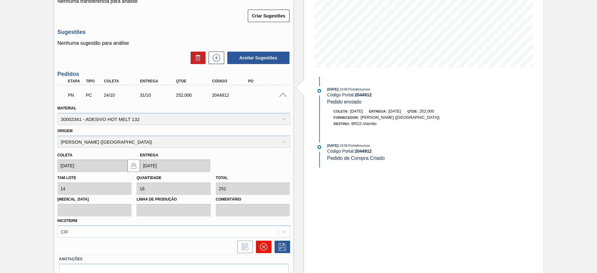
scroll to position [140, 0]
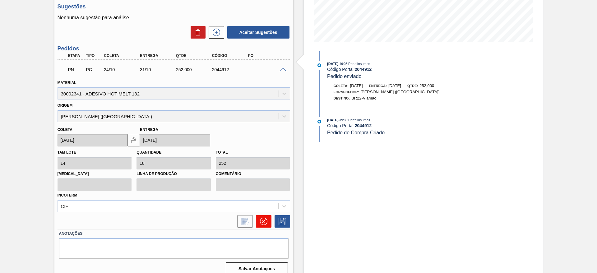
click at [263, 221] on icon at bounding box center [263, 221] width 4 height 4
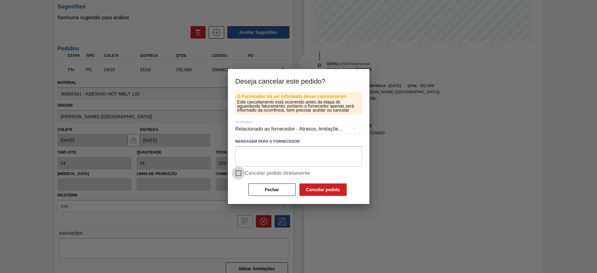
click at [243, 174] on input "Cancelar pedido diretamente" at bounding box center [238, 173] width 13 height 13
checkbox input "true"
click at [310, 187] on button "Cancelar pedido" at bounding box center [322, 189] width 47 height 12
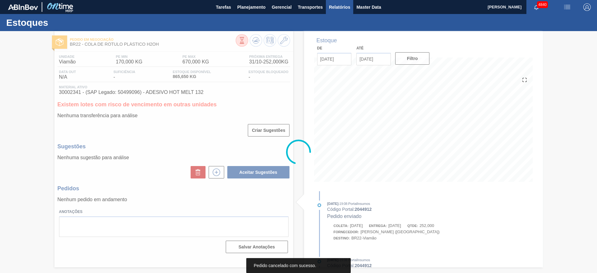
scroll to position [0, 0]
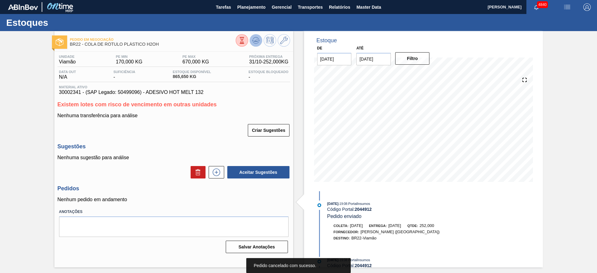
click at [255, 41] on icon at bounding box center [256, 40] width 4 height 3
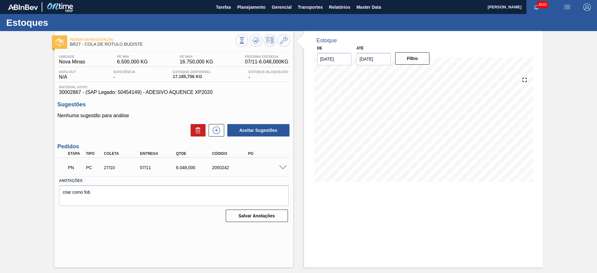
click at [286, 167] on span at bounding box center [282, 167] width 7 height 5
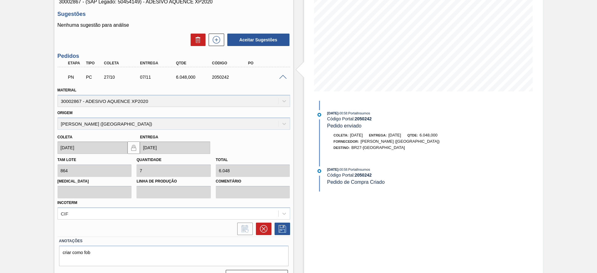
scroll to position [105, 0]
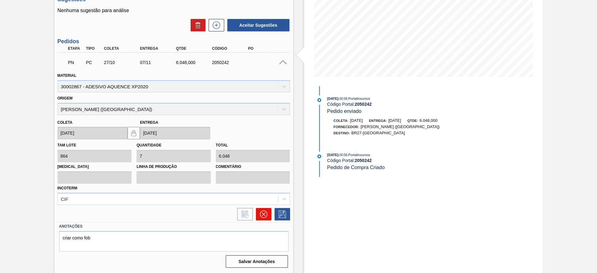
click at [265, 215] on icon at bounding box center [263, 213] width 7 height 7
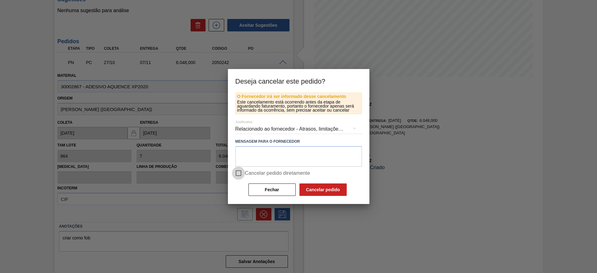
click at [238, 169] on input "Cancelar pedido diretamente" at bounding box center [238, 173] width 13 height 13
checkbox input "true"
click at [309, 189] on button "Cancelar pedido" at bounding box center [322, 189] width 47 height 12
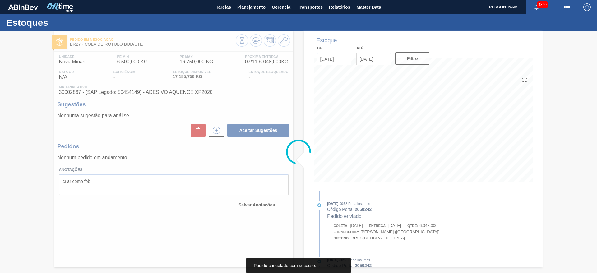
scroll to position [0, 0]
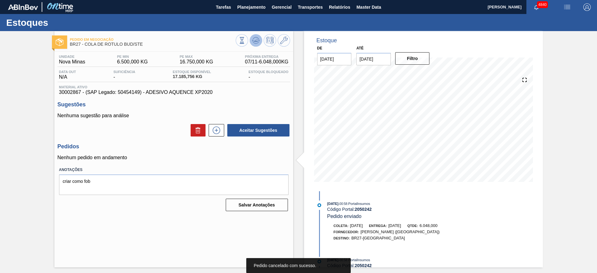
click at [261, 39] on button at bounding box center [256, 40] width 12 height 12
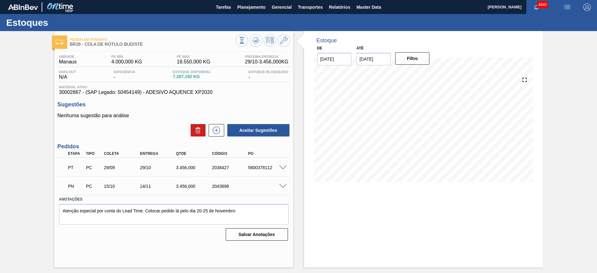
click at [281, 185] on span at bounding box center [282, 186] width 7 height 5
click at [284, 184] on span at bounding box center [282, 186] width 7 height 5
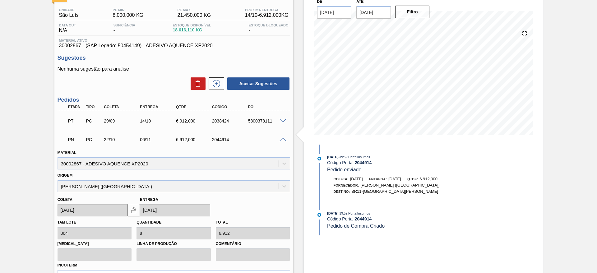
scroll to position [93, 0]
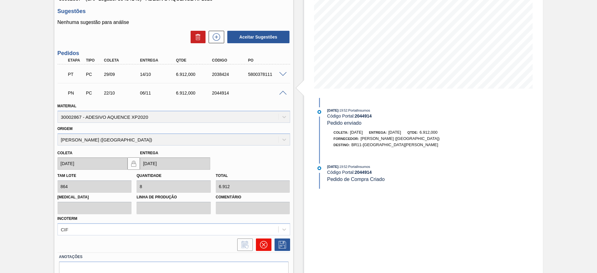
click at [268, 242] on button at bounding box center [264, 244] width 16 height 12
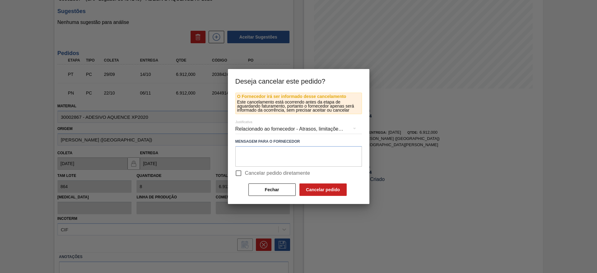
click at [241, 169] on input "Cancelar pedido diretamente" at bounding box center [238, 173] width 13 height 13
checkbox input "true"
click at [330, 188] on button "Cancelar pedido" at bounding box center [322, 189] width 47 height 12
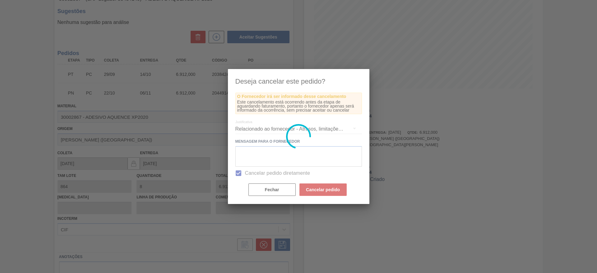
scroll to position [0, 0]
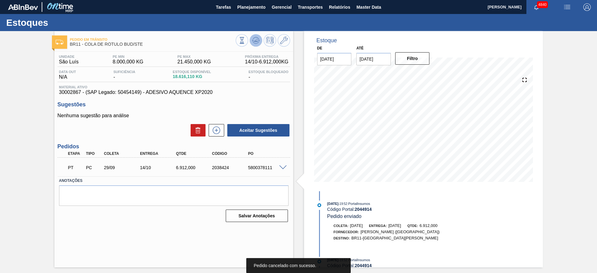
click at [258, 36] on button at bounding box center [256, 40] width 12 height 12
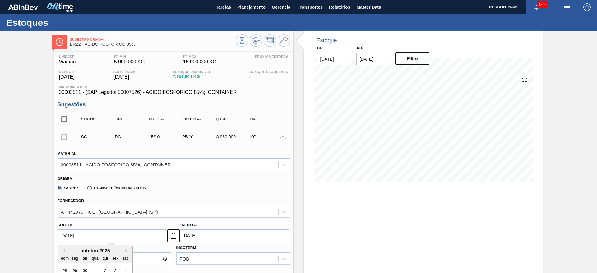
scroll to position [93, 0]
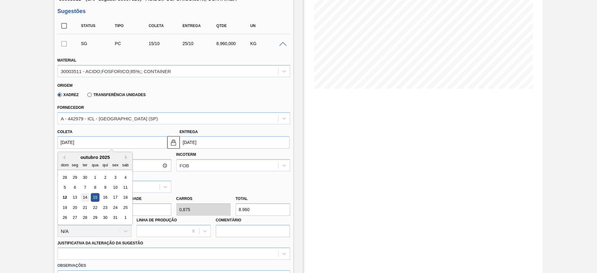
click at [88, 198] on div "14" at bounding box center [84, 197] width 8 height 8
type input "[DATE]"
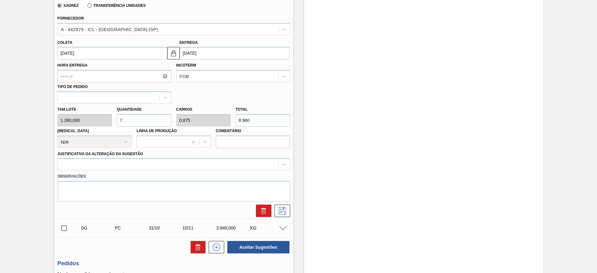
scroll to position [186, 0]
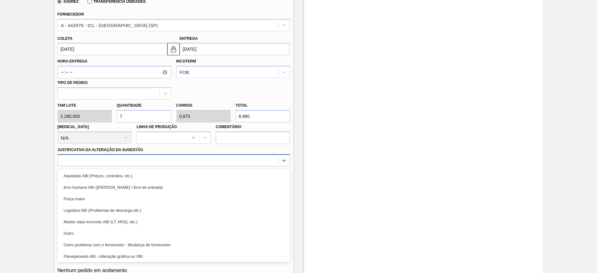
click at [97, 159] on div at bounding box center [168, 160] width 220 height 9
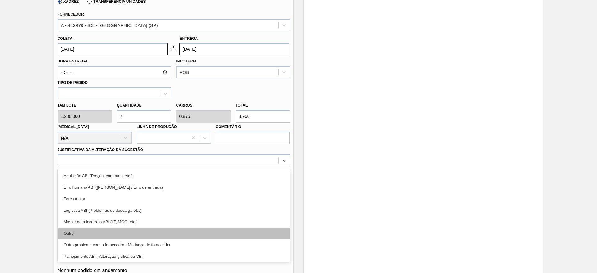
click at [98, 235] on div "Outro" at bounding box center [173, 232] width 232 height 11
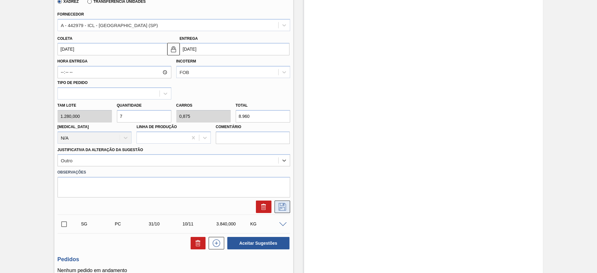
click at [281, 208] on icon at bounding box center [282, 206] width 10 height 7
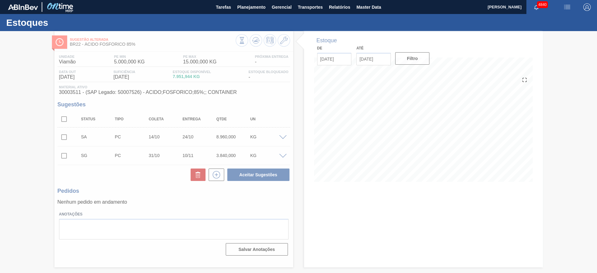
scroll to position [0, 0]
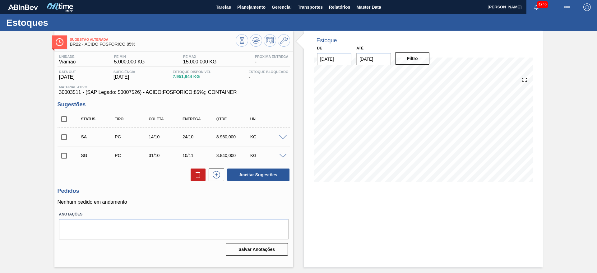
click at [284, 138] on span at bounding box center [282, 137] width 7 height 5
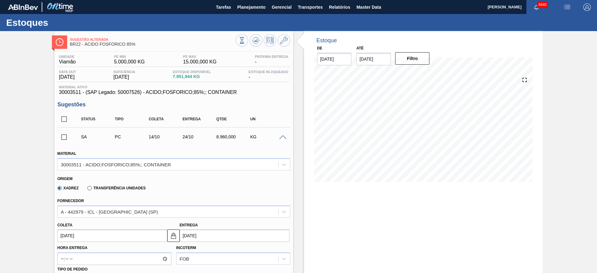
scroll to position [47, 0]
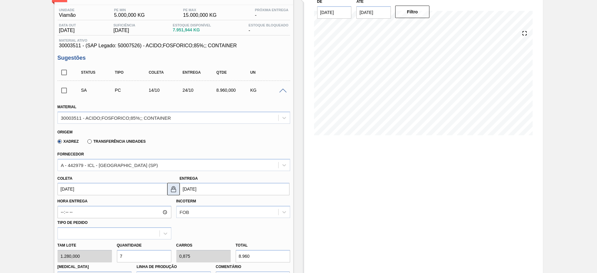
click at [174, 191] on img at bounding box center [173, 188] width 7 height 7
click at [201, 189] on input "[DATE]" at bounding box center [235, 189] width 110 height 12
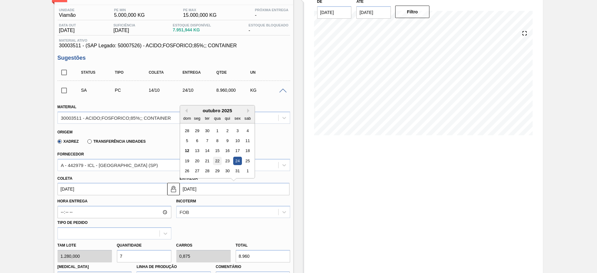
click at [221, 164] on div "22" at bounding box center [217, 161] width 8 height 8
type input "[DATE]"
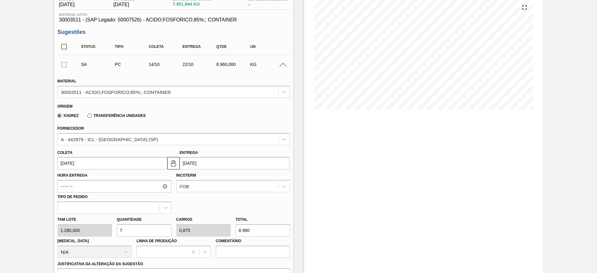
scroll to position [93, 0]
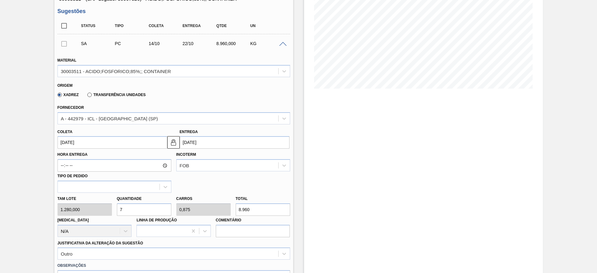
drag, startPoint x: 144, startPoint y: 207, endPoint x: 114, endPoint y: 212, distance: 30.6
click at [114, 212] on div "Quantidade 7" at bounding box center [143, 204] width 59 height 21
type input "6"
type input "0,75"
type input "7.680"
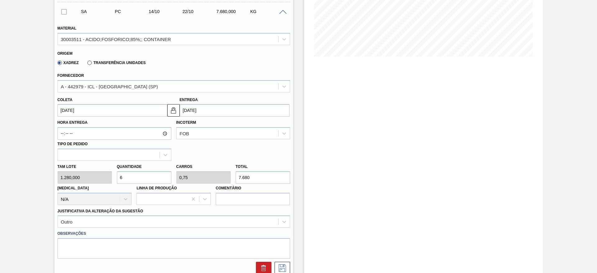
scroll to position [140, 0]
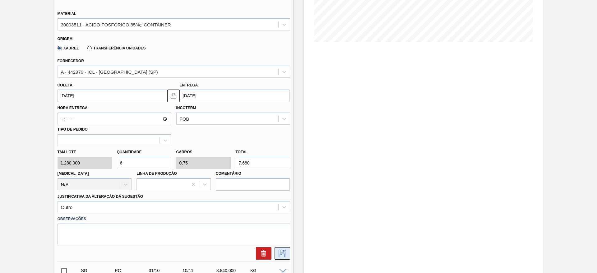
type input "6"
click at [284, 254] on icon at bounding box center [282, 253] width 10 height 7
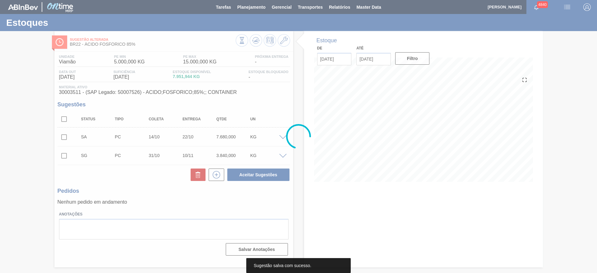
scroll to position [0, 0]
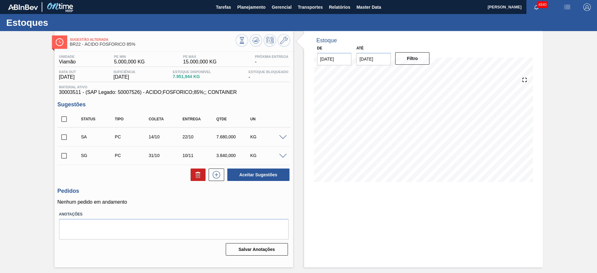
click at [282, 138] on span at bounding box center [282, 137] width 7 height 5
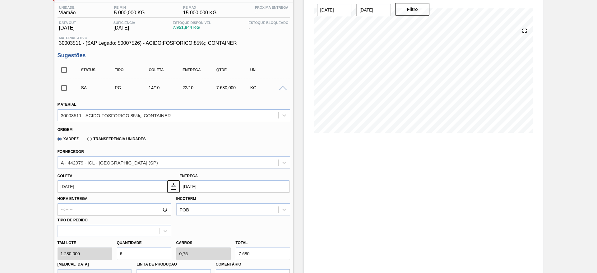
scroll to position [93, 0]
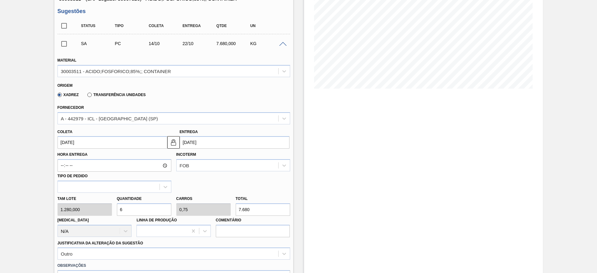
click at [109, 139] on input "[DATE]" at bounding box center [112, 142] width 110 height 12
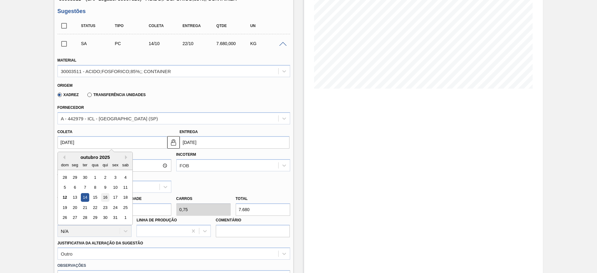
click at [102, 199] on div "16" at bounding box center [105, 197] width 8 height 8
type input "[DATE]"
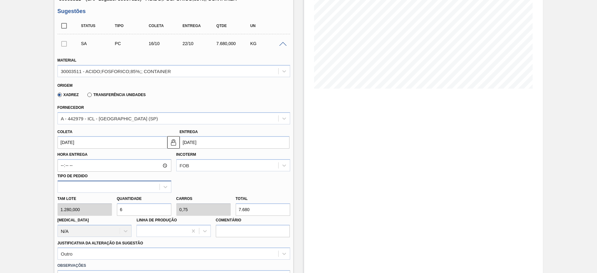
scroll to position [140, 0]
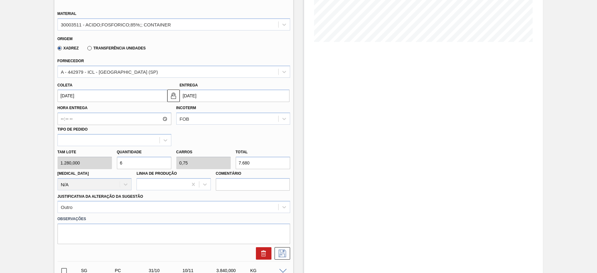
drag, startPoint x: 128, startPoint y: 163, endPoint x: 113, endPoint y: 160, distance: 15.0
click at [115, 160] on div "Quantidade 6" at bounding box center [143, 158] width 59 height 21
type input "2"
type input "0,25"
type input "2.560"
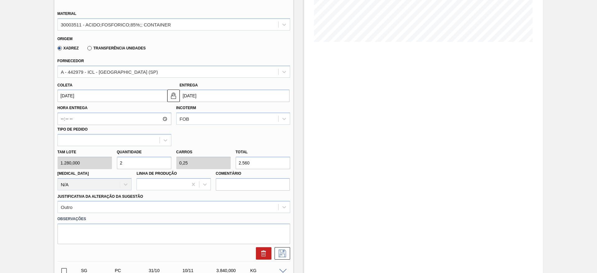
drag, startPoint x: 122, startPoint y: 163, endPoint x: 118, endPoint y: 163, distance: 4.4
click at [118, 163] on input "2" at bounding box center [144, 163] width 54 height 12
type input "1"
type input "0,125"
type input "1.280"
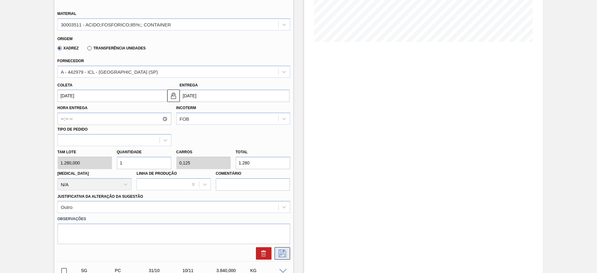
type input "1"
click at [277, 250] on icon at bounding box center [282, 253] width 10 height 7
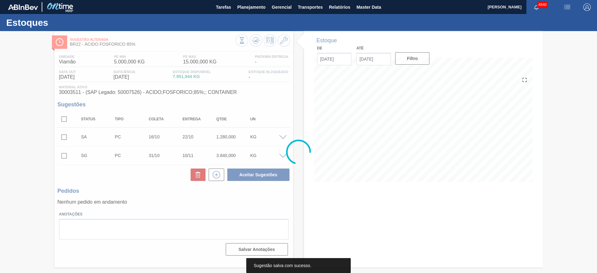
scroll to position [0, 0]
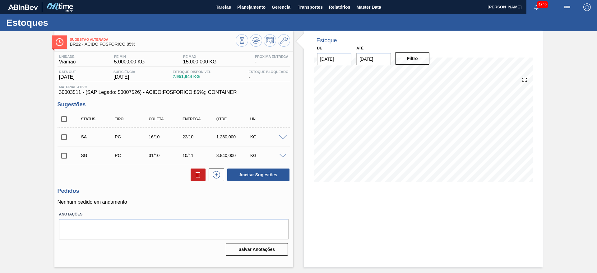
click at [67, 137] on input "checkbox" at bounding box center [63, 137] width 13 height 13
click at [253, 179] on button "Aceitar Sugestões" at bounding box center [258, 174] width 62 height 12
checkbox input "false"
